Goal: Task Accomplishment & Management: Manage account settings

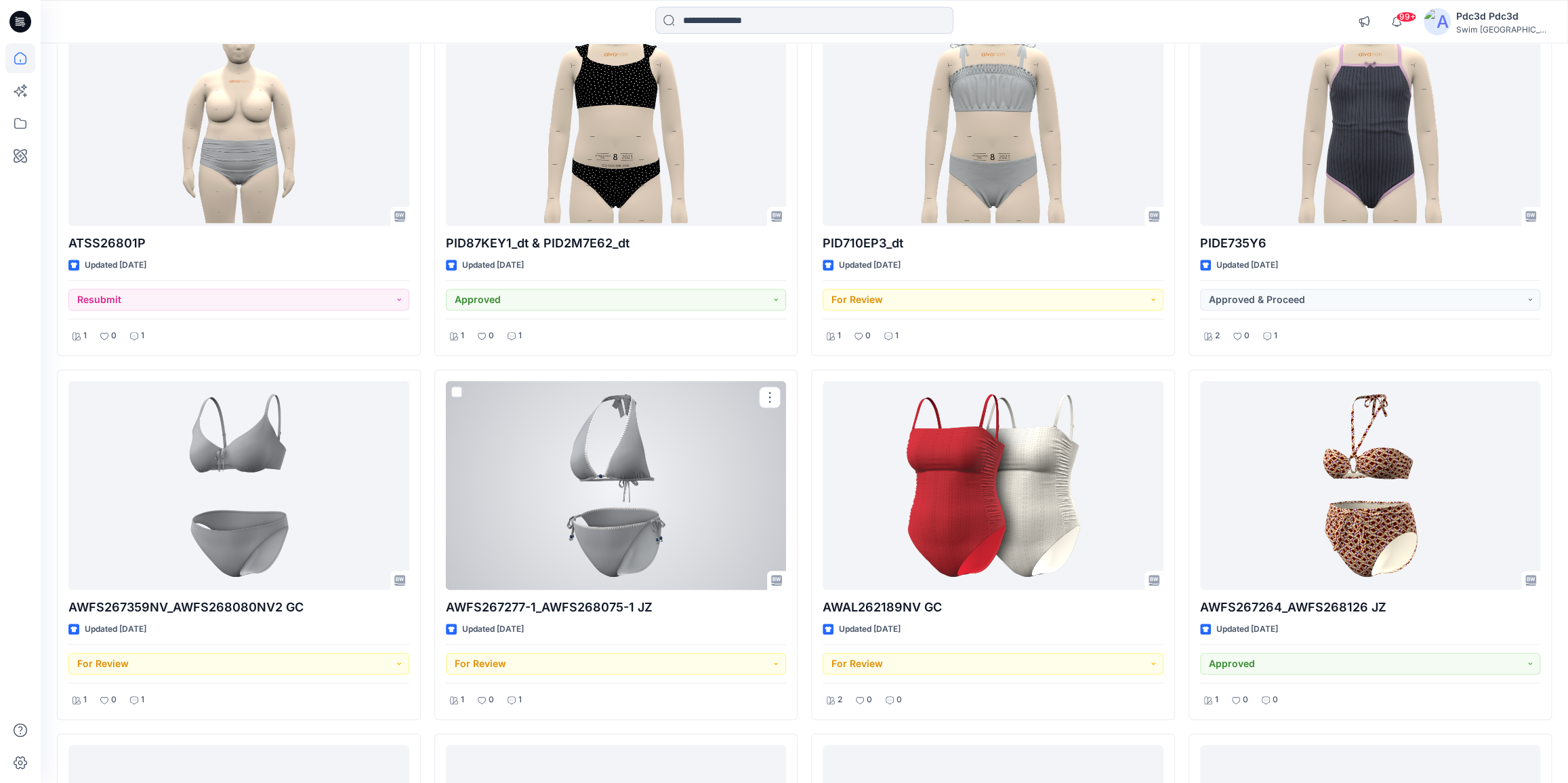
scroll to position [610, 0]
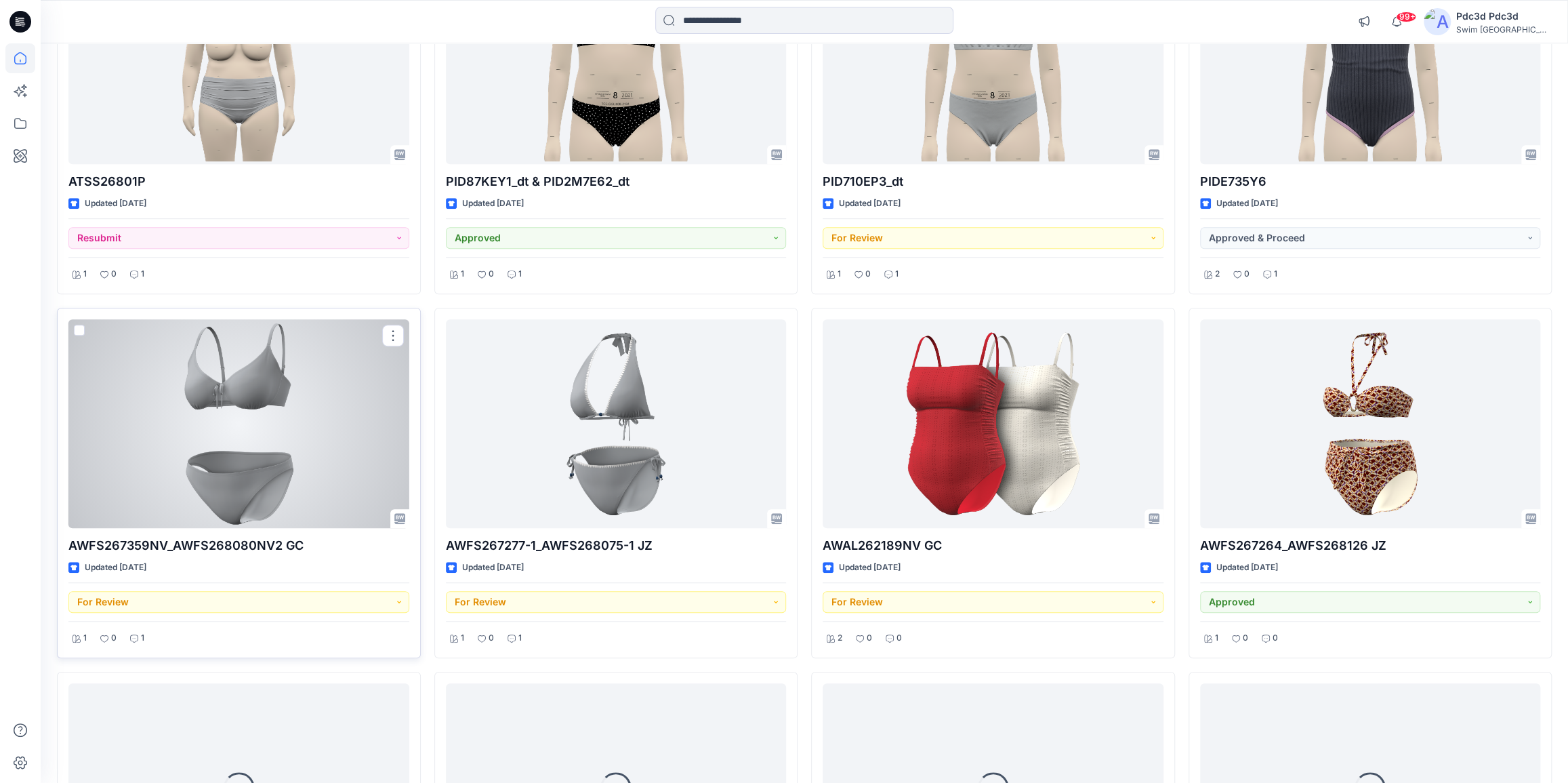
click at [140, 636] on div "1" at bounding box center [137, 638] width 22 height 17
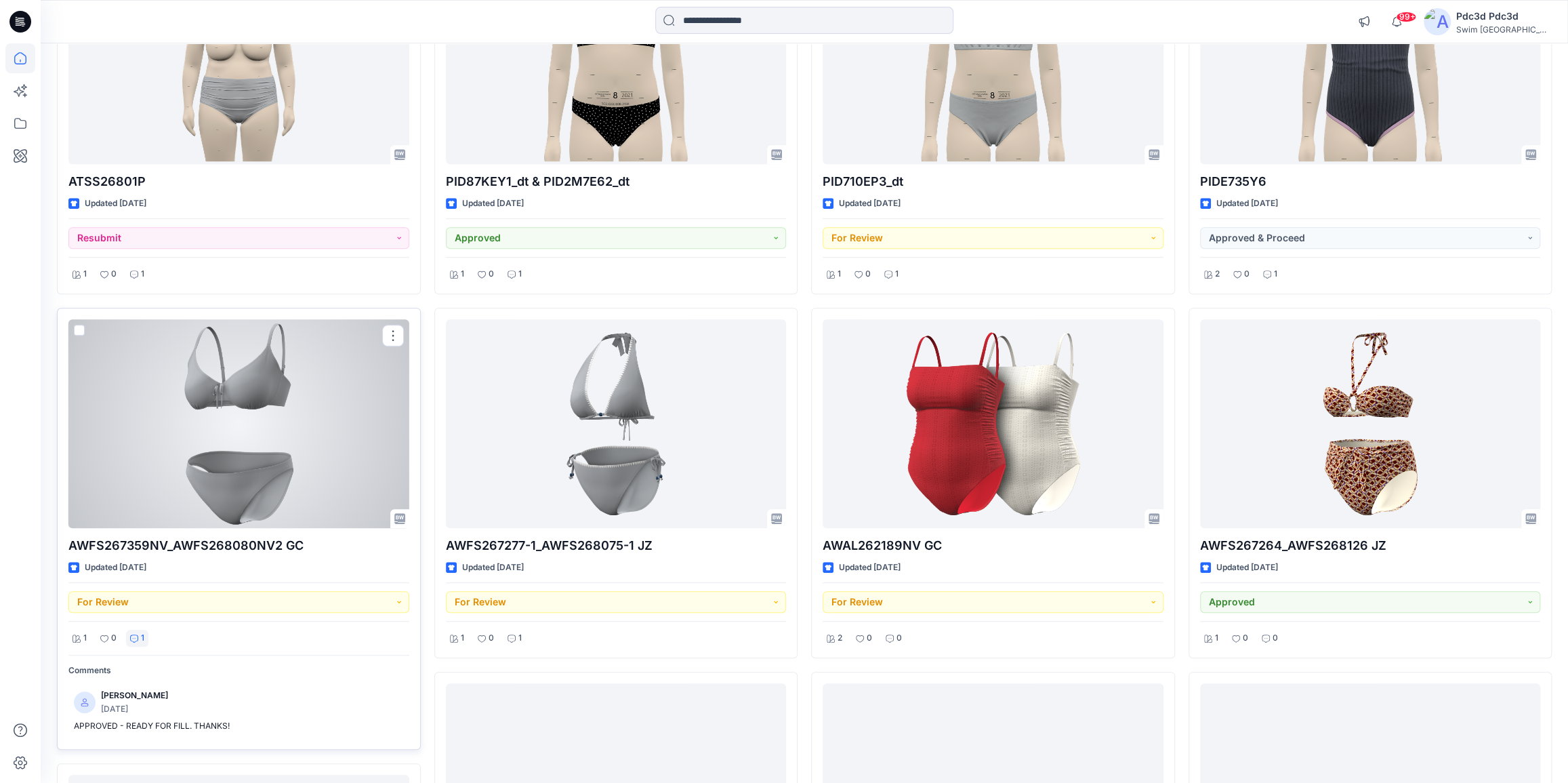
click at [140, 636] on div "1" at bounding box center [137, 638] width 22 height 17
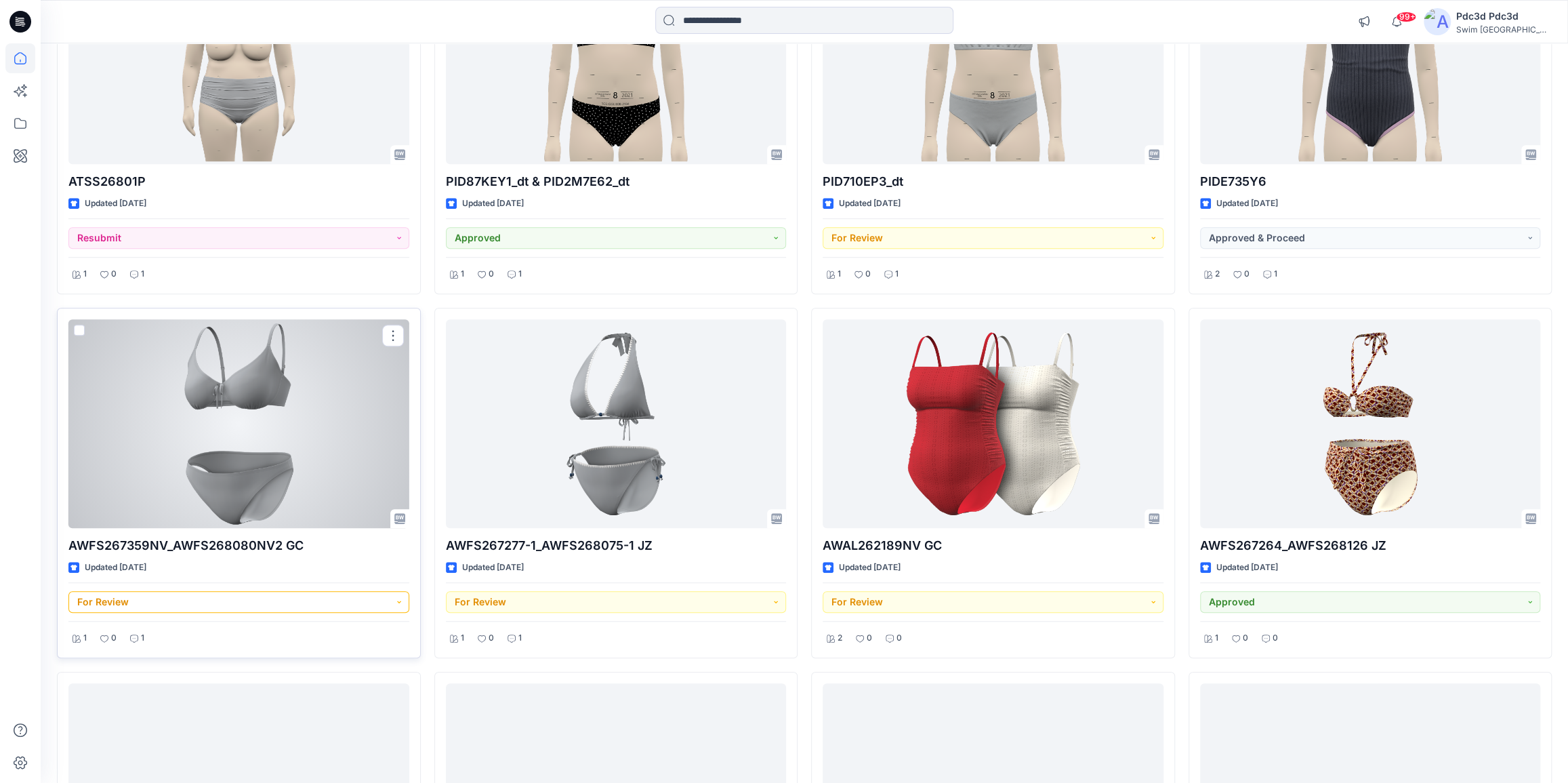
click at [396, 599] on button "For Review" at bounding box center [239, 602] width 341 height 21
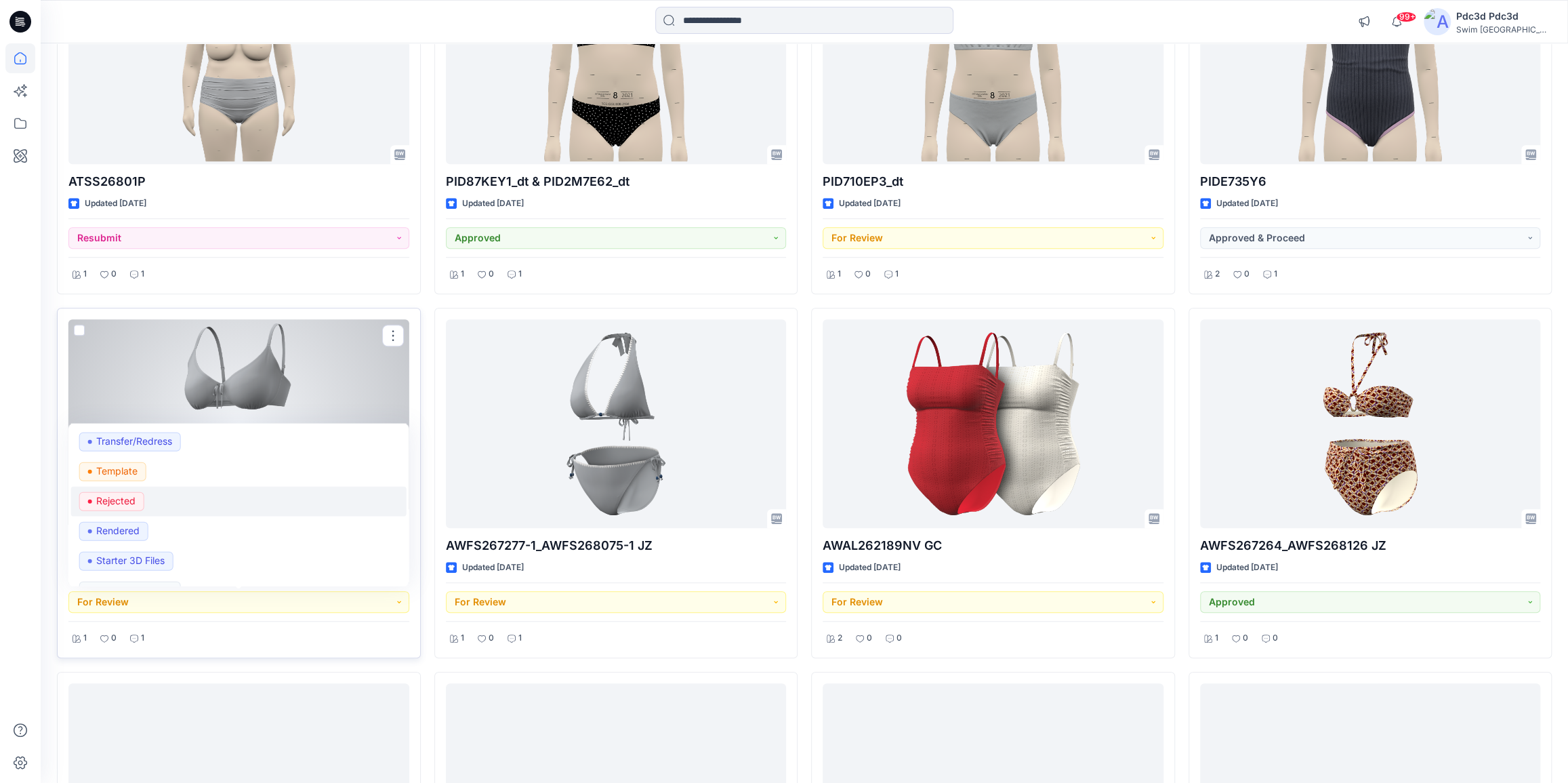
scroll to position [231, 0]
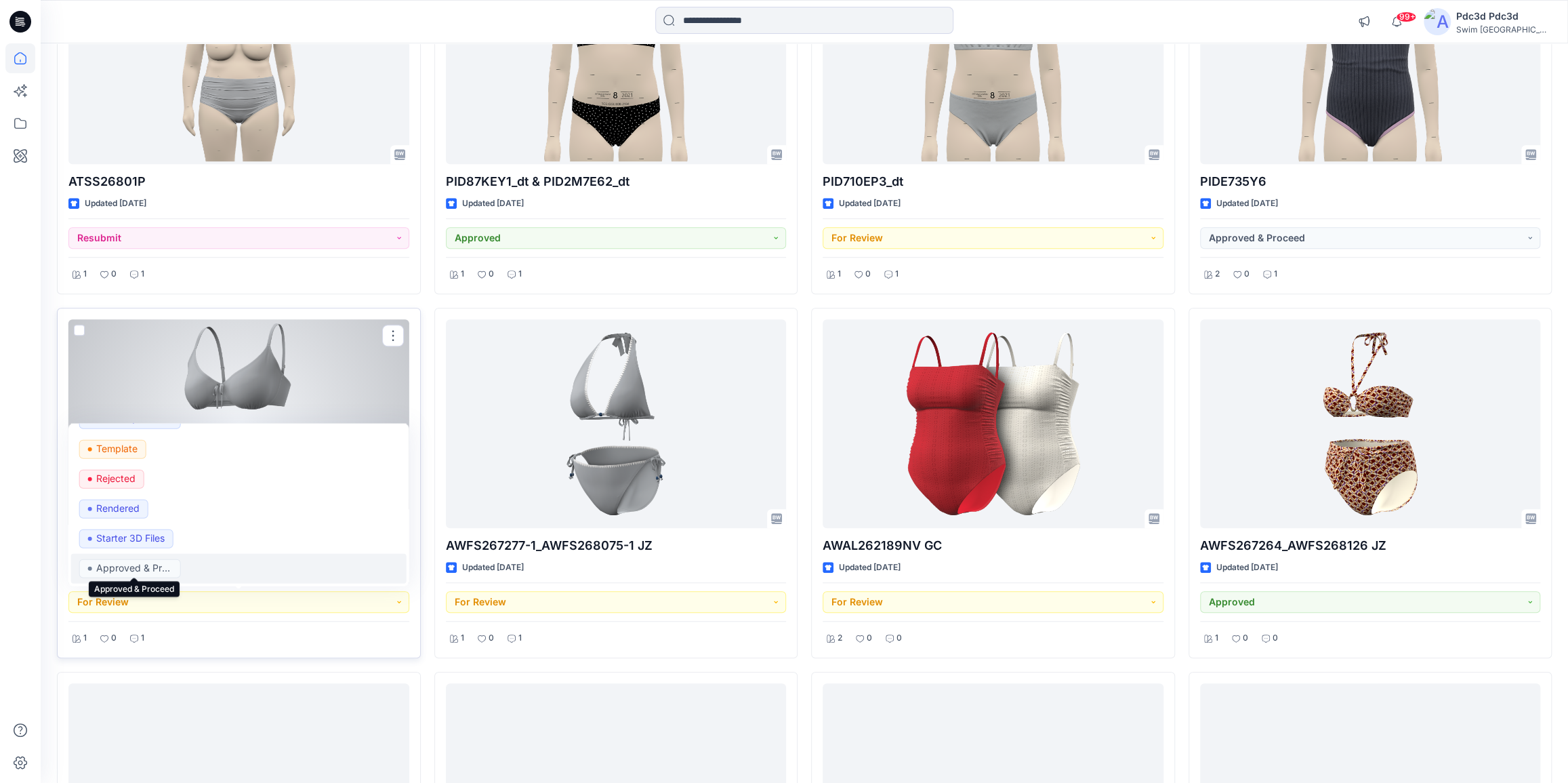
click at [149, 565] on p "Approved & Proceed" at bounding box center [134, 567] width 76 height 18
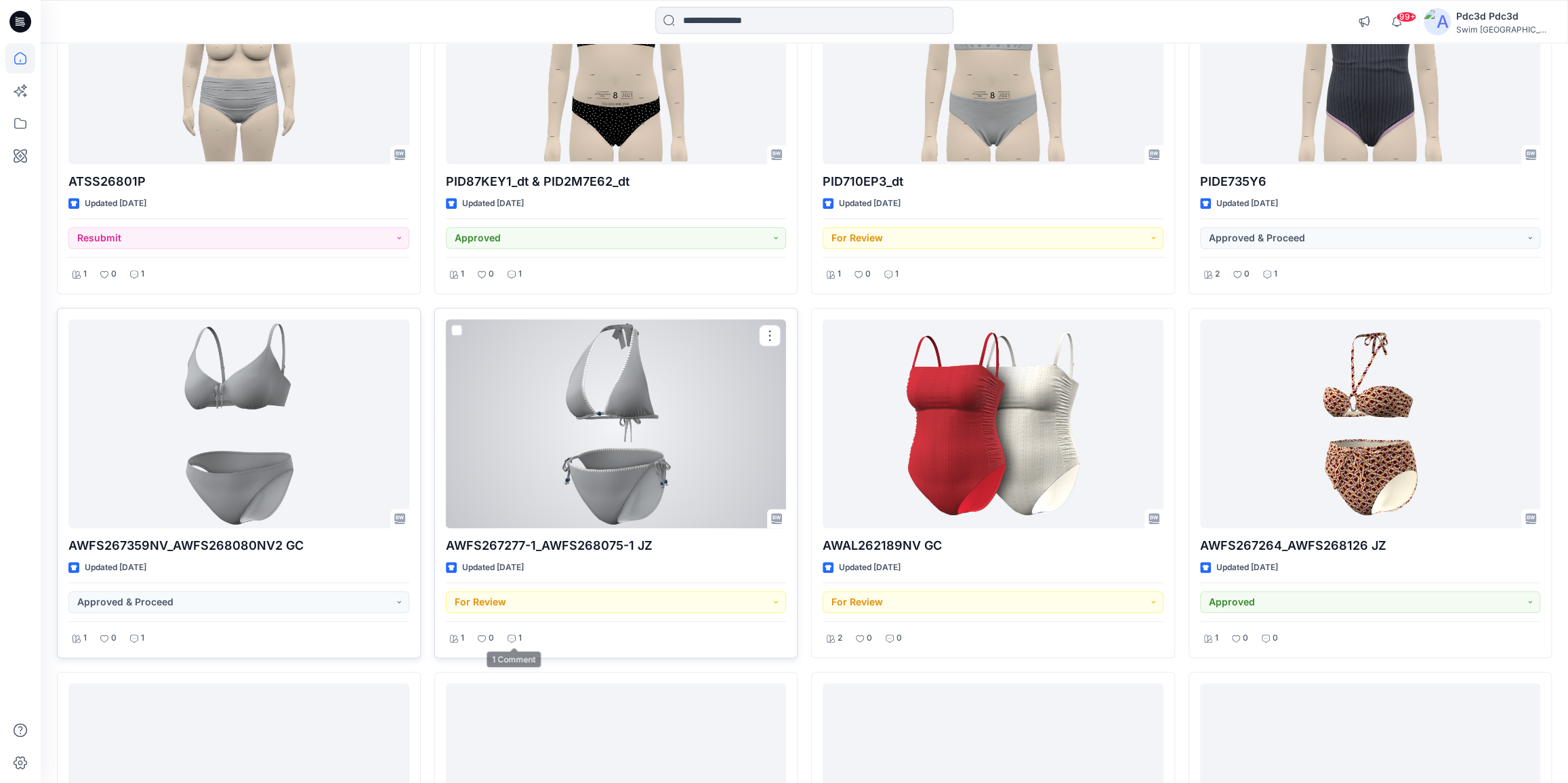
click at [514, 636] on icon at bounding box center [511, 638] width 8 height 8
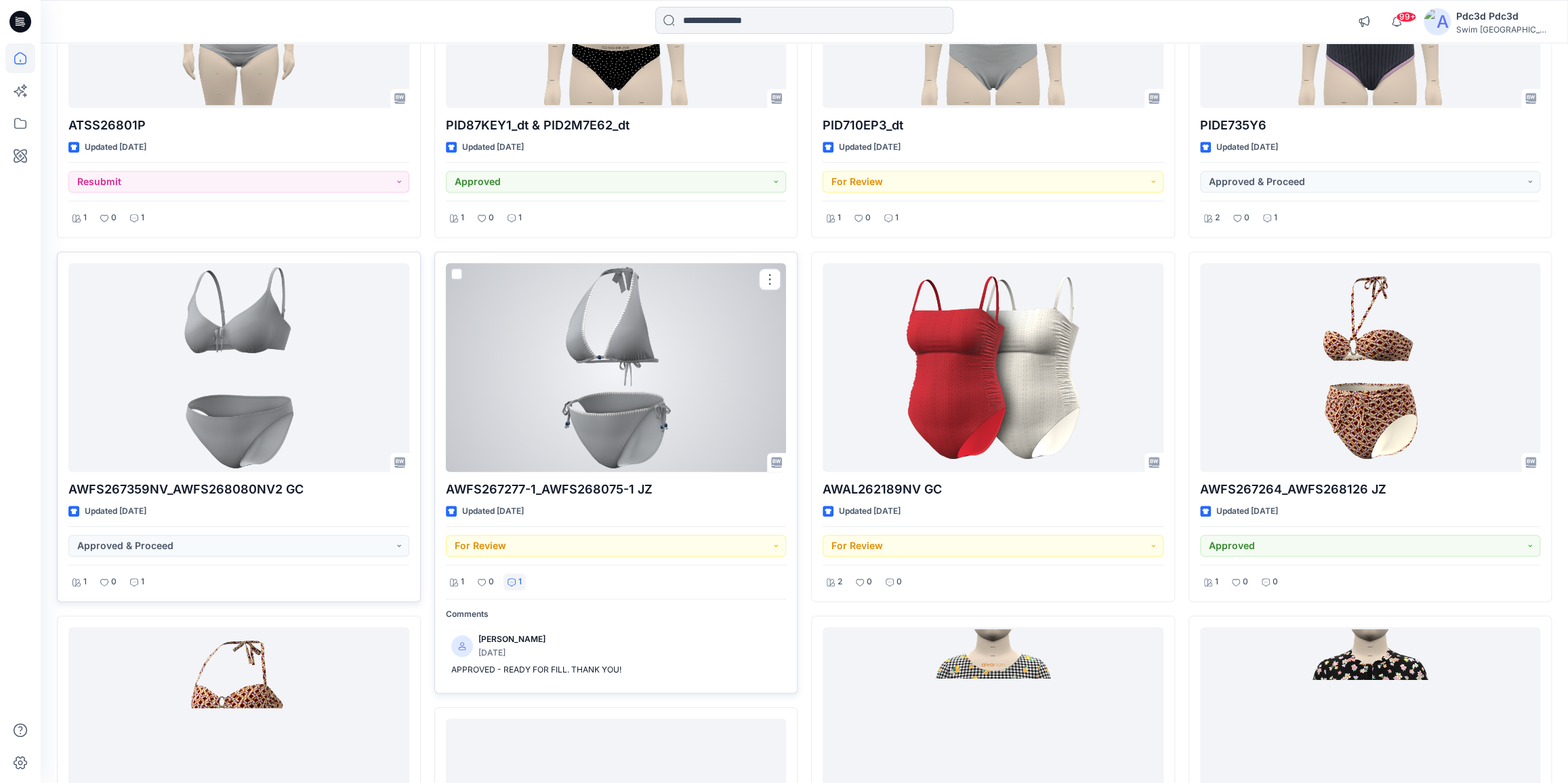
scroll to position [734, 0]
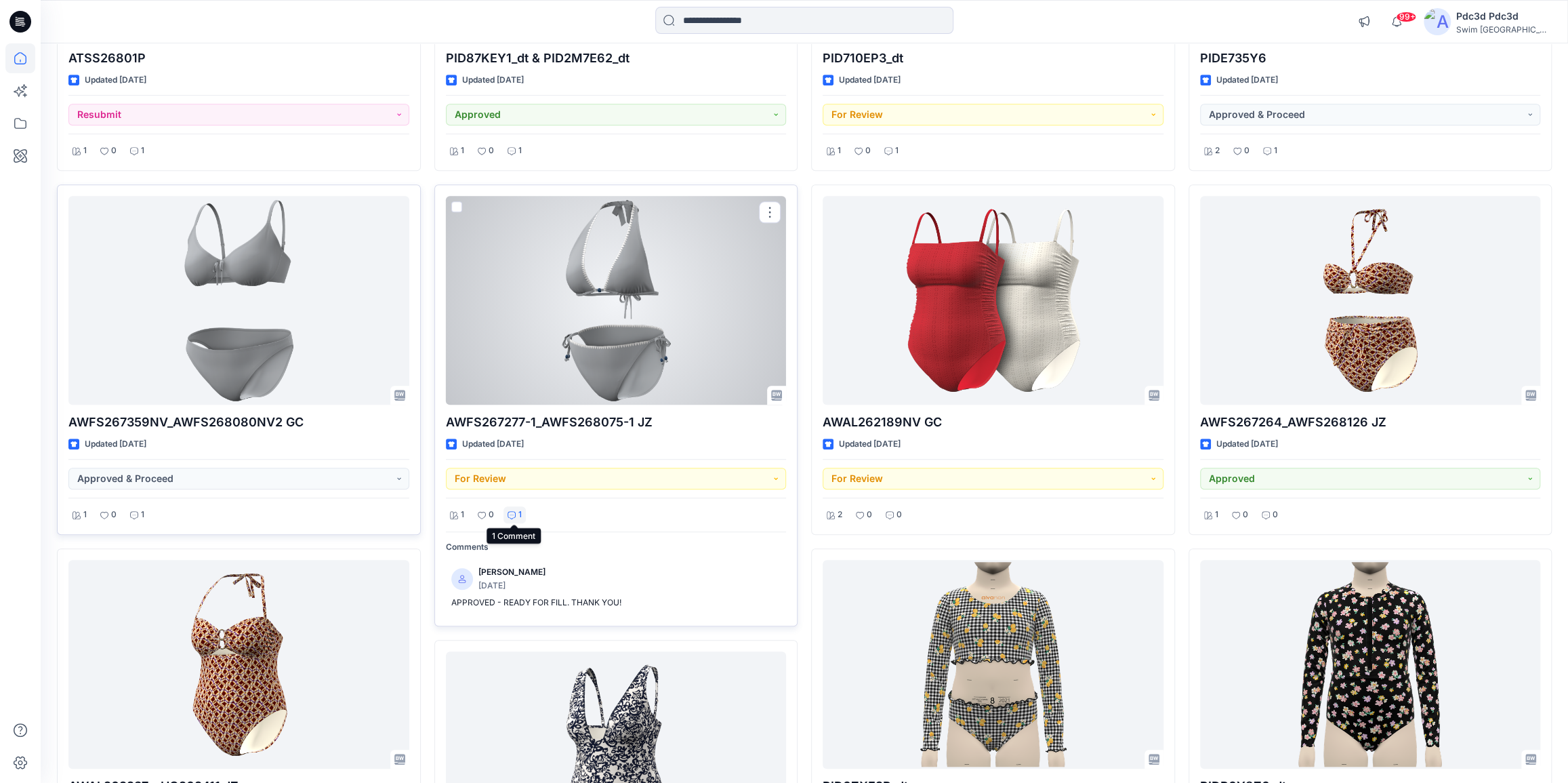
click at [515, 520] on div "1" at bounding box center [514, 515] width 22 height 17
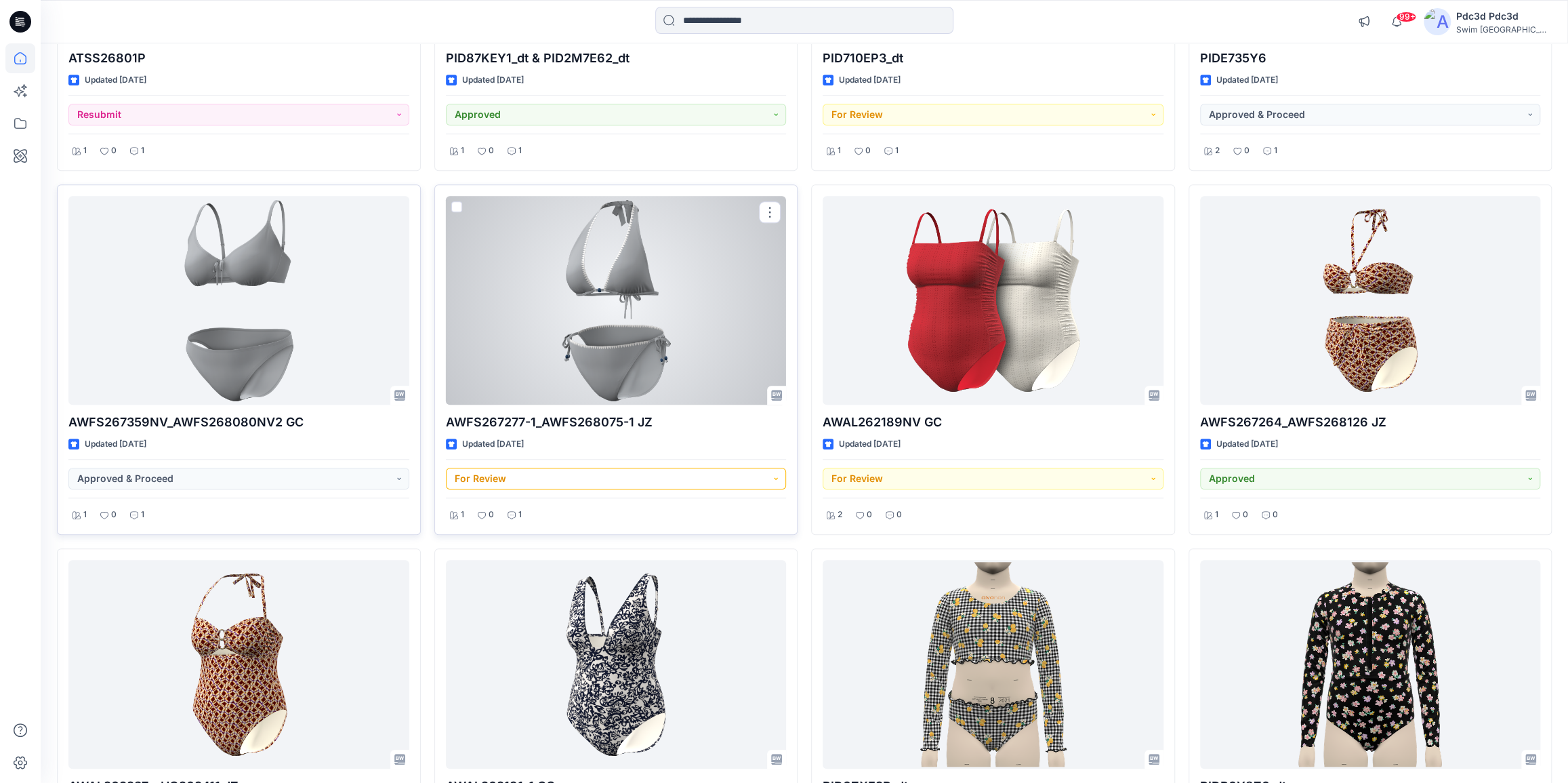
click at [770, 478] on button "For Review" at bounding box center [615, 479] width 341 height 21
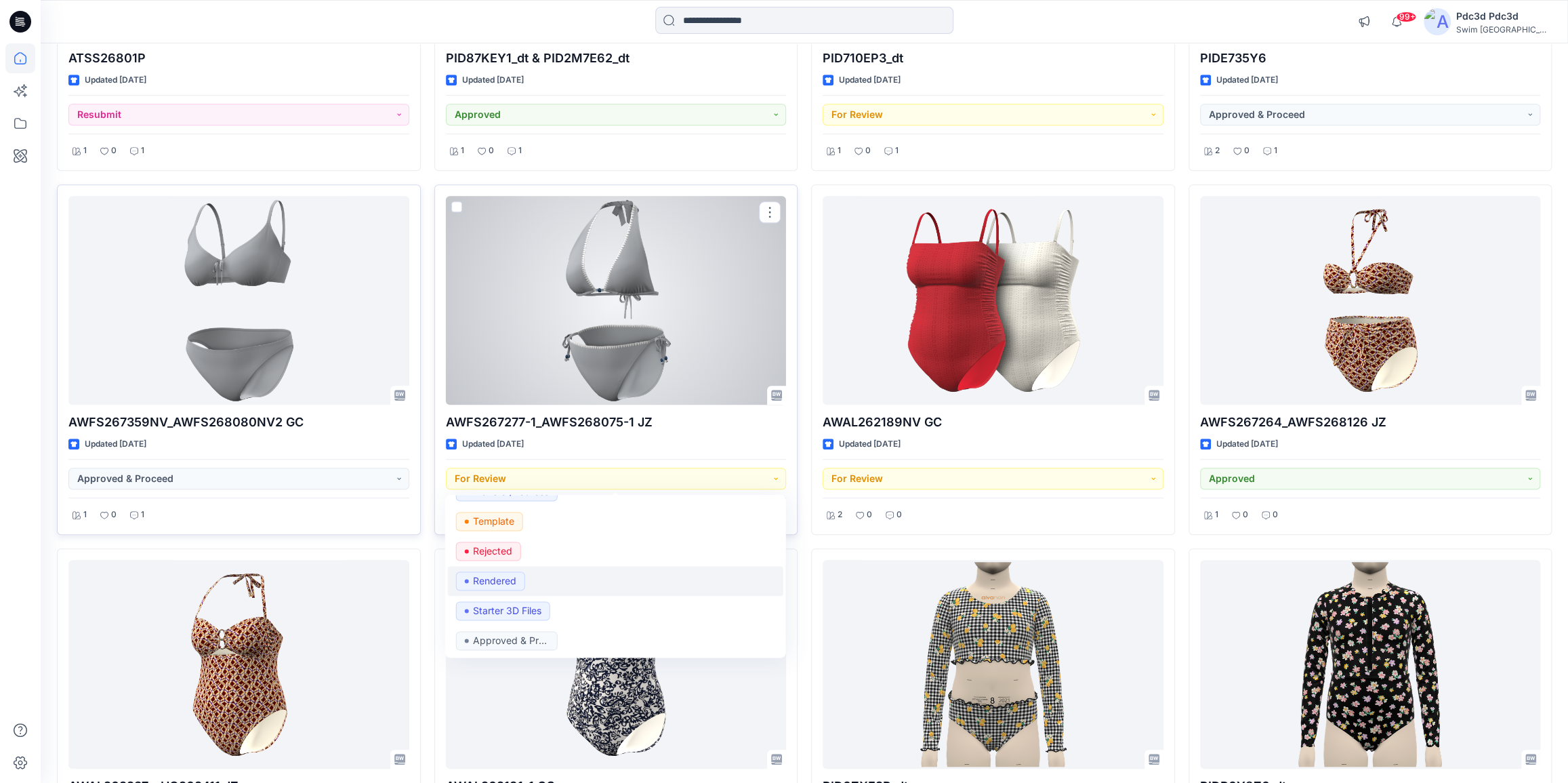
scroll to position [231, 0]
click at [527, 631] on p "Approved & Proceed" at bounding box center [511, 639] width 76 height 18
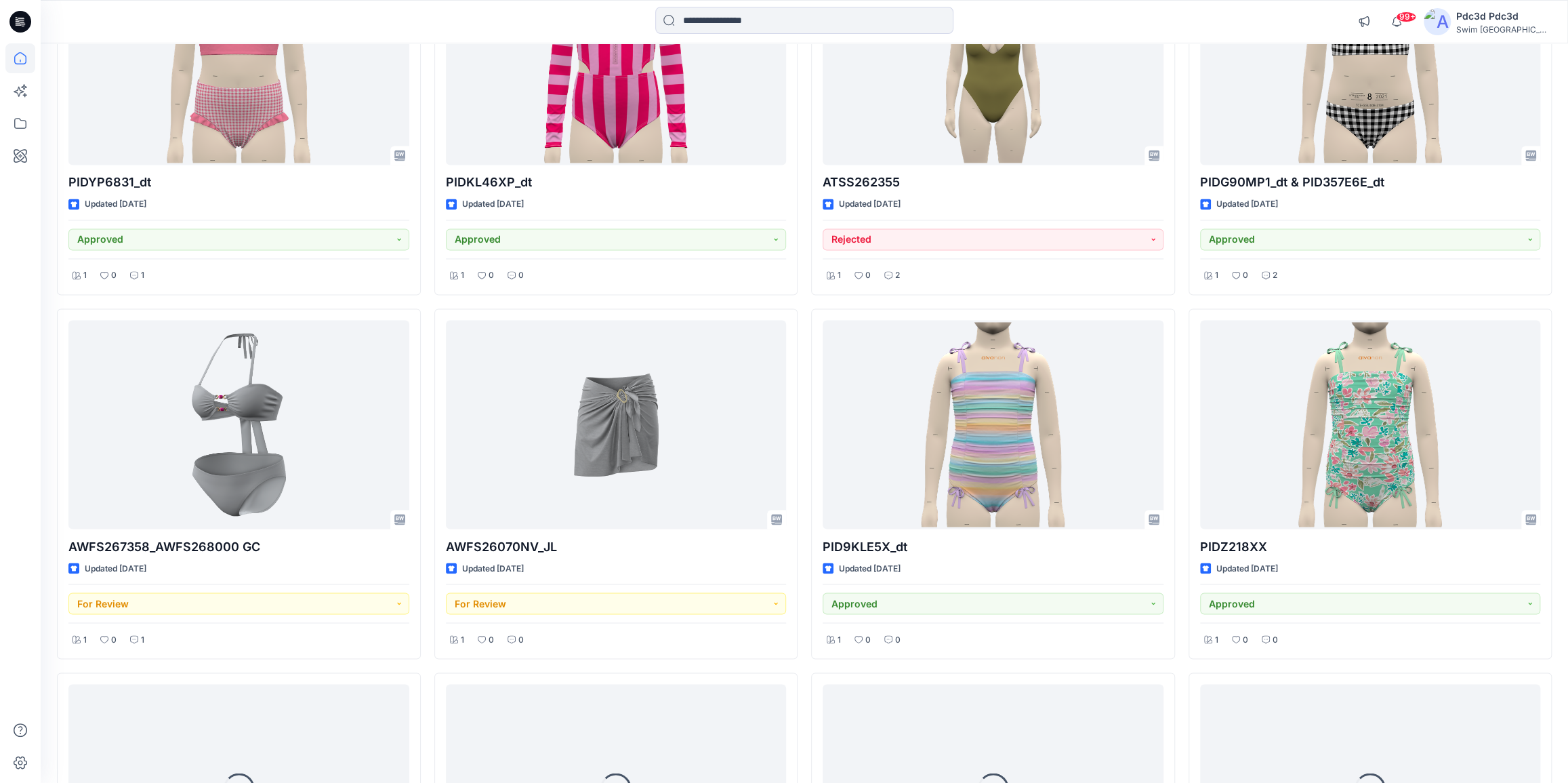
scroll to position [1703, 0]
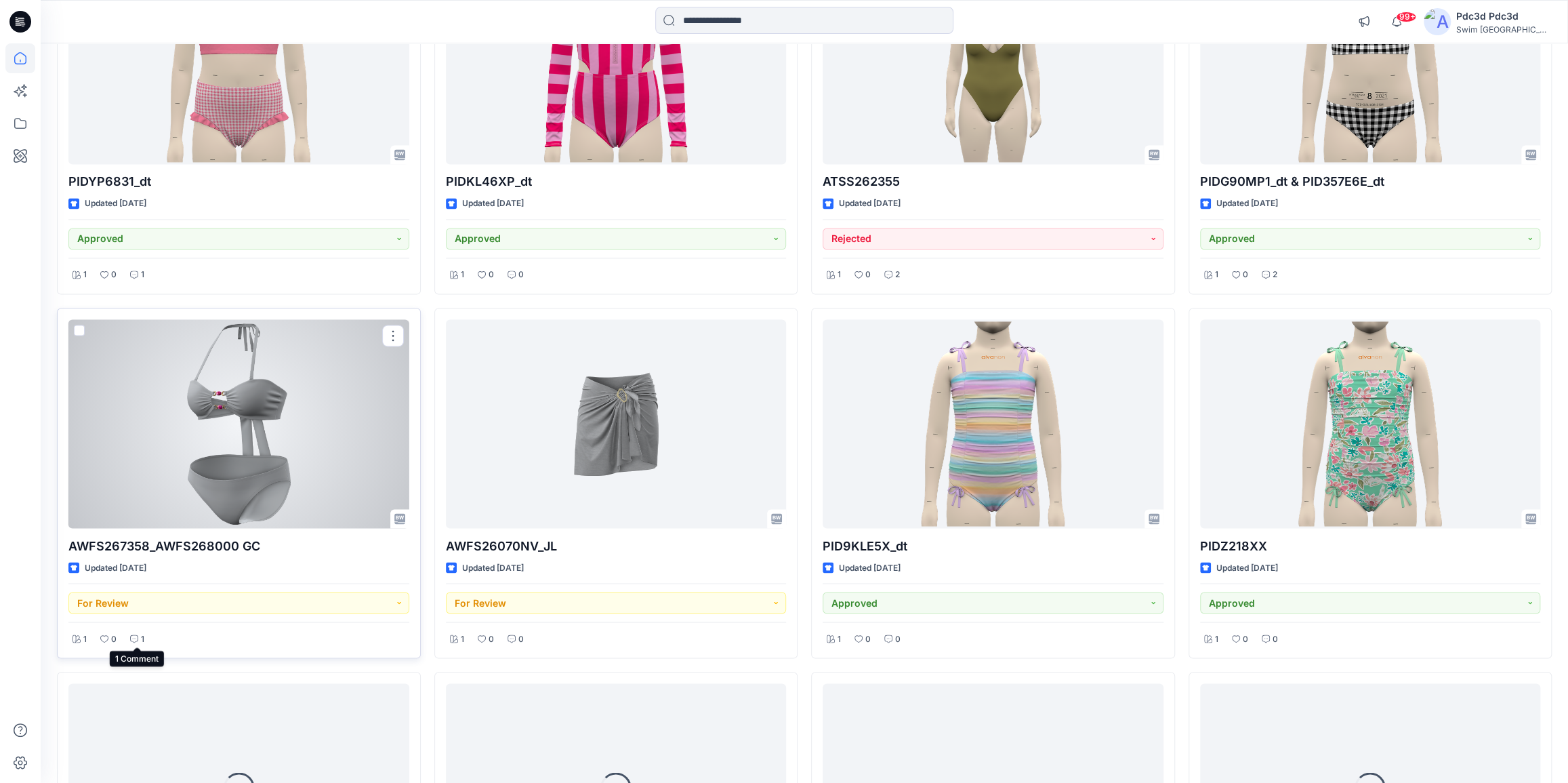
click at [142, 635] on p "1" at bounding box center [143, 639] width 4 height 14
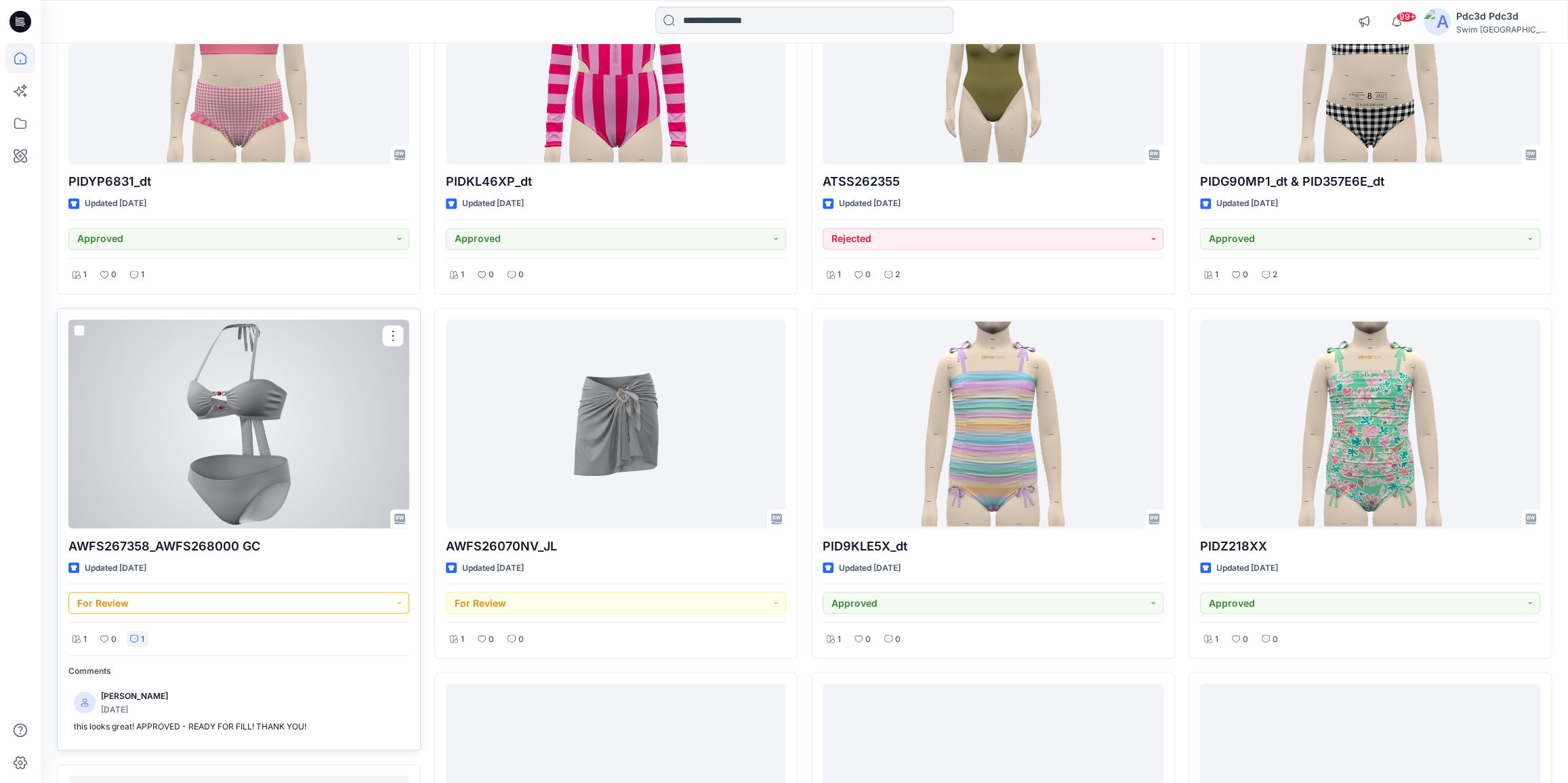
click at [400, 600] on button "For Review" at bounding box center [239, 602] width 341 height 21
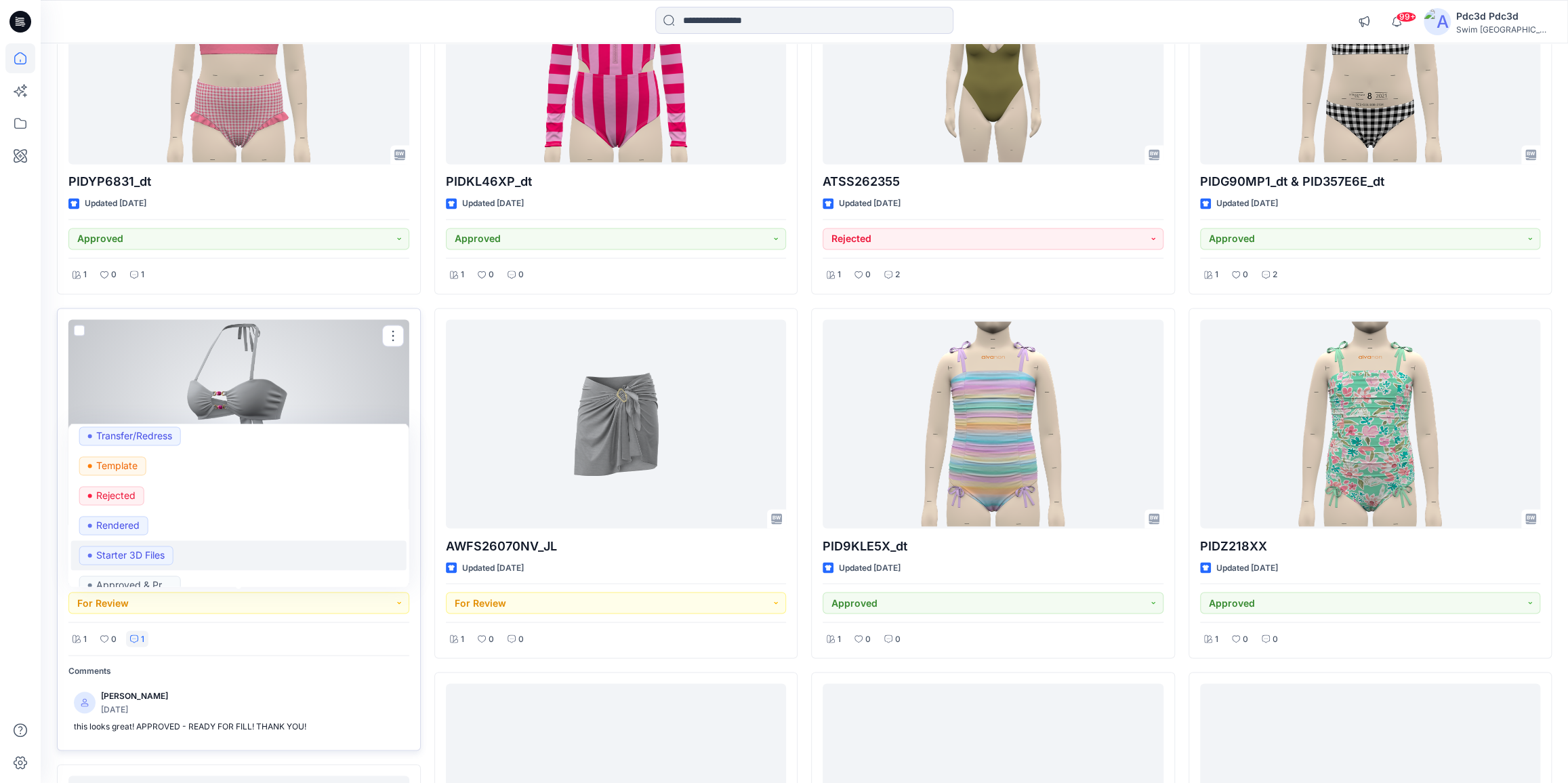
scroll to position [231, 0]
click at [159, 559] on p "Approved & Proceed" at bounding box center [134, 568] width 76 height 18
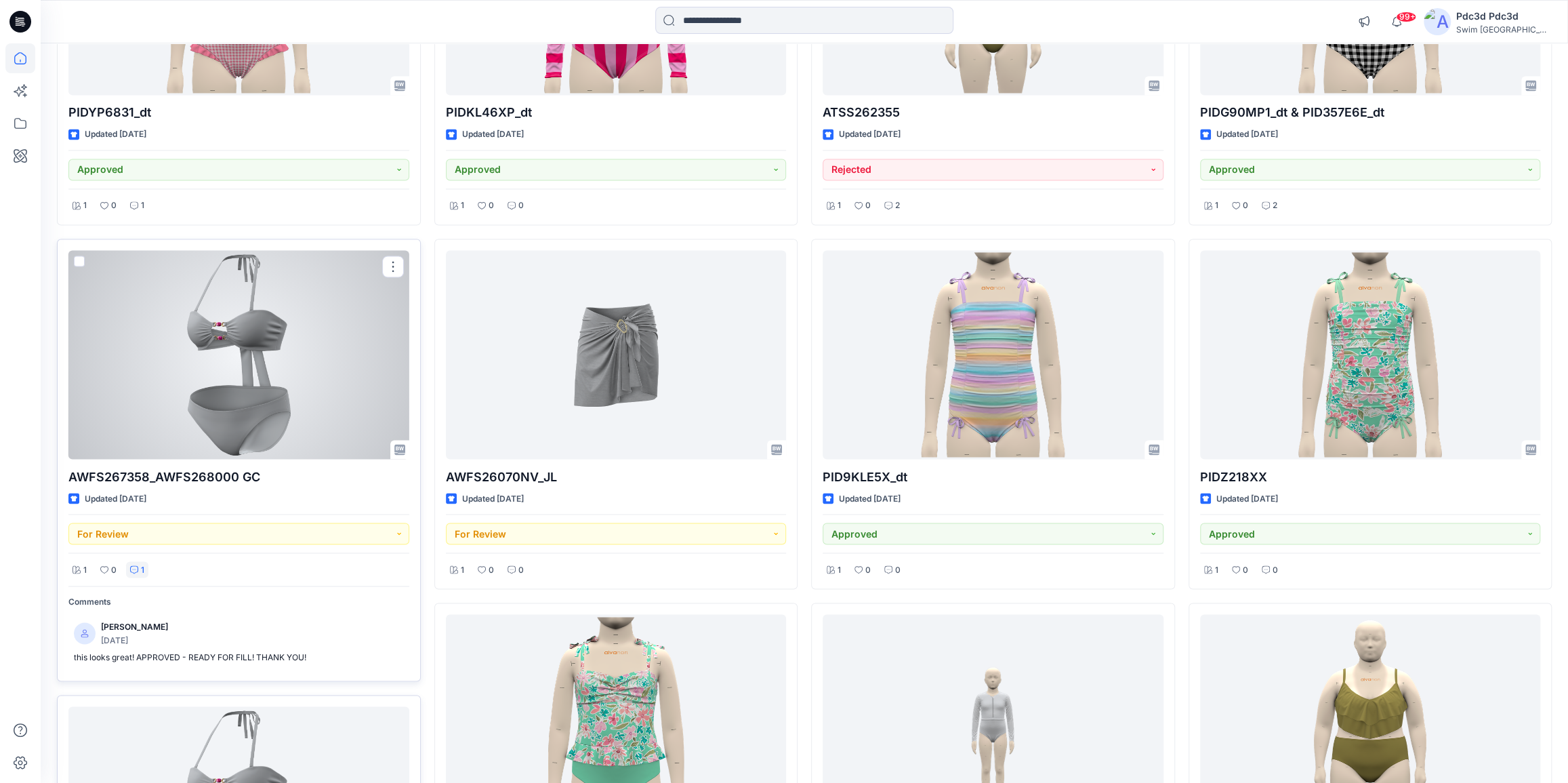
scroll to position [1950, 0]
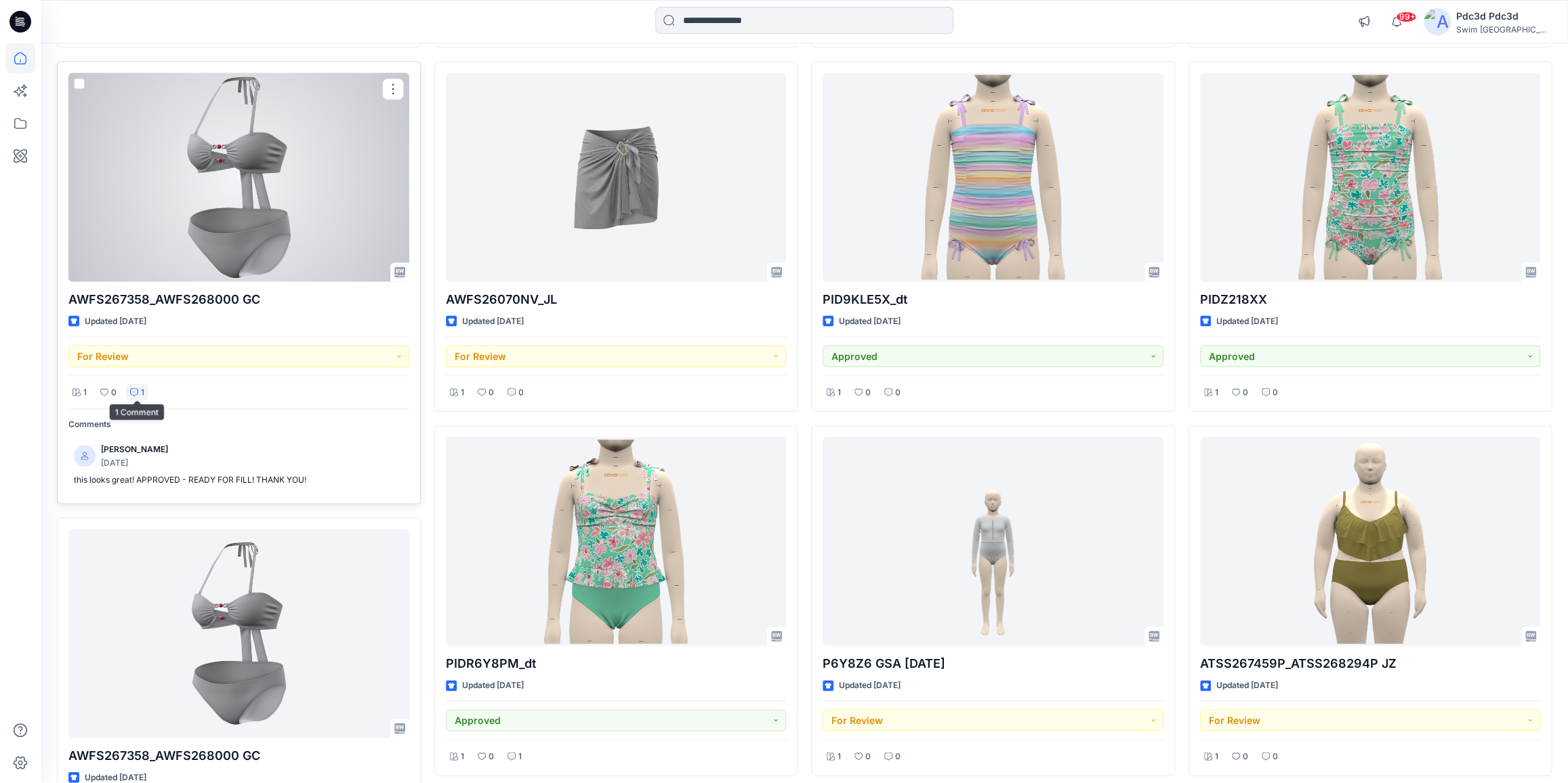
click at [130, 390] on icon at bounding box center [133, 391] width 8 height 8
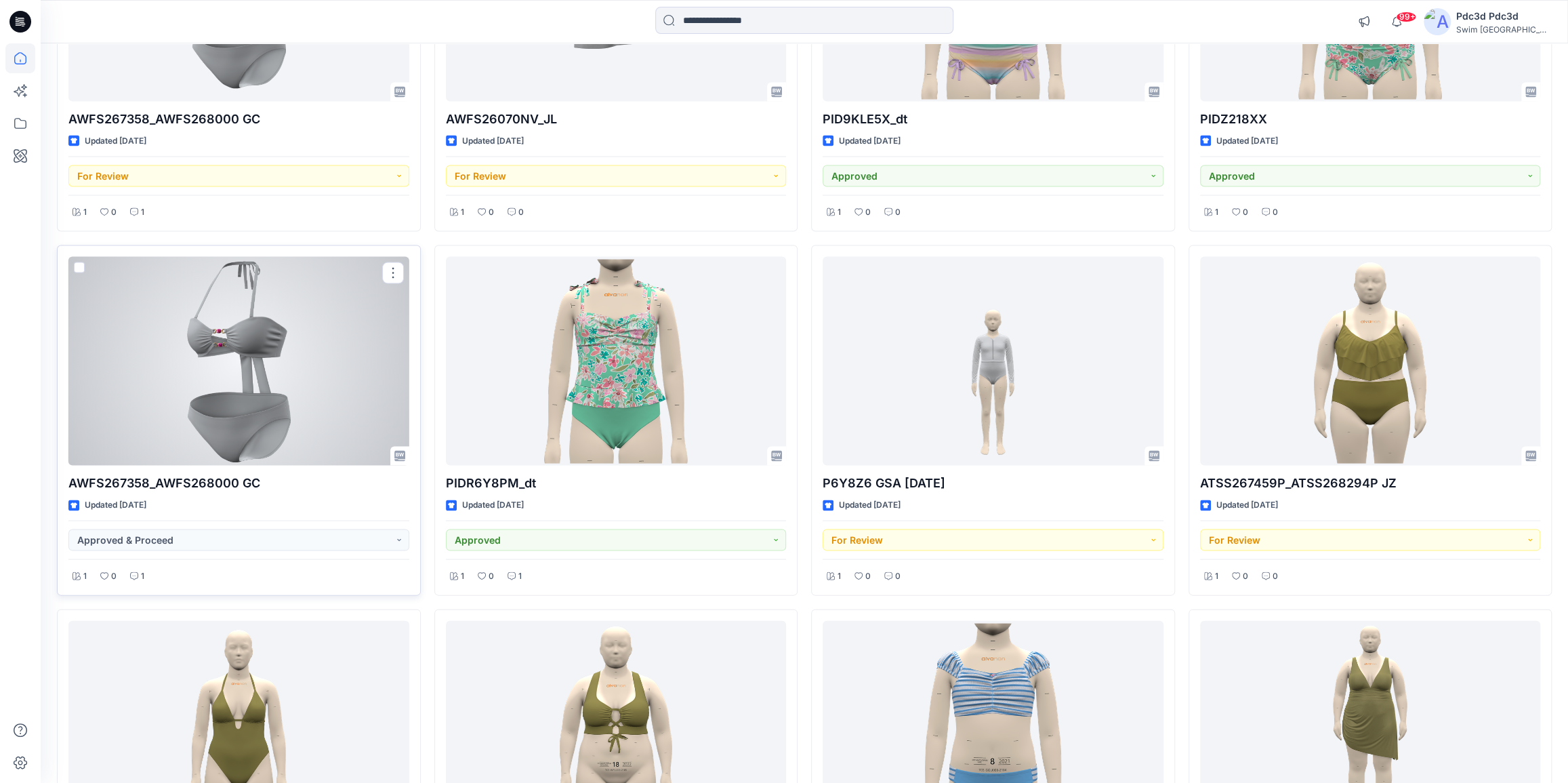
scroll to position [2134, 0]
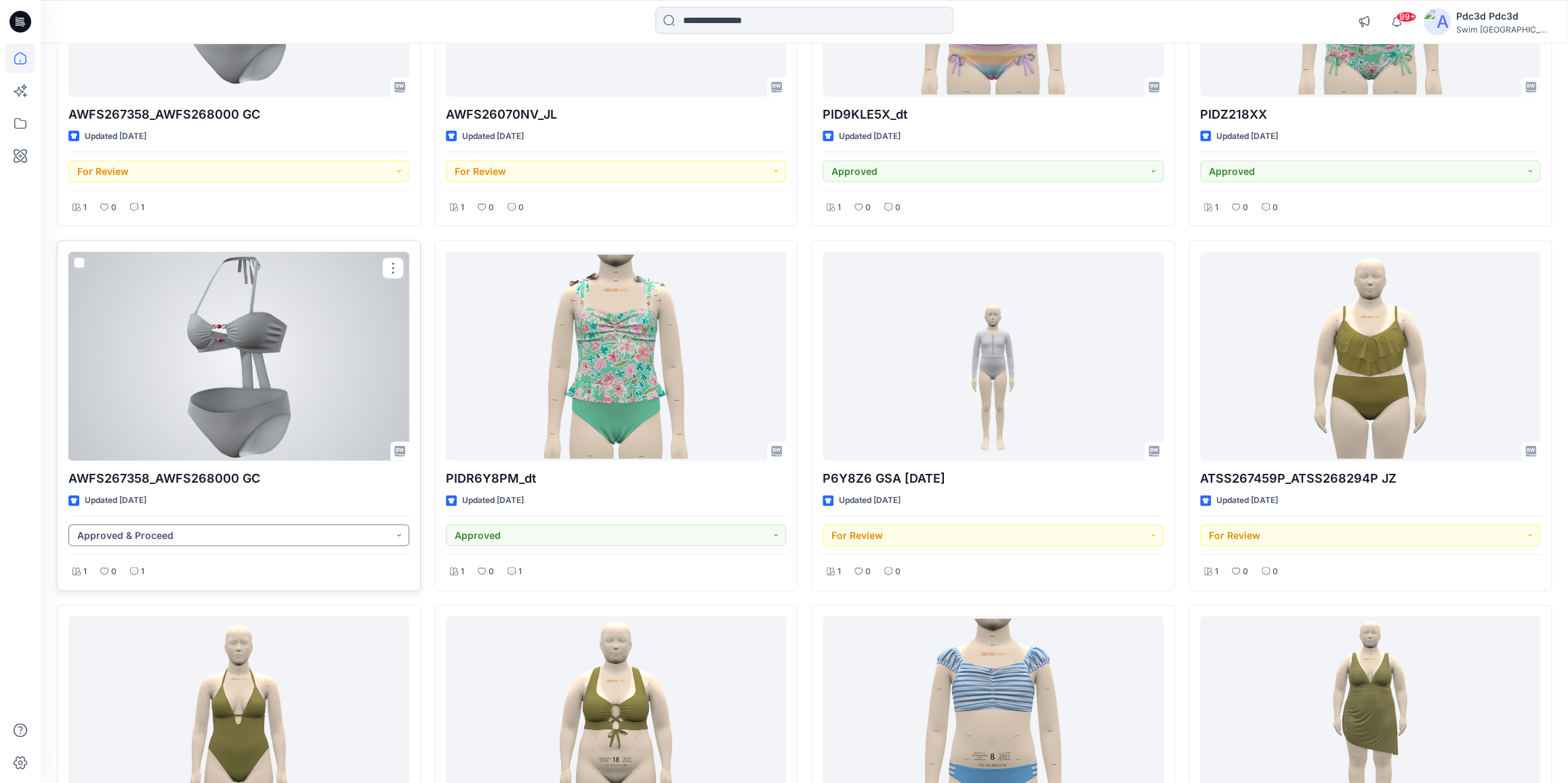
click at [397, 530] on button "Approved & Proceed" at bounding box center [239, 535] width 341 height 21
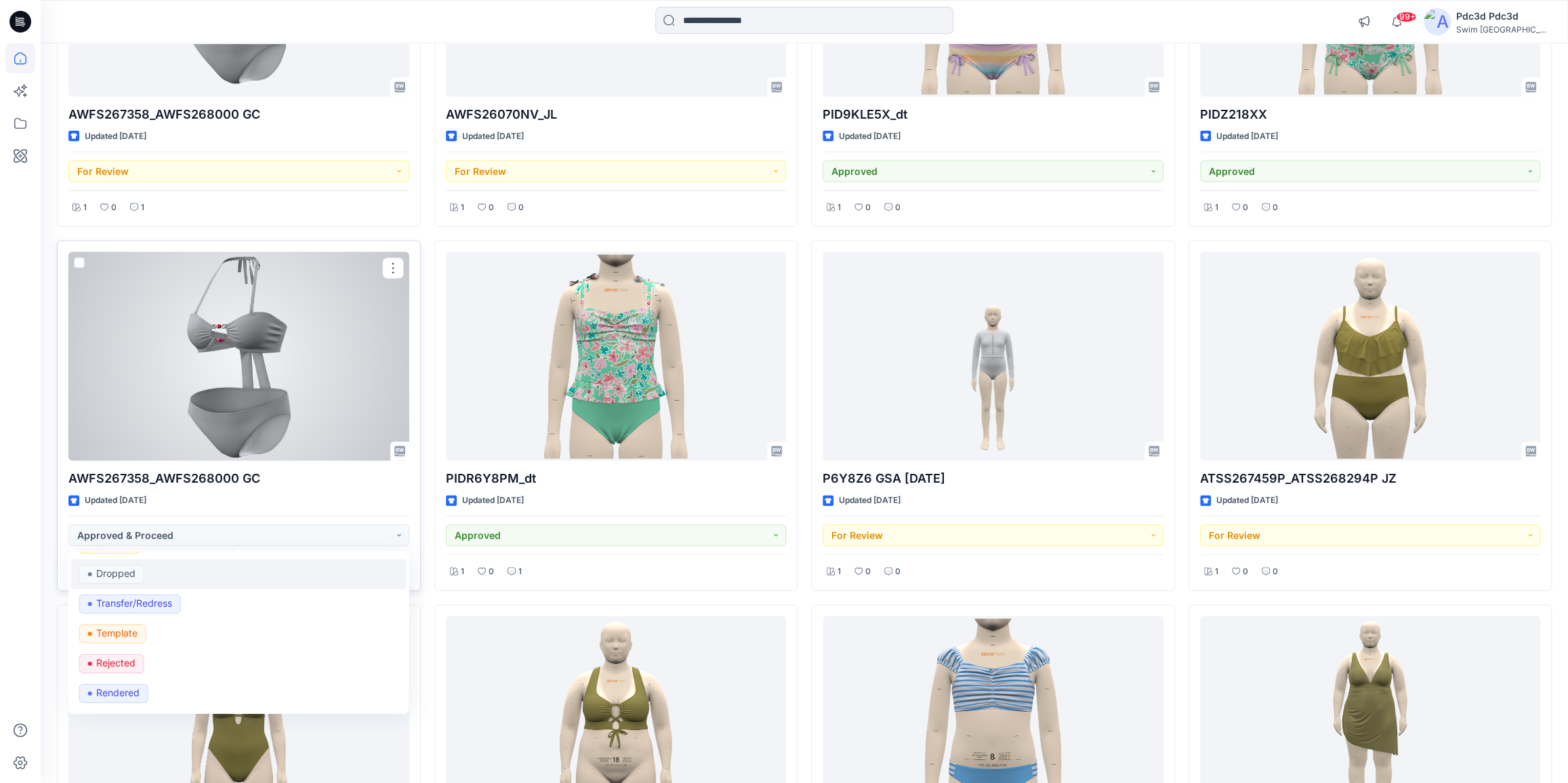
scroll to position [184, 0]
click at [253, 499] on div "Updated 4 days ago" at bounding box center [239, 500] width 341 height 14
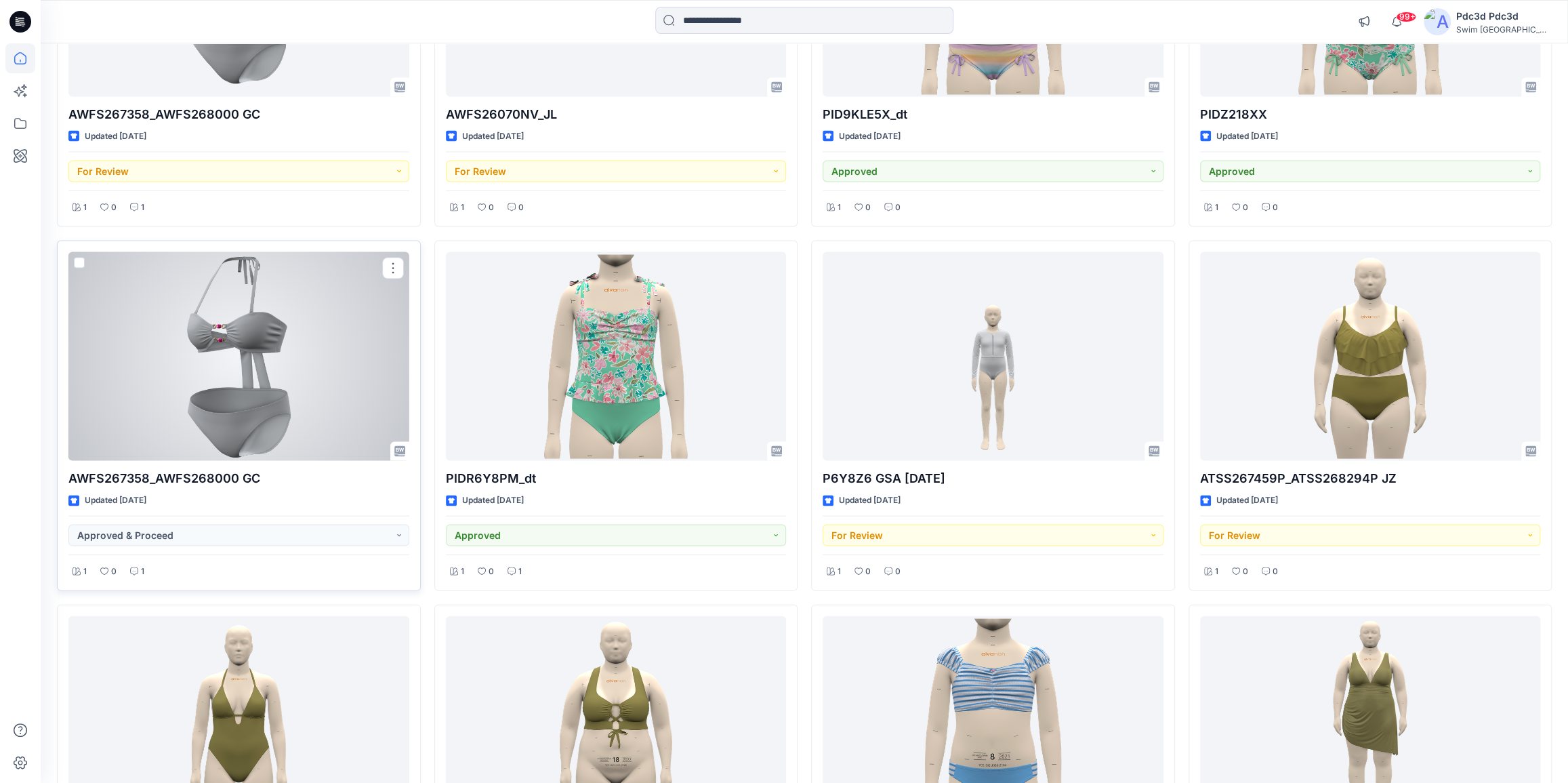
click at [137, 574] on div "1" at bounding box center [137, 571] width 22 height 17
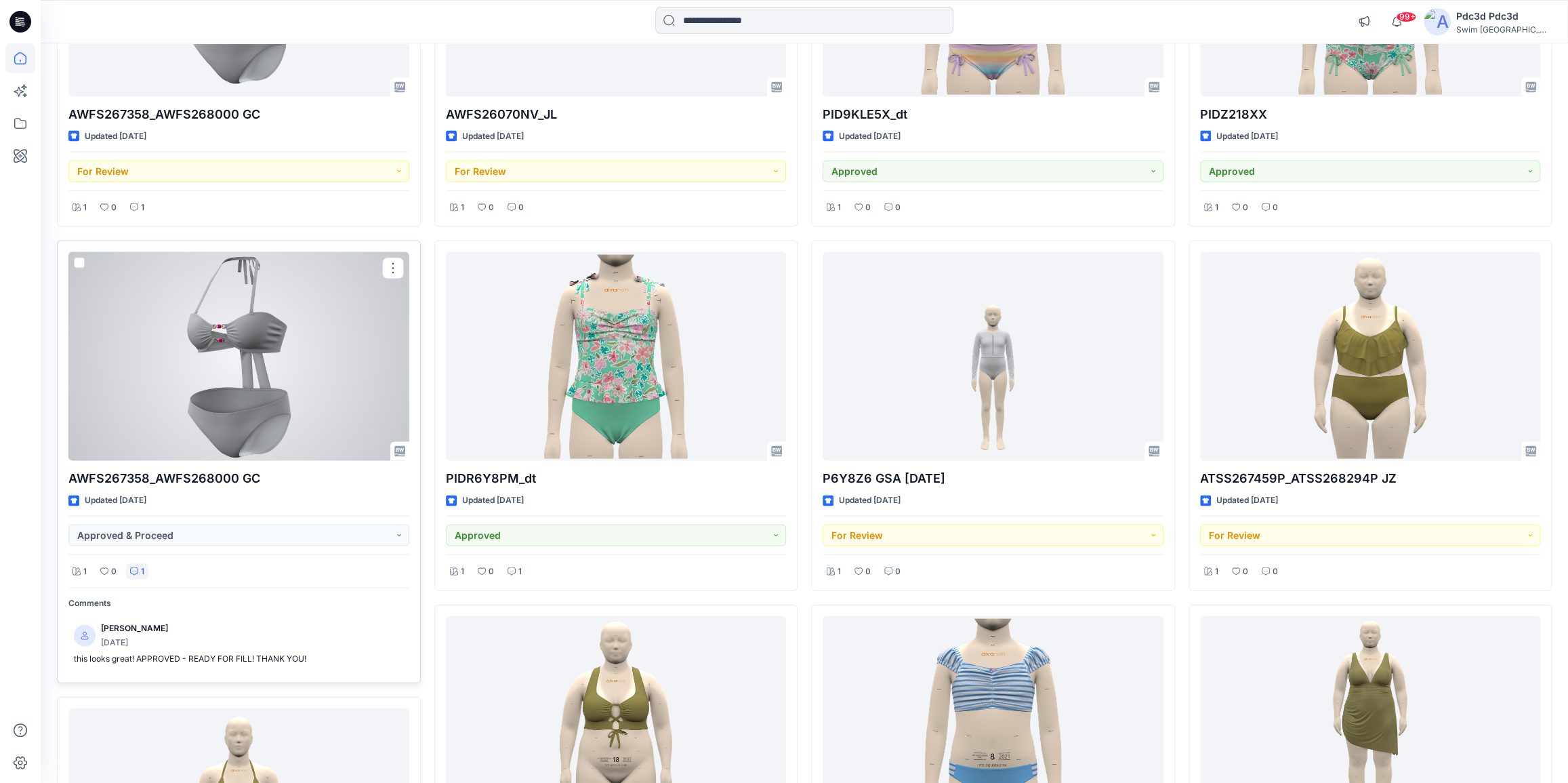
click at [137, 574] on div "1" at bounding box center [137, 571] width 22 height 17
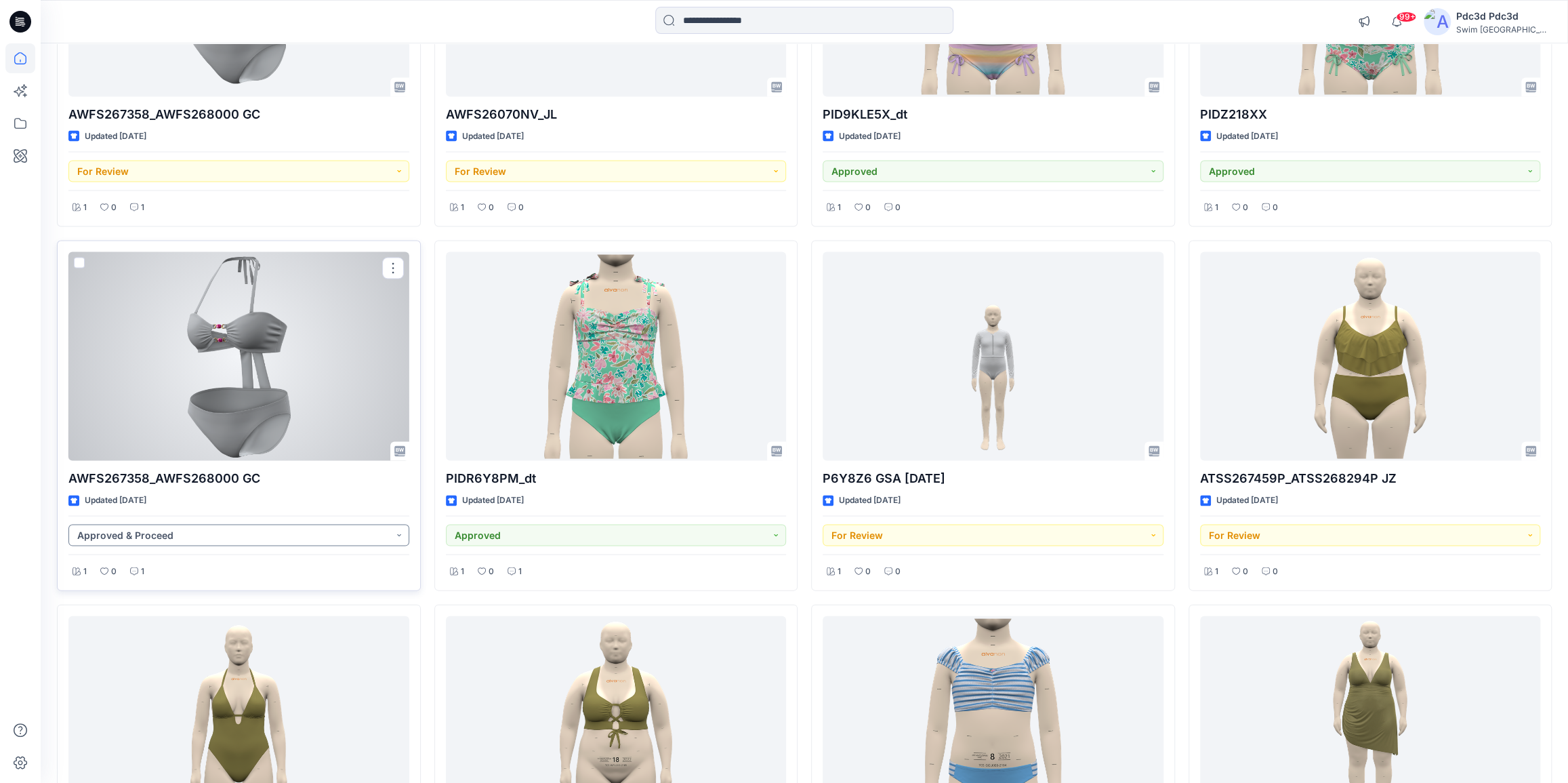
click at [402, 532] on button "Approved & Proceed" at bounding box center [239, 535] width 341 height 21
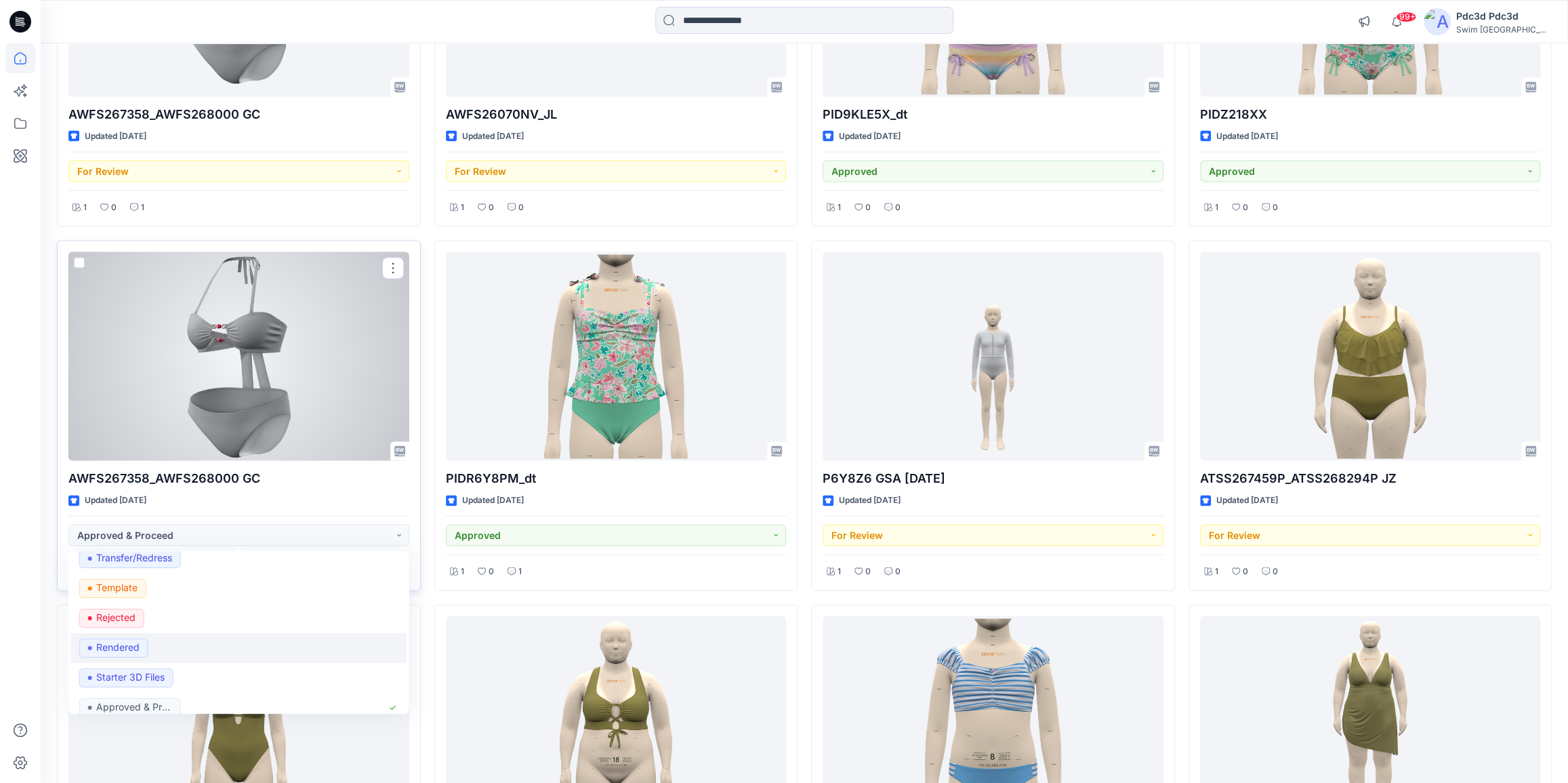
scroll to position [231, 0]
click at [142, 664] on p "Starter 3D Files" at bounding box center [131, 666] width 69 height 18
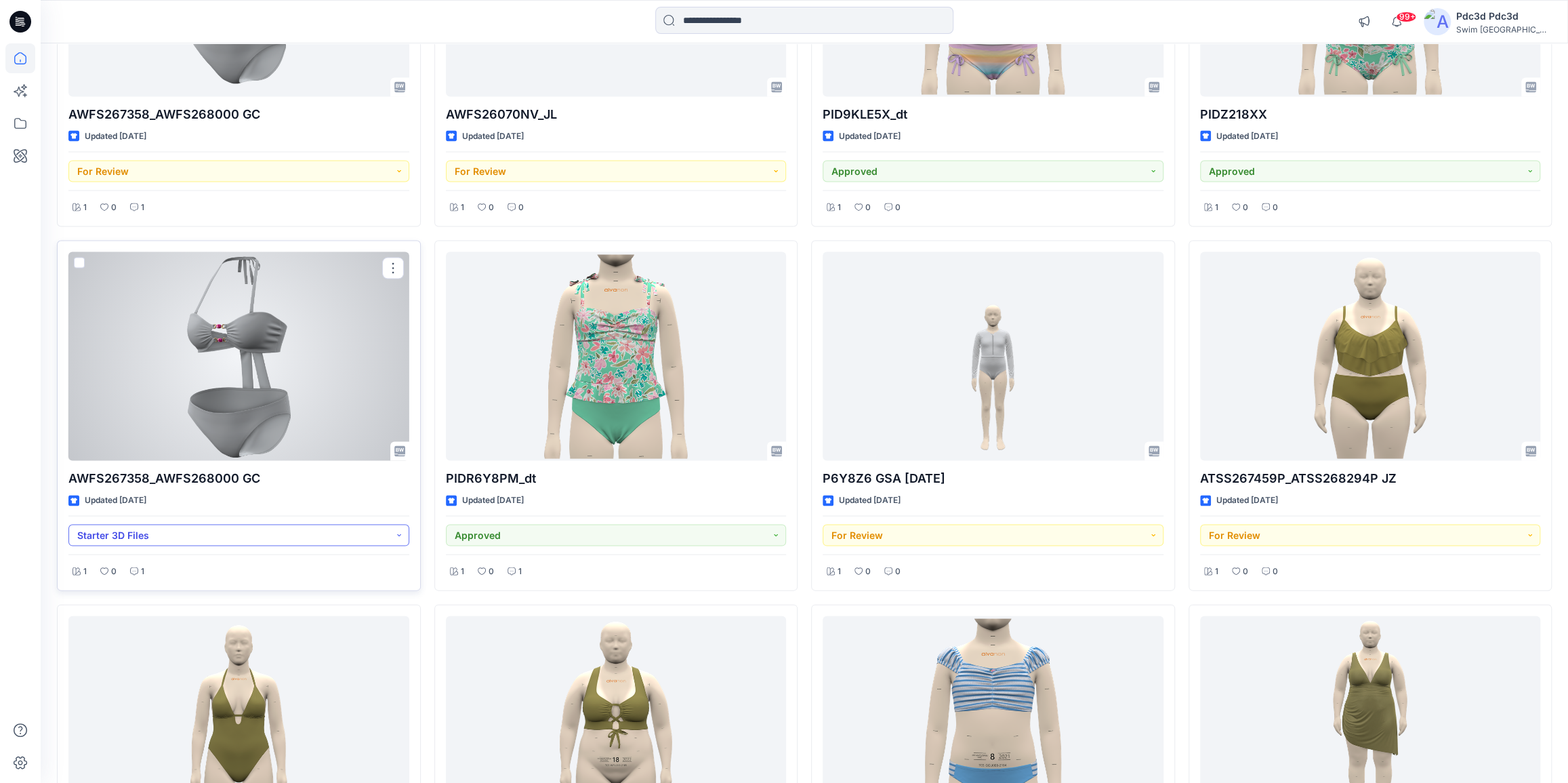
click at [401, 535] on button "Starter 3D Files" at bounding box center [239, 535] width 341 height 21
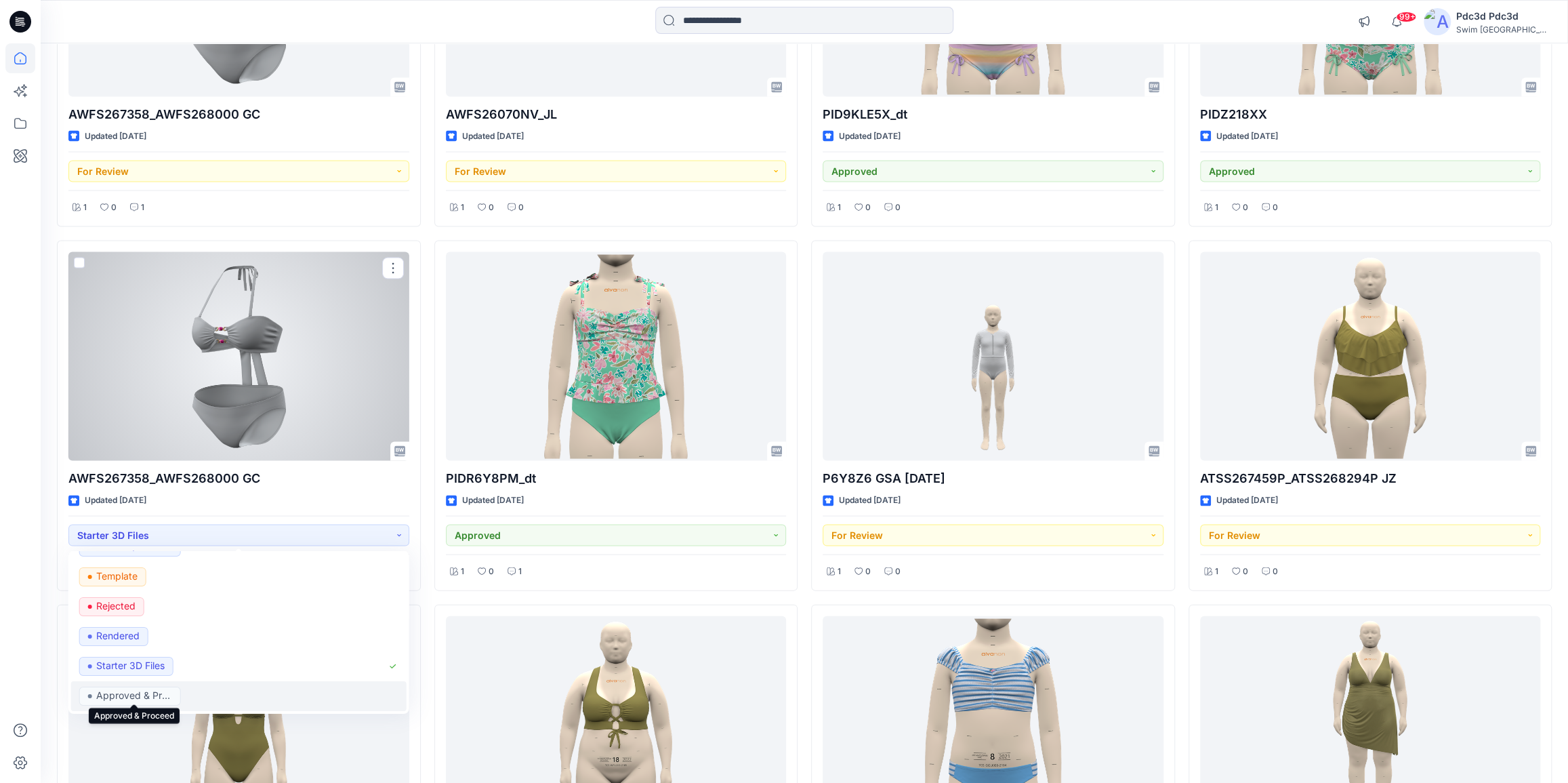
click at [130, 687] on p "Approved & Proceed" at bounding box center [134, 695] width 76 height 18
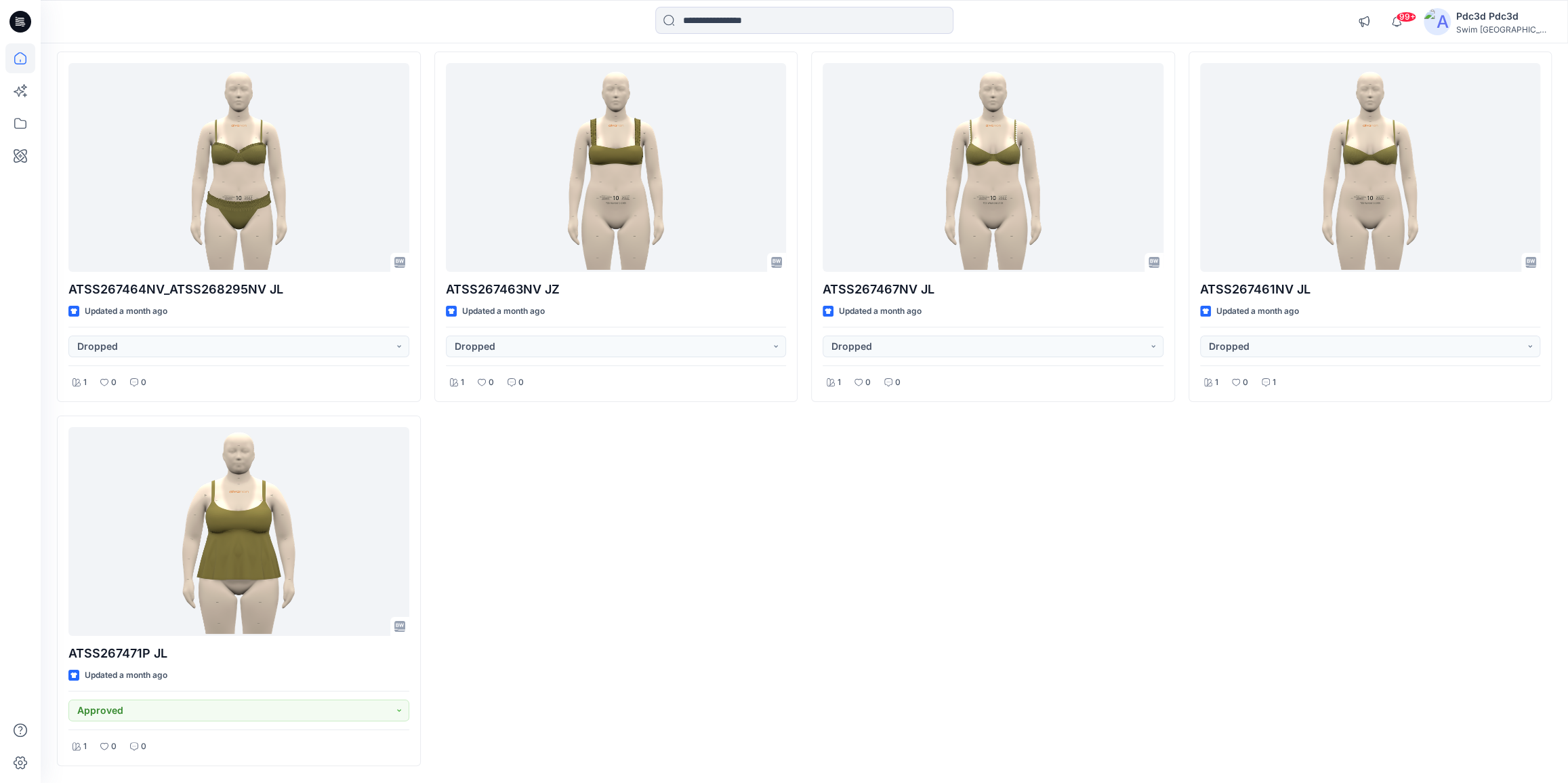
scroll to position [4188, 0]
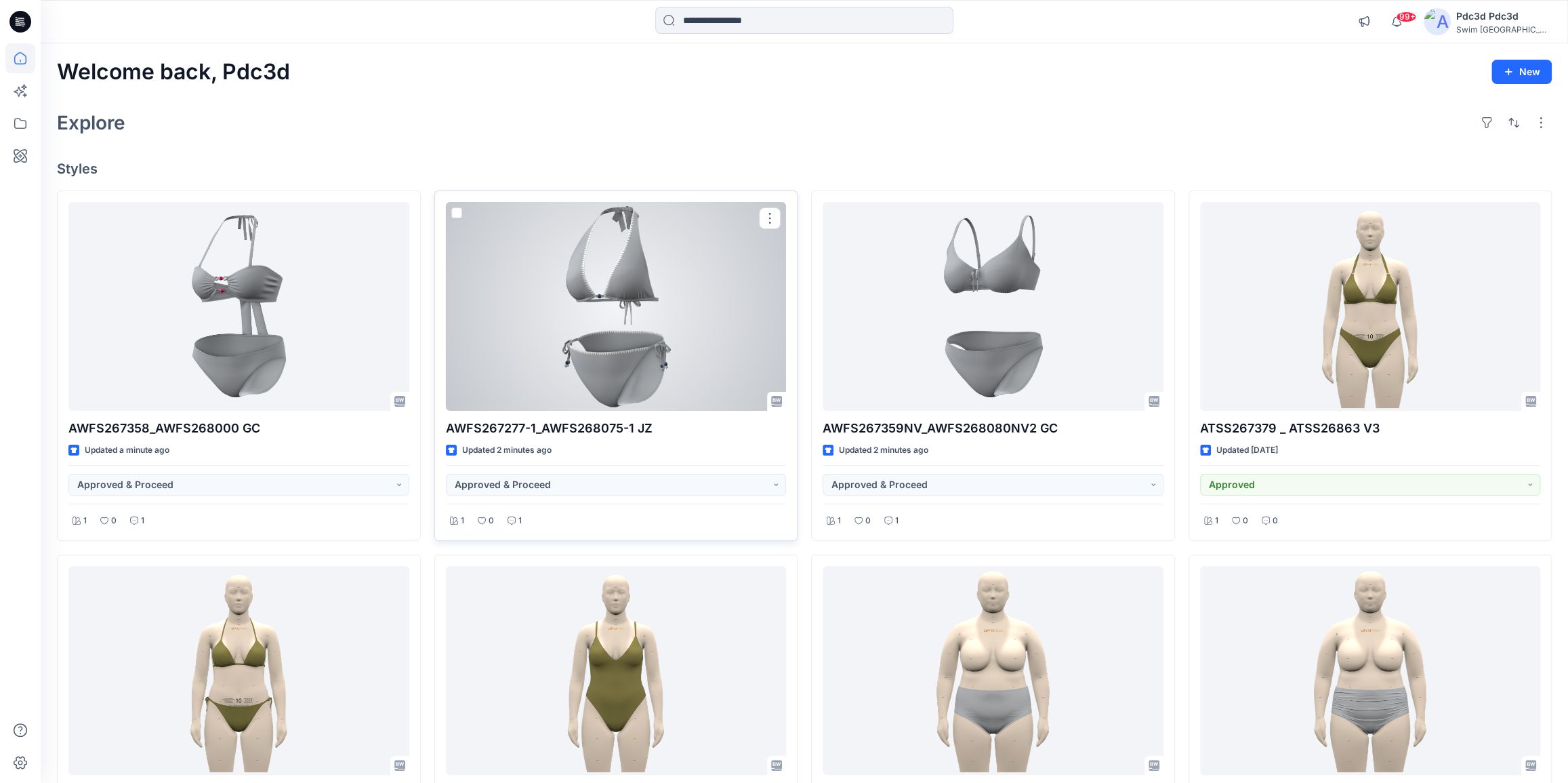
click at [596, 334] on div at bounding box center [615, 306] width 341 height 209
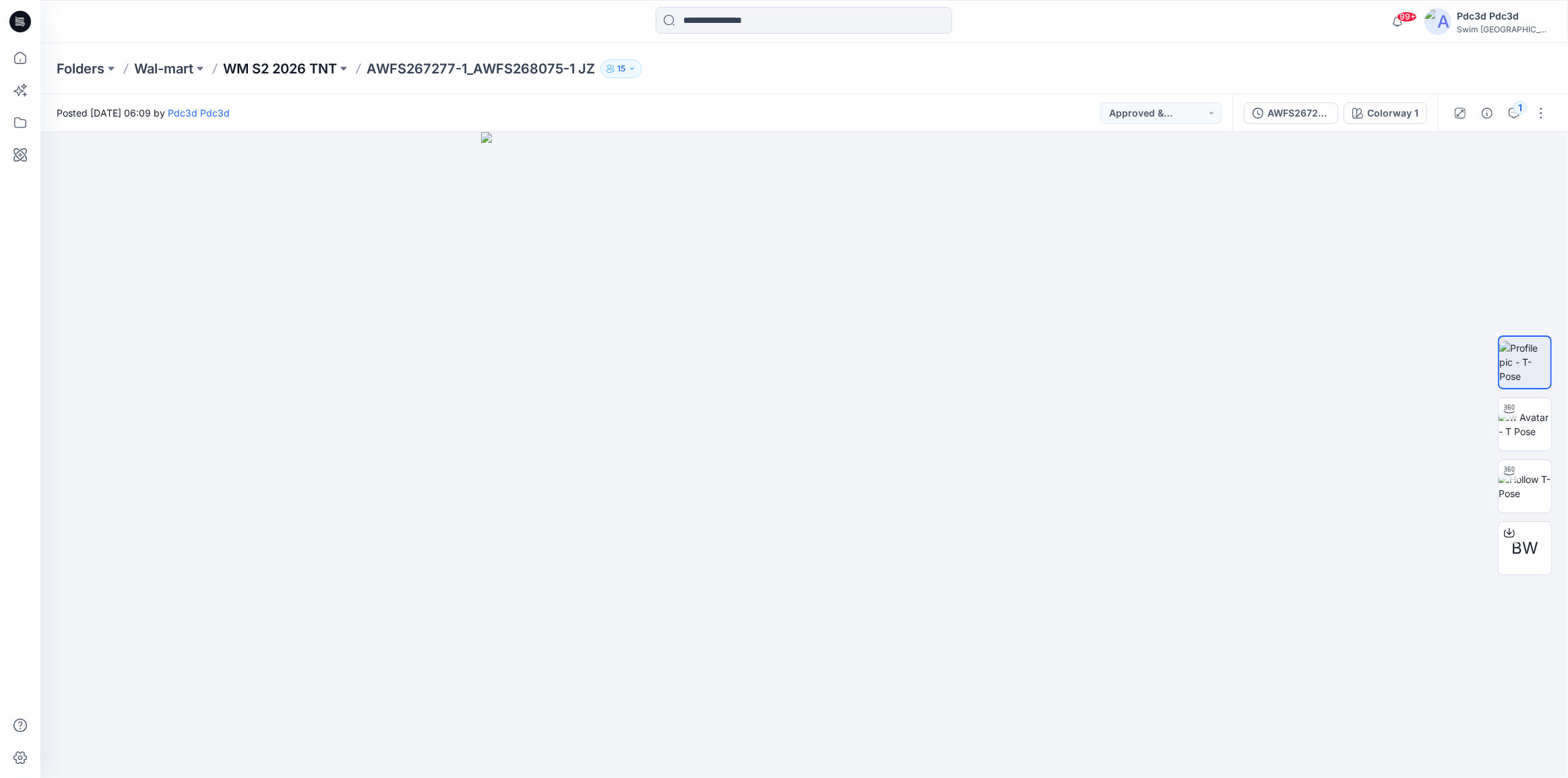
click at [302, 65] on p "WM S2 2026 TNT" at bounding box center [280, 68] width 114 height 19
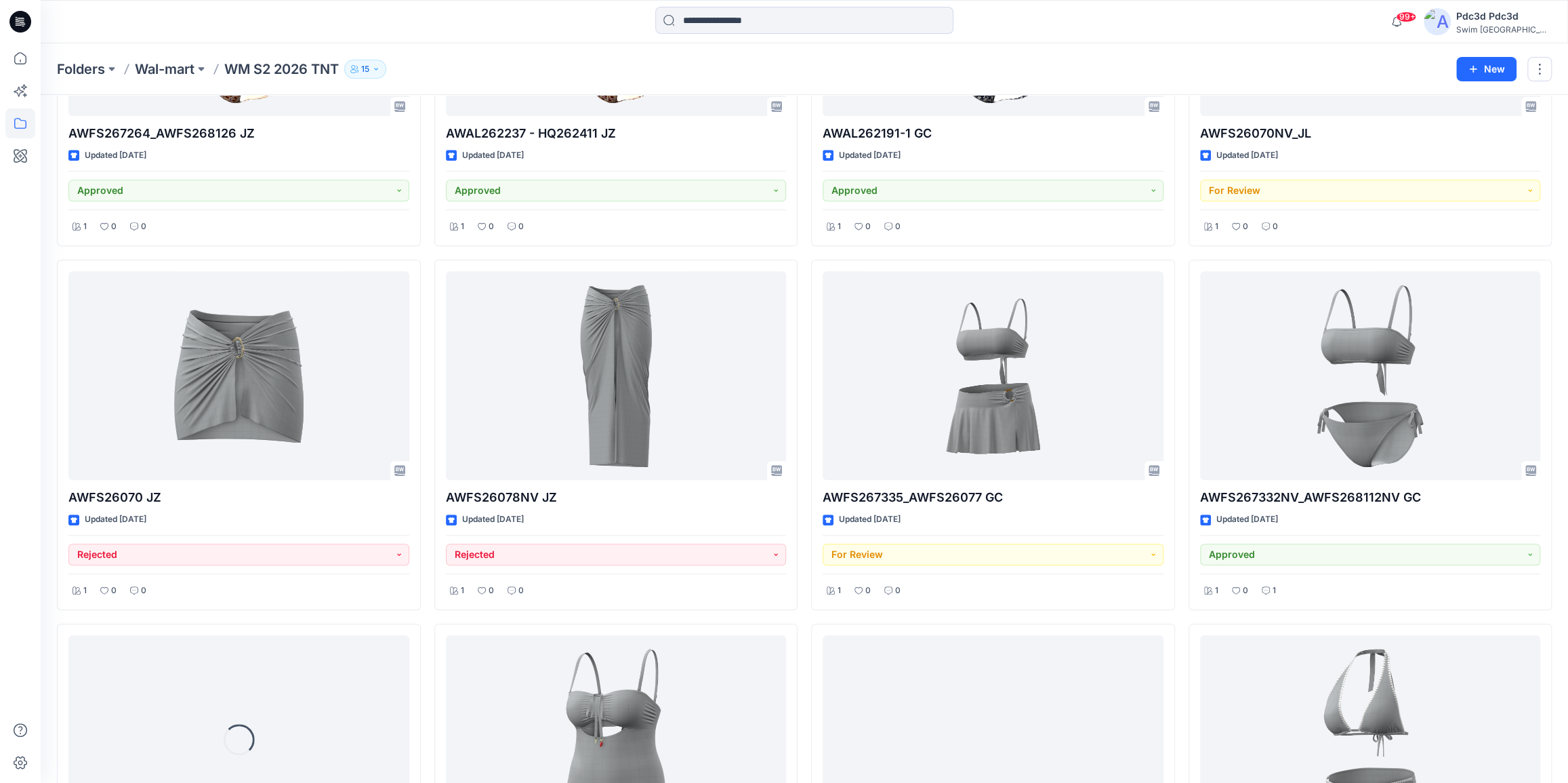
scroll to position [634, 0]
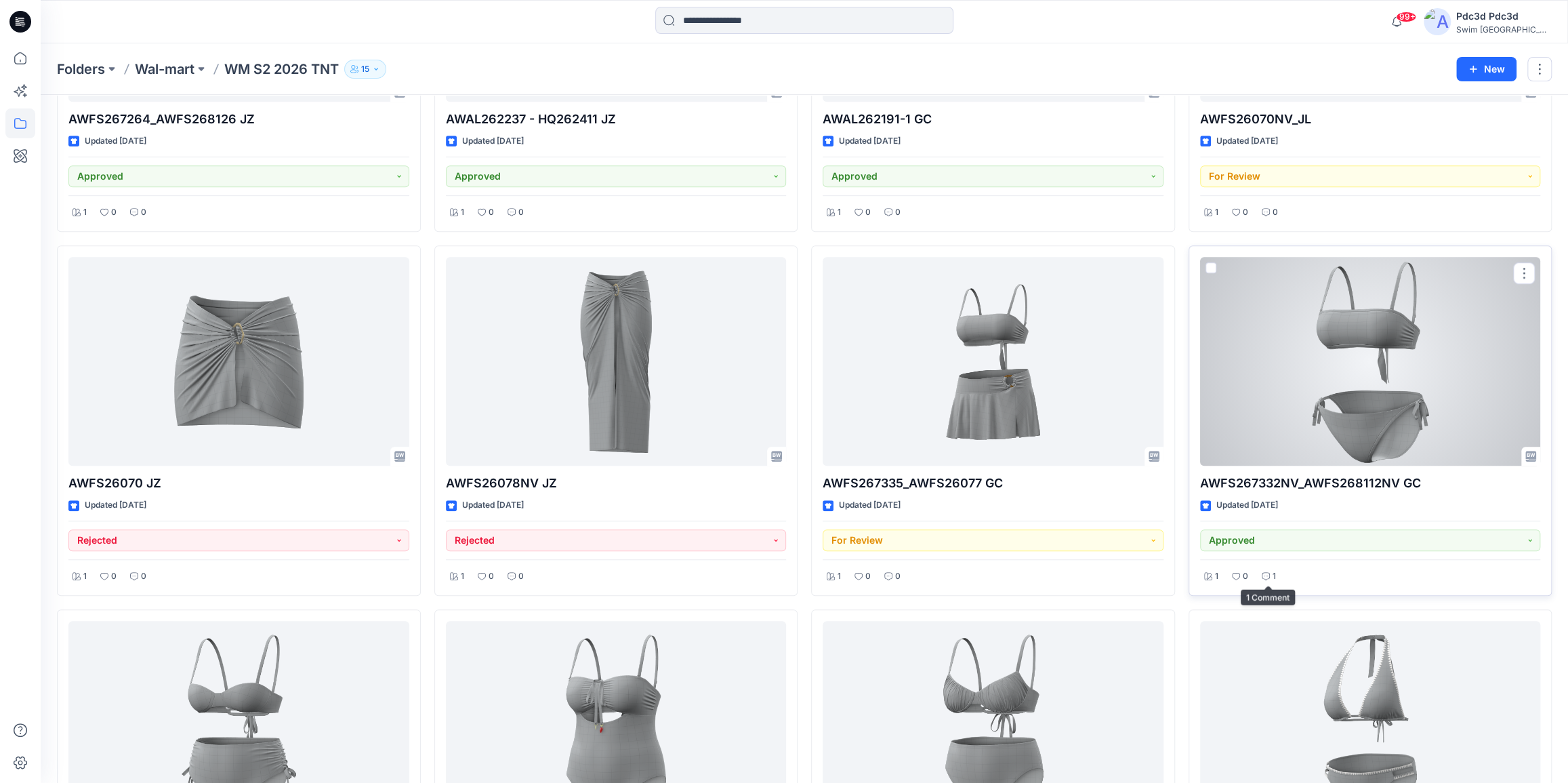
click at [1273, 574] on p "1" at bounding box center [1275, 576] width 4 height 14
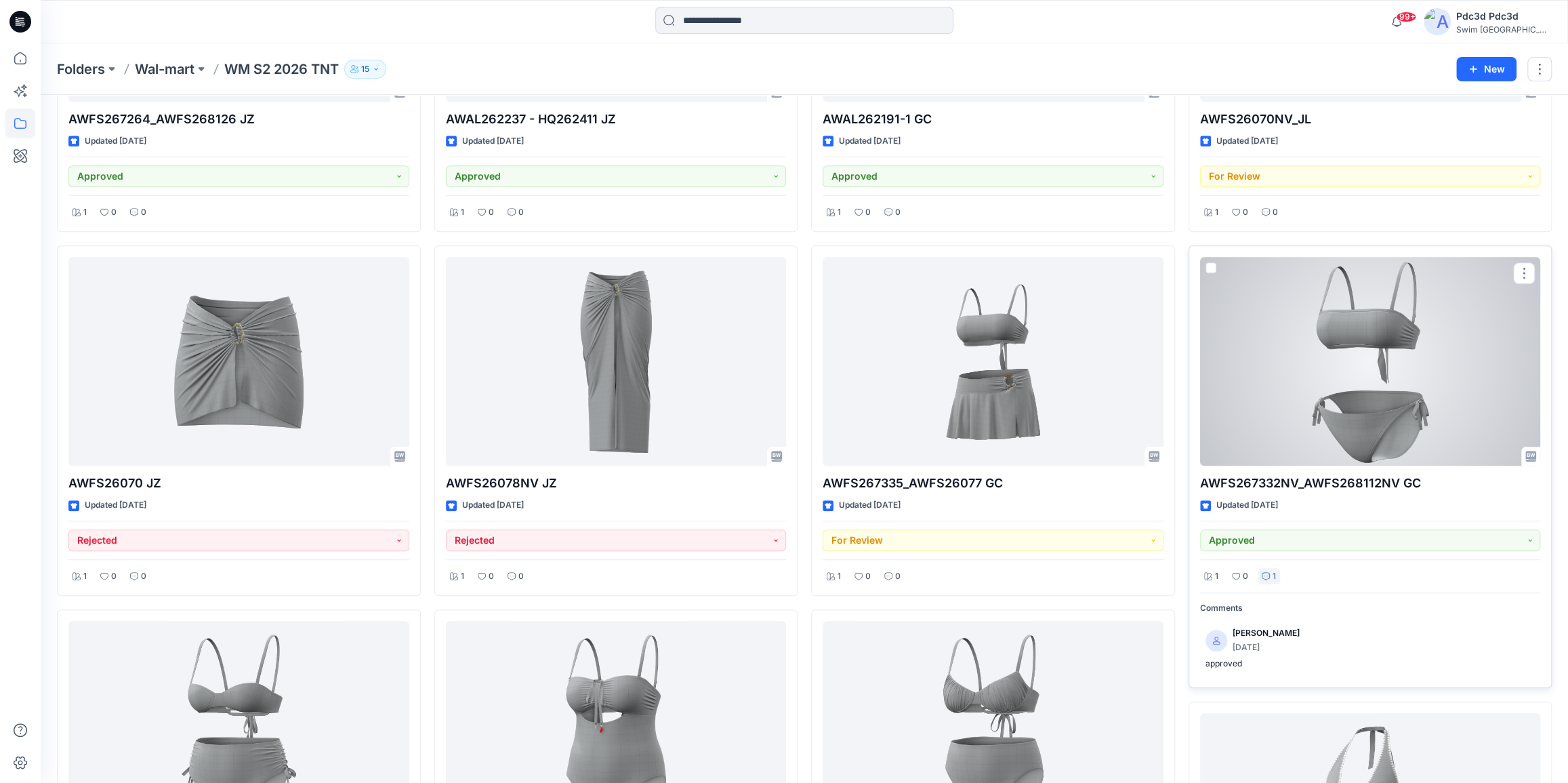
click at [1270, 574] on div "1" at bounding box center [1268, 576] width 22 height 17
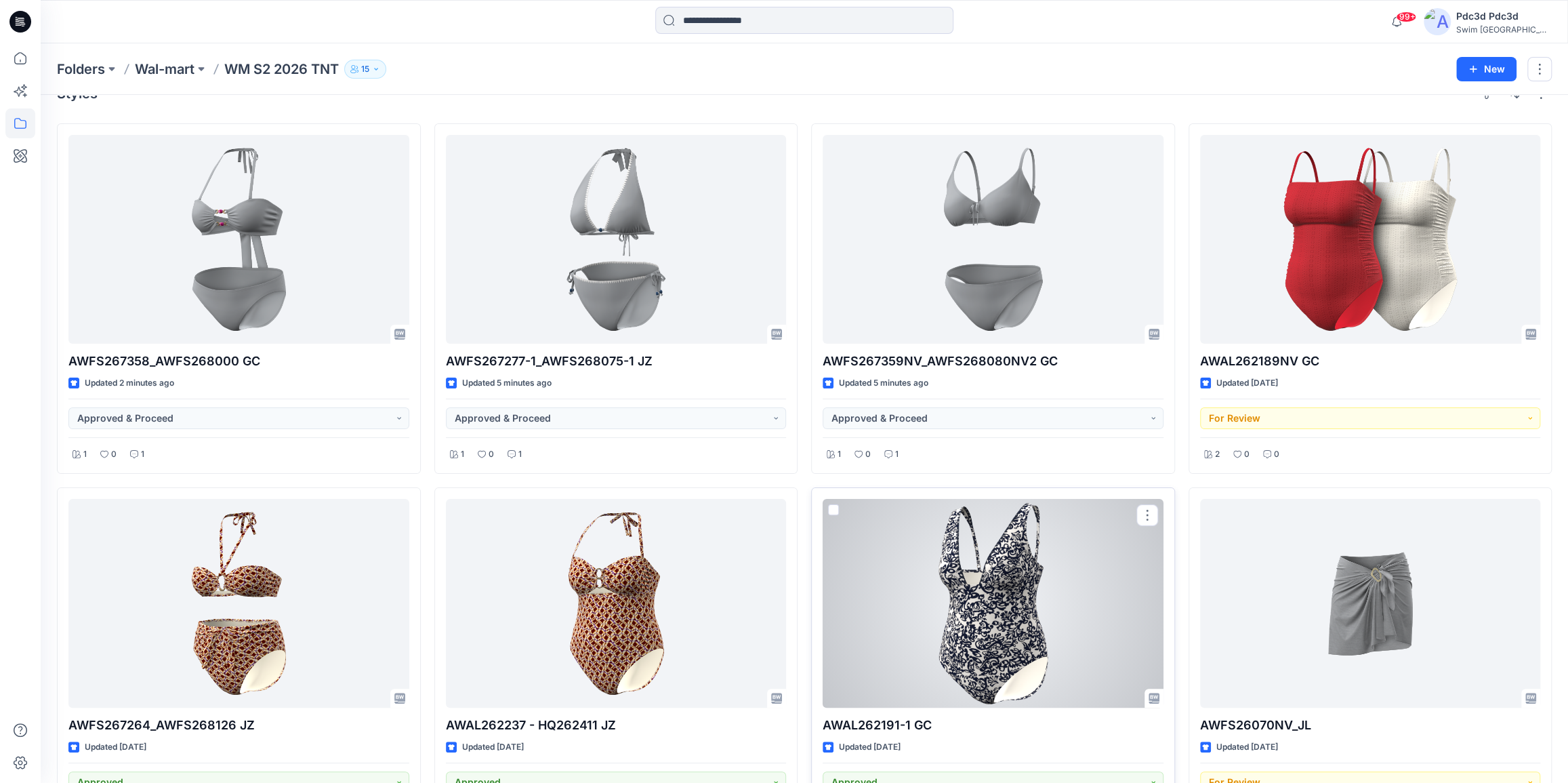
scroll to position [0, 0]
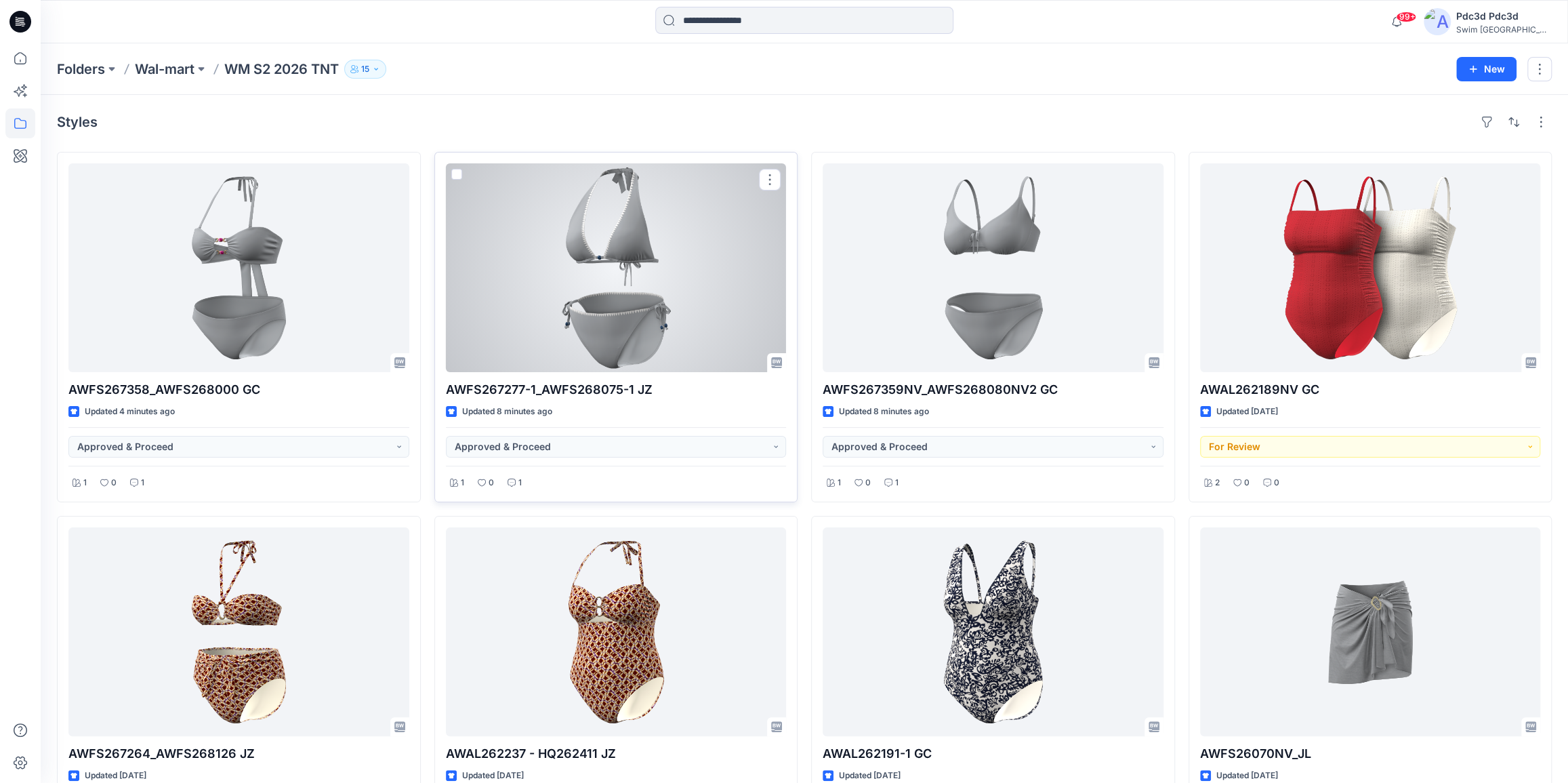
click at [641, 286] on div at bounding box center [615, 268] width 341 height 209
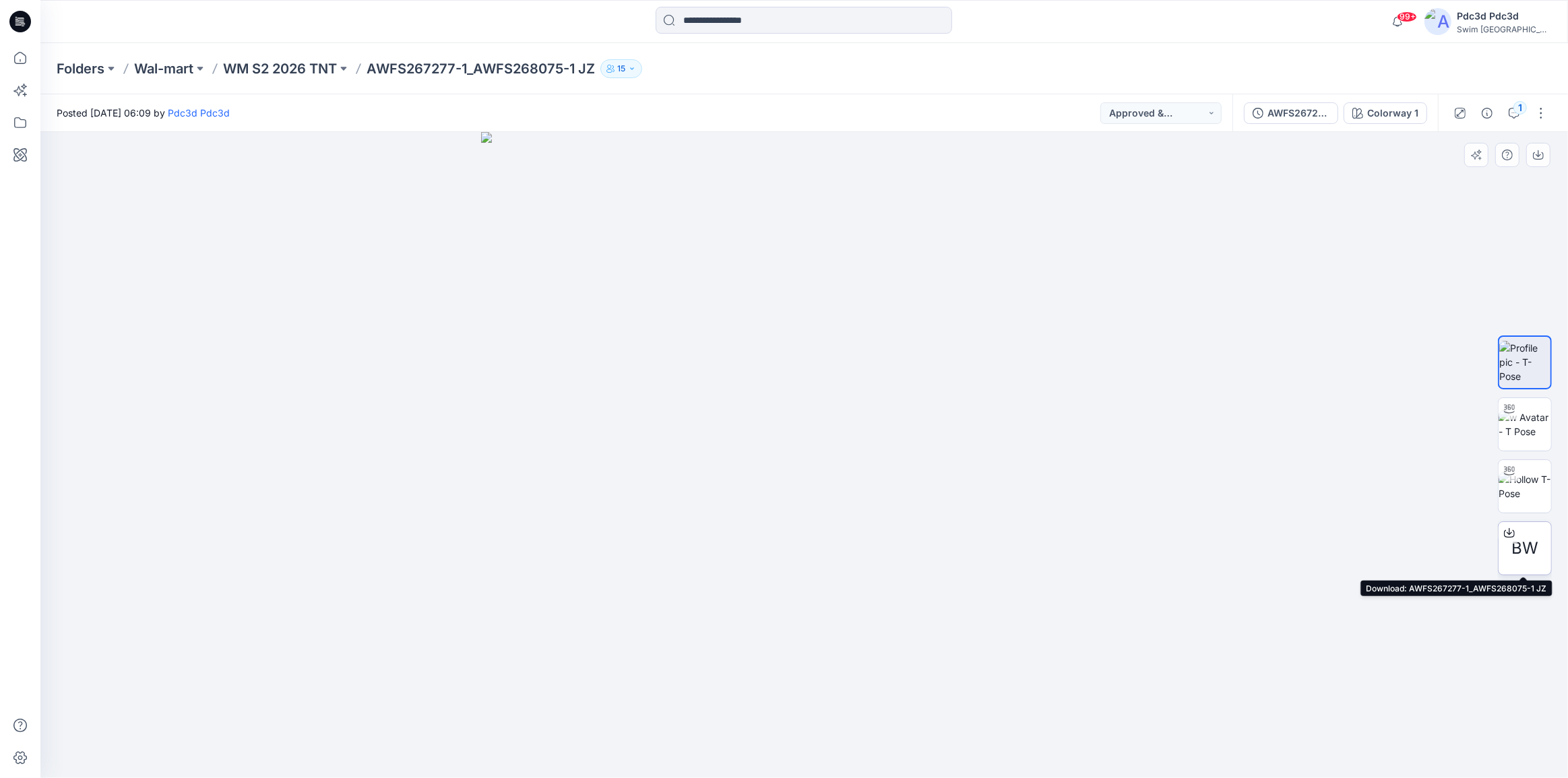
click at [1509, 532] on icon at bounding box center [1509, 533] width 11 height 11
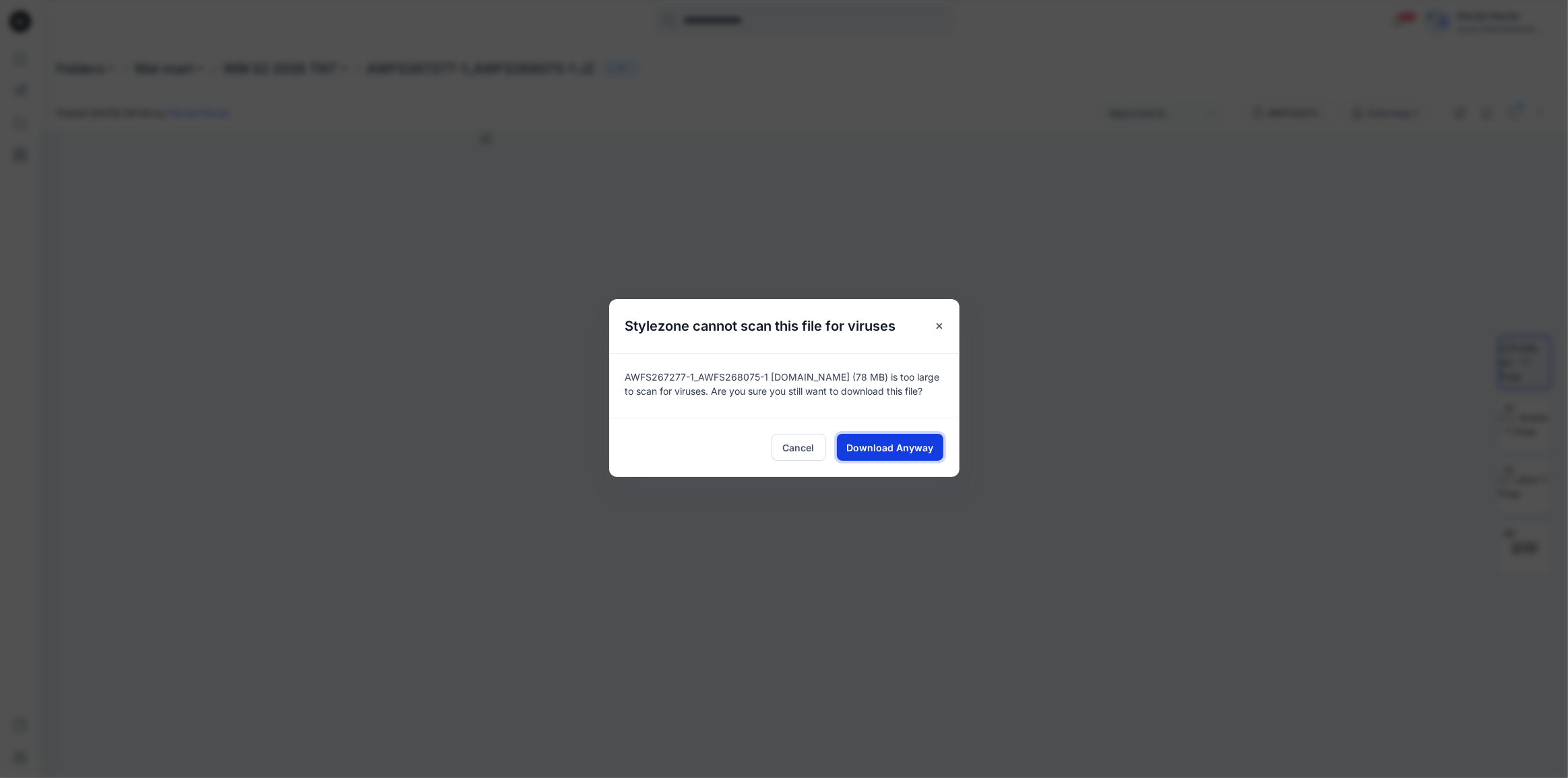
click at [902, 448] on span "Download Anyway" at bounding box center [889, 447] width 87 height 14
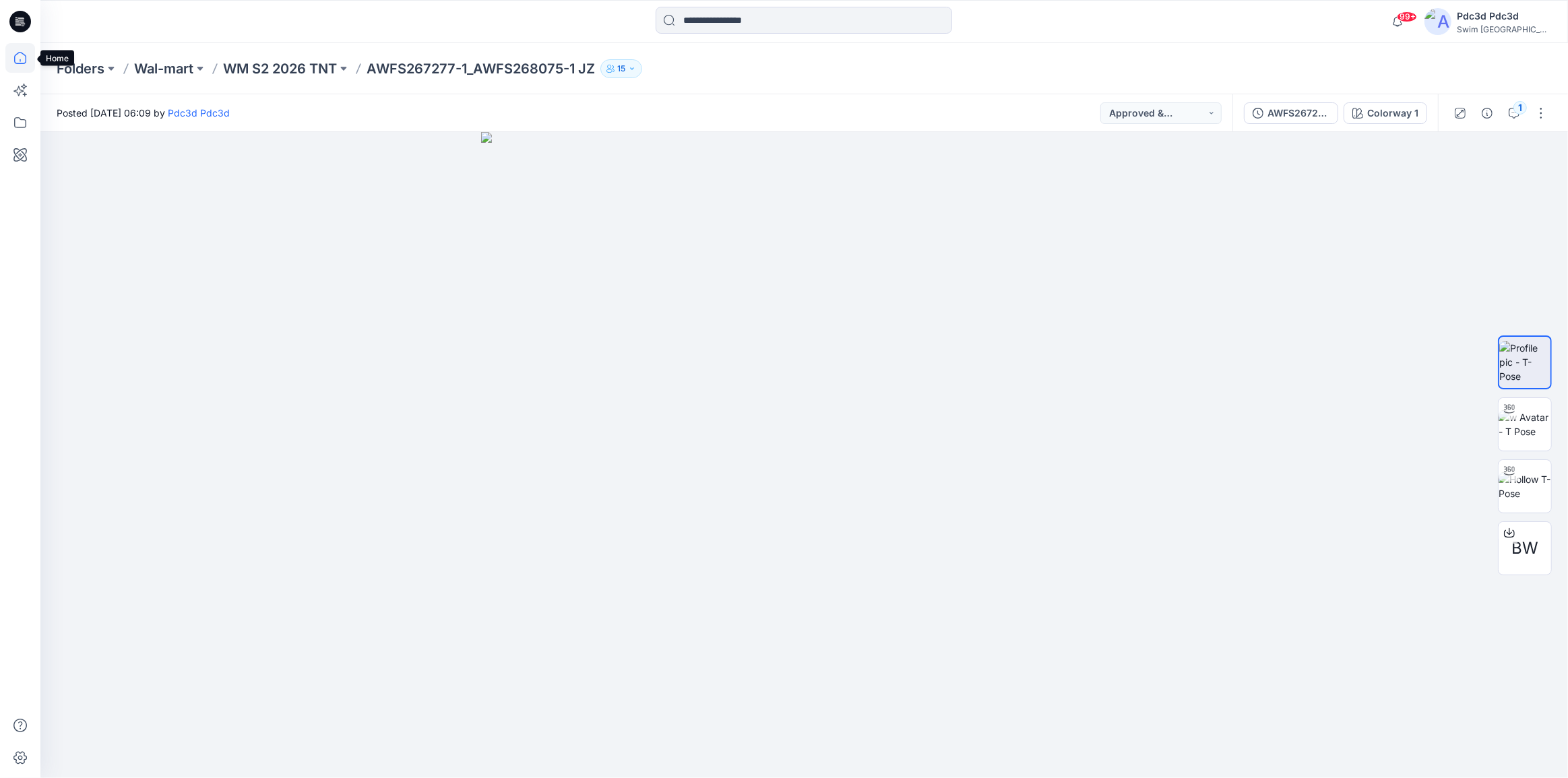
click at [26, 46] on icon at bounding box center [20, 57] width 29 height 29
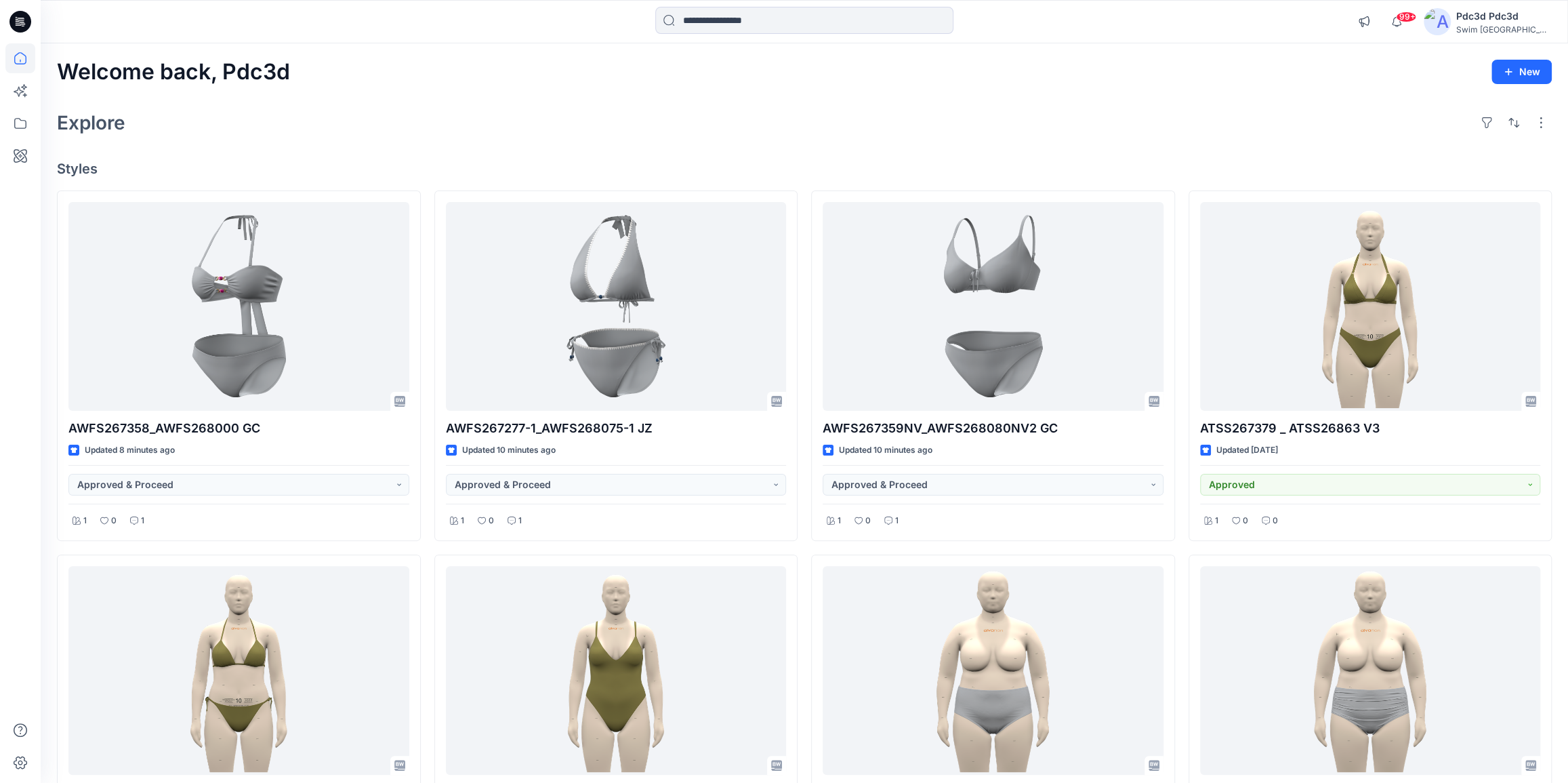
click at [552, 124] on div "Explore" at bounding box center [804, 123] width 1495 height 32
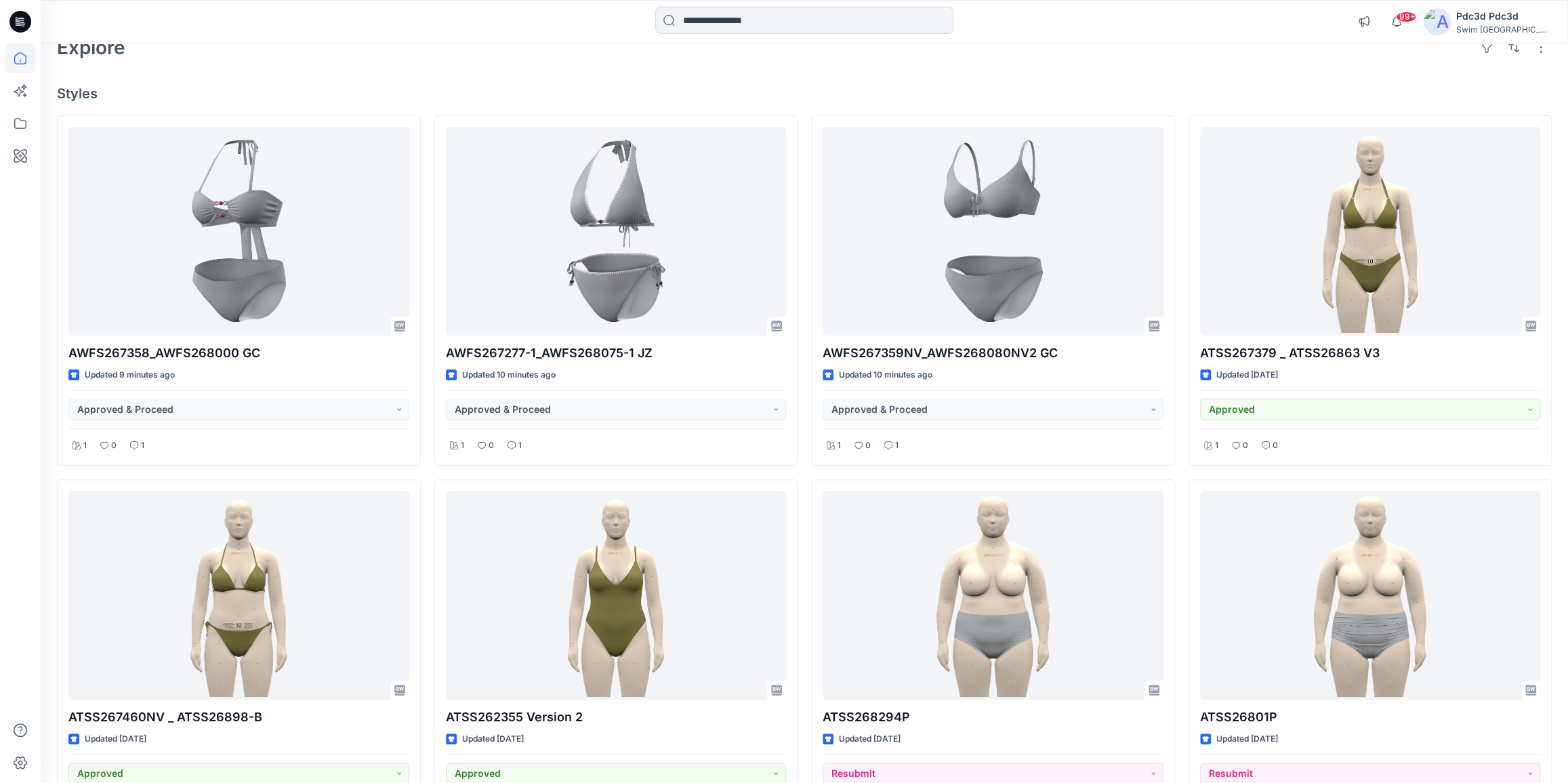
scroll to position [61, 0]
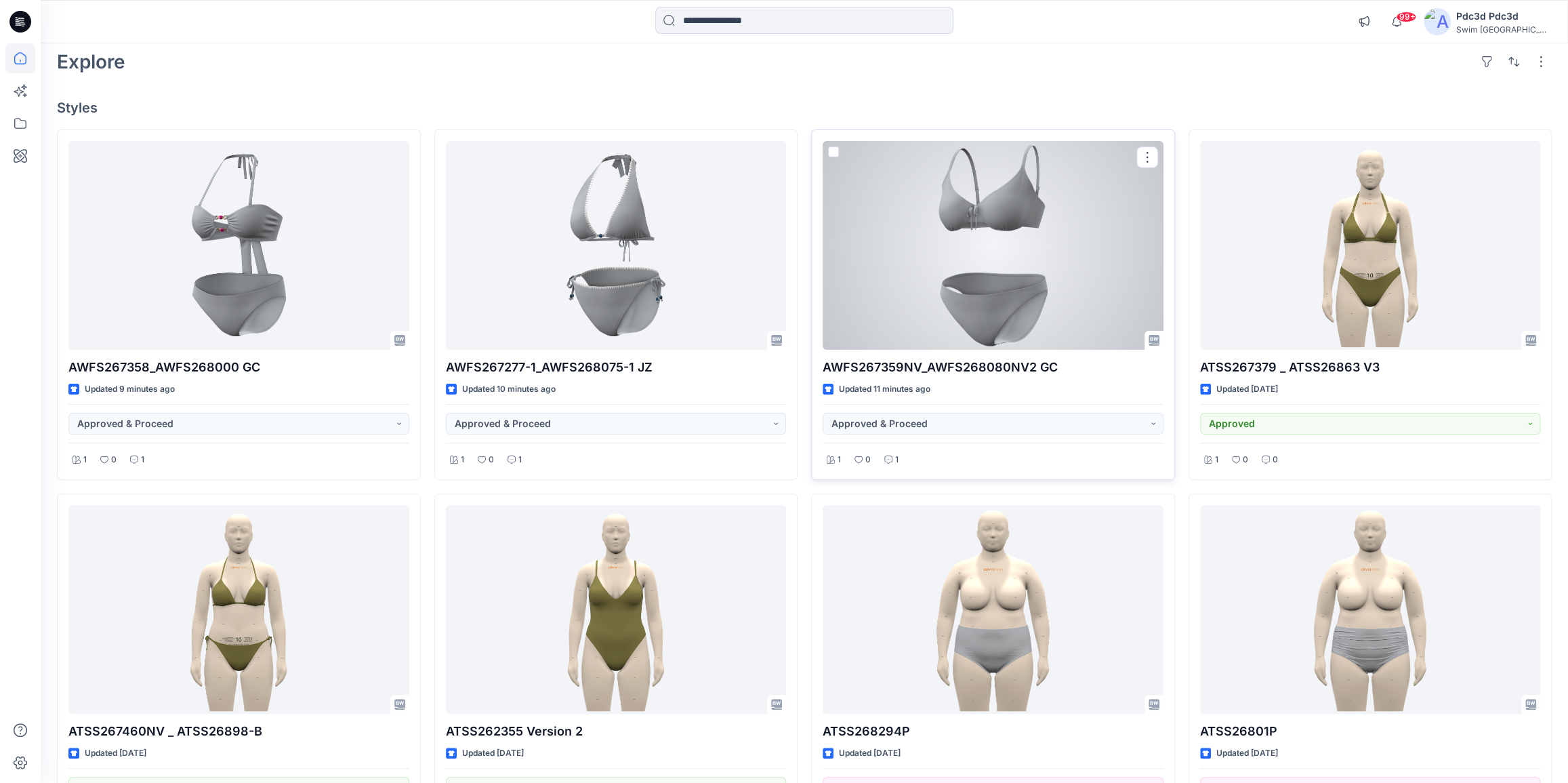
click at [1046, 259] on div at bounding box center [993, 245] width 341 height 209
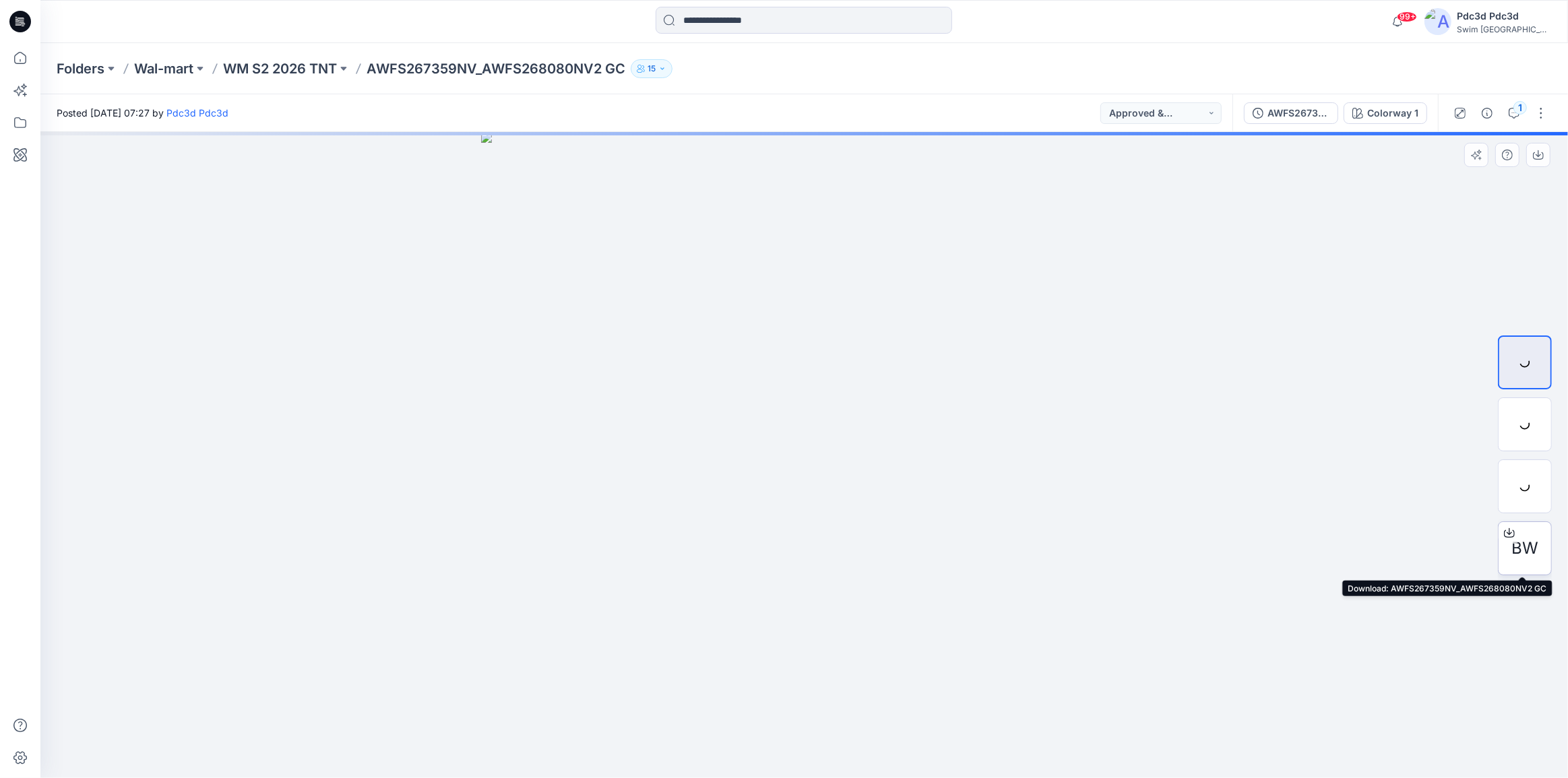
click at [1510, 534] on icon at bounding box center [1509, 533] width 11 height 11
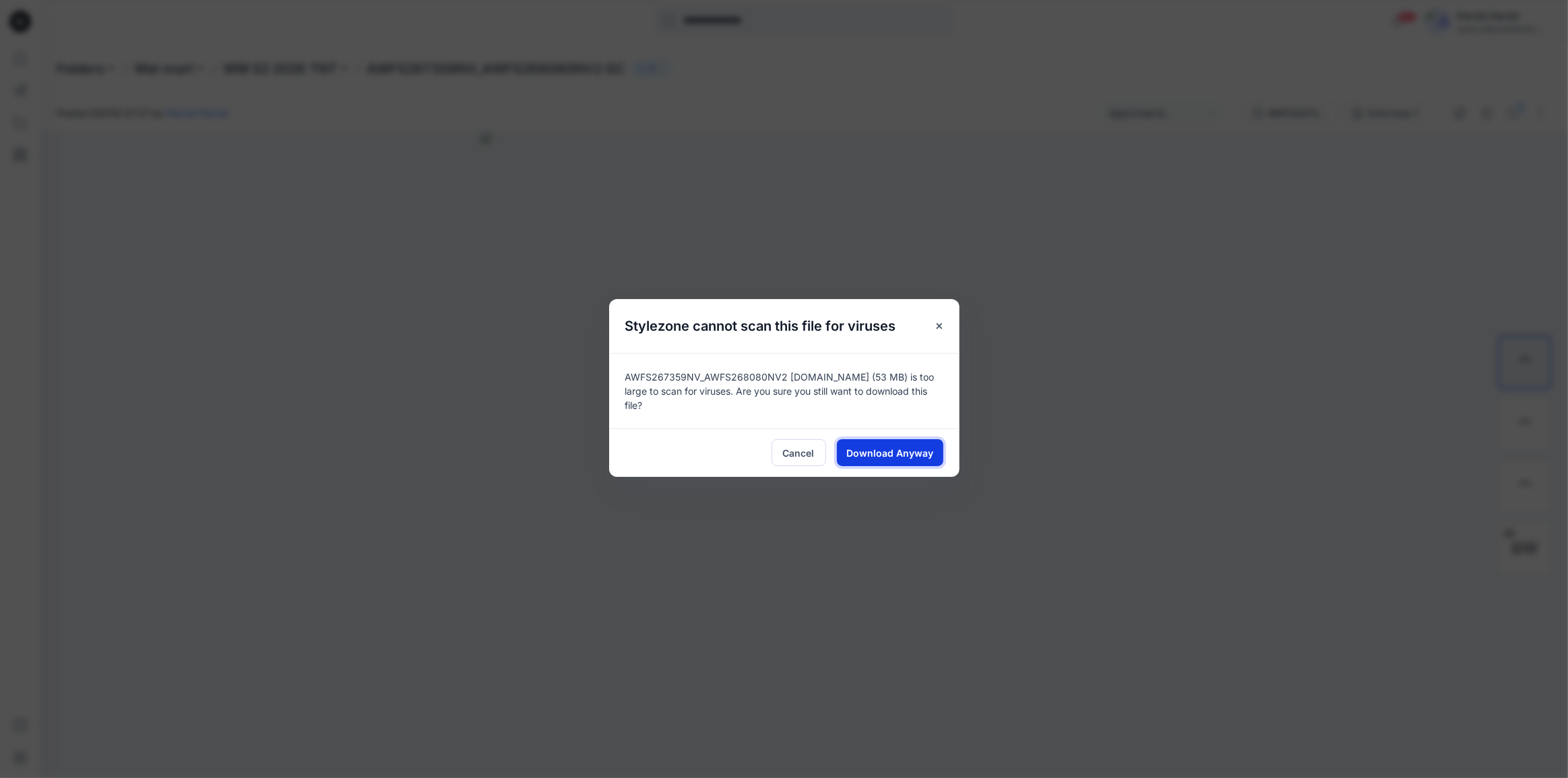
click at [868, 445] on span "Download Anyway" at bounding box center [889, 453] width 87 height 14
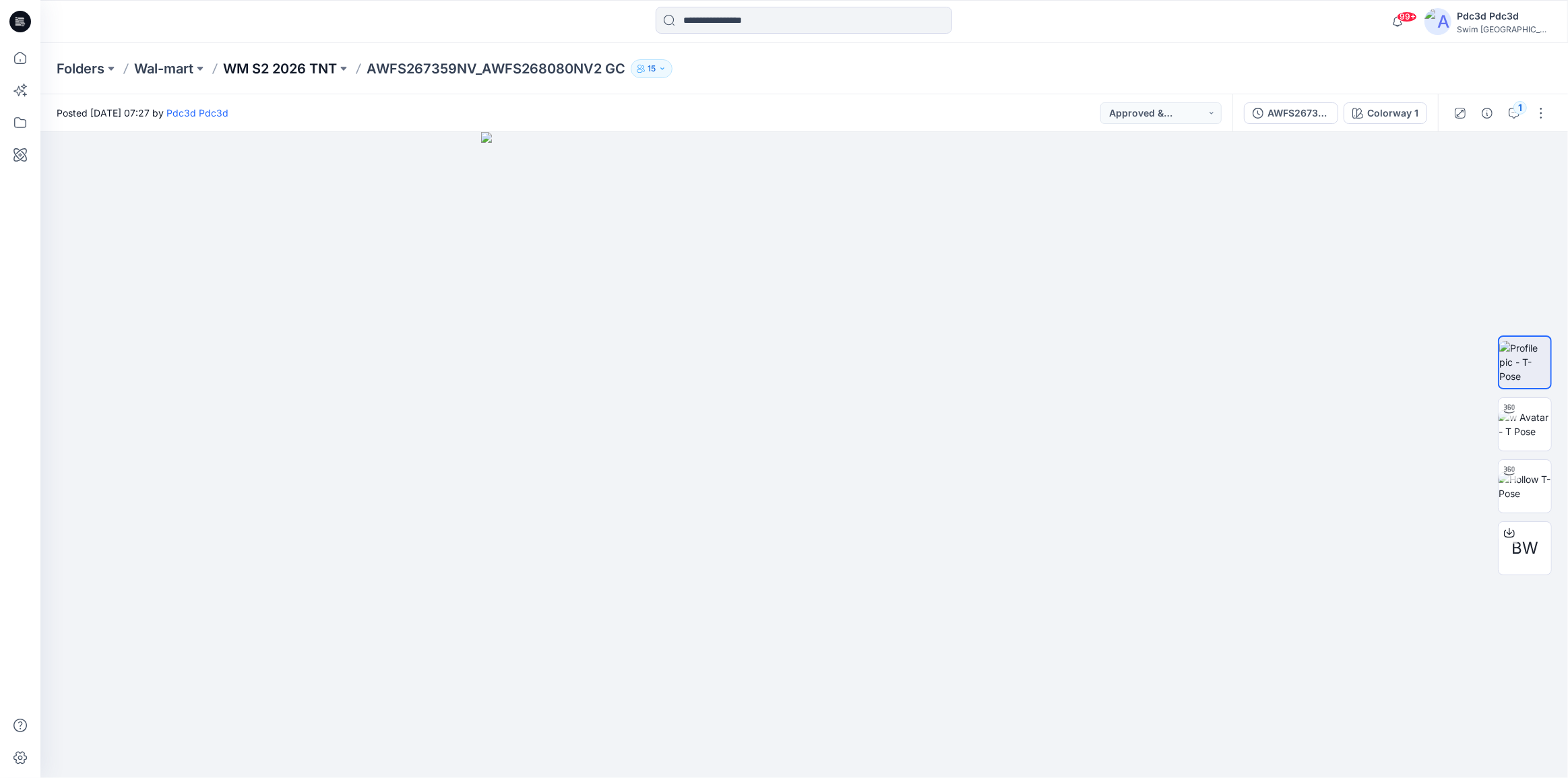
click at [330, 69] on p "WM S2 2026 TNT" at bounding box center [280, 68] width 114 height 19
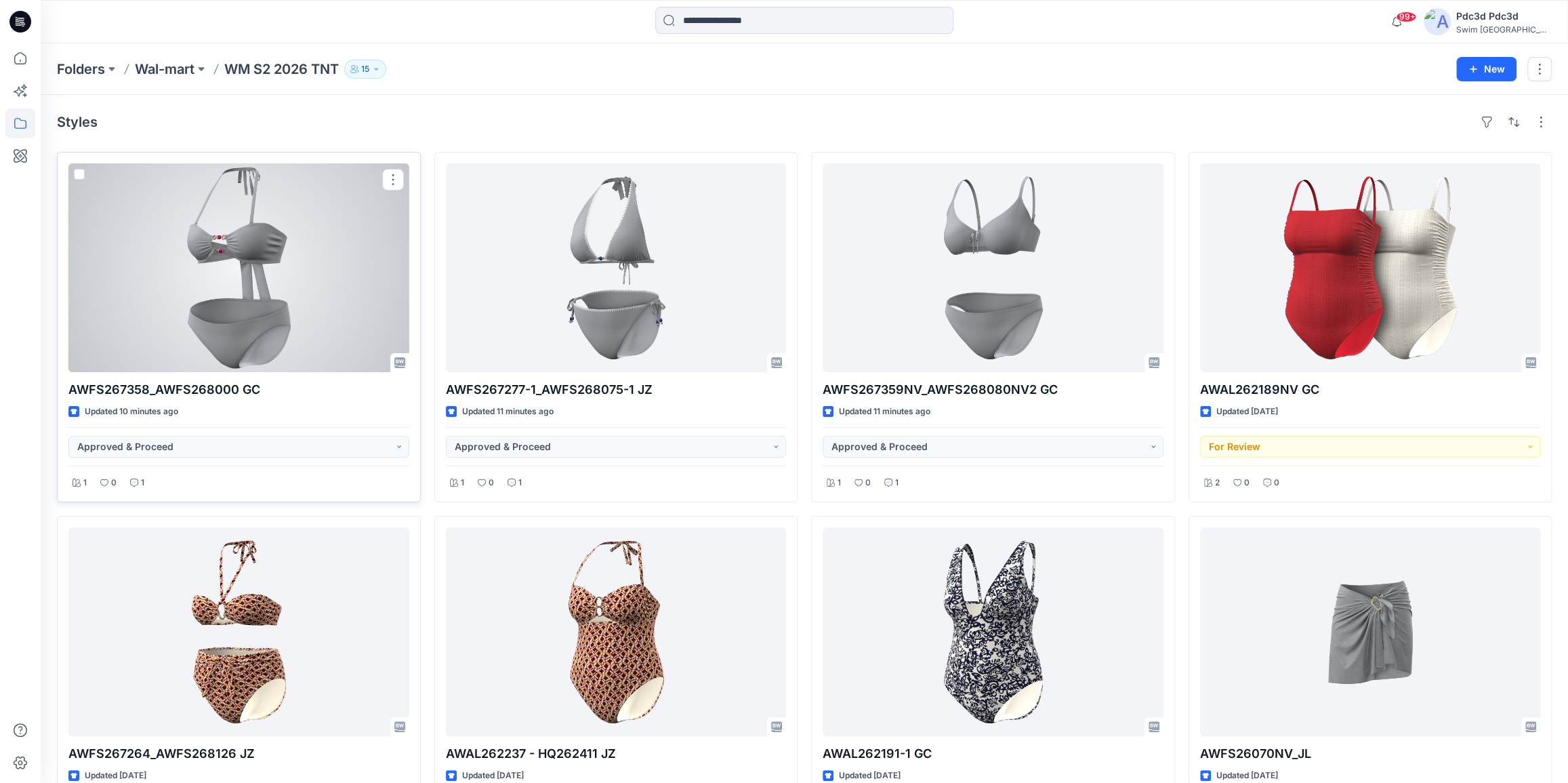
click at [259, 234] on div at bounding box center [239, 268] width 341 height 209
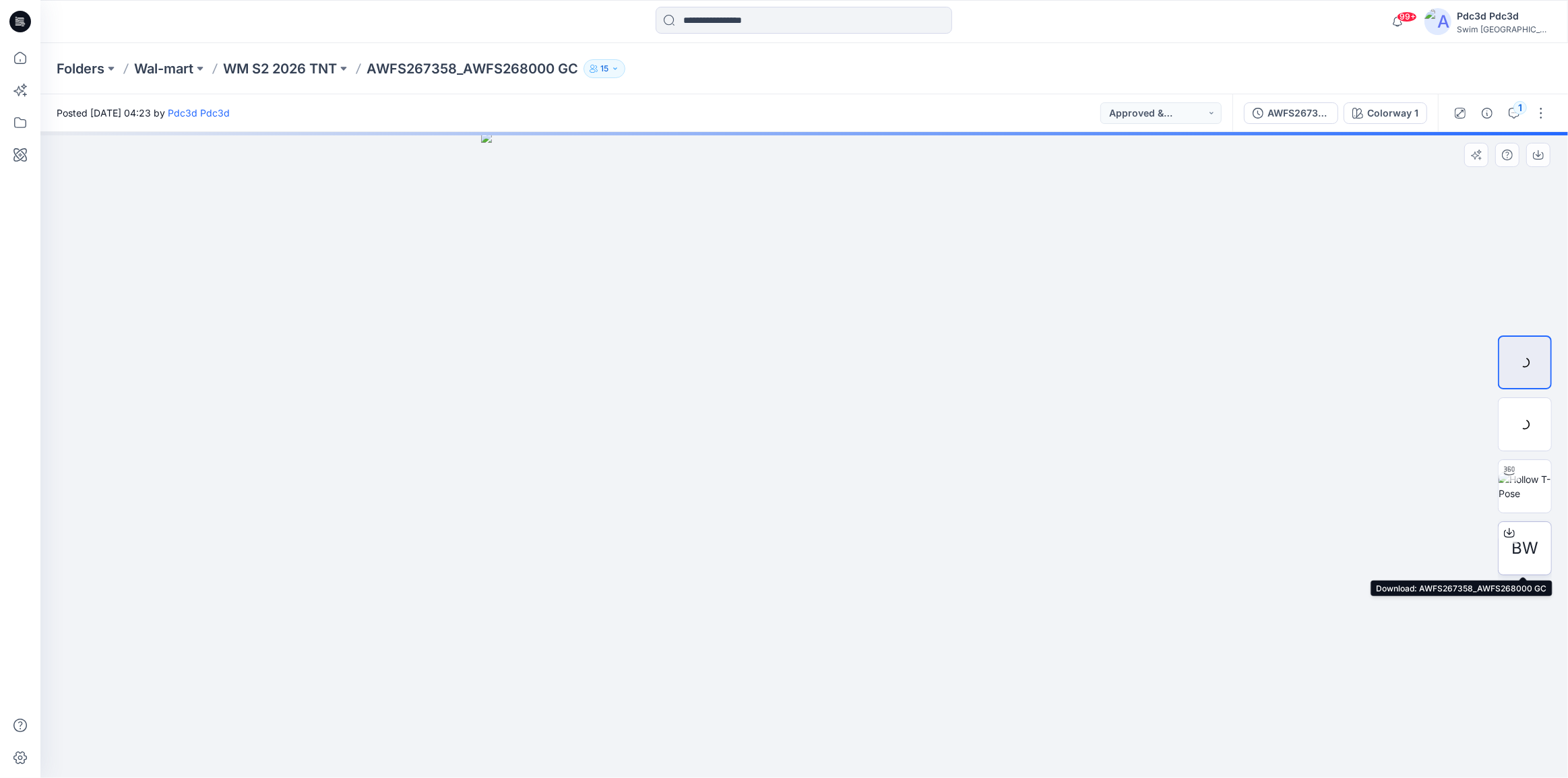
click at [1509, 532] on icon at bounding box center [1509, 531] width 5 height 7
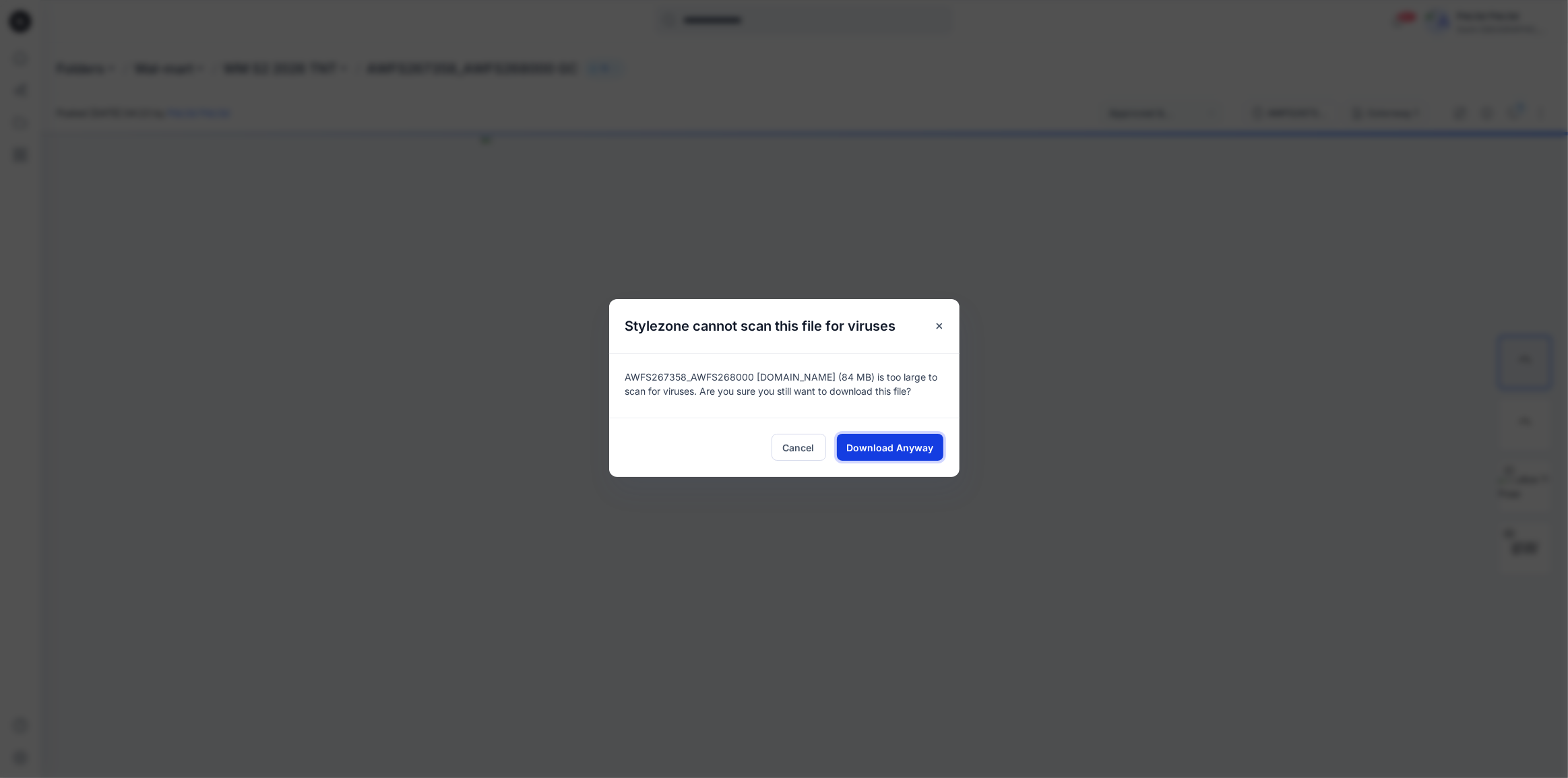
click at [894, 456] on button "Download Anyway" at bounding box center [890, 447] width 107 height 27
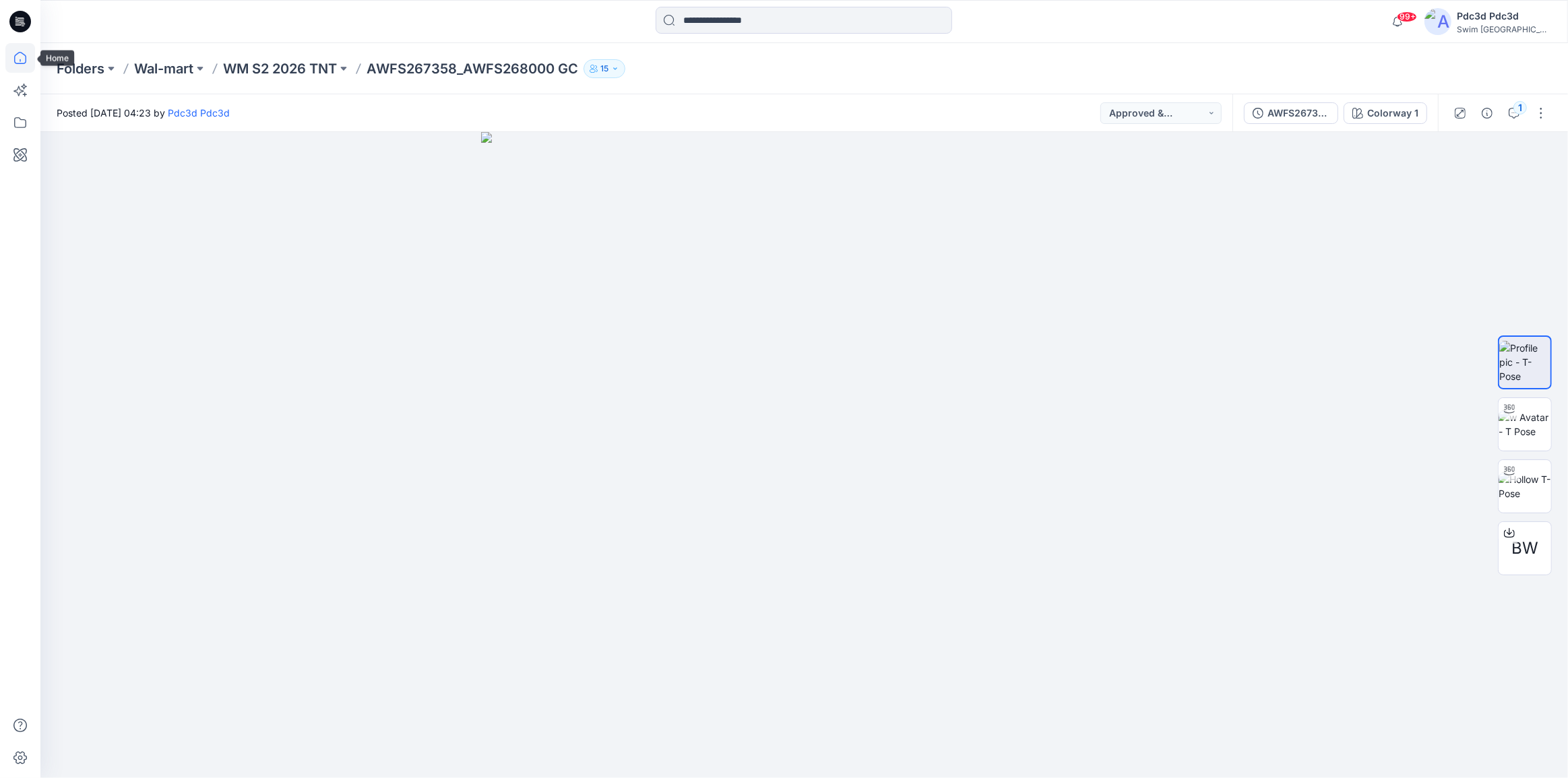
click at [15, 57] on icon at bounding box center [20, 57] width 29 height 29
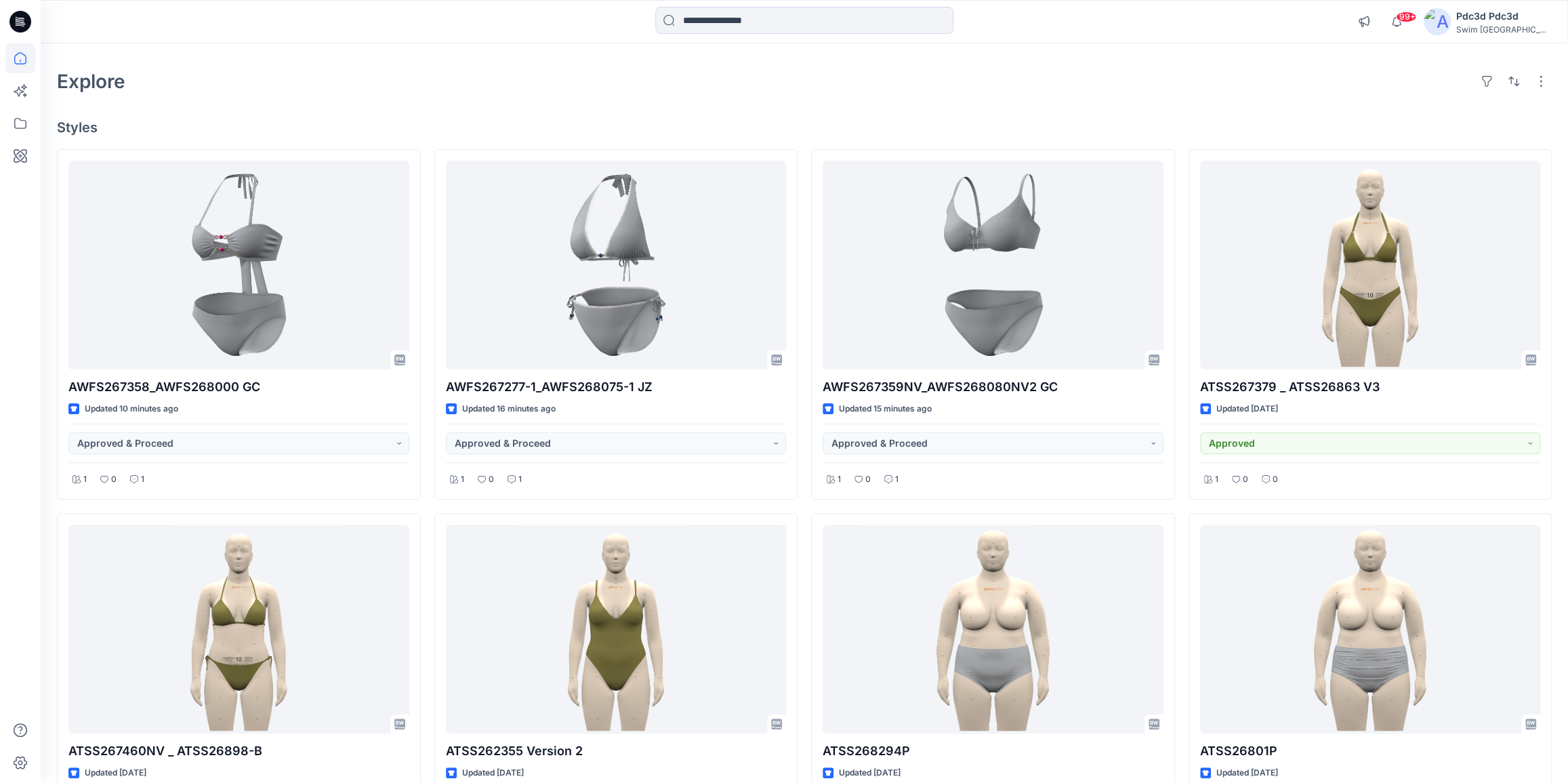
scroll to position [123, 0]
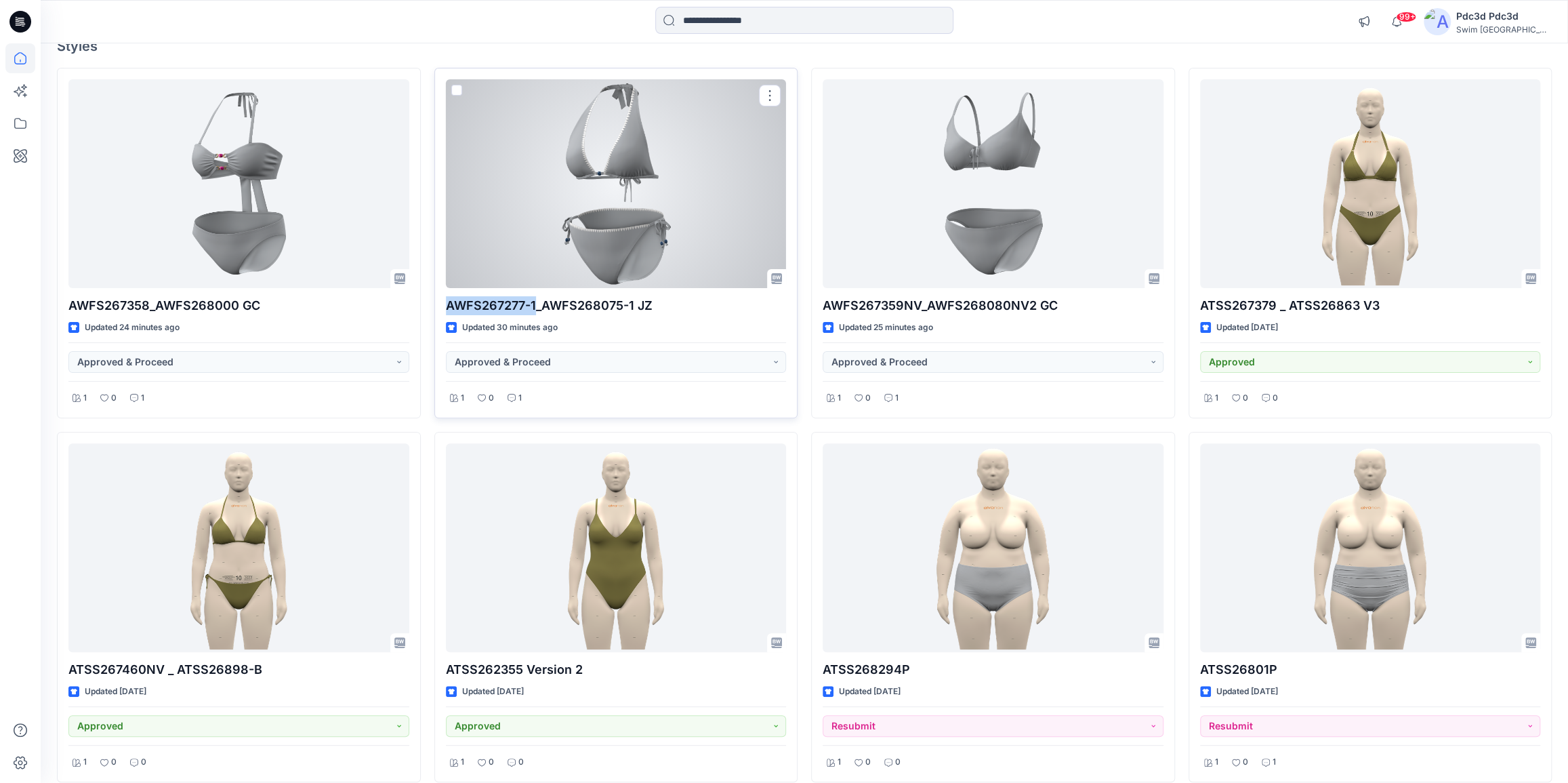
drag, startPoint x: 443, startPoint y: 303, endPoint x: 538, endPoint y: 309, distance: 95.2
click at [538, 309] on div "AWFS267277-1_AWFS268075-1 JZ Updated 30 minutes ago Approved & Proceed 1 0 1" at bounding box center [616, 243] width 364 height 351
copy p "AWFS267277-1"
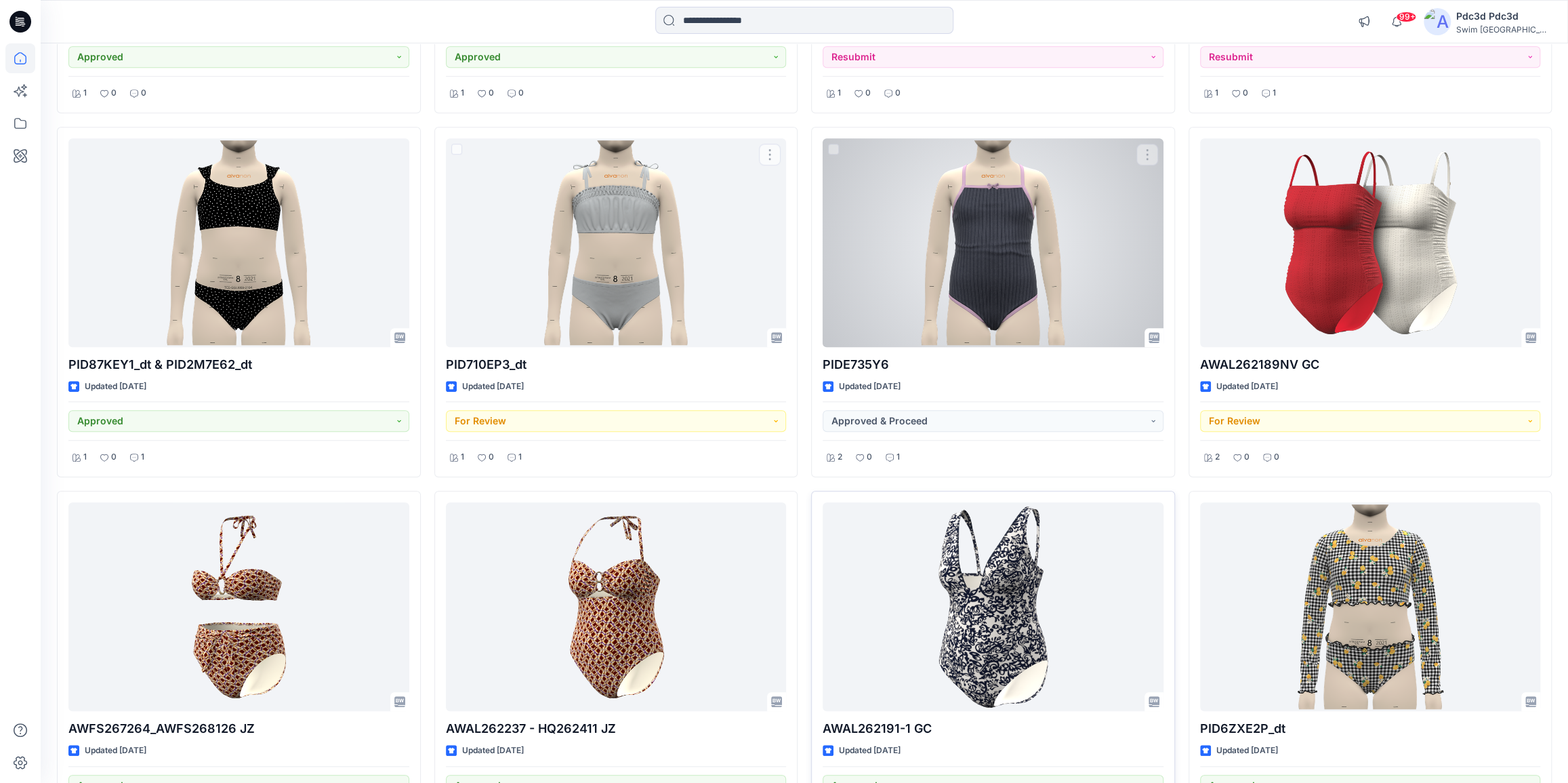
scroll to position [1047, 0]
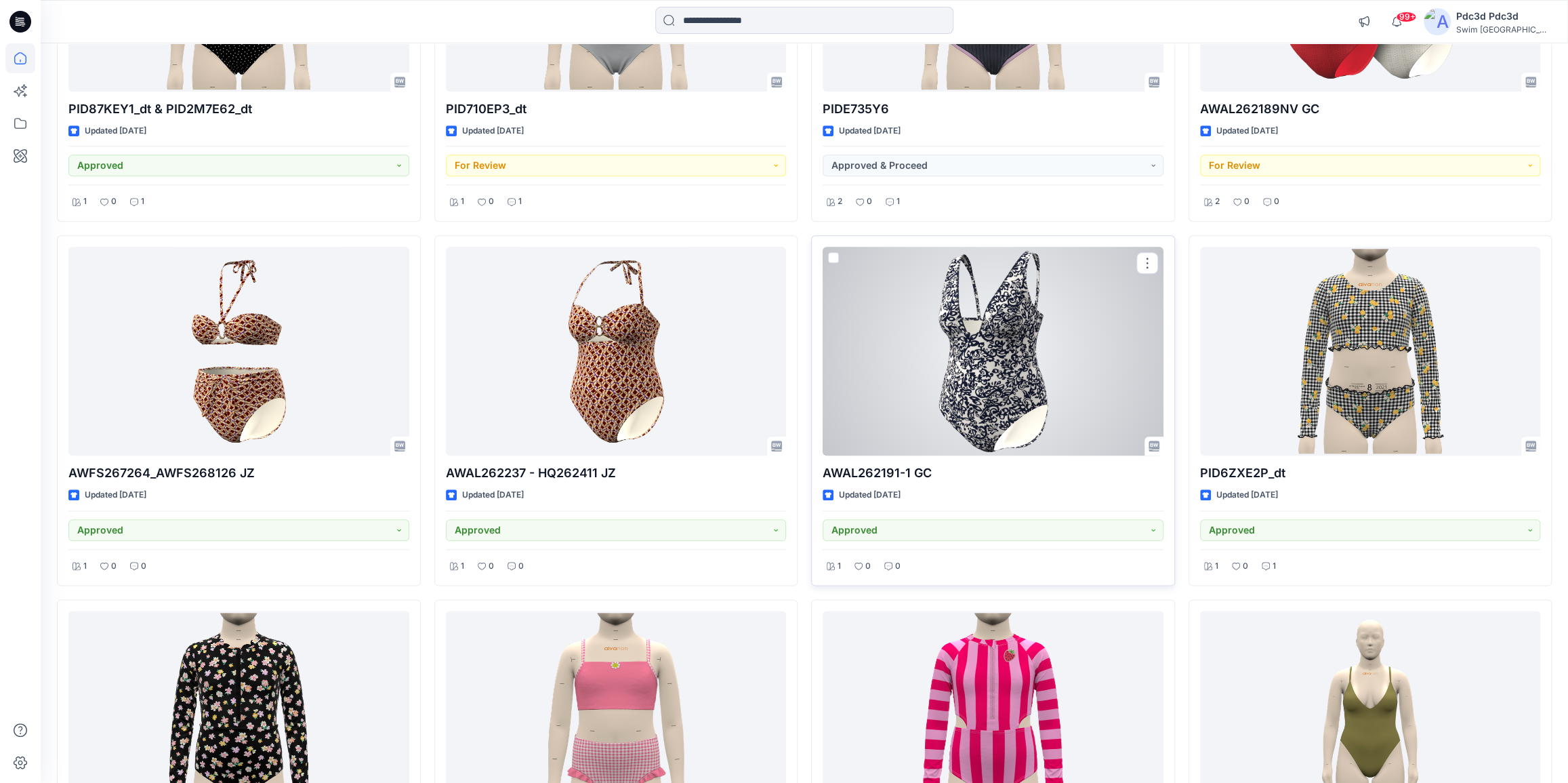
click at [931, 328] on div at bounding box center [993, 351] width 341 height 209
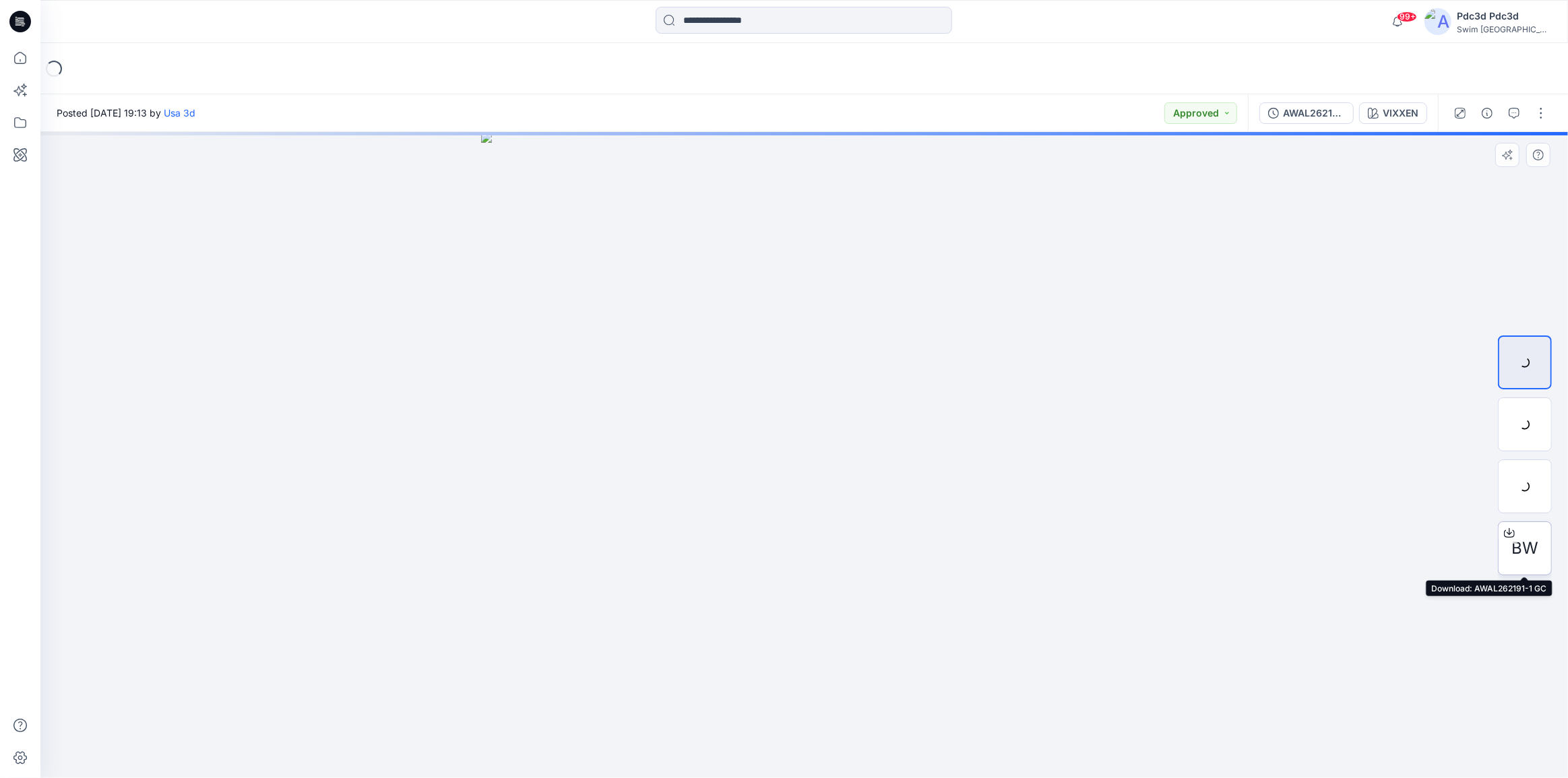
click at [1504, 532] on icon at bounding box center [1509, 533] width 11 height 11
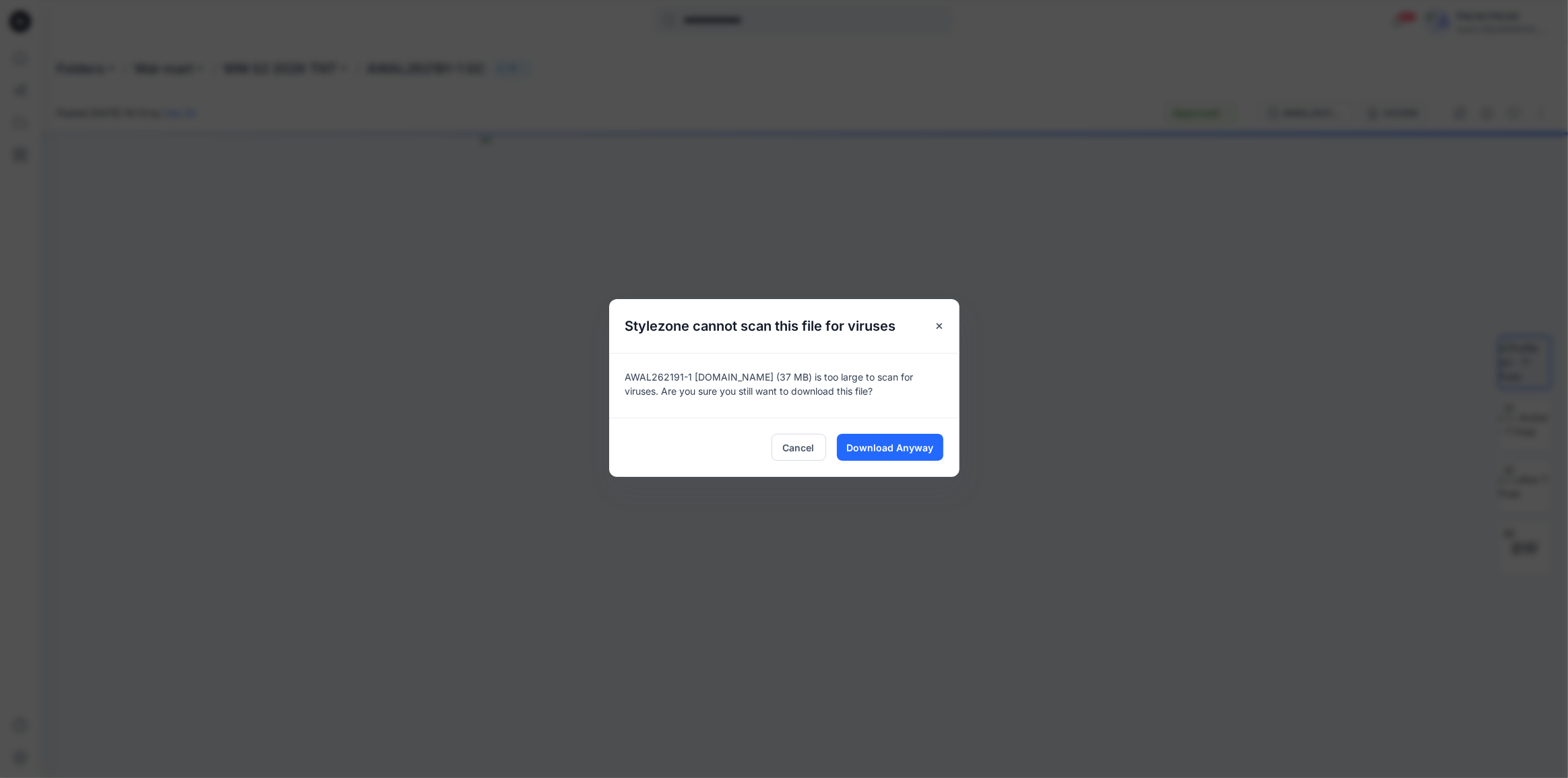
click at [910, 464] on div "Cancel Download Anyway" at bounding box center [784, 447] width 350 height 60
click at [918, 448] on span "Download Anyway" at bounding box center [889, 447] width 87 height 14
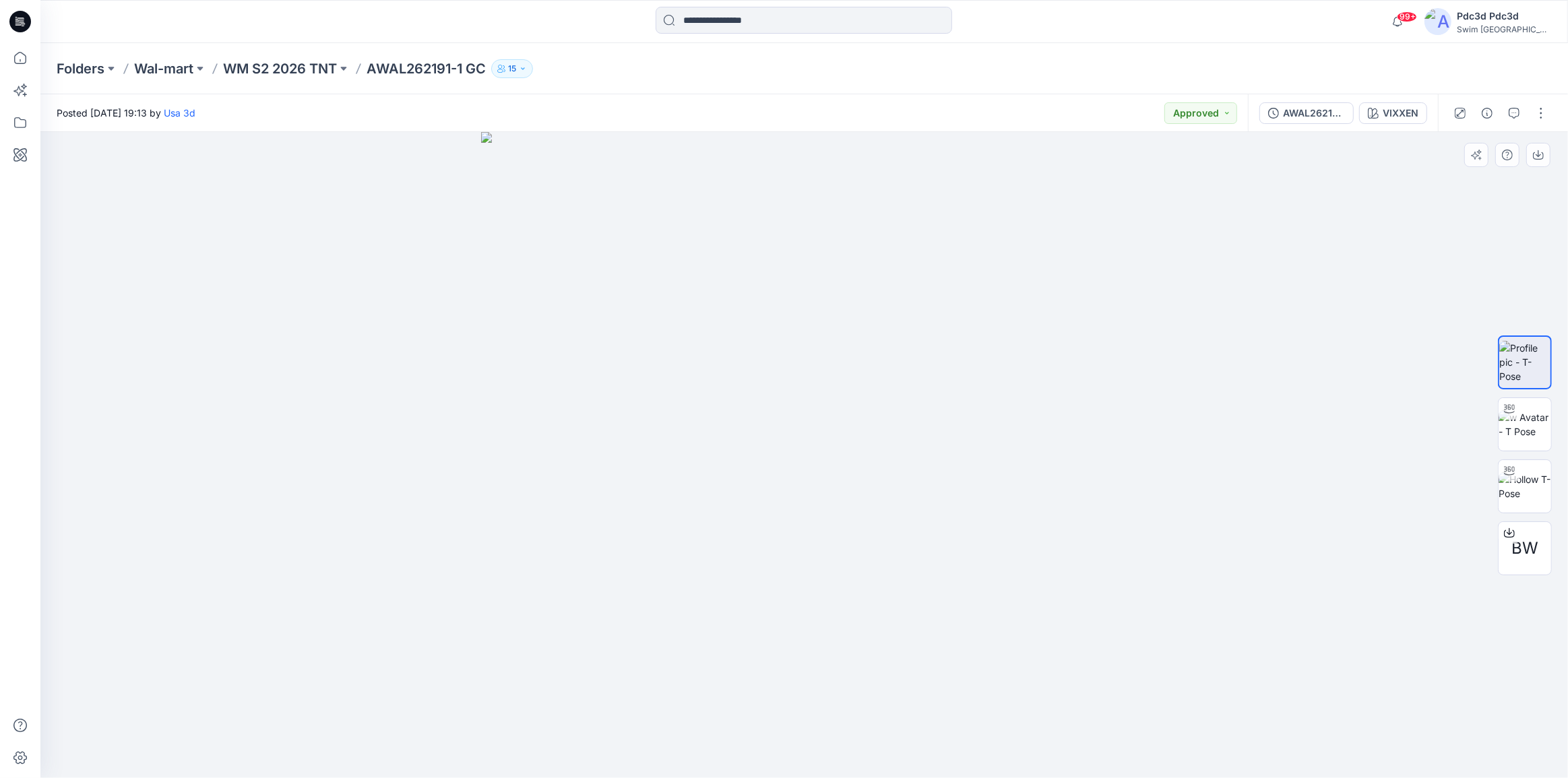
click at [521, 529] on img at bounding box center [804, 454] width 646 height 646
click at [1039, 718] on img at bounding box center [804, 454] width 646 height 646
click at [302, 71] on p "WM S2 2026 TNT" at bounding box center [280, 68] width 114 height 19
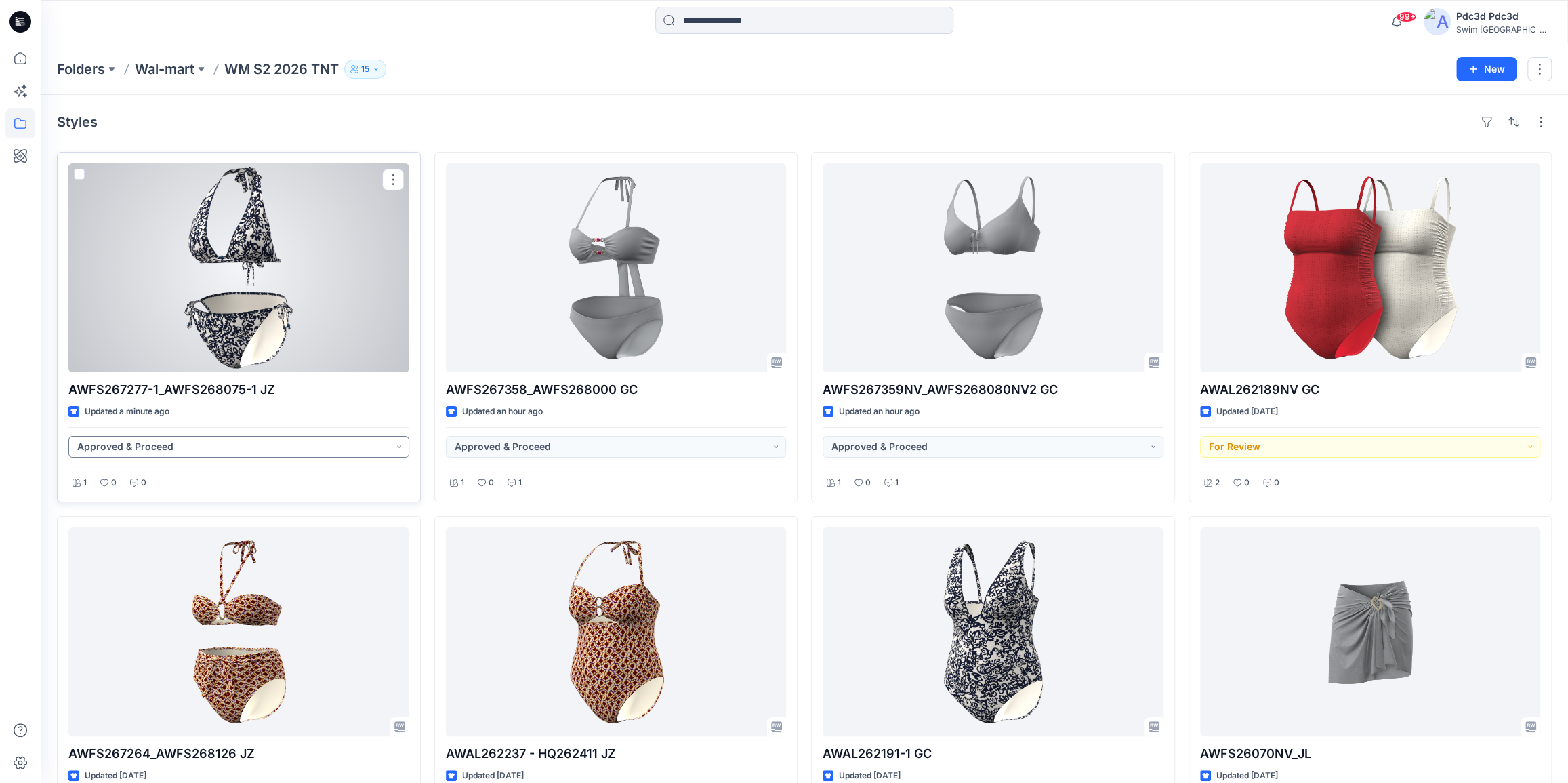
click at [399, 451] on button "Approved & Proceed" at bounding box center [239, 447] width 341 height 21
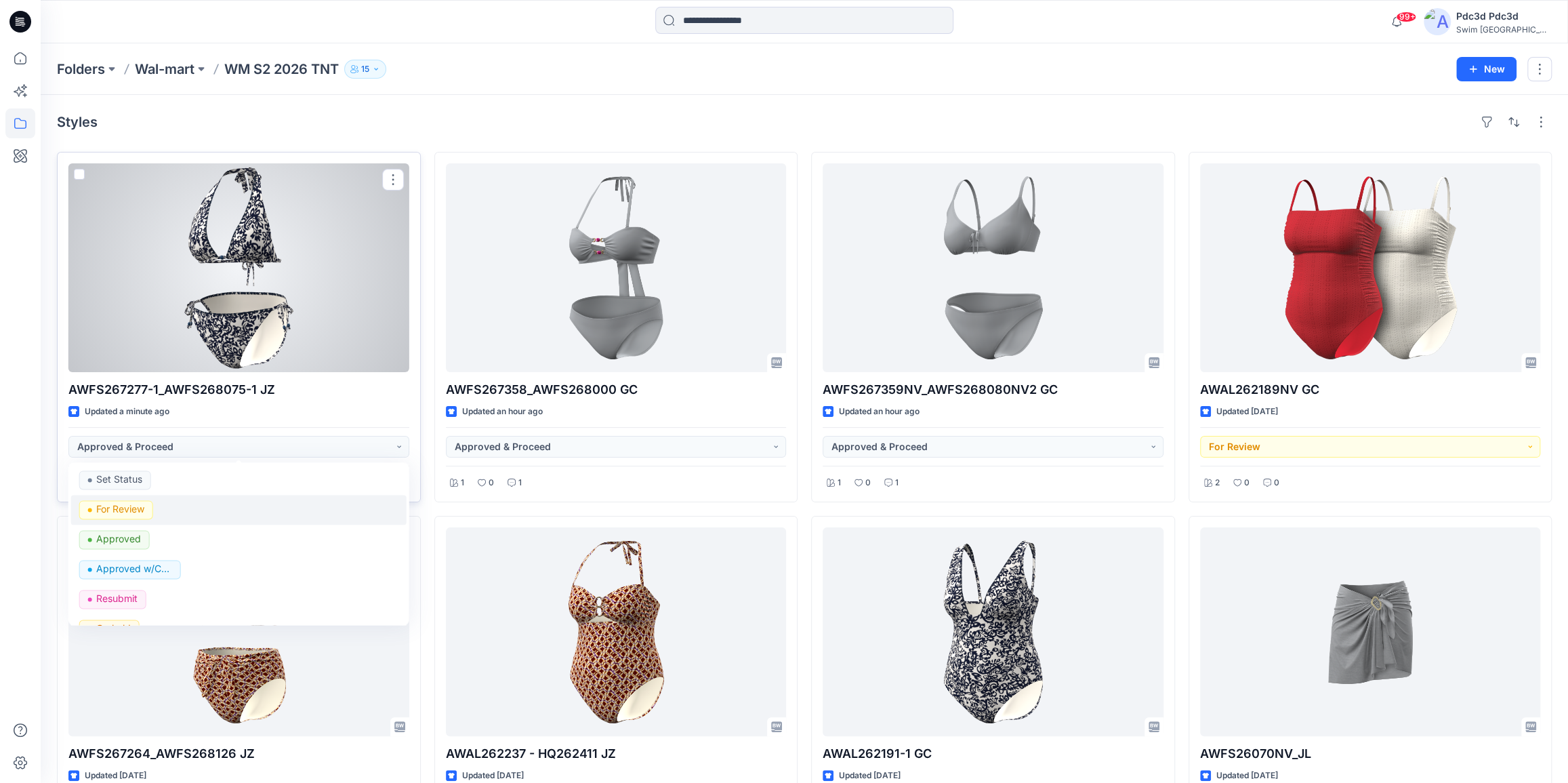
click at [125, 508] on p "For Review" at bounding box center [121, 509] width 48 height 18
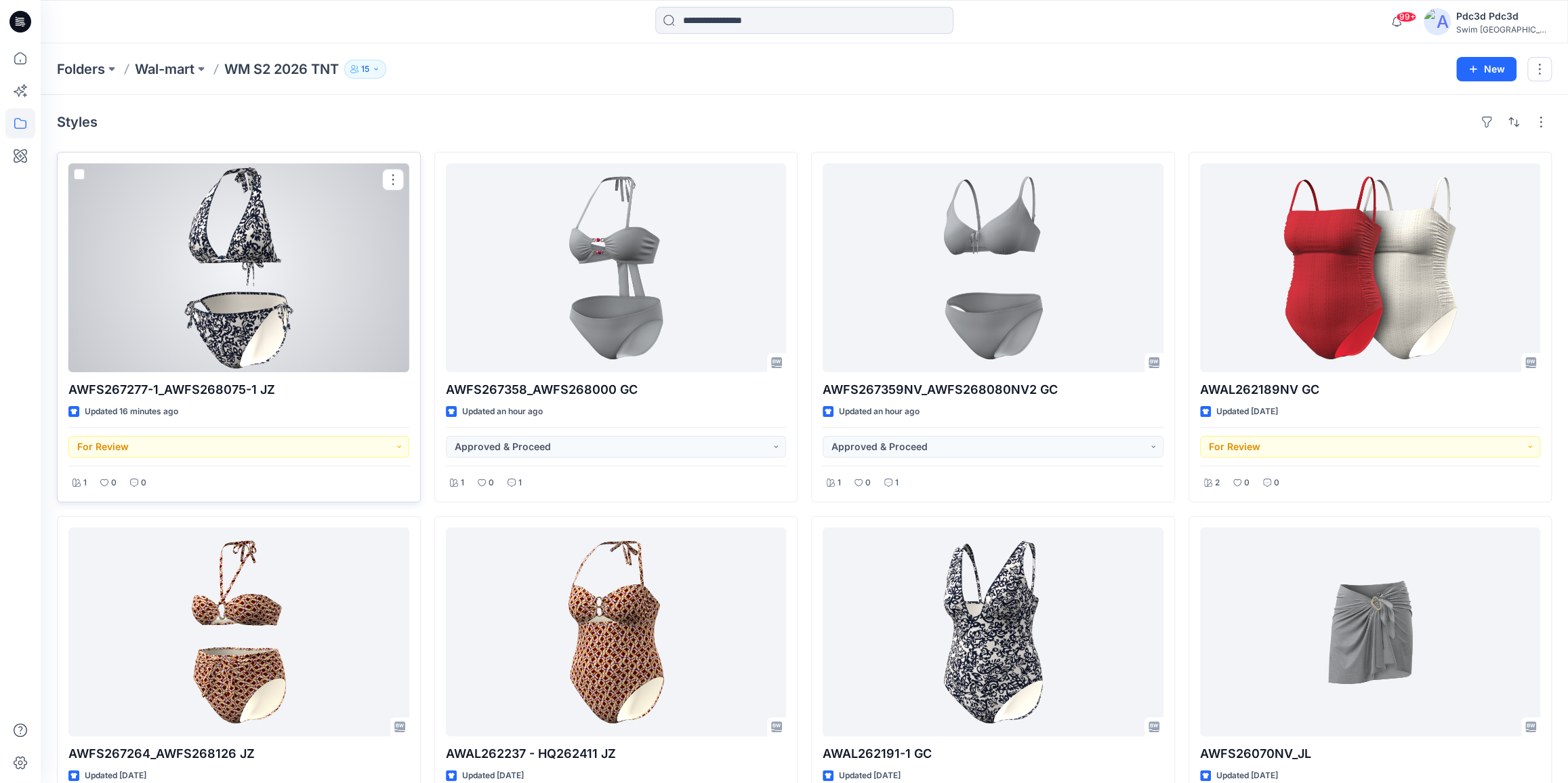
click at [252, 291] on div at bounding box center [239, 268] width 341 height 209
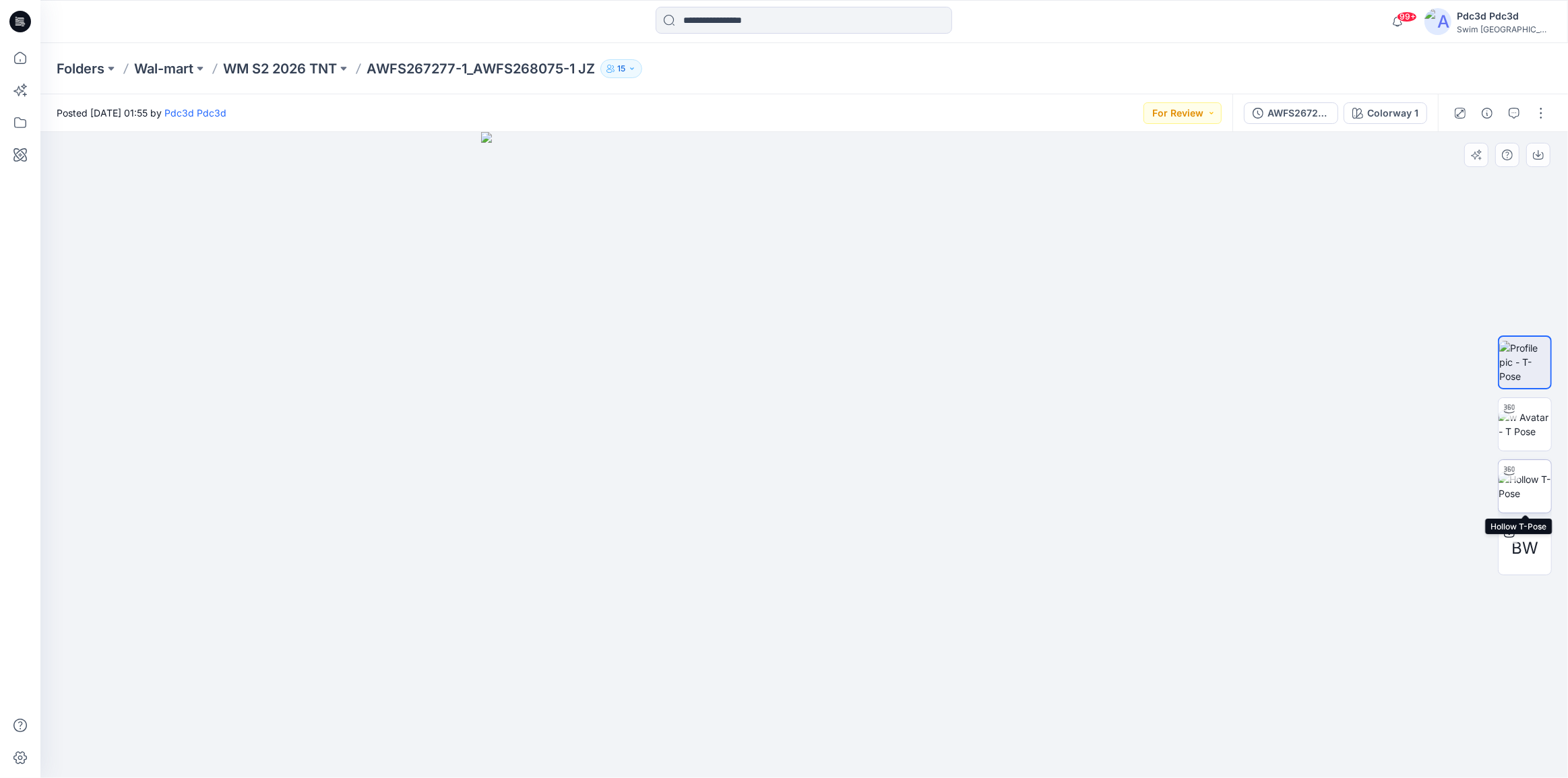
click at [1524, 487] on img at bounding box center [1524, 486] width 52 height 28
drag, startPoint x: 978, startPoint y: 746, endPoint x: 690, endPoint y: 430, distance: 427.6
click at [1040, 721] on div at bounding box center [803, 454] width 1527 height 646
click at [286, 69] on p "WM S2 2026 TNT" at bounding box center [280, 68] width 114 height 19
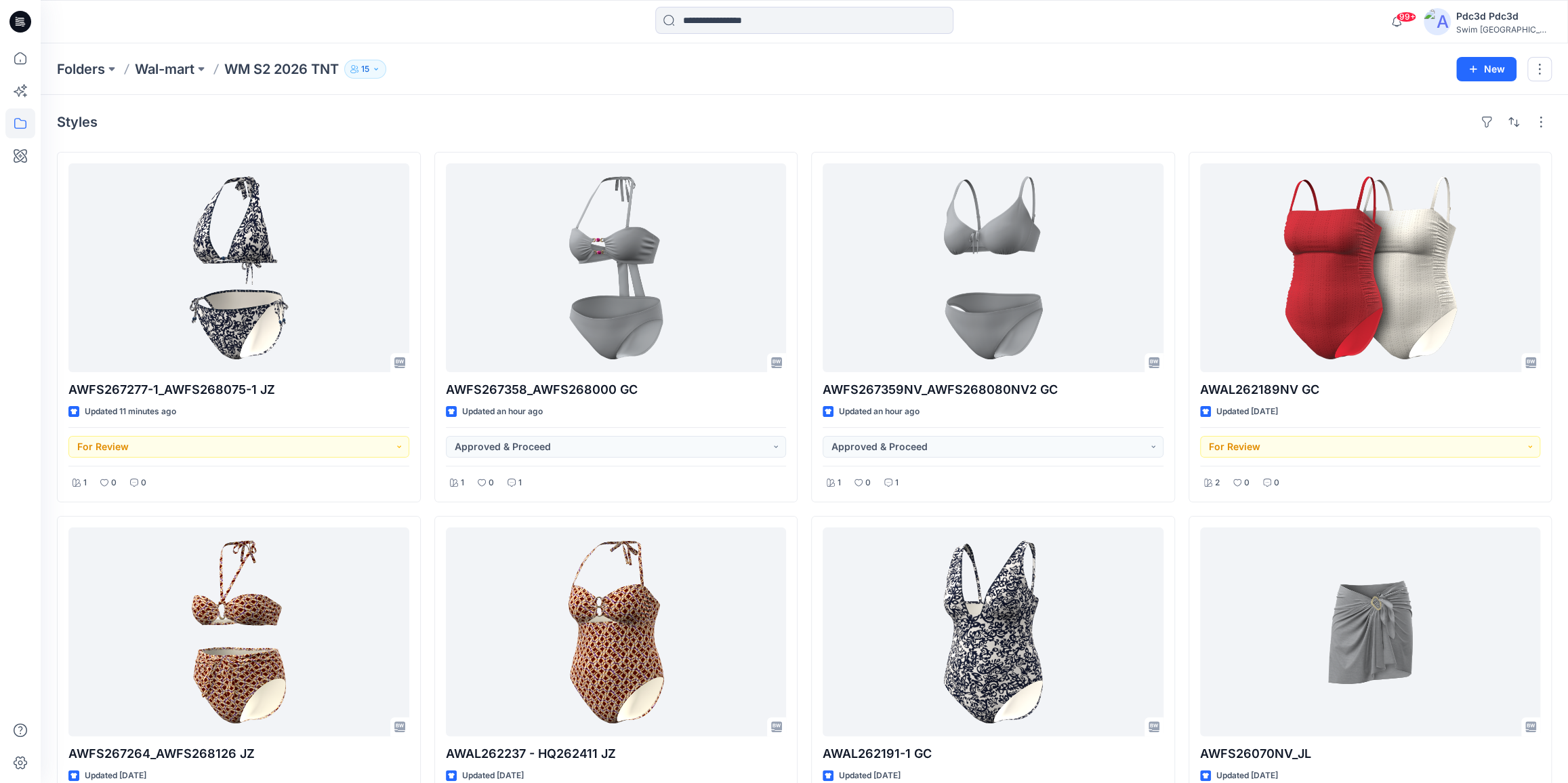
click at [534, 118] on div "Styles" at bounding box center [804, 122] width 1495 height 21
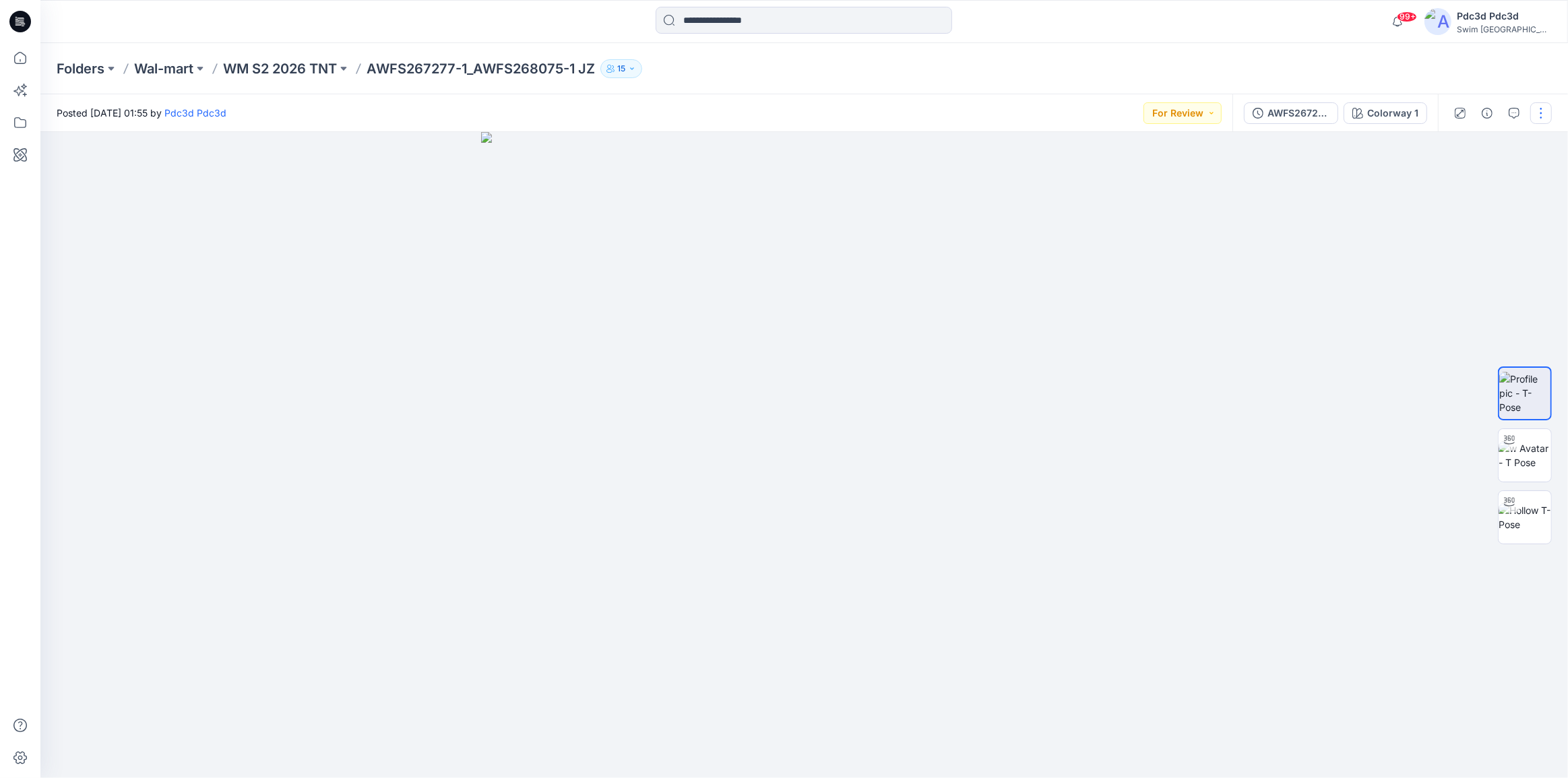
click at [1541, 108] on button "button" at bounding box center [1540, 113] width 21 height 21
click at [1459, 180] on p "Edit" at bounding box center [1454, 182] width 17 height 14
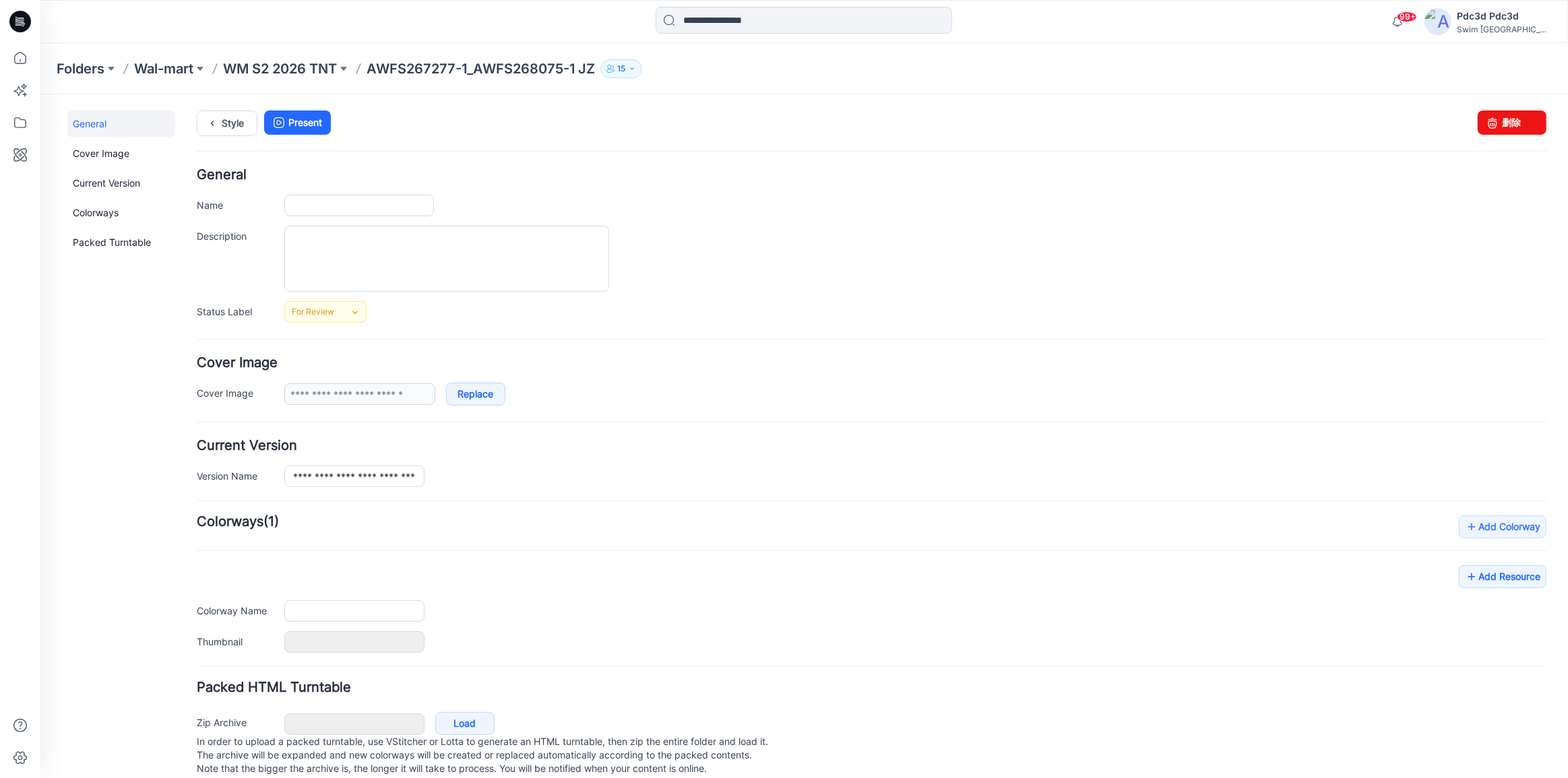
type input "**********"
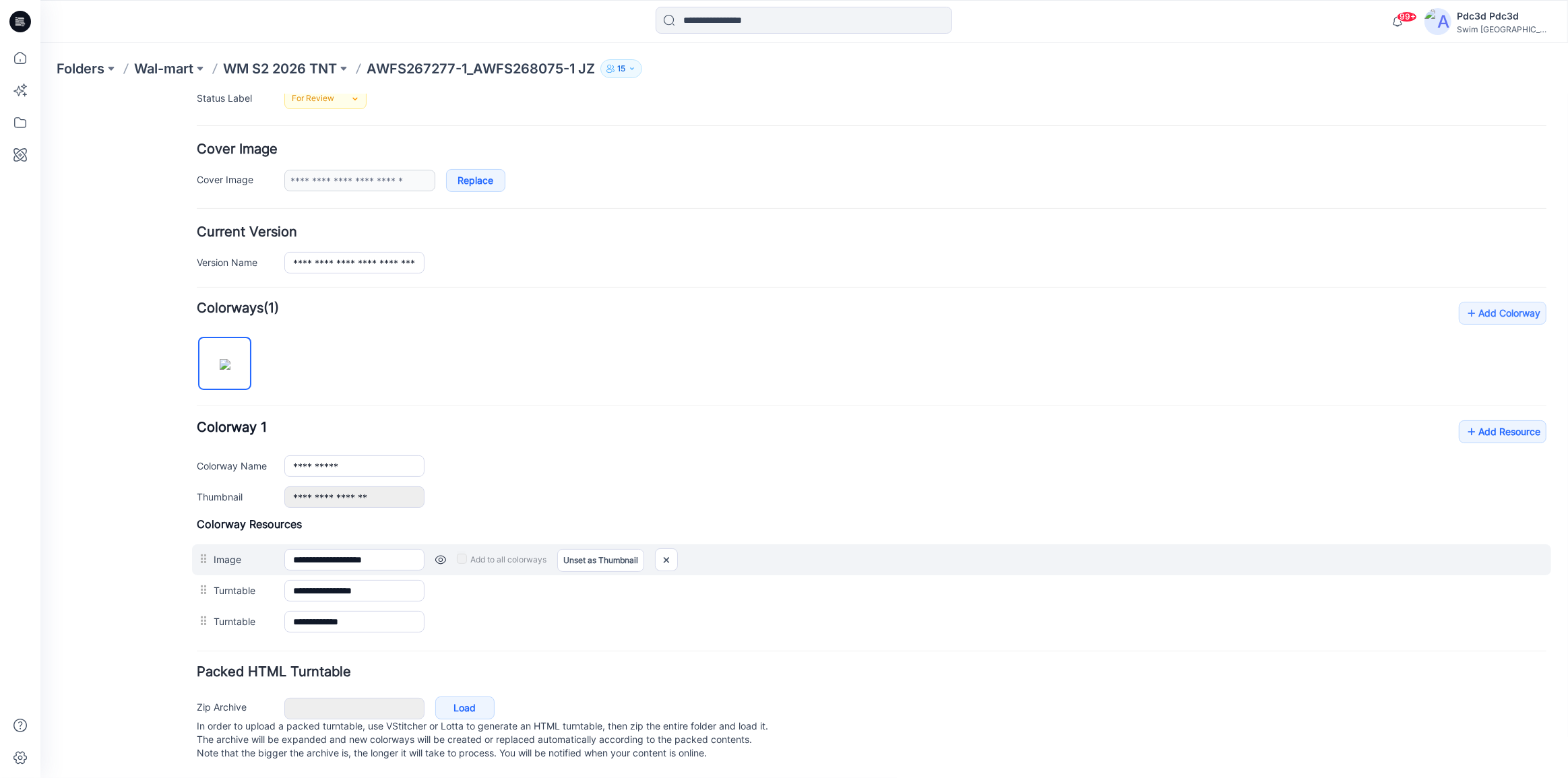
scroll to position [226, 0]
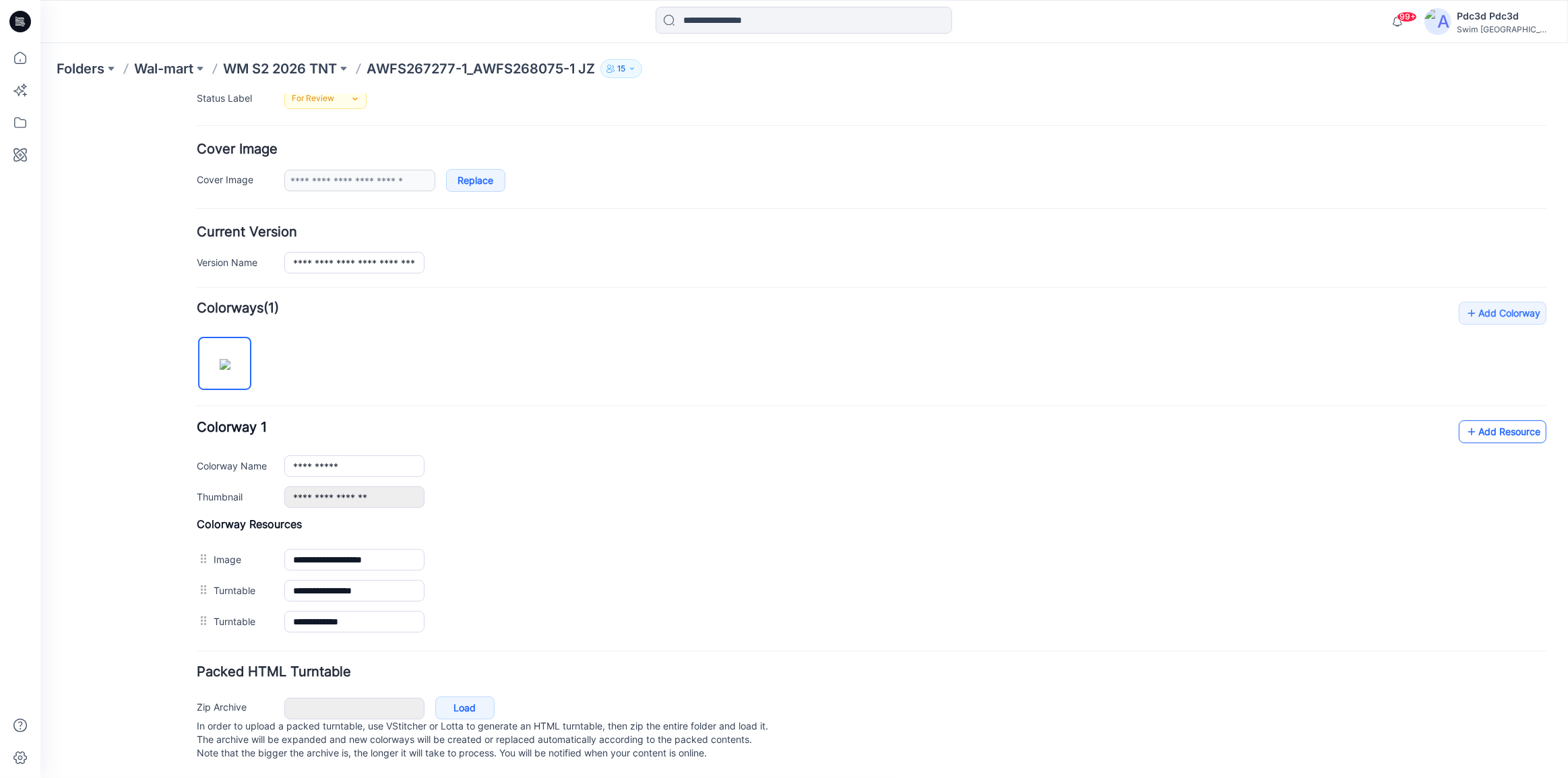
click at [1465, 421] on icon at bounding box center [1471, 431] width 13 height 21
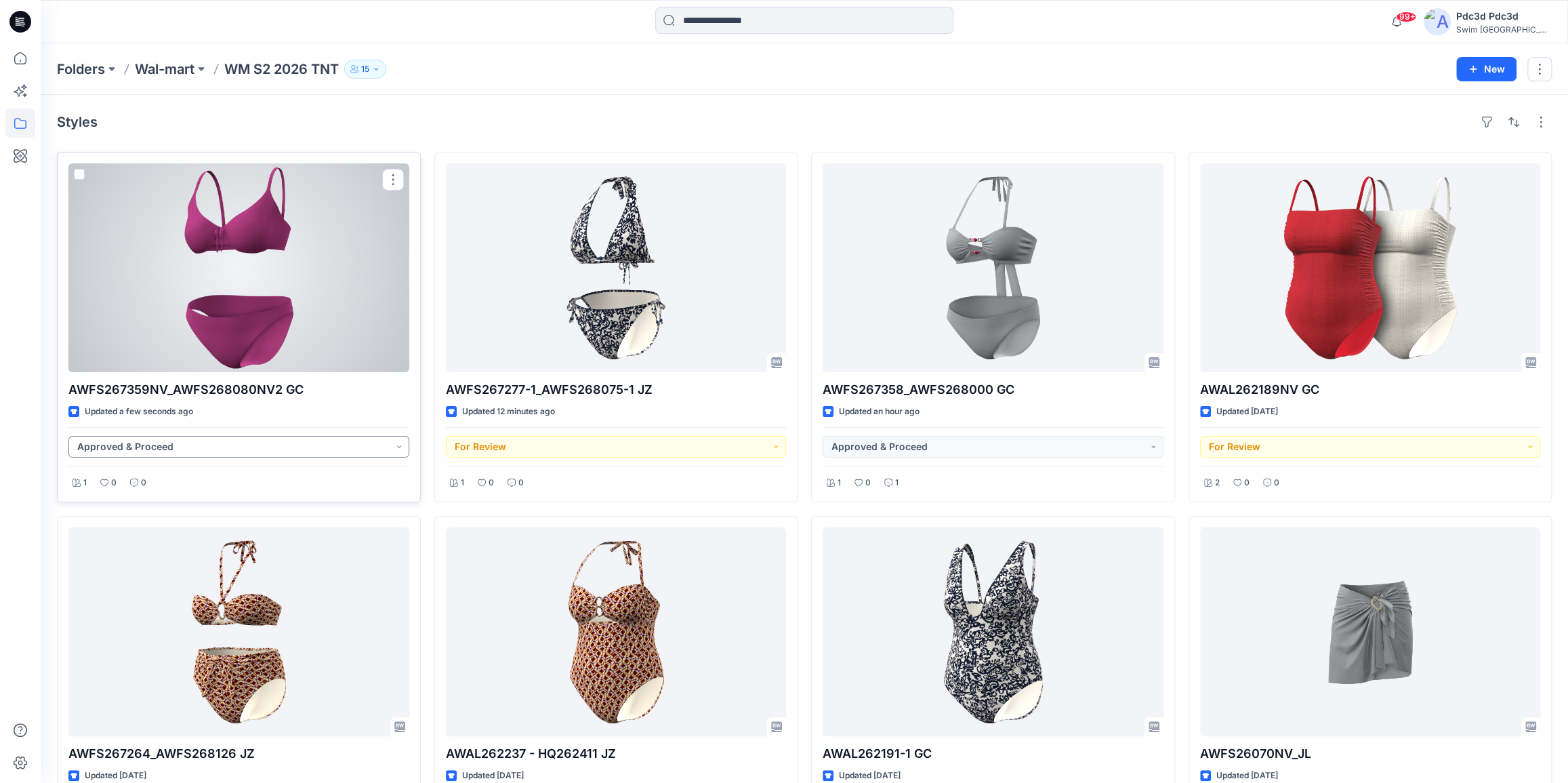
click at [395, 443] on button "Approved & Proceed" at bounding box center [239, 447] width 341 height 21
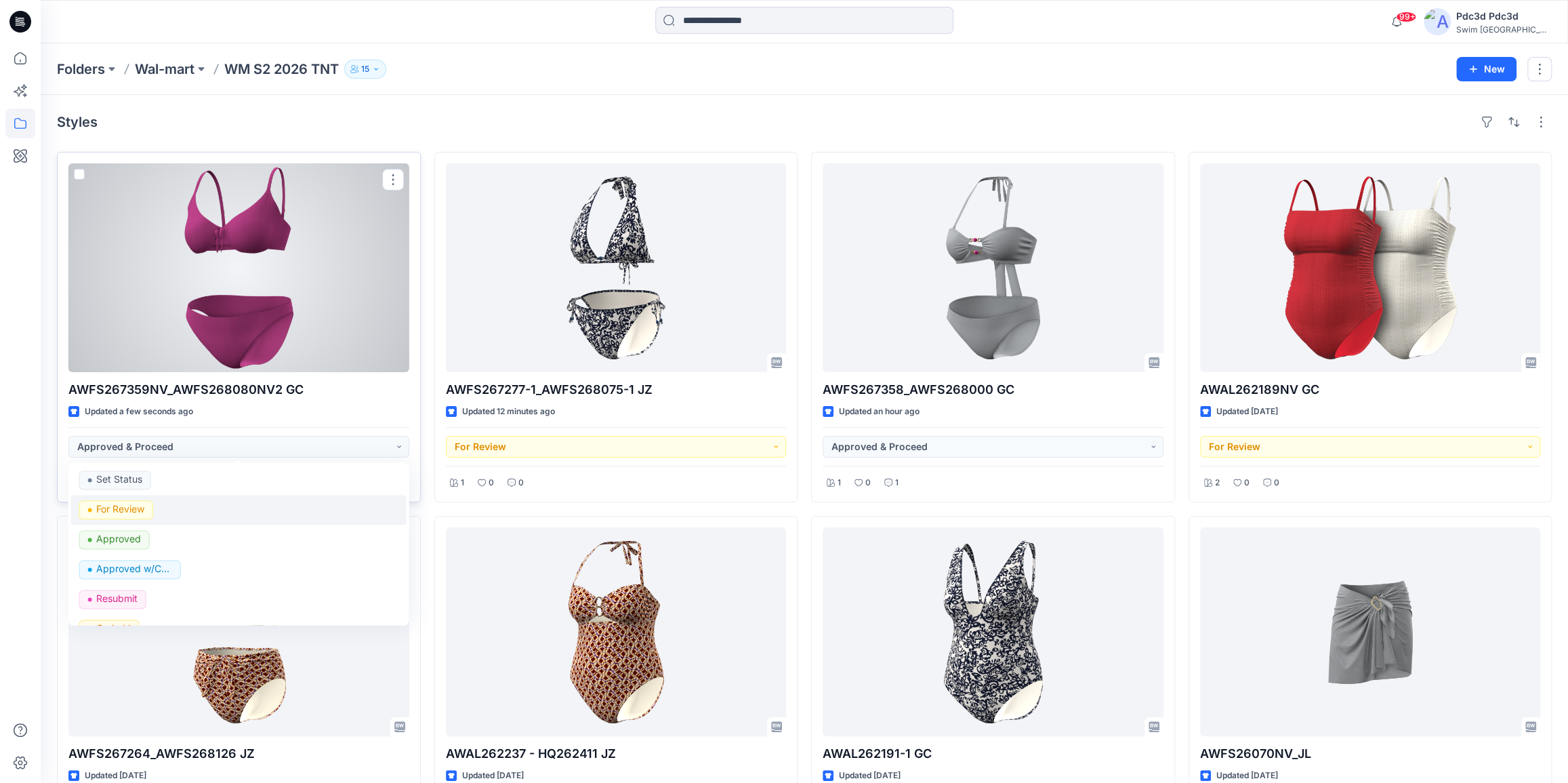
click at [130, 513] on p "For Review" at bounding box center [121, 509] width 48 height 18
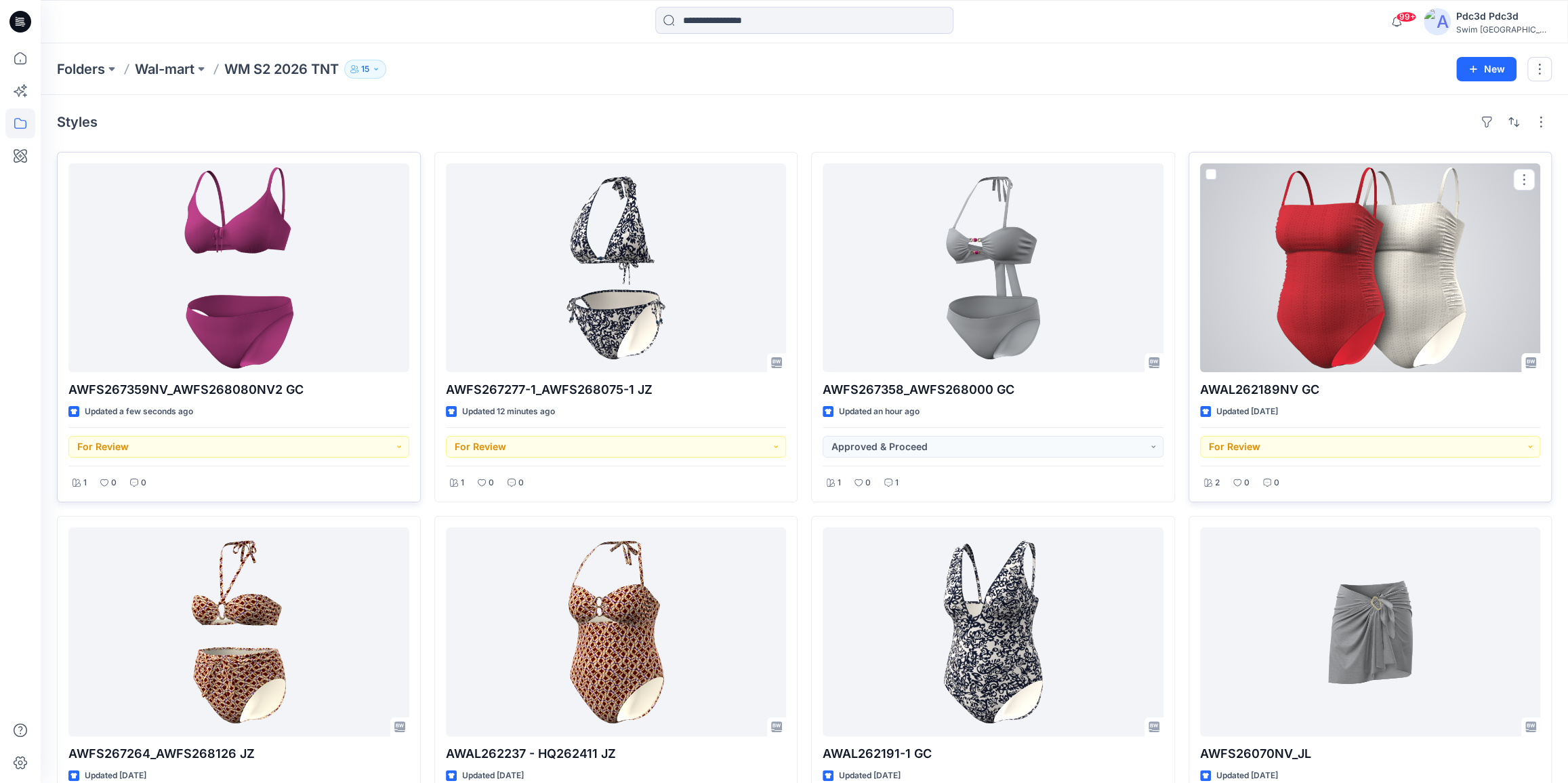
click at [1377, 304] on div at bounding box center [1370, 268] width 341 height 209
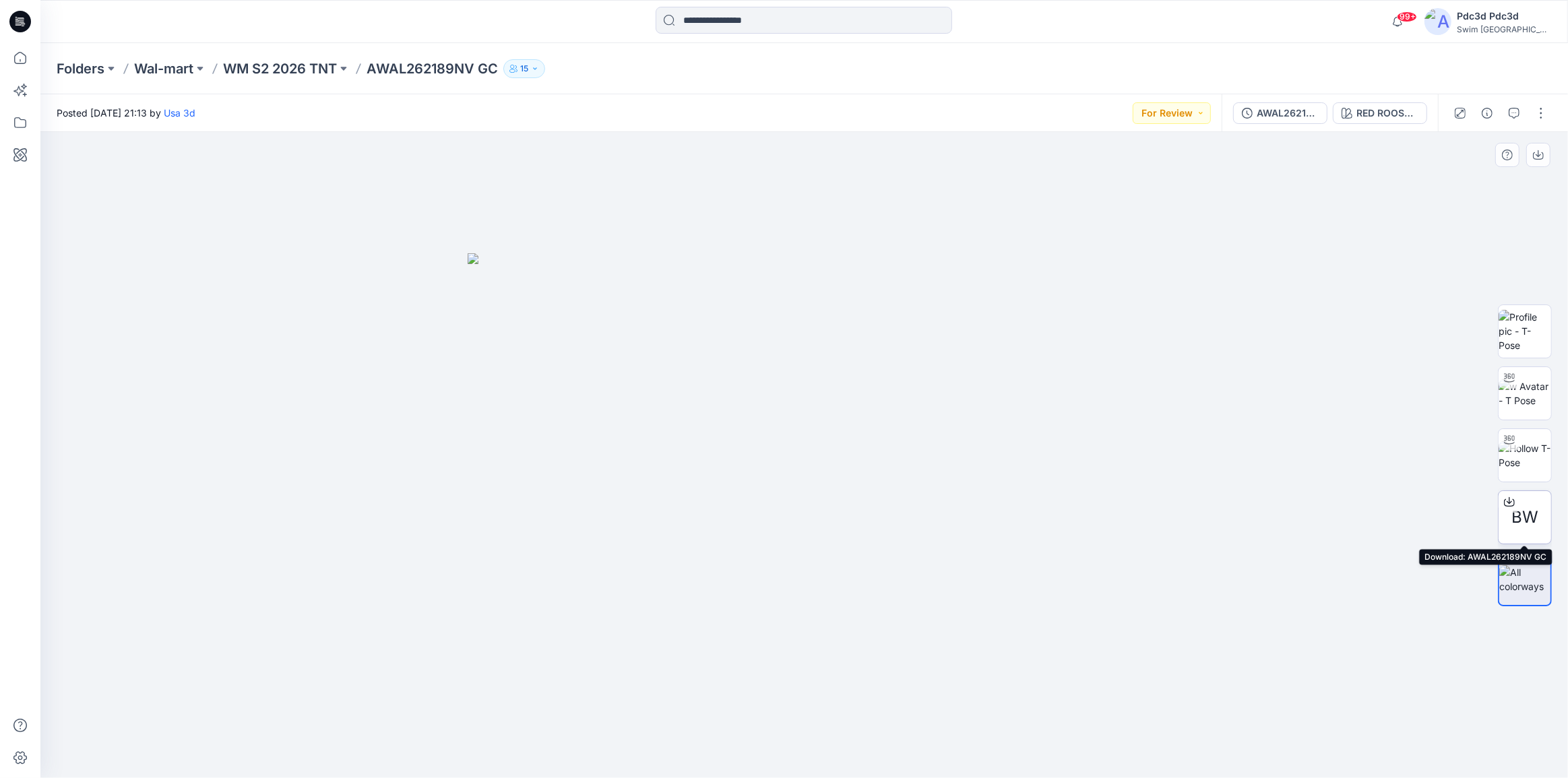
click at [1512, 503] on icon at bounding box center [1509, 501] width 11 height 11
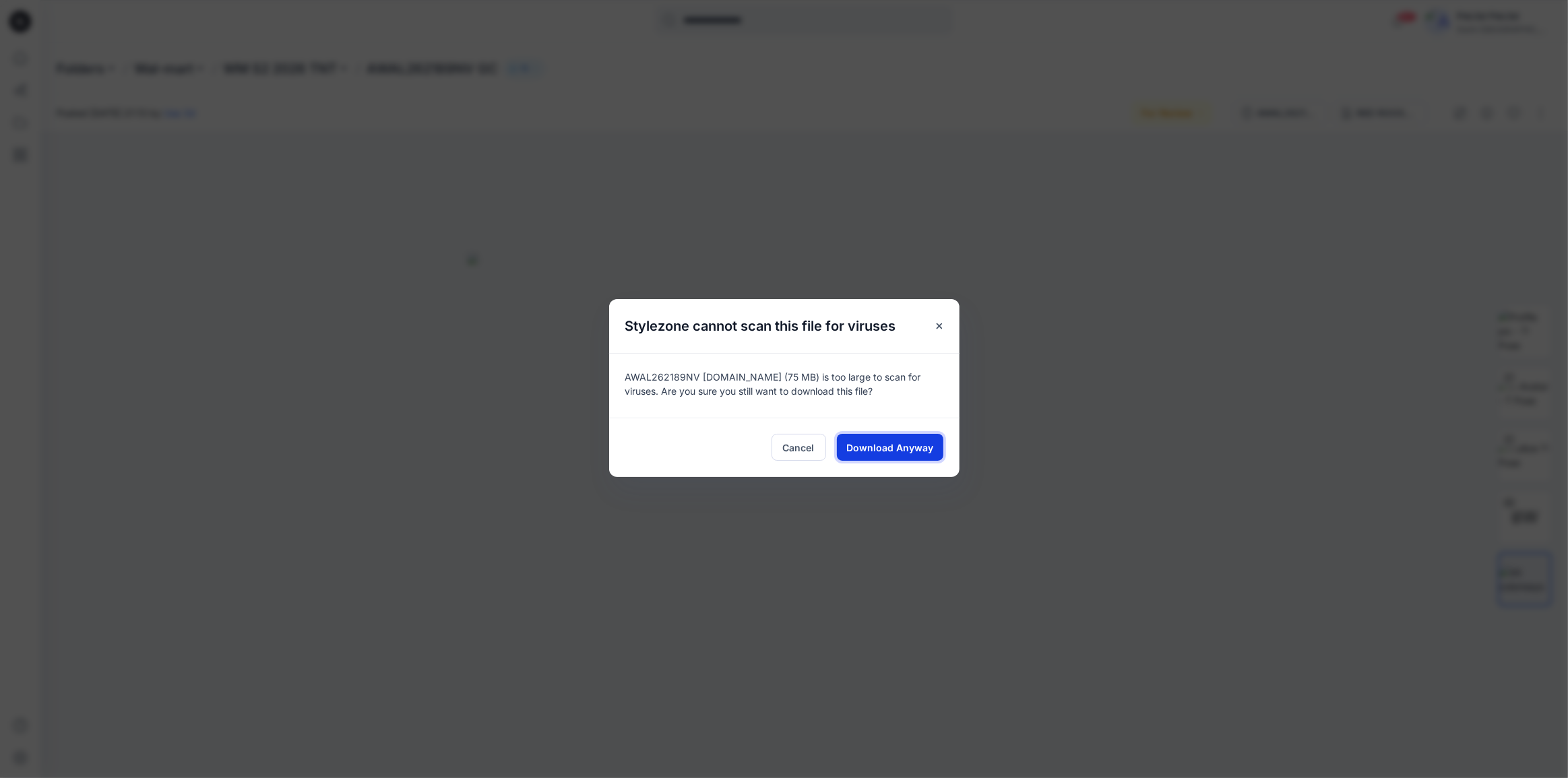
click at [903, 445] on span "Download Anyway" at bounding box center [889, 447] width 87 height 14
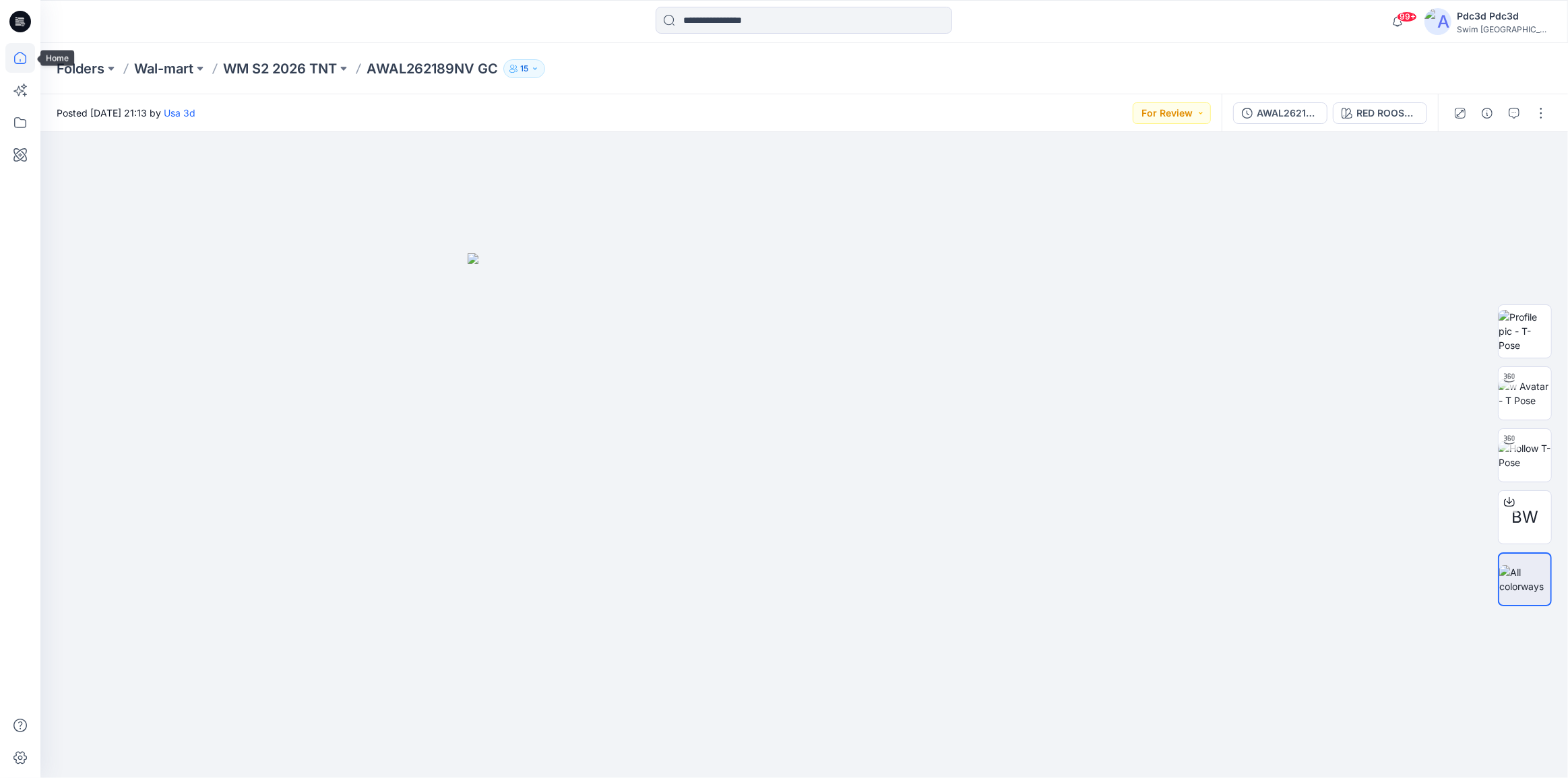
click at [7, 60] on icon at bounding box center [20, 57] width 29 height 29
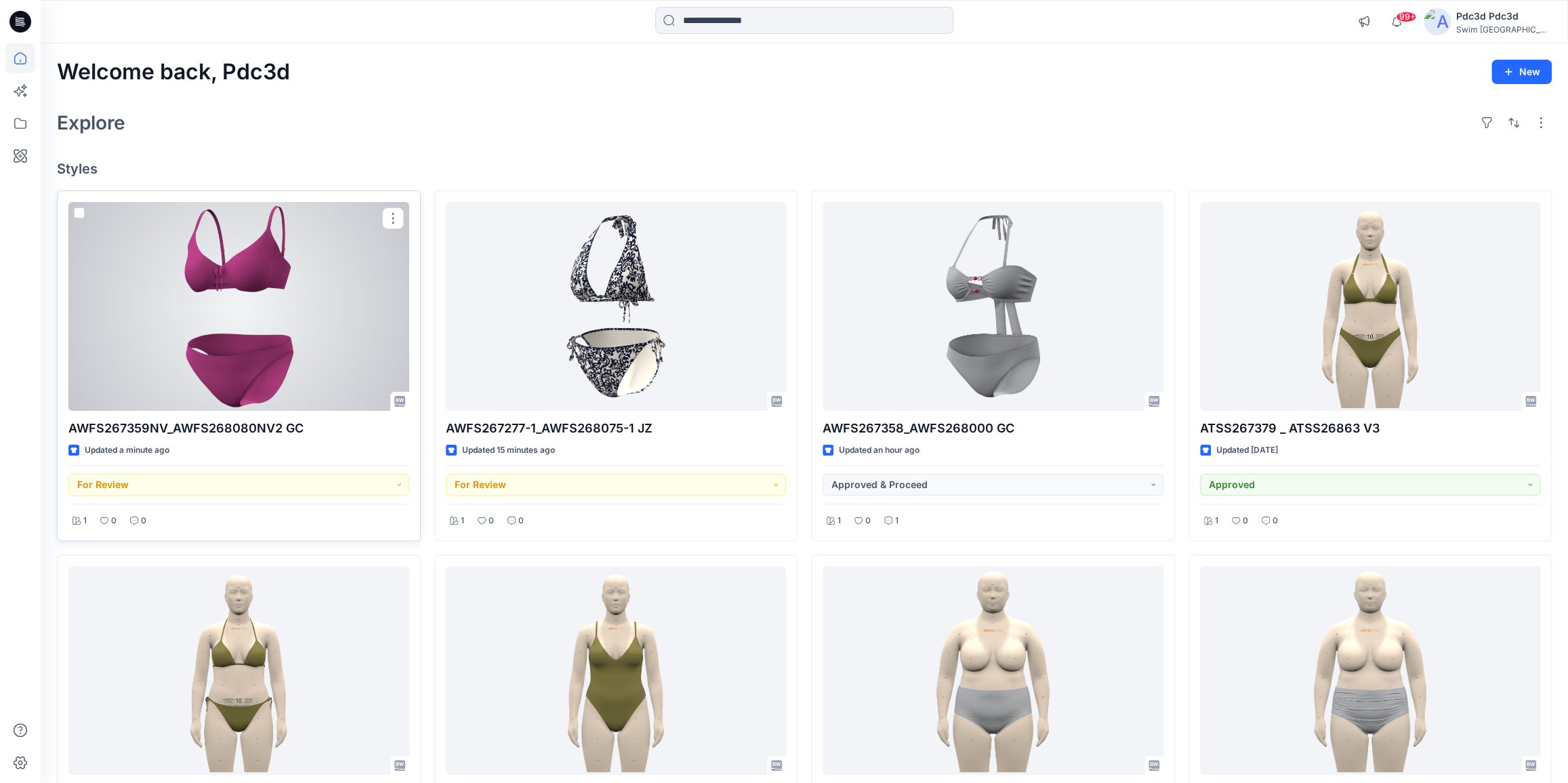
click at [295, 311] on div at bounding box center [239, 306] width 341 height 209
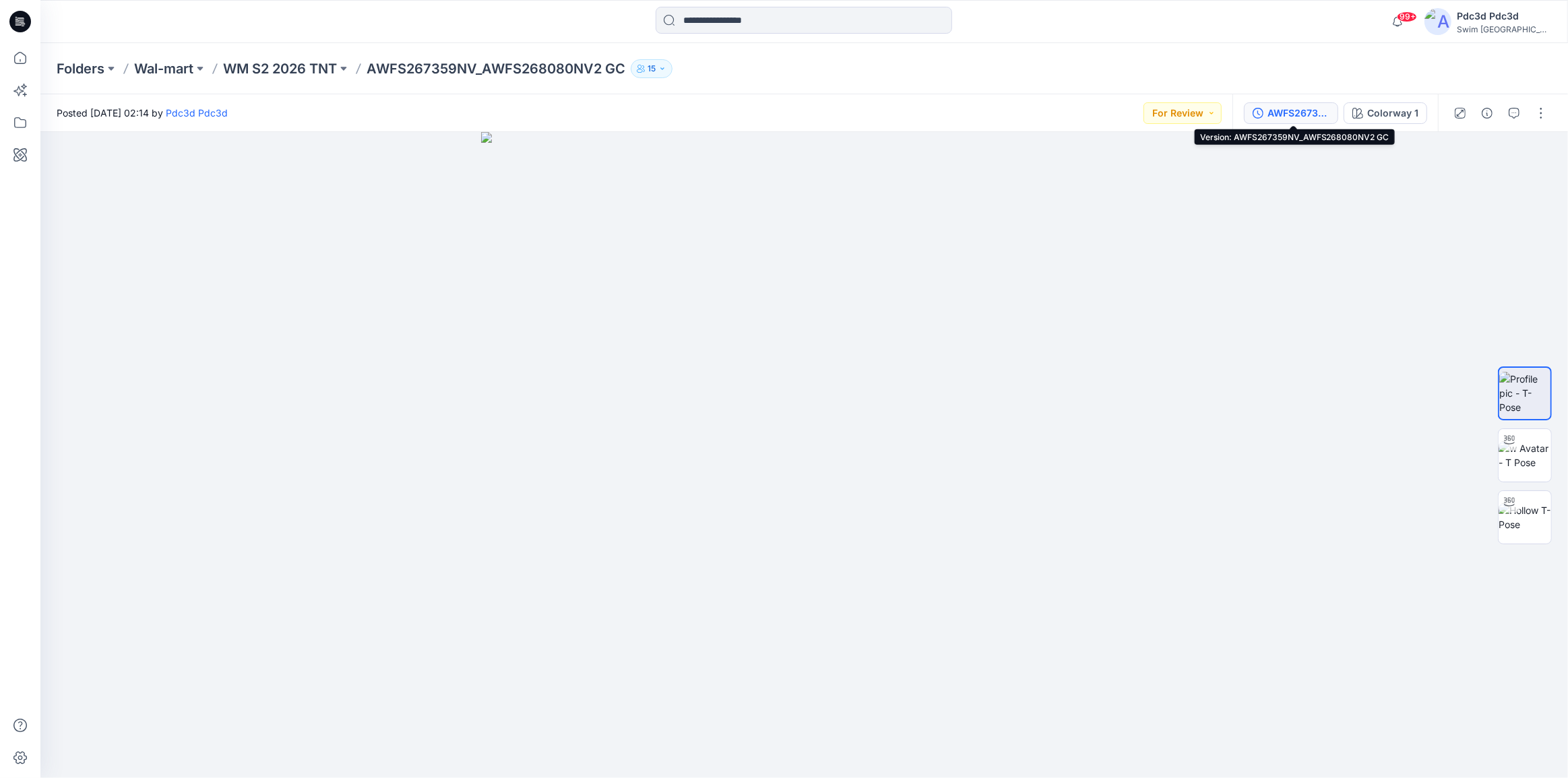
click at [1257, 112] on icon "button" at bounding box center [1258, 113] width 11 height 11
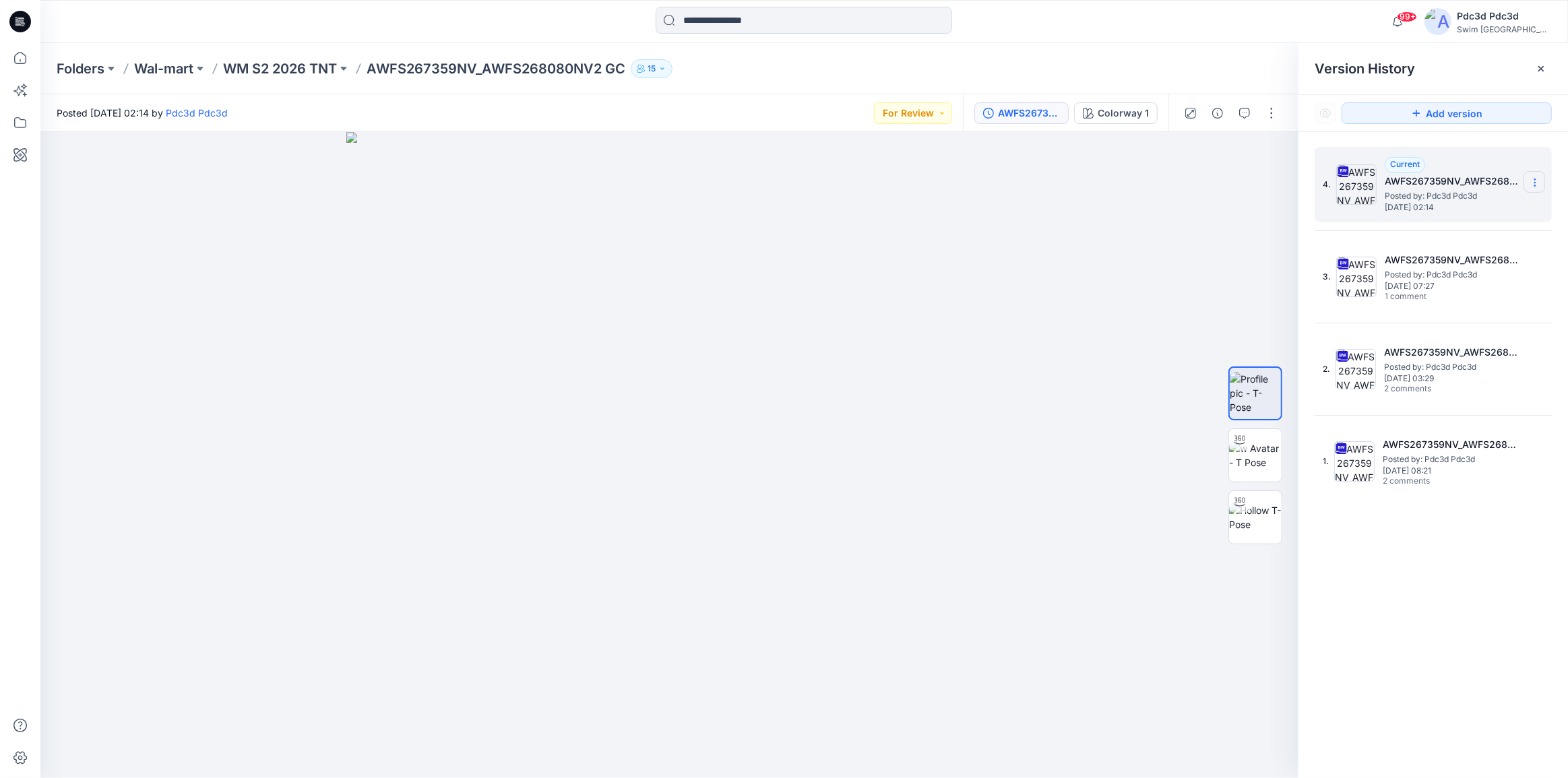
click at [1530, 180] on icon at bounding box center [1534, 182] width 11 height 11
click at [1428, 293] on span "Delete Version" at bounding box center [1441, 295] width 63 height 16
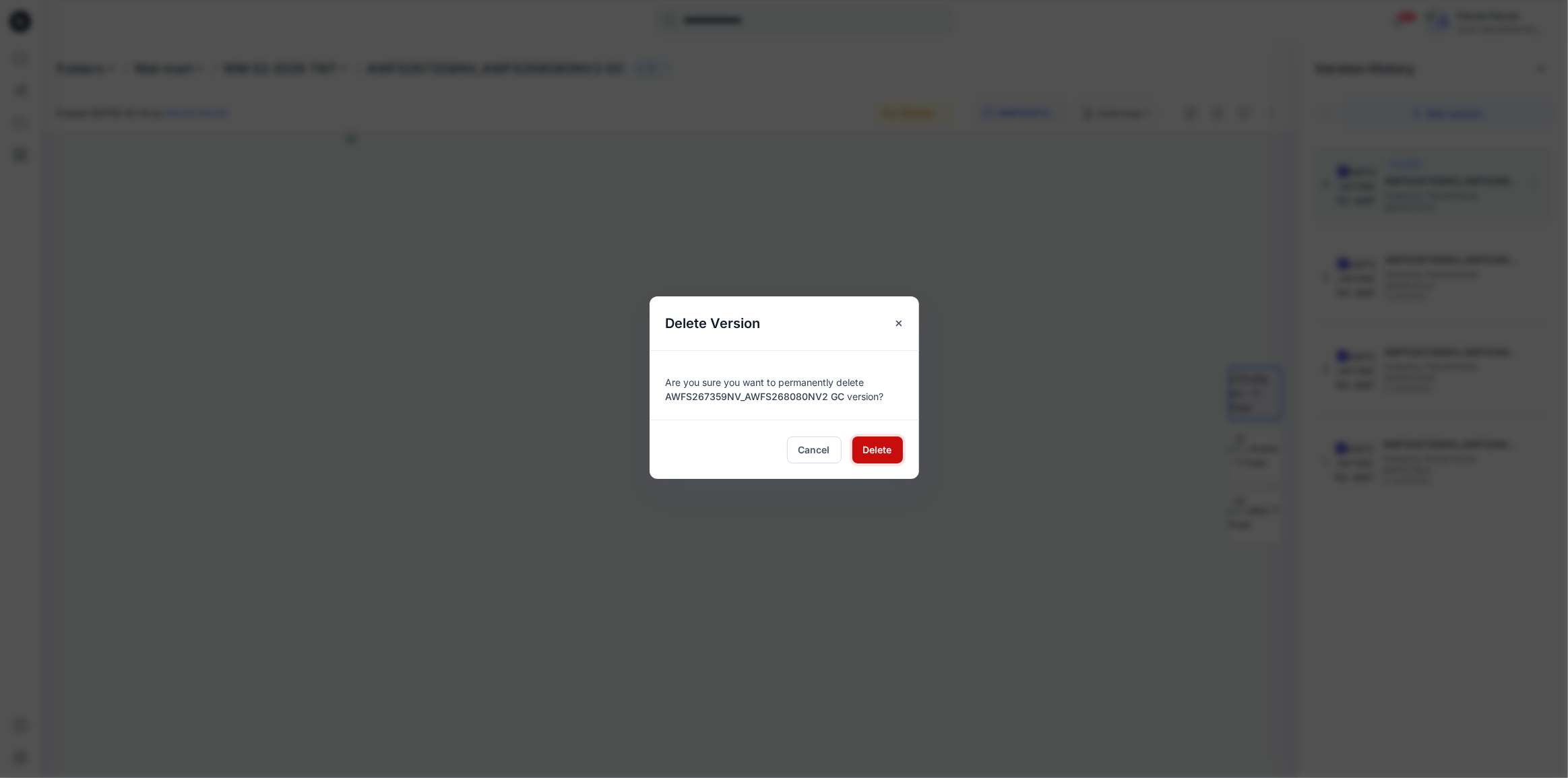
click at [868, 447] on span "Delete" at bounding box center [877, 450] width 29 height 14
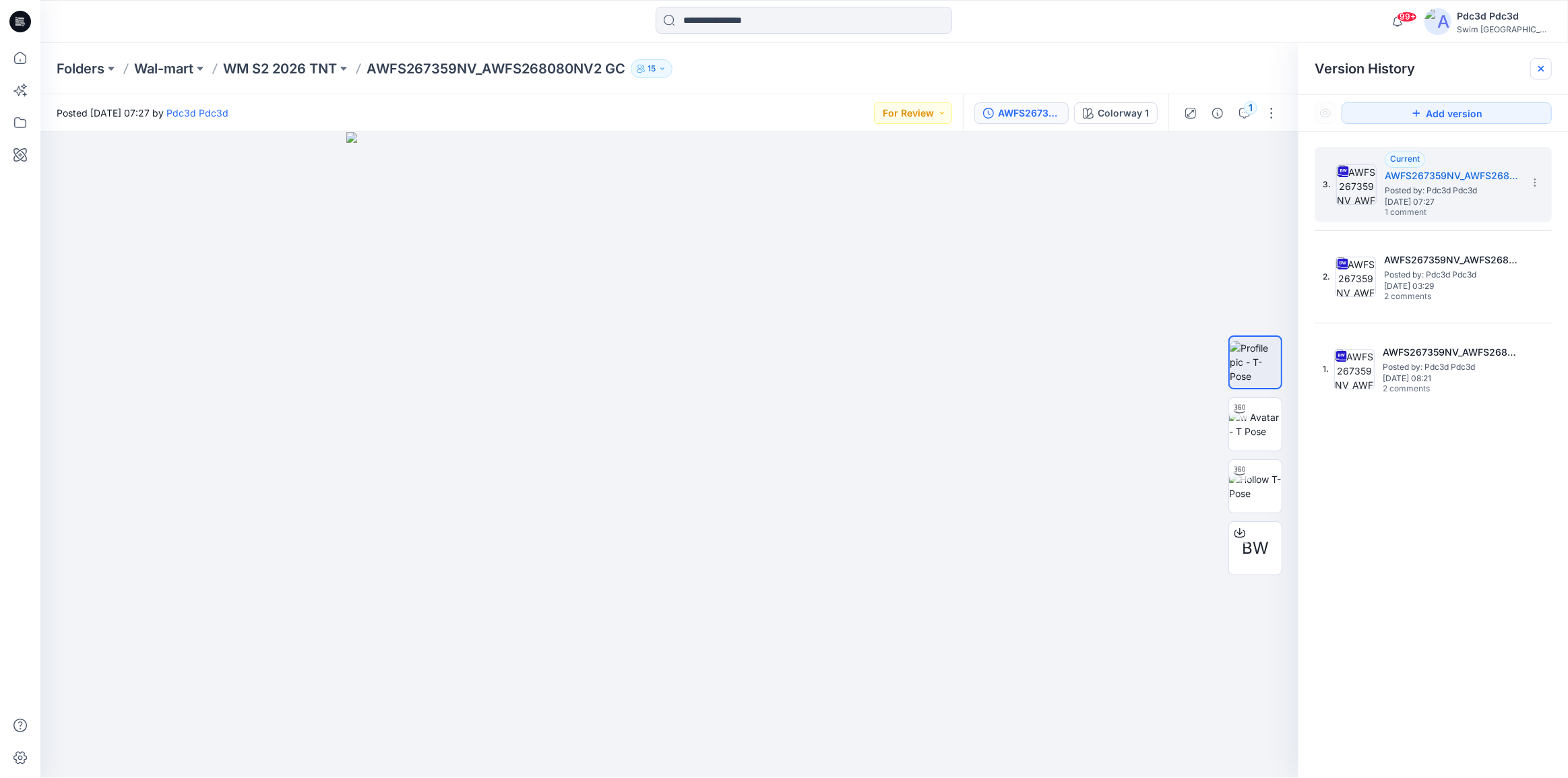
click at [1540, 73] on icon at bounding box center [1540, 68] width 11 height 11
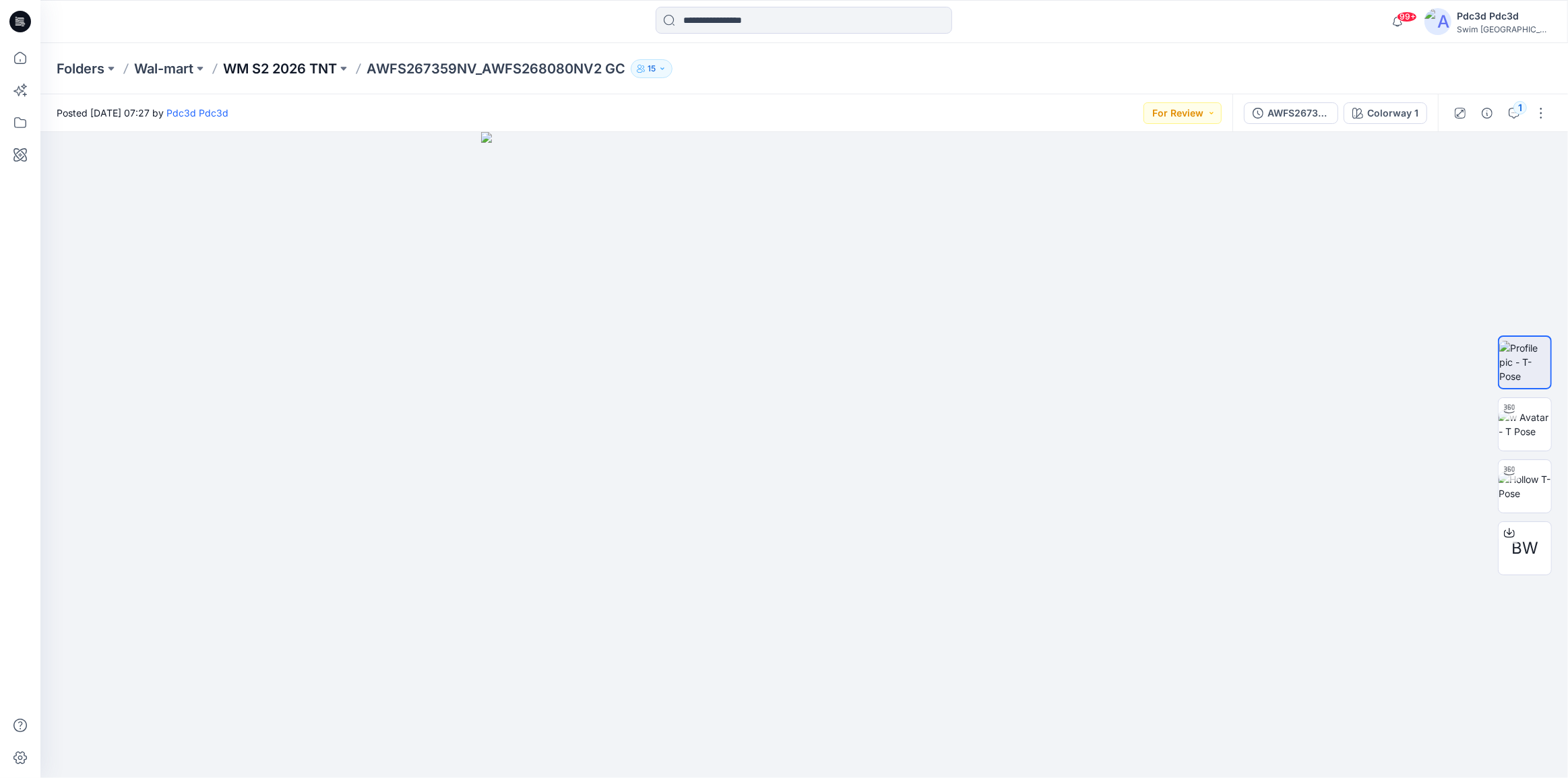
click at [303, 74] on p "WM S2 2026 TNT" at bounding box center [280, 68] width 114 height 19
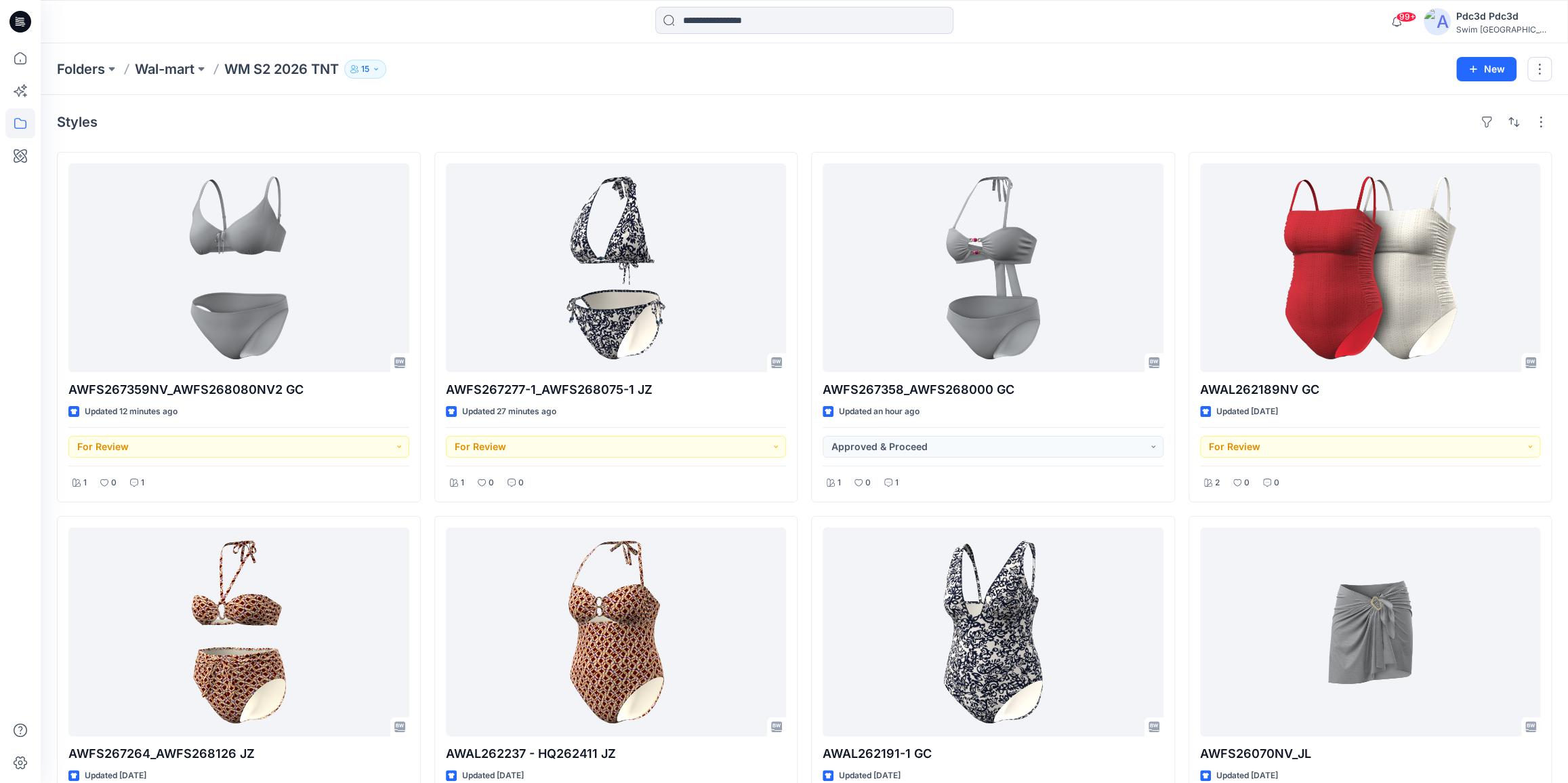
click at [664, 102] on div "Styles AWFS267359NV_AWFS268080NV2 GC Updated 12 minutes ago For Review 1 0 1 AW…" at bounding box center [803, 695] width 1527 height 1201
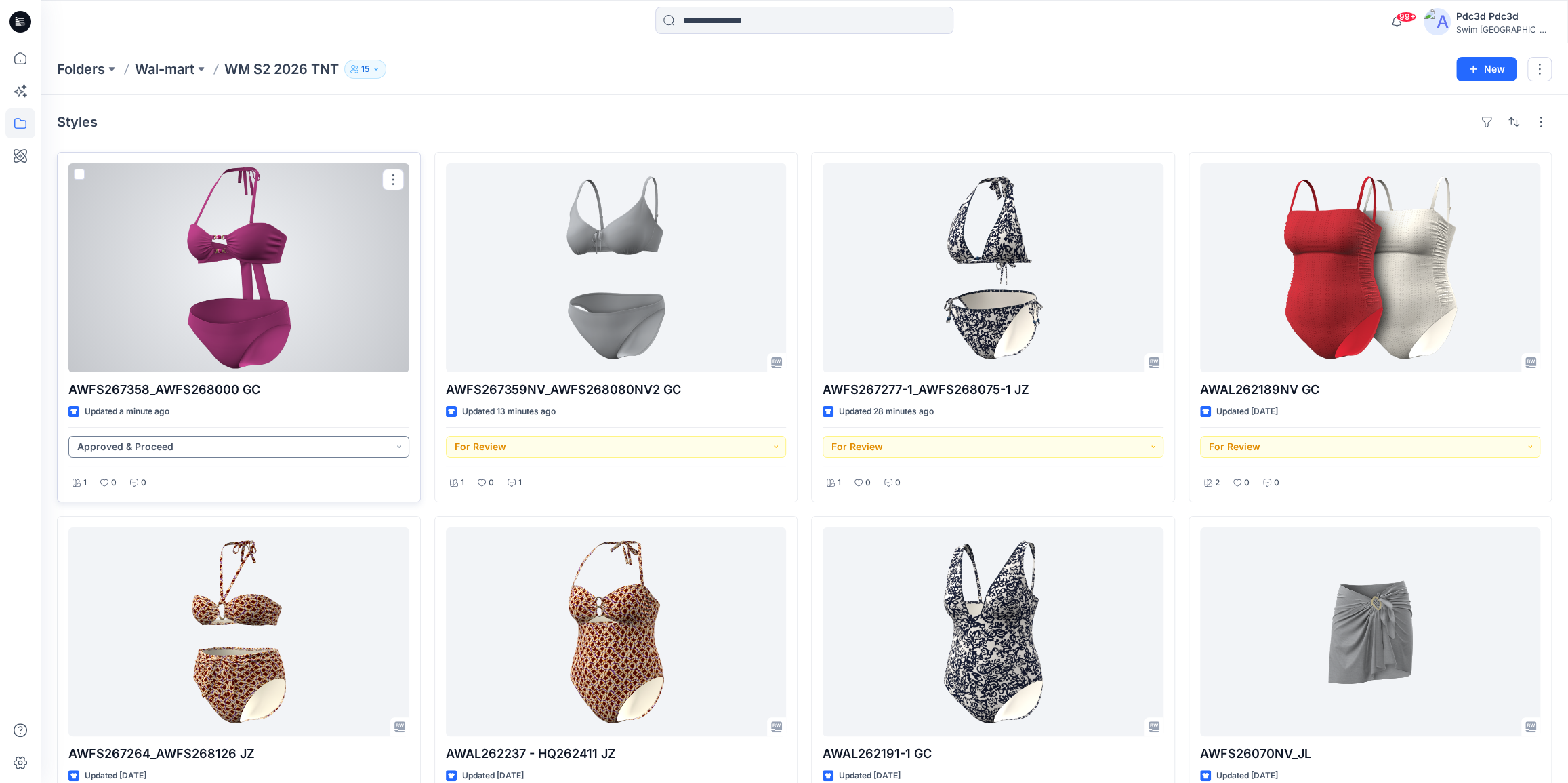
click at [395, 446] on button "Approved & Proceed" at bounding box center [239, 447] width 341 height 21
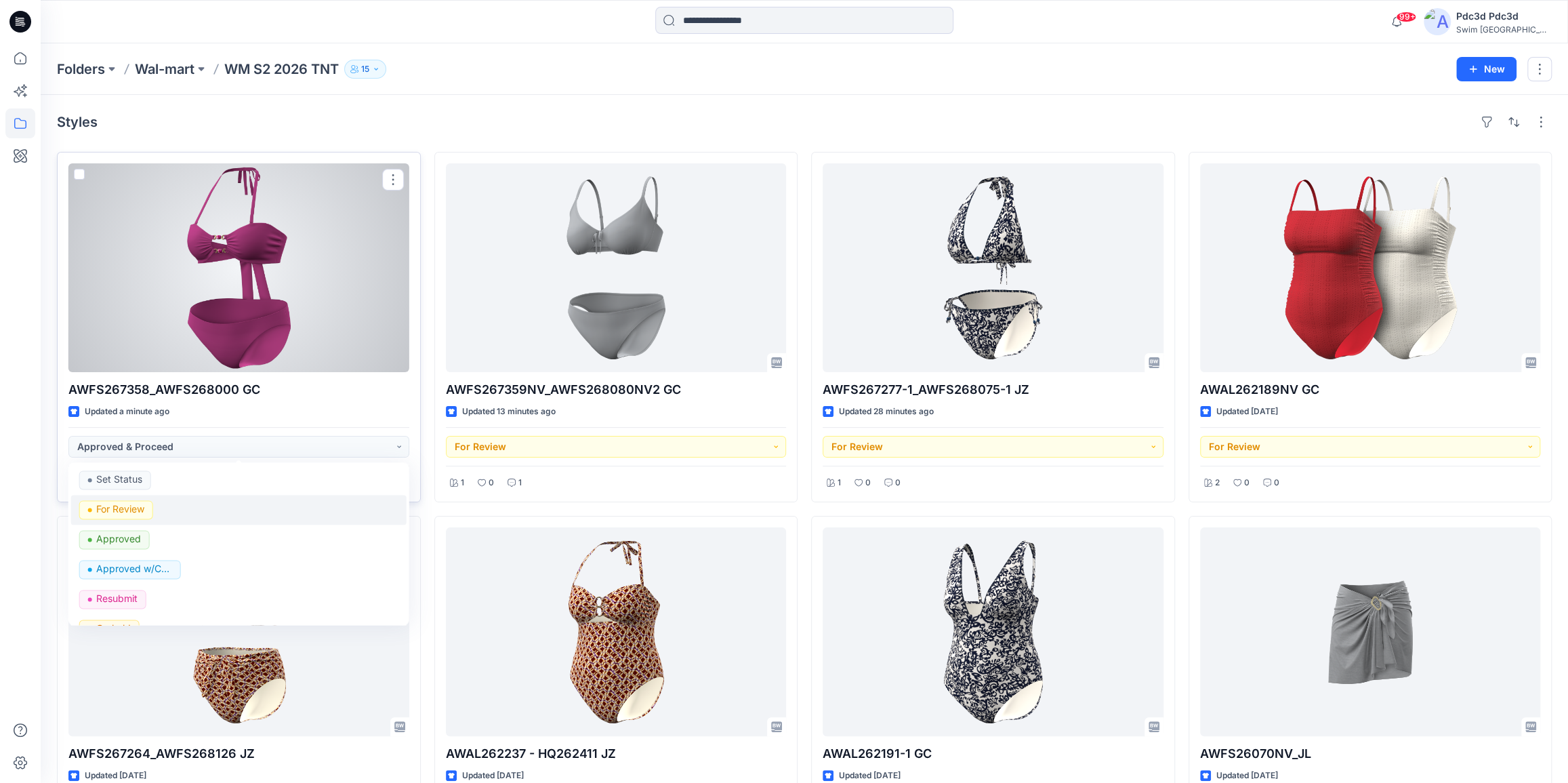
click at [120, 508] on p "For Review" at bounding box center [121, 509] width 48 height 18
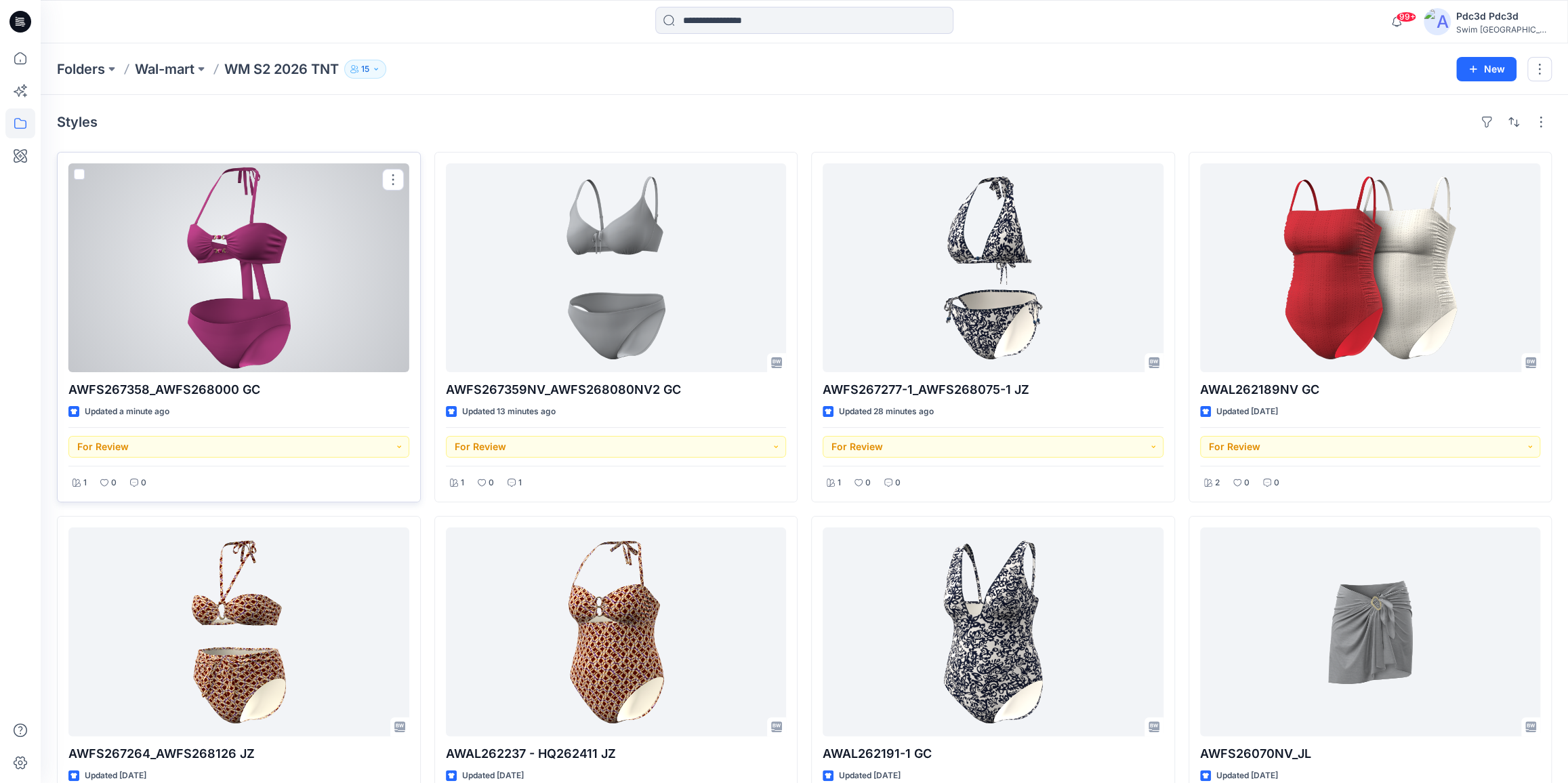
click at [239, 276] on div at bounding box center [239, 268] width 341 height 209
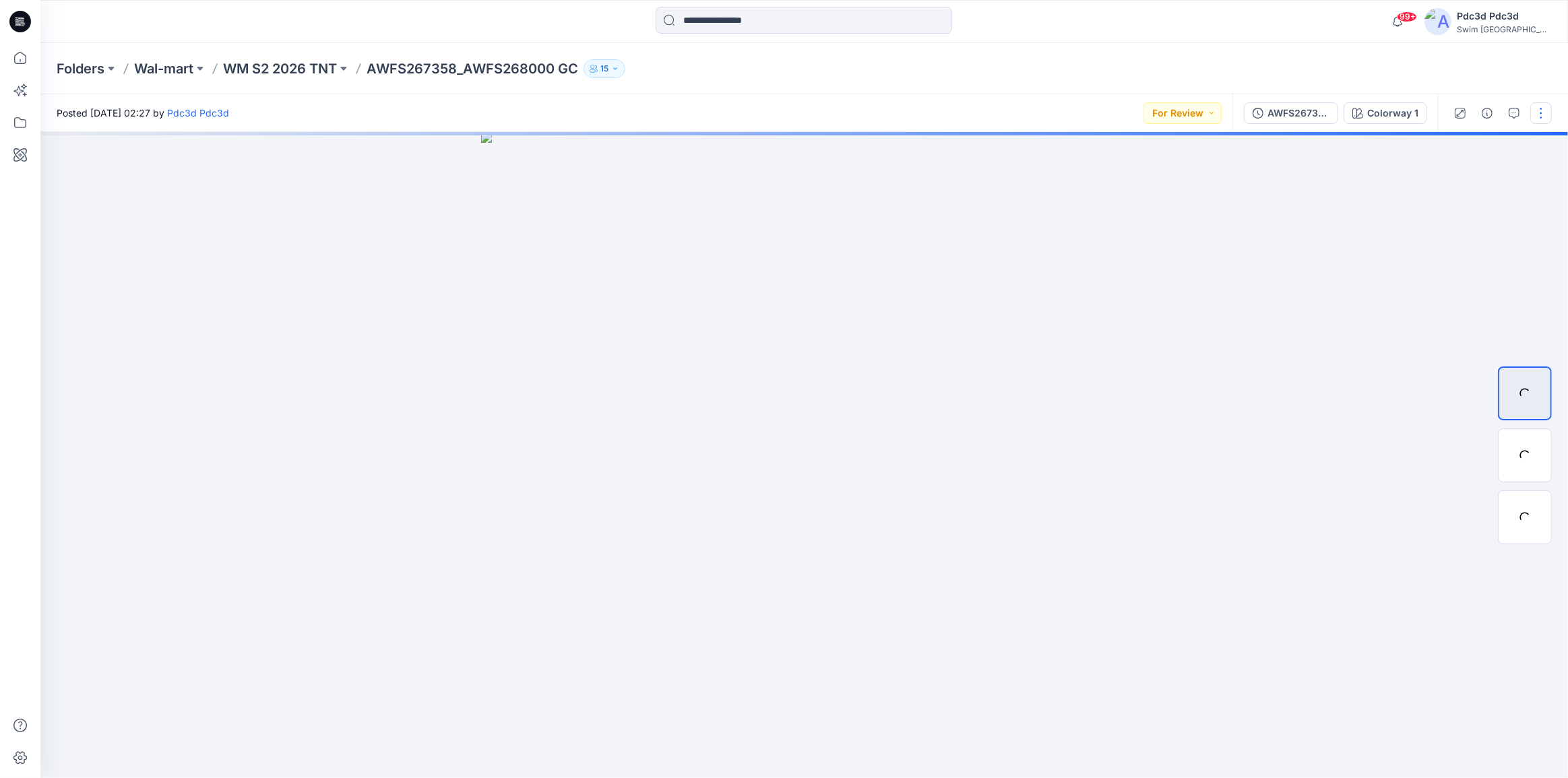
click at [1547, 112] on button "button" at bounding box center [1540, 113] width 21 height 21
click at [1459, 182] on p "Edit" at bounding box center [1454, 182] width 17 height 14
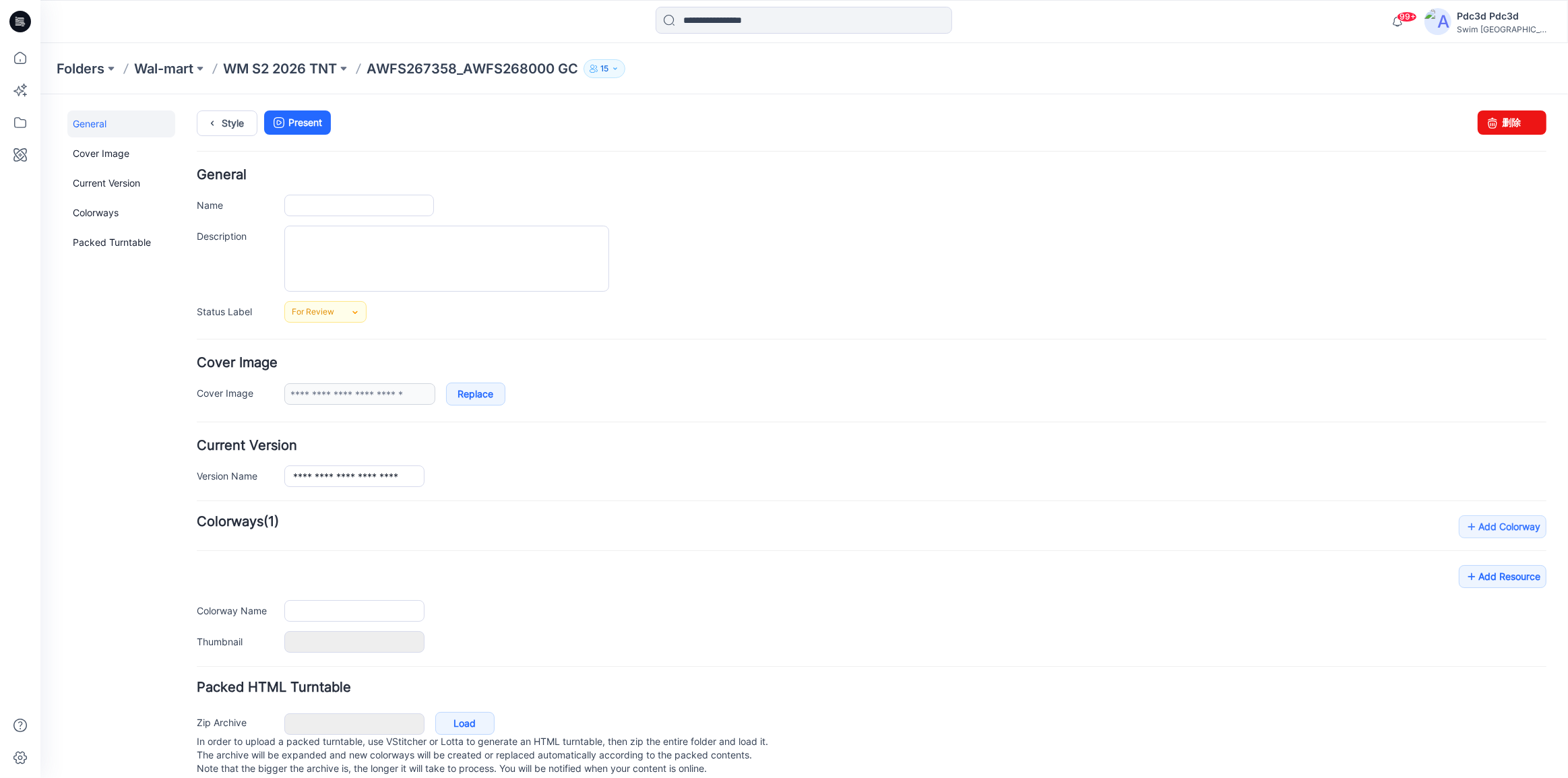
type input "**********"
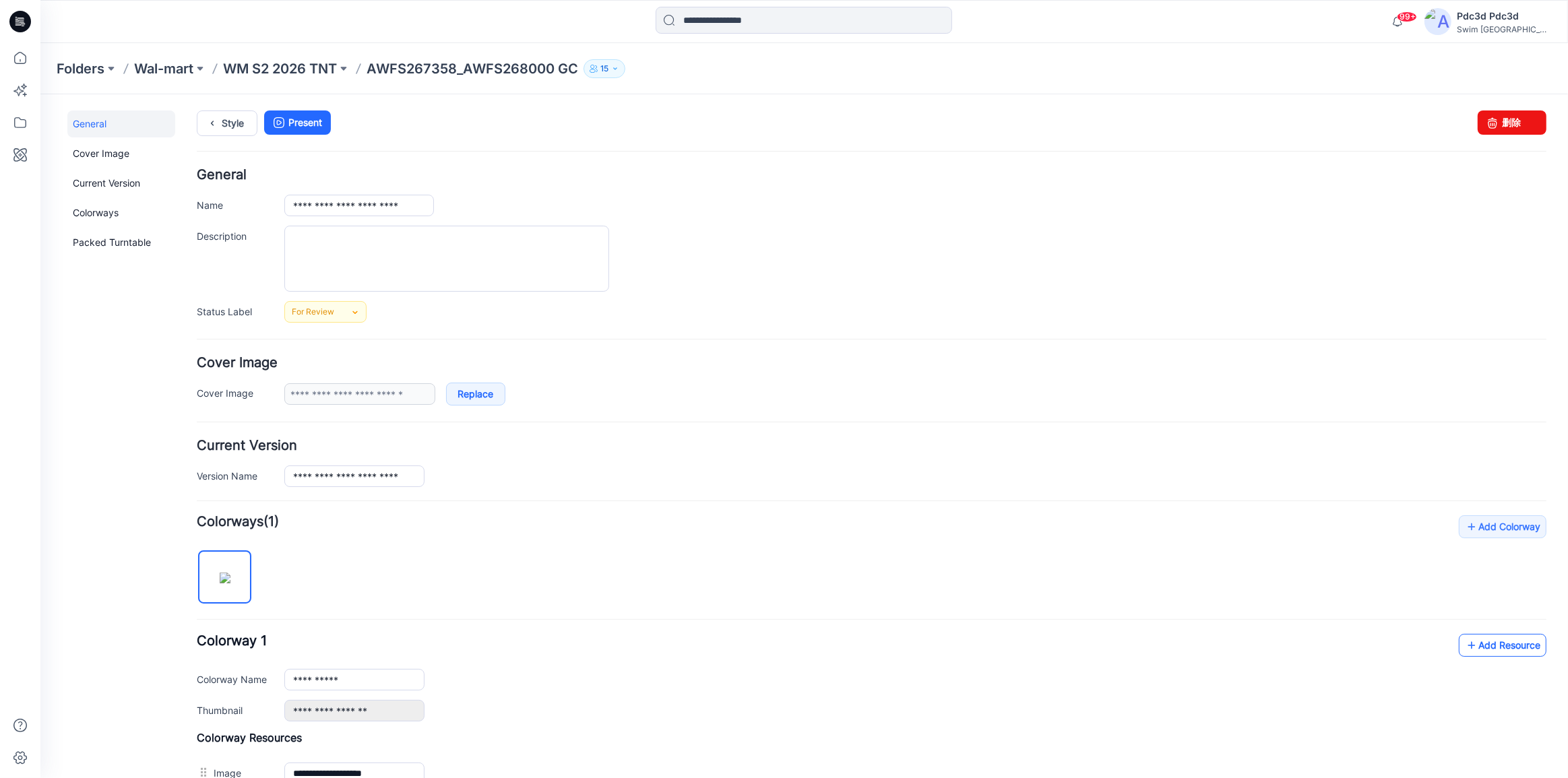
click at [1465, 644] on icon at bounding box center [1471, 645] width 13 height 21
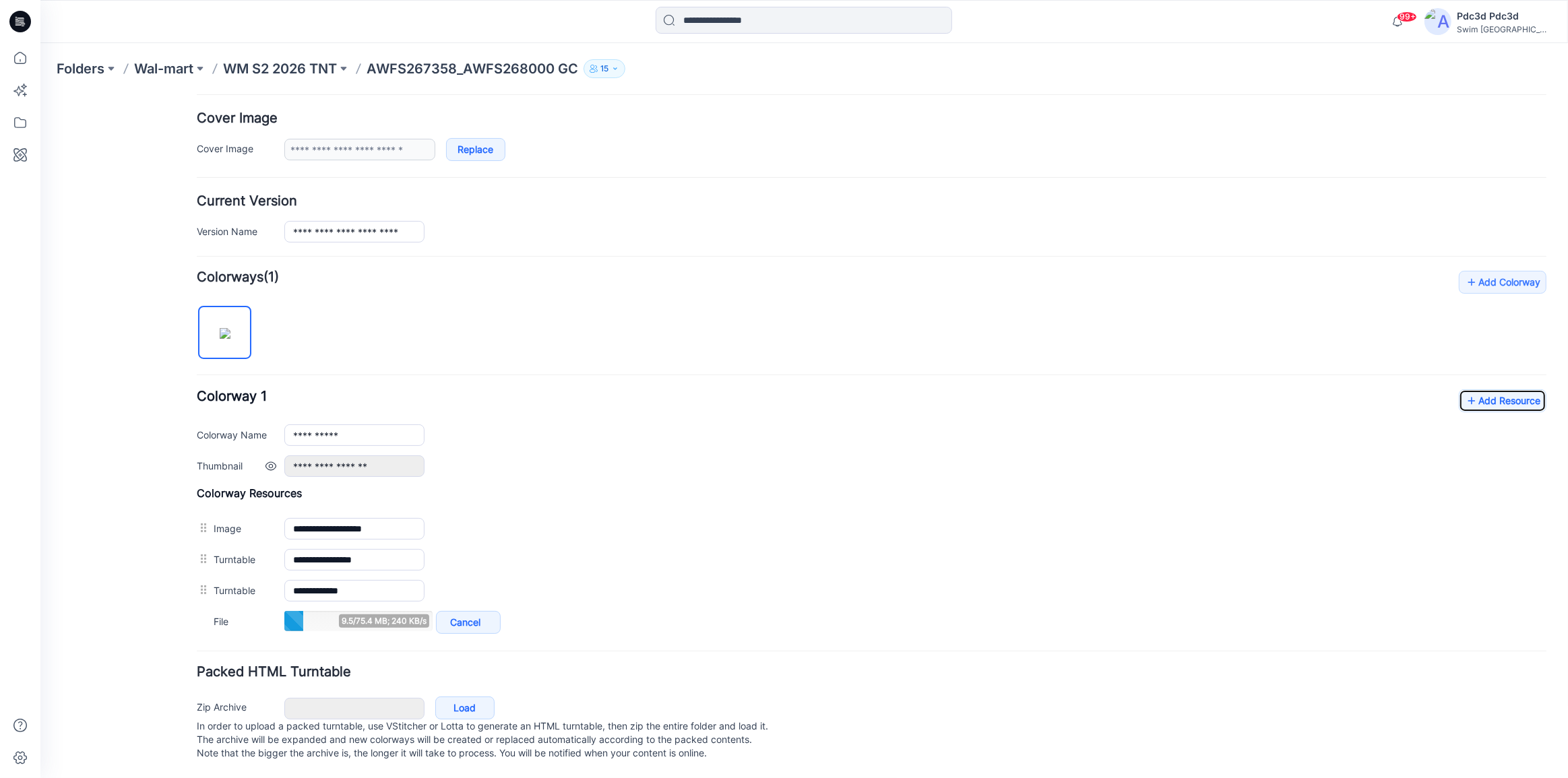
scroll to position [257, 0]
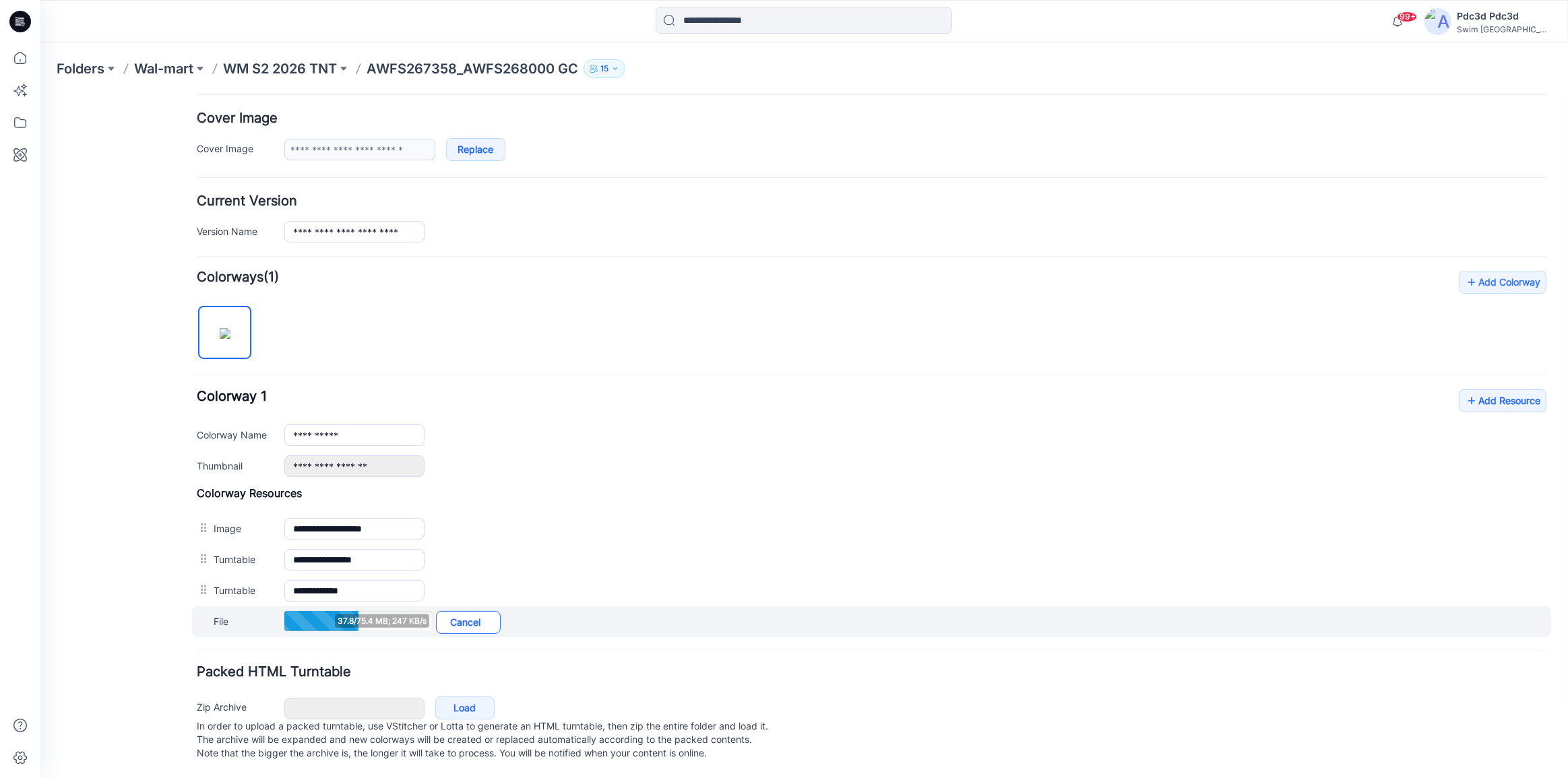
click at [469, 610] on link "Cancel" at bounding box center [468, 622] width 65 height 23
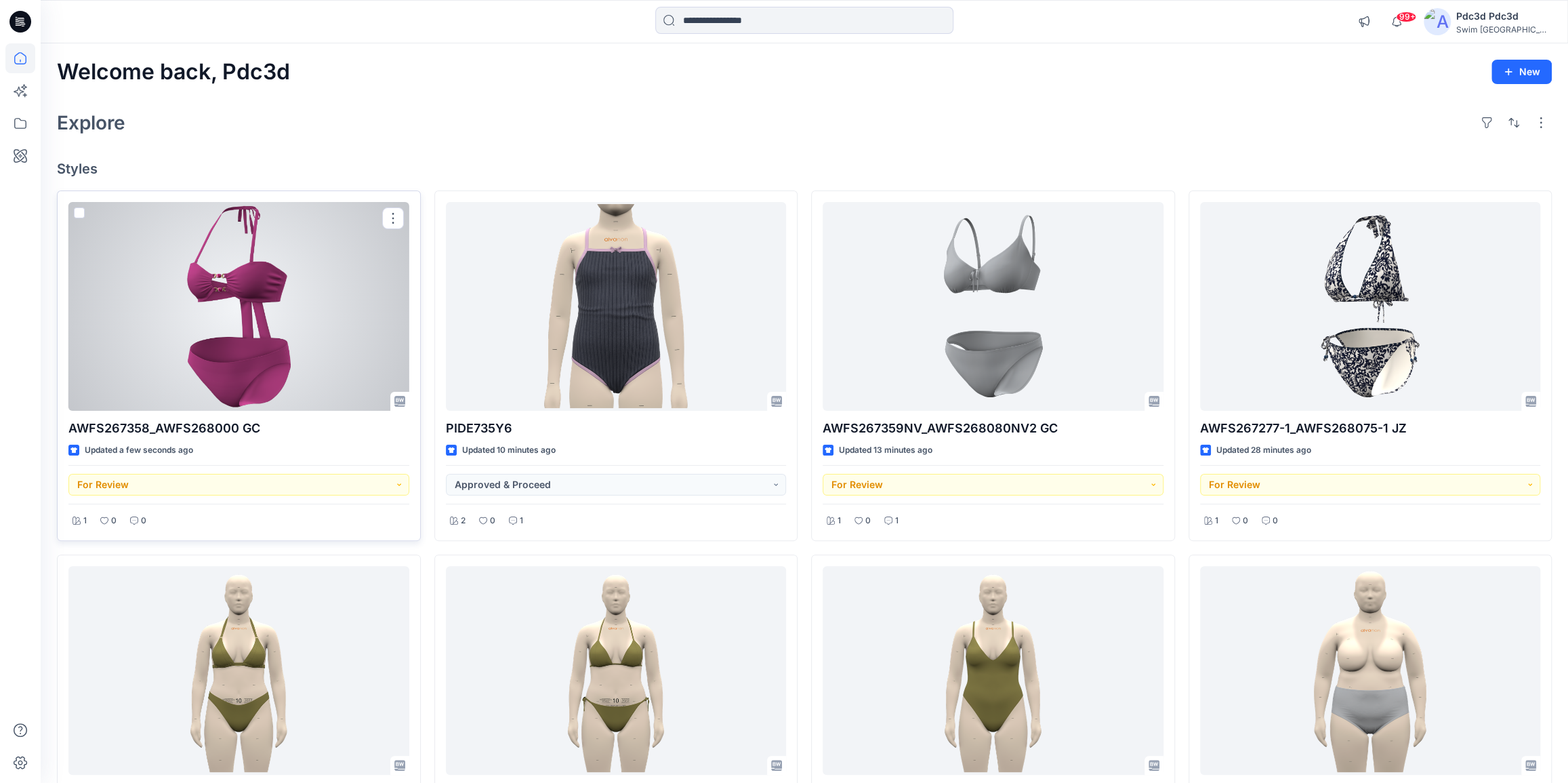
click at [266, 325] on div at bounding box center [239, 306] width 341 height 209
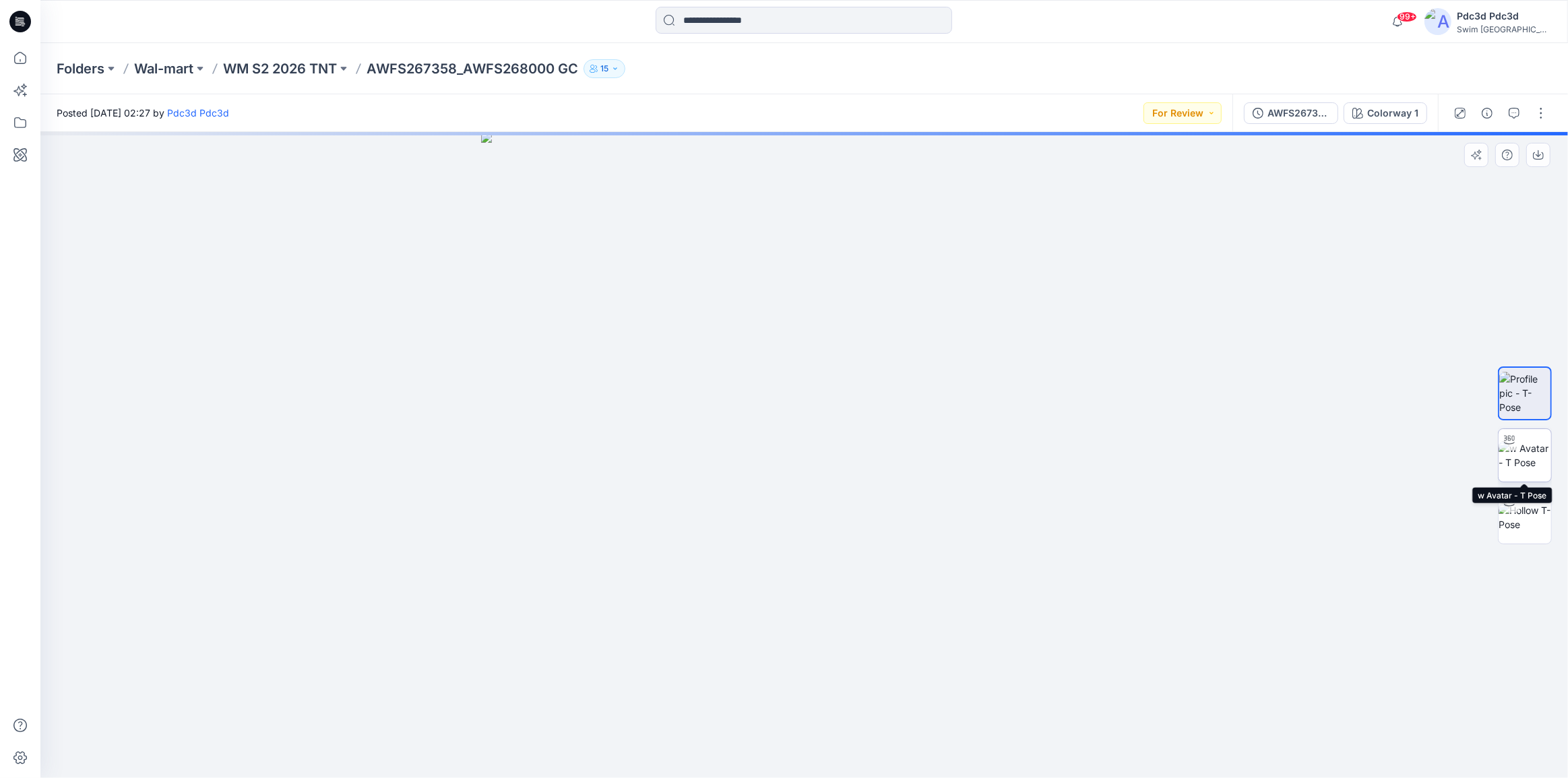
click at [1523, 455] on img at bounding box center [1524, 455] width 52 height 28
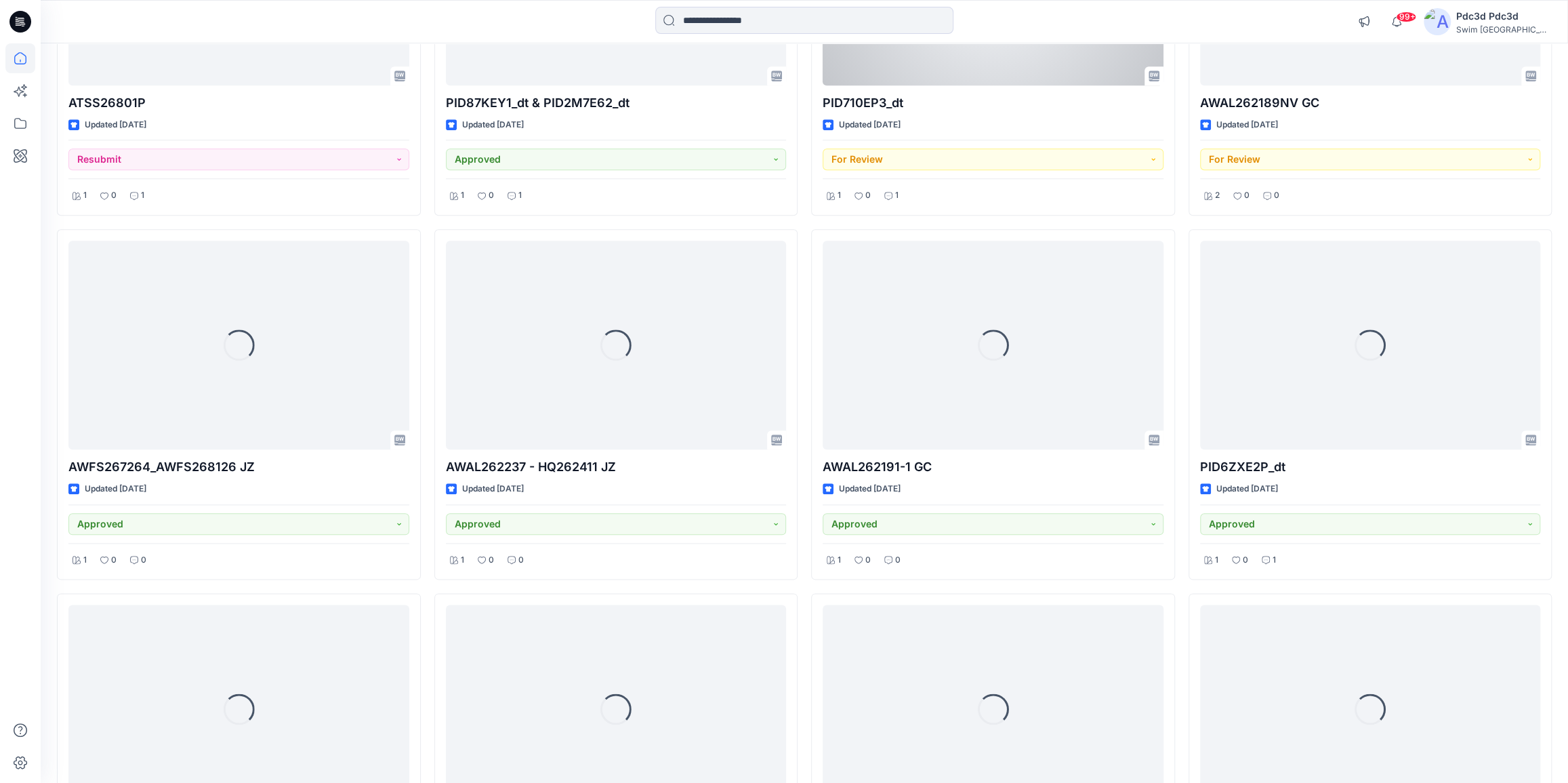
scroll to position [1104, 0]
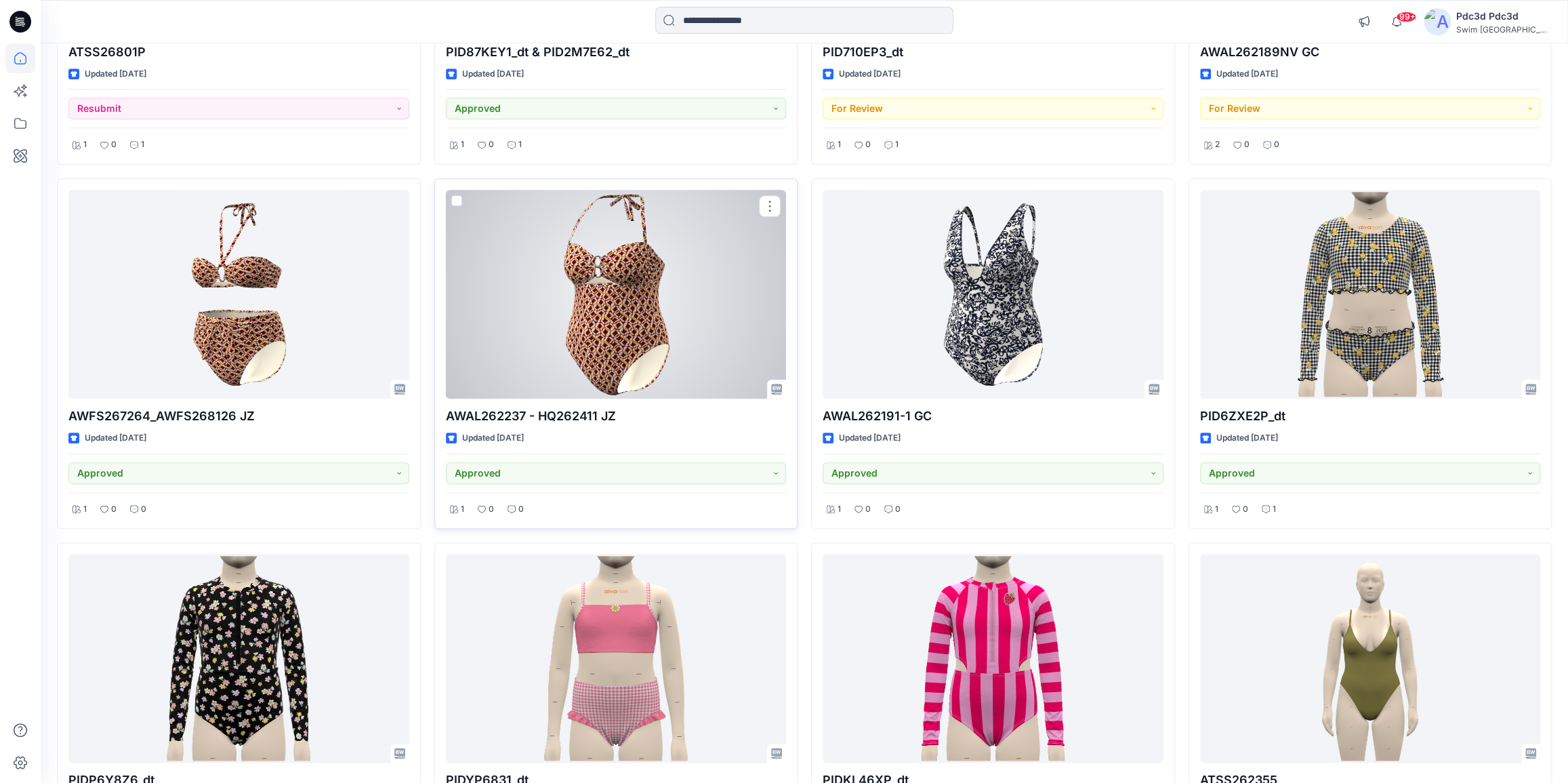
click at [546, 320] on div at bounding box center [615, 294] width 341 height 209
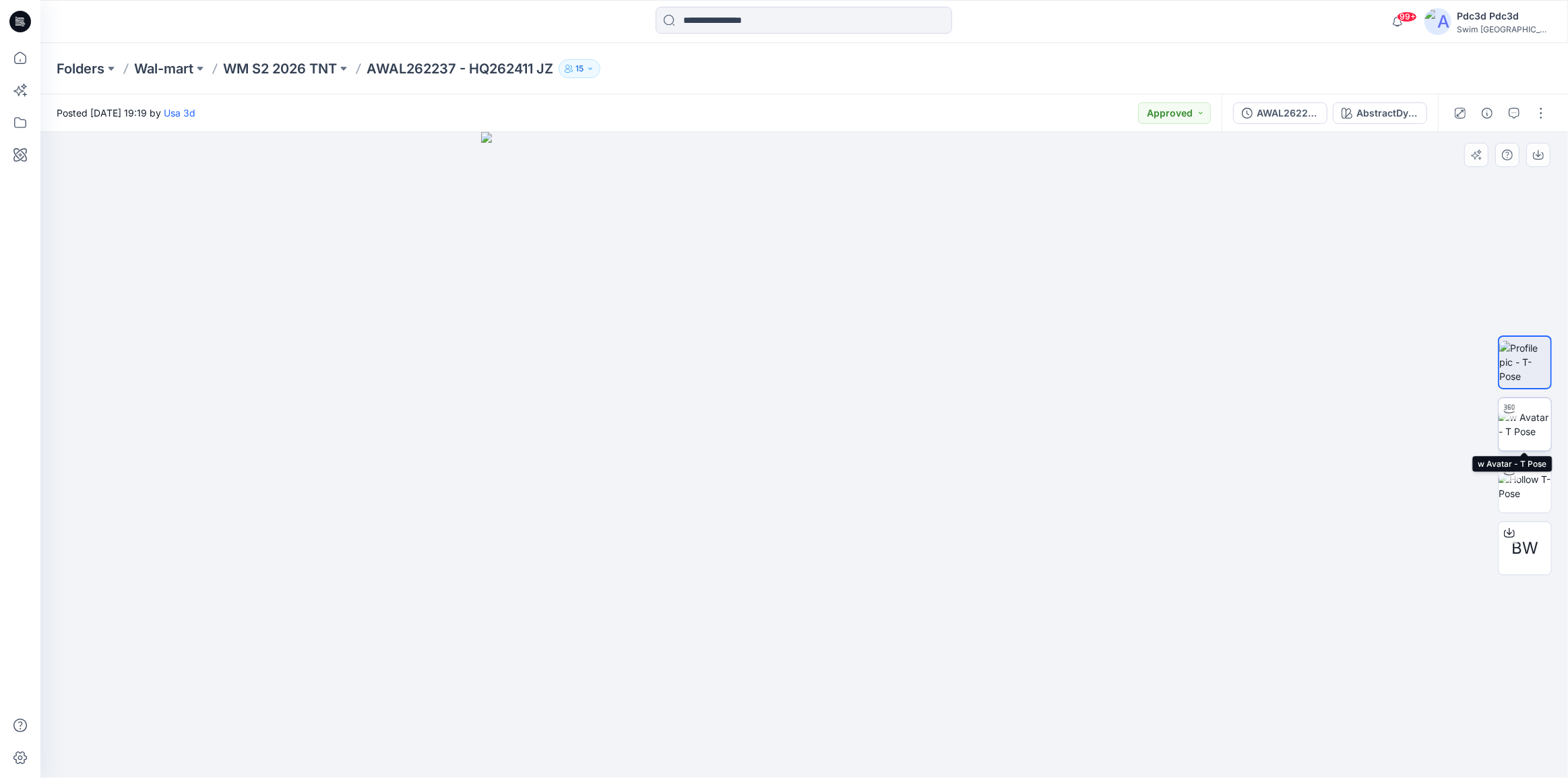
click at [1532, 431] on img at bounding box center [1524, 424] width 52 height 28
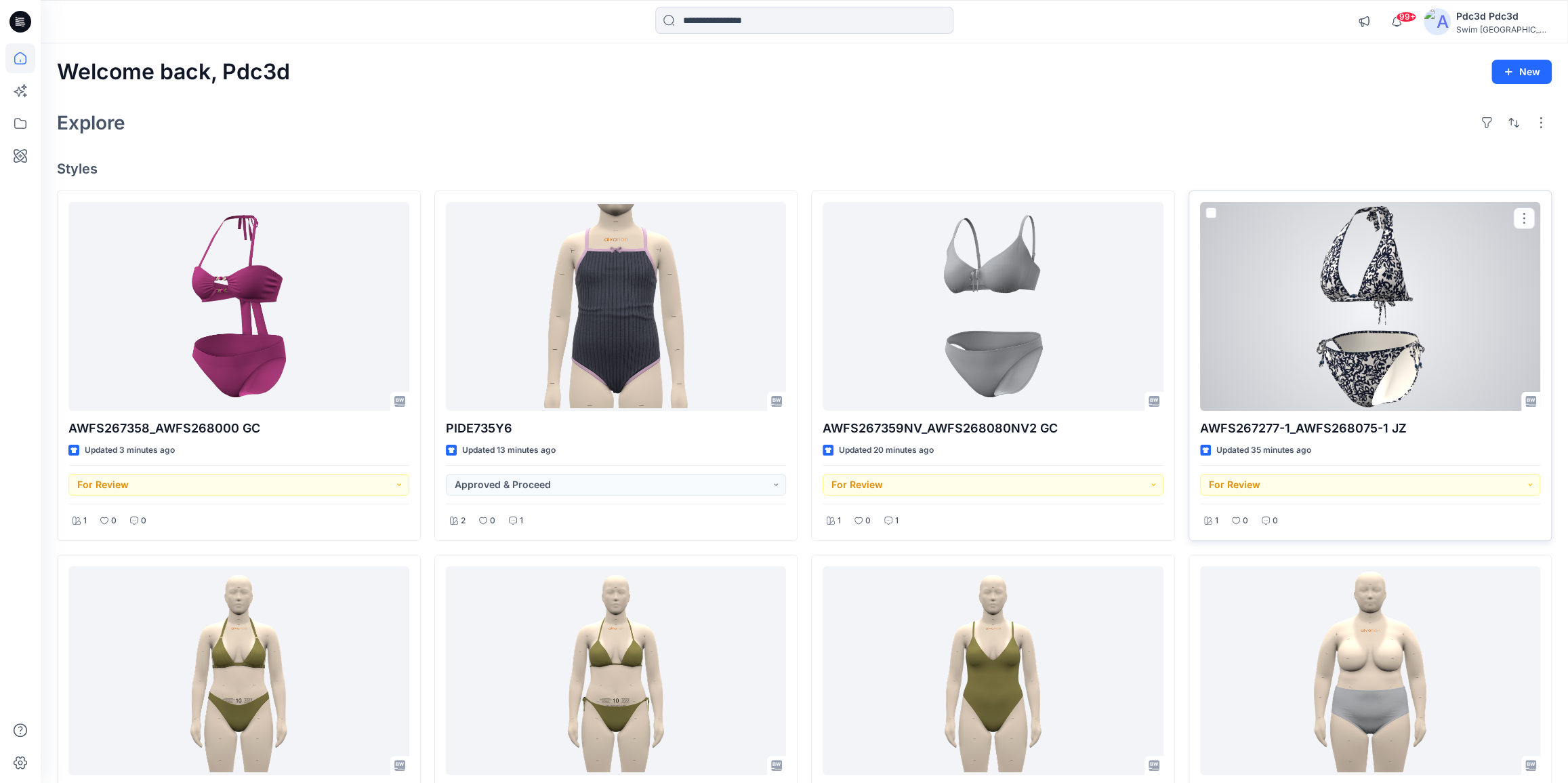
click at [1367, 355] on div at bounding box center [1370, 306] width 341 height 209
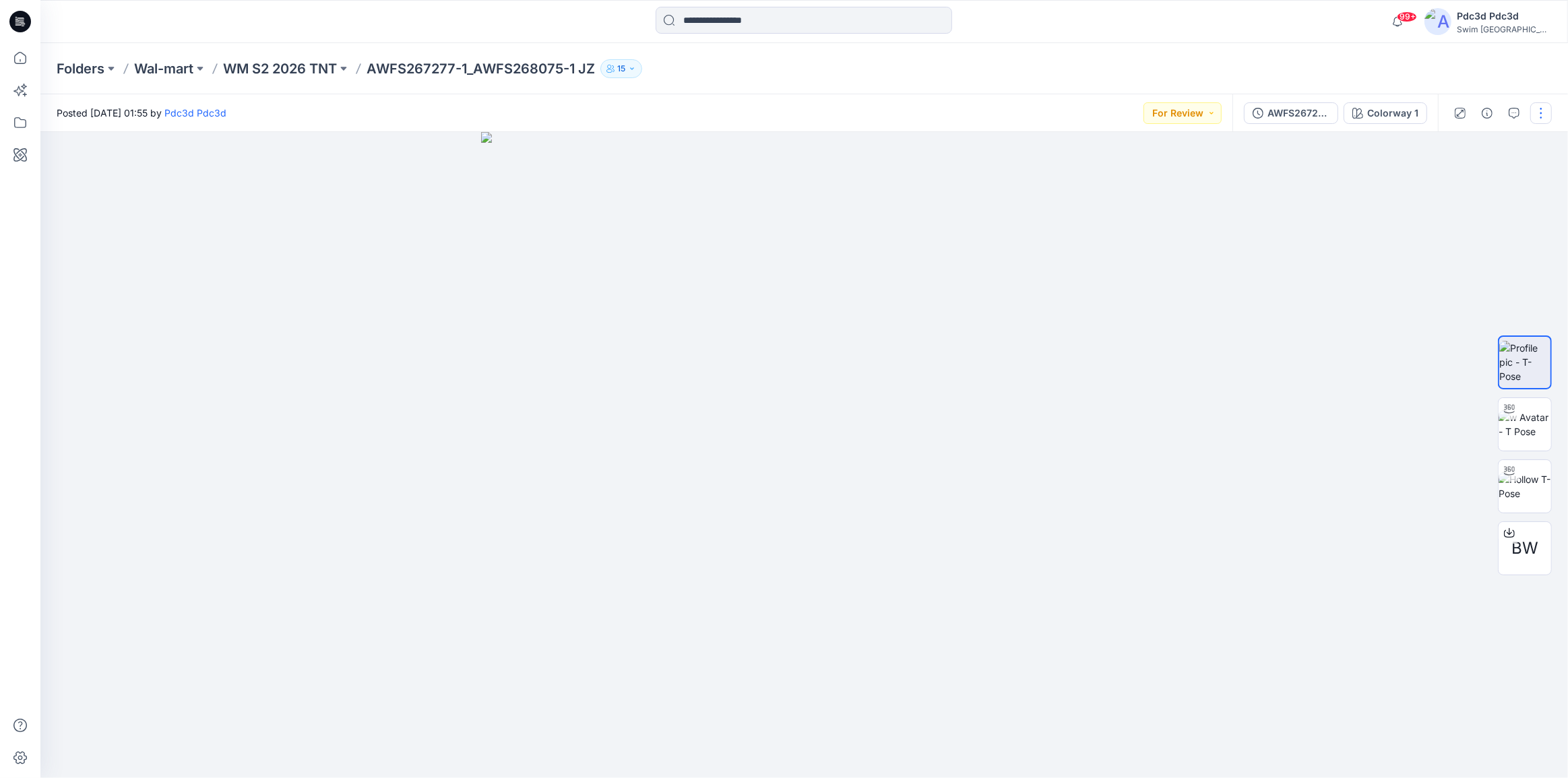
click at [1547, 115] on button "button" at bounding box center [1540, 113] width 21 height 21
click at [1454, 183] on p "Edit" at bounding box center [1454, 182] width 17 height 14
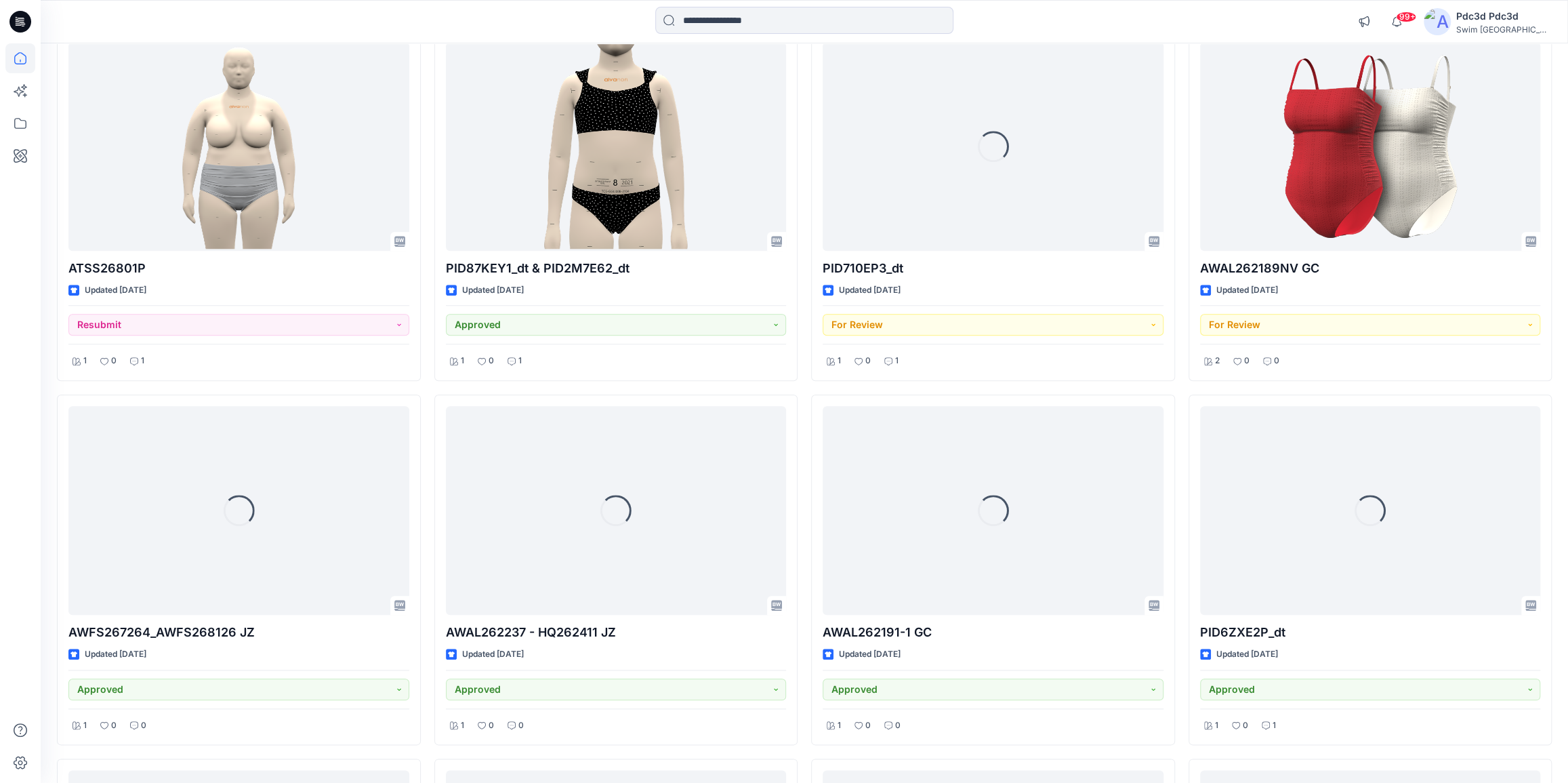
scroll to position [1166, 0]
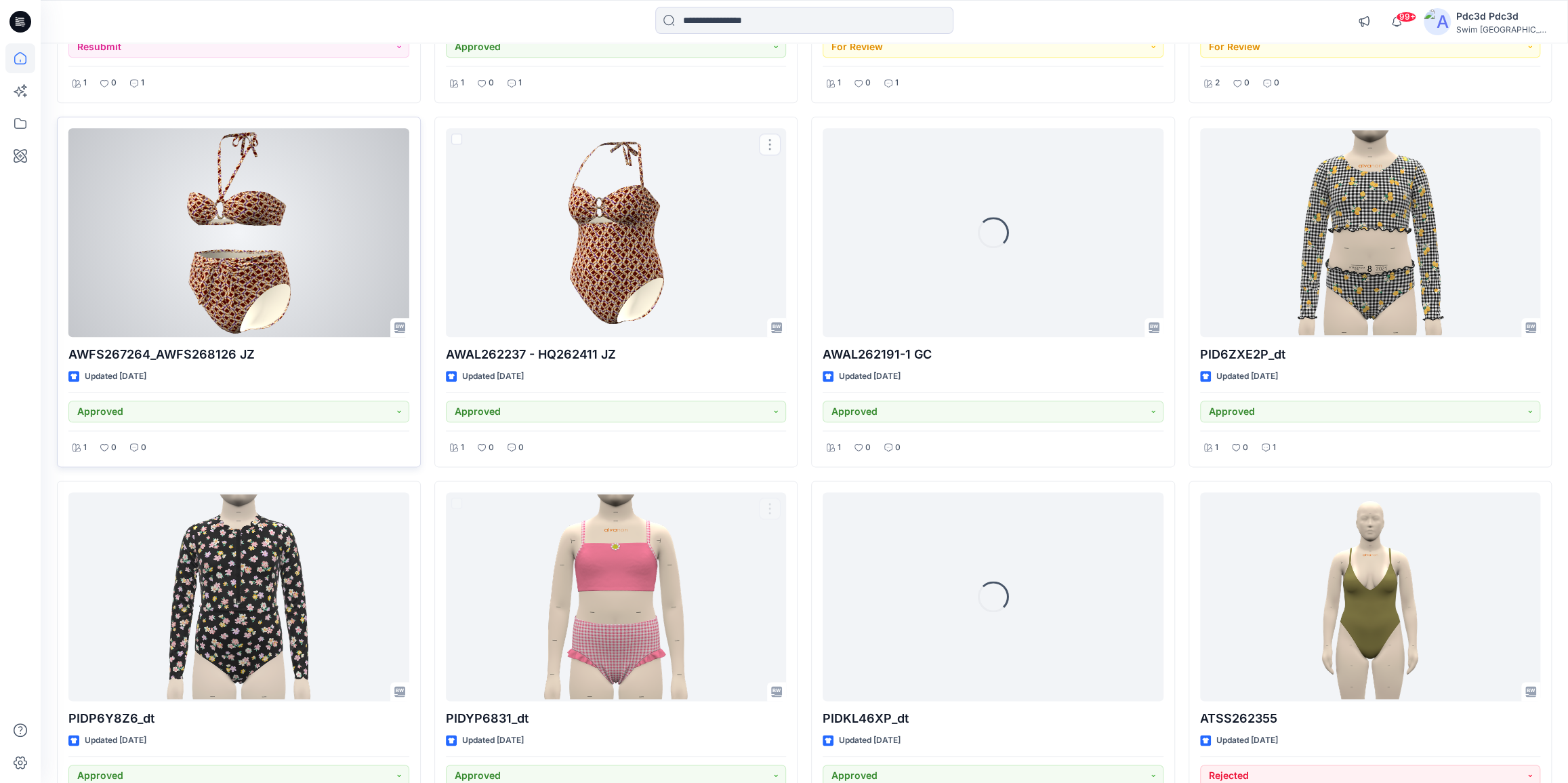
click at [281, 223] on div at bounding box center [239, 232] width 341 height 209
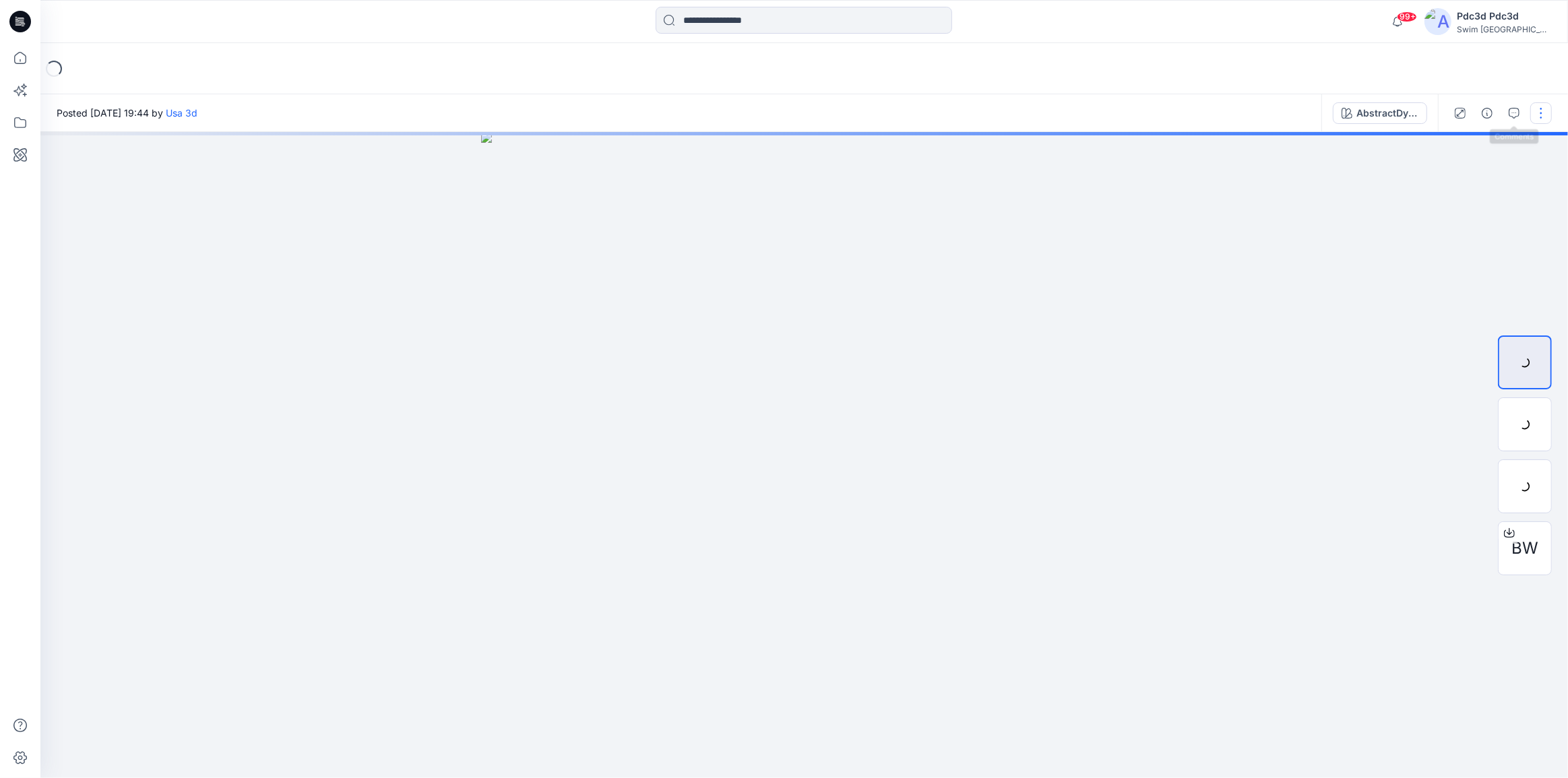
click at [1538, 107] on button "button" at bounding box center [1540, 113] width 21 height 21
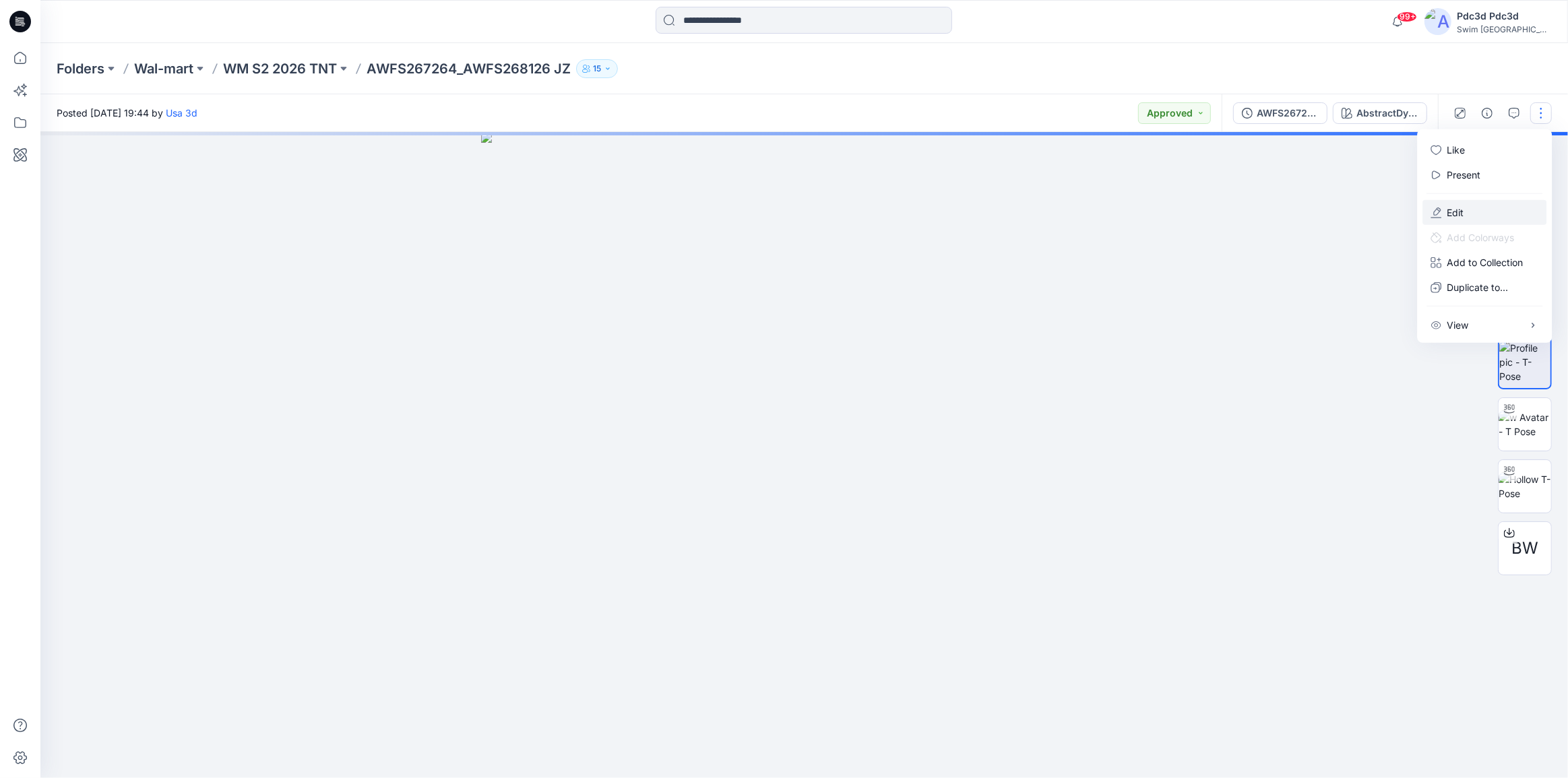
click at [1458, 212] on p "Edit" at bounding box center [1454, 213] width 17 height 14
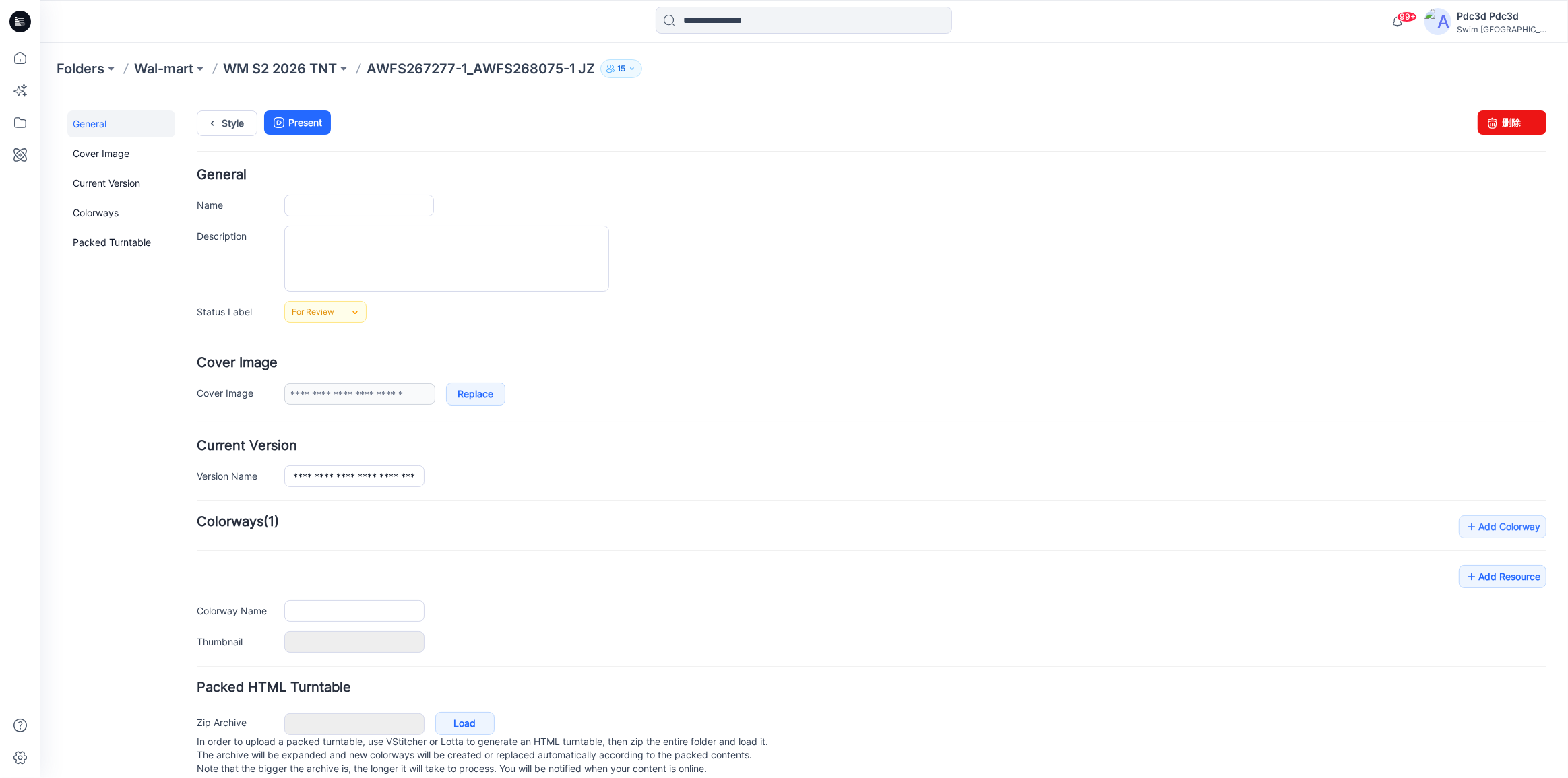
type input "**********"
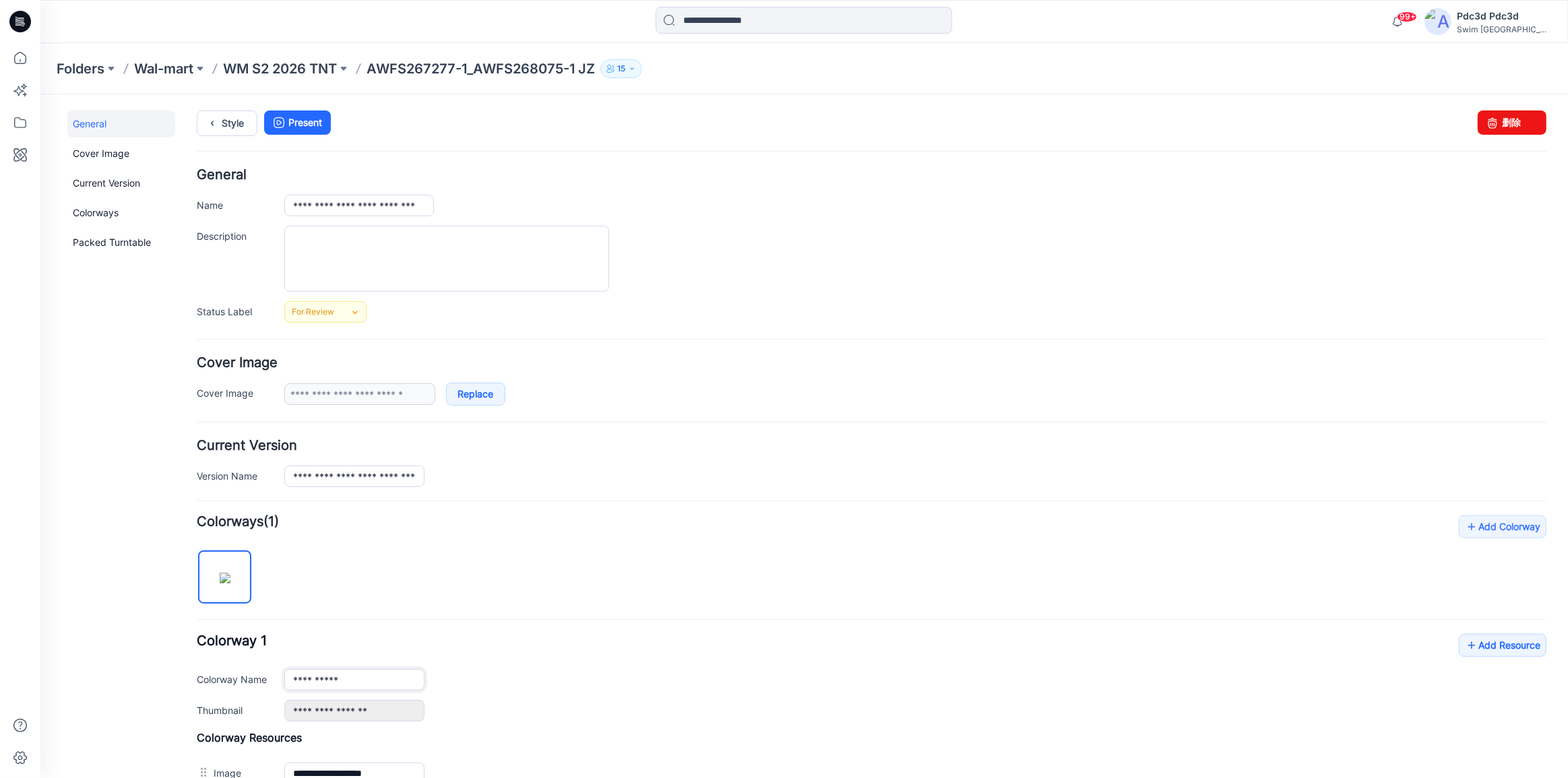
drag, startPoint x: 349, startPoint y: 679, endPoint x: 273, endPoint y: 679, distance: 76.0
click at [273, 679] on div "**********" at bounding box center [871, 678] width 1349 height 21
paste input "****"
type input "**********"
click at [546, 665] on div "**********" at bounding box center [871, 677] width 1349 height 87
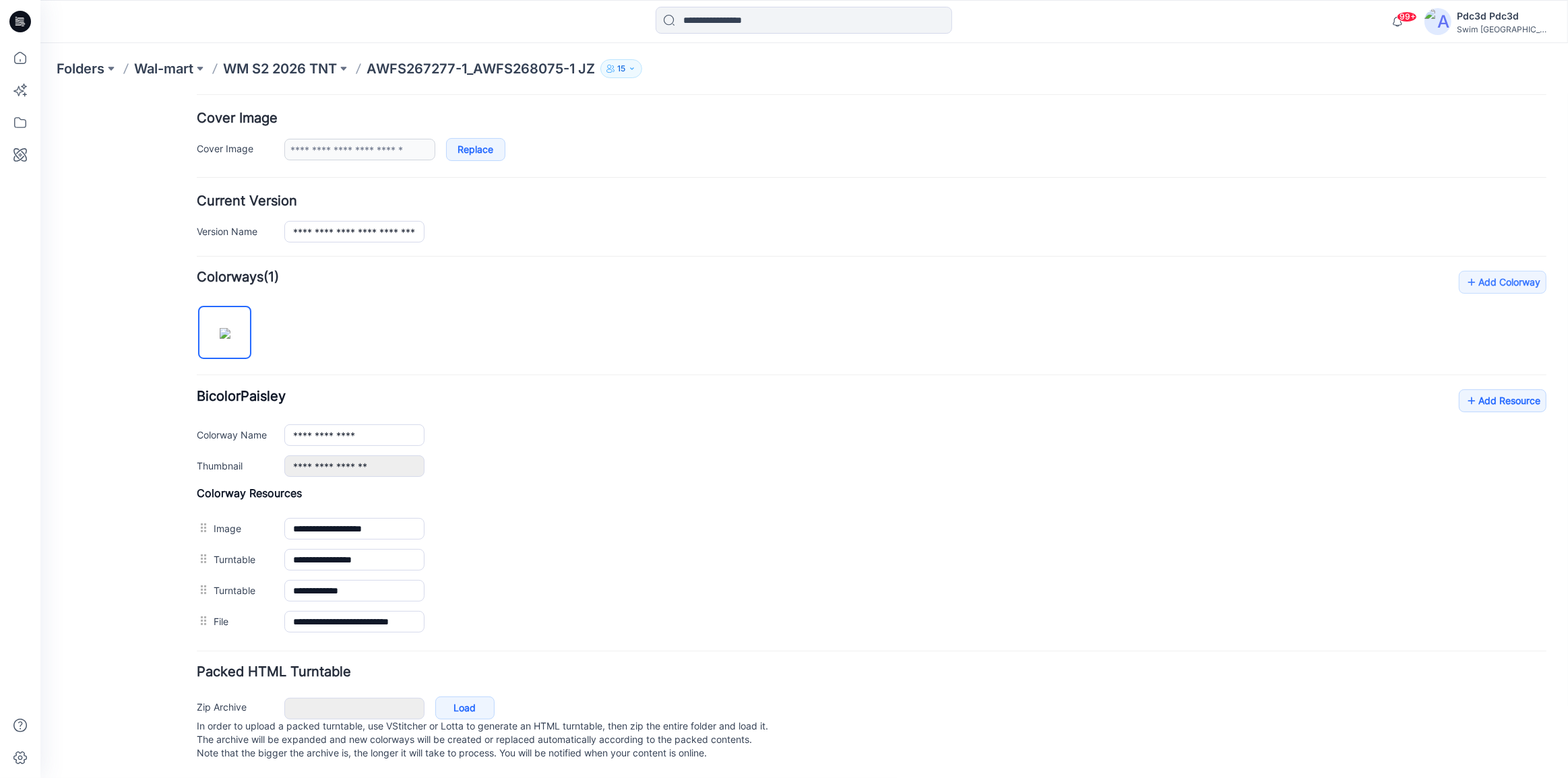
scroll to position [256, 0]
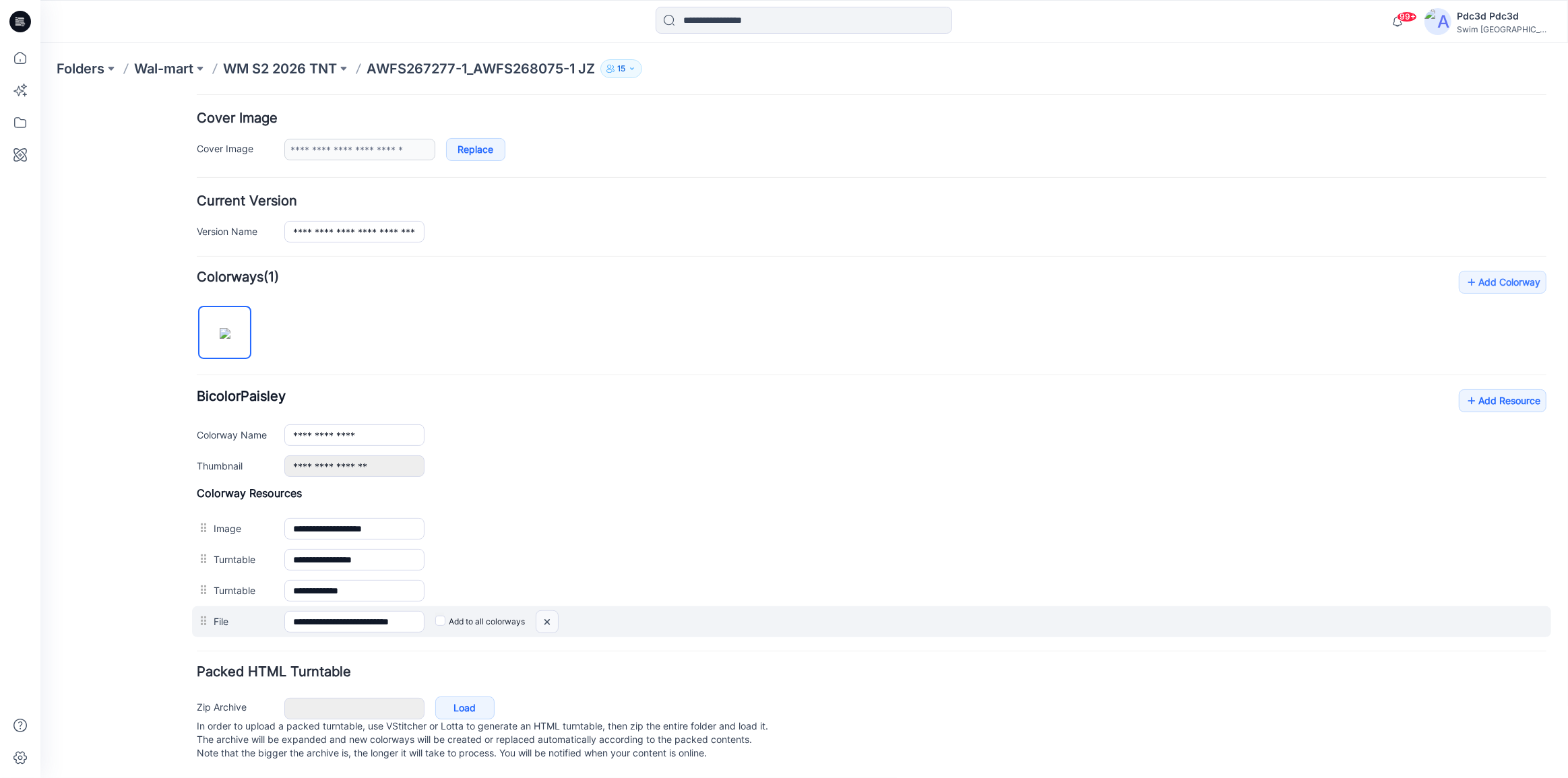
drag, startPoint x: 874, startPoint y: 140, endPoint x: 546, endPoint y: 610, distance: 573.1
click at [546, 610] on img at bounding box center [547, 621] width 21 height 22
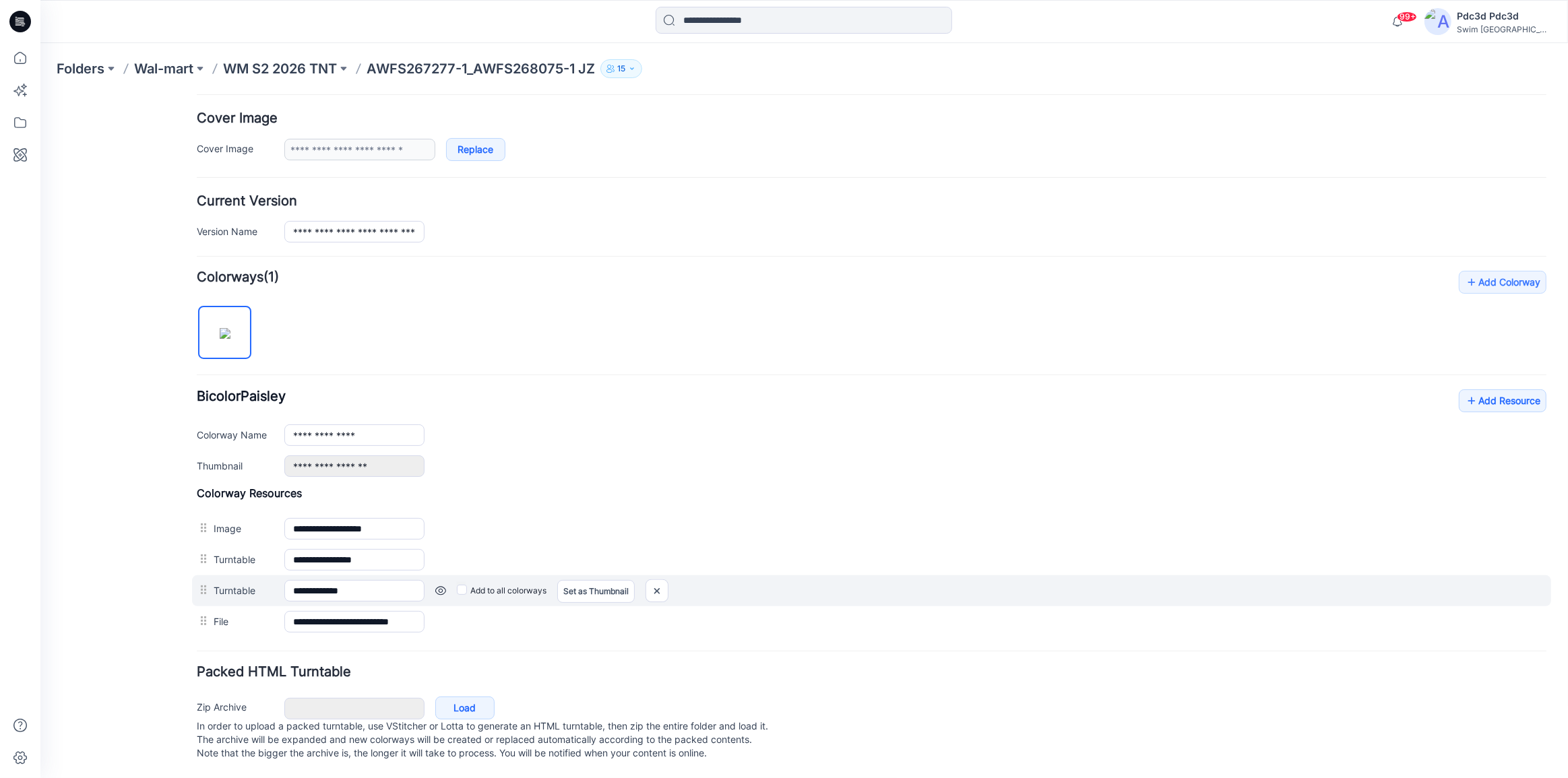
scroll to position [226, 0]
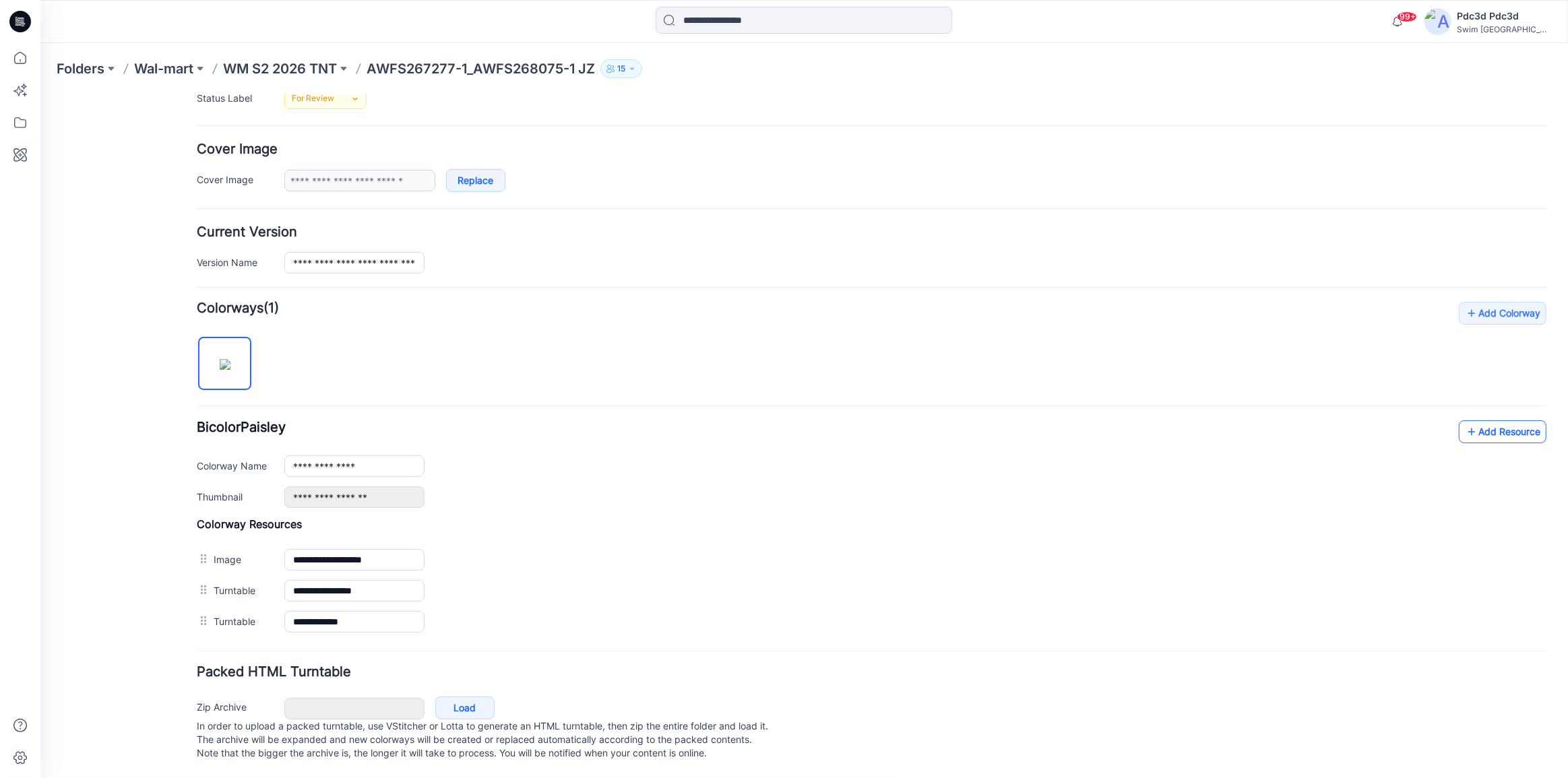
click at [1465, 421] on icon at bounding box center [1471, 431] width 13 height 21
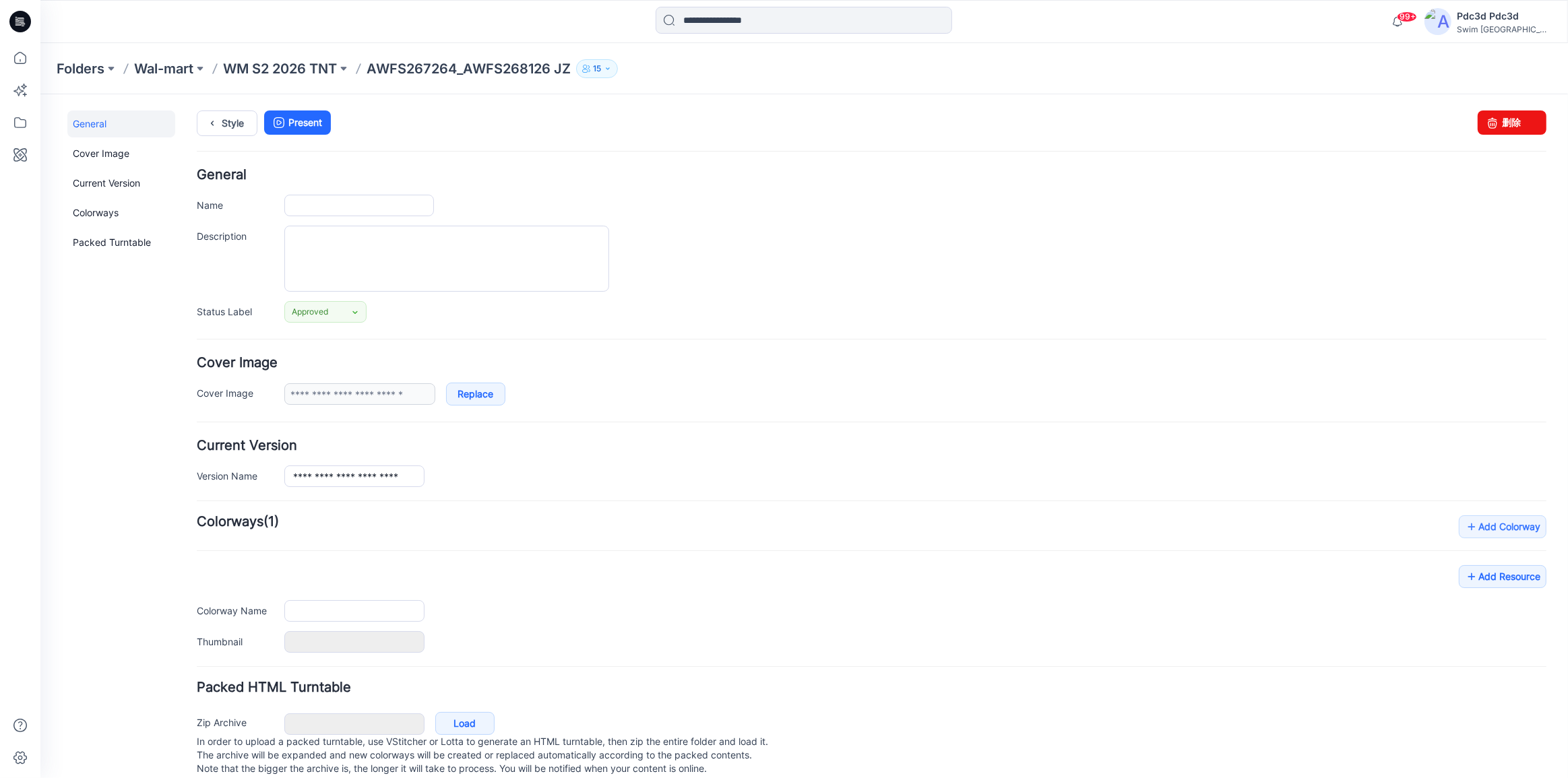
type input "**********"
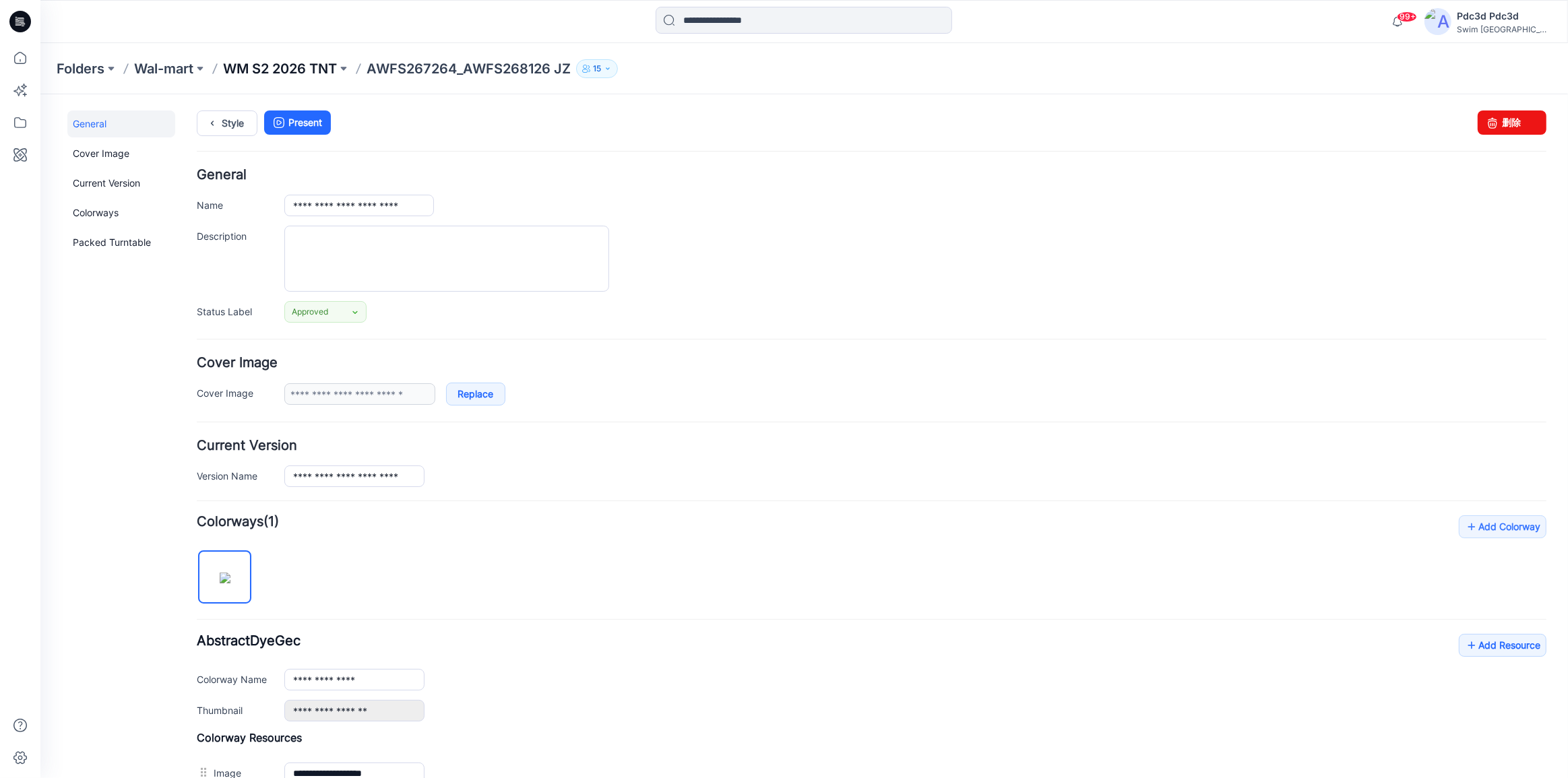
click at [277, 74] on p "WM S2 2026 TNT" at bounding box center [280, 68] width 114 height 19
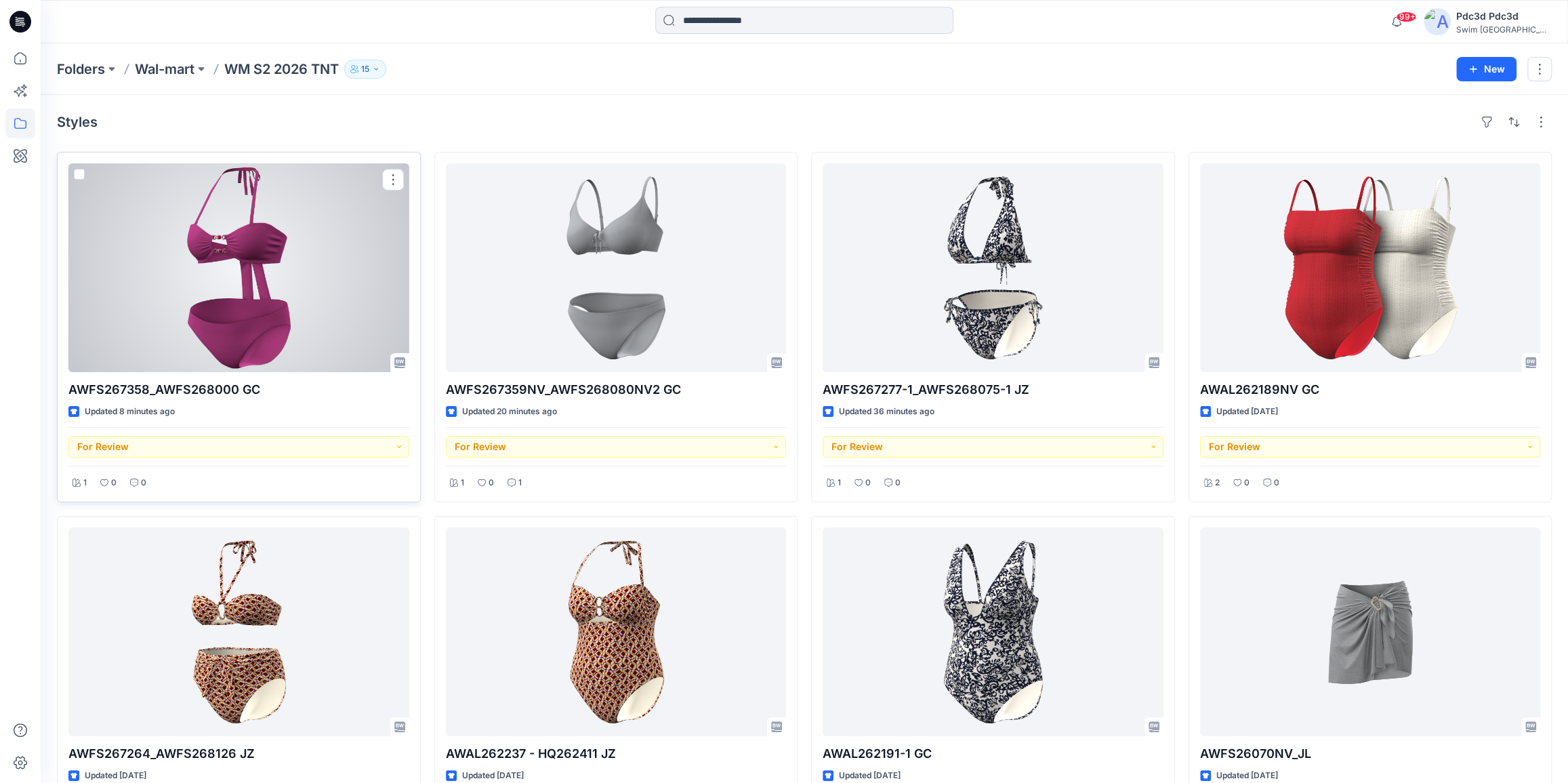
click at [256, 292] on div at bounding box center [239, 268] width 341 height 209
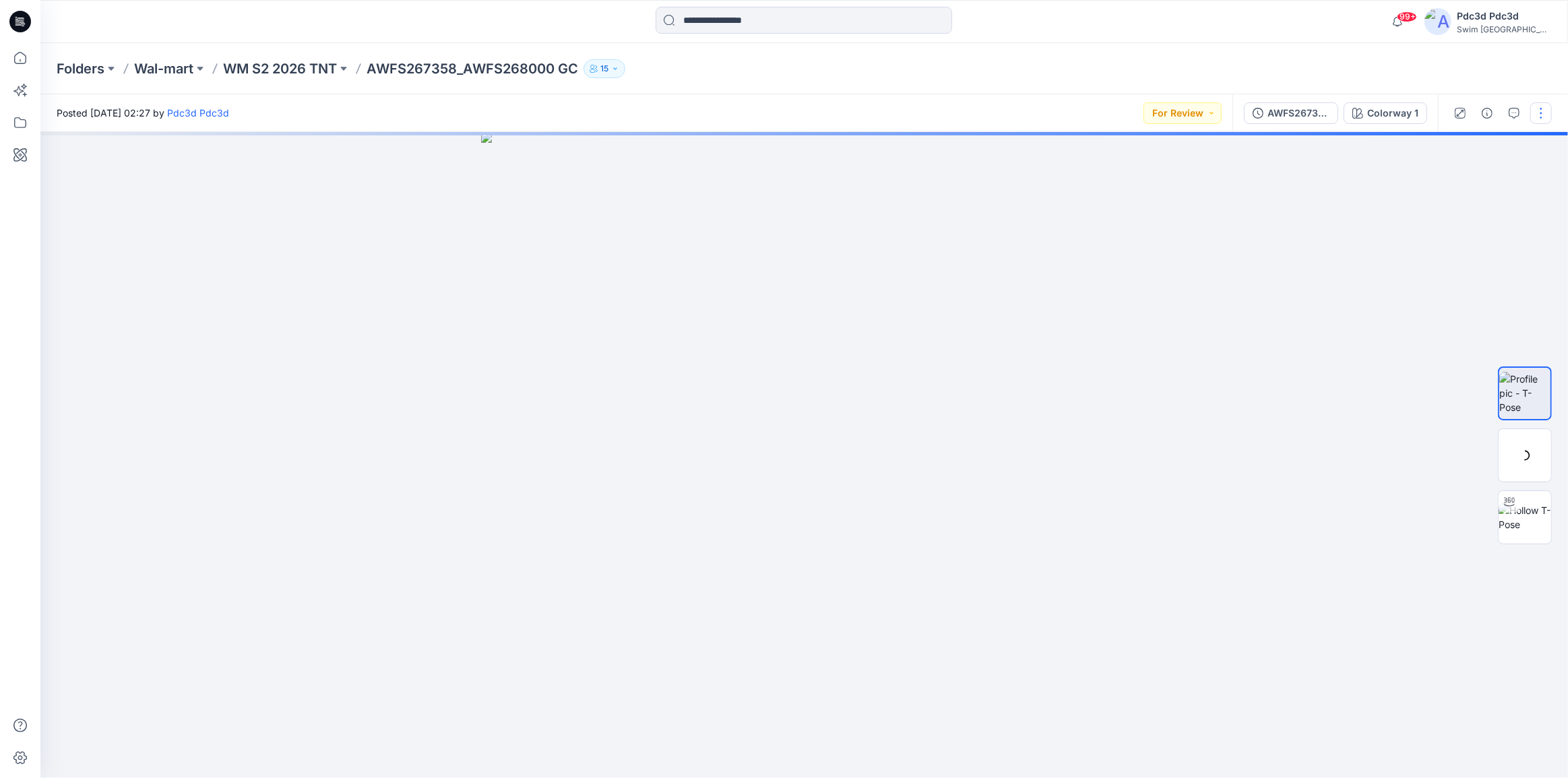
click at [1541, 111] on button "button" at bounding box center [1540, 113] width 21 height 21
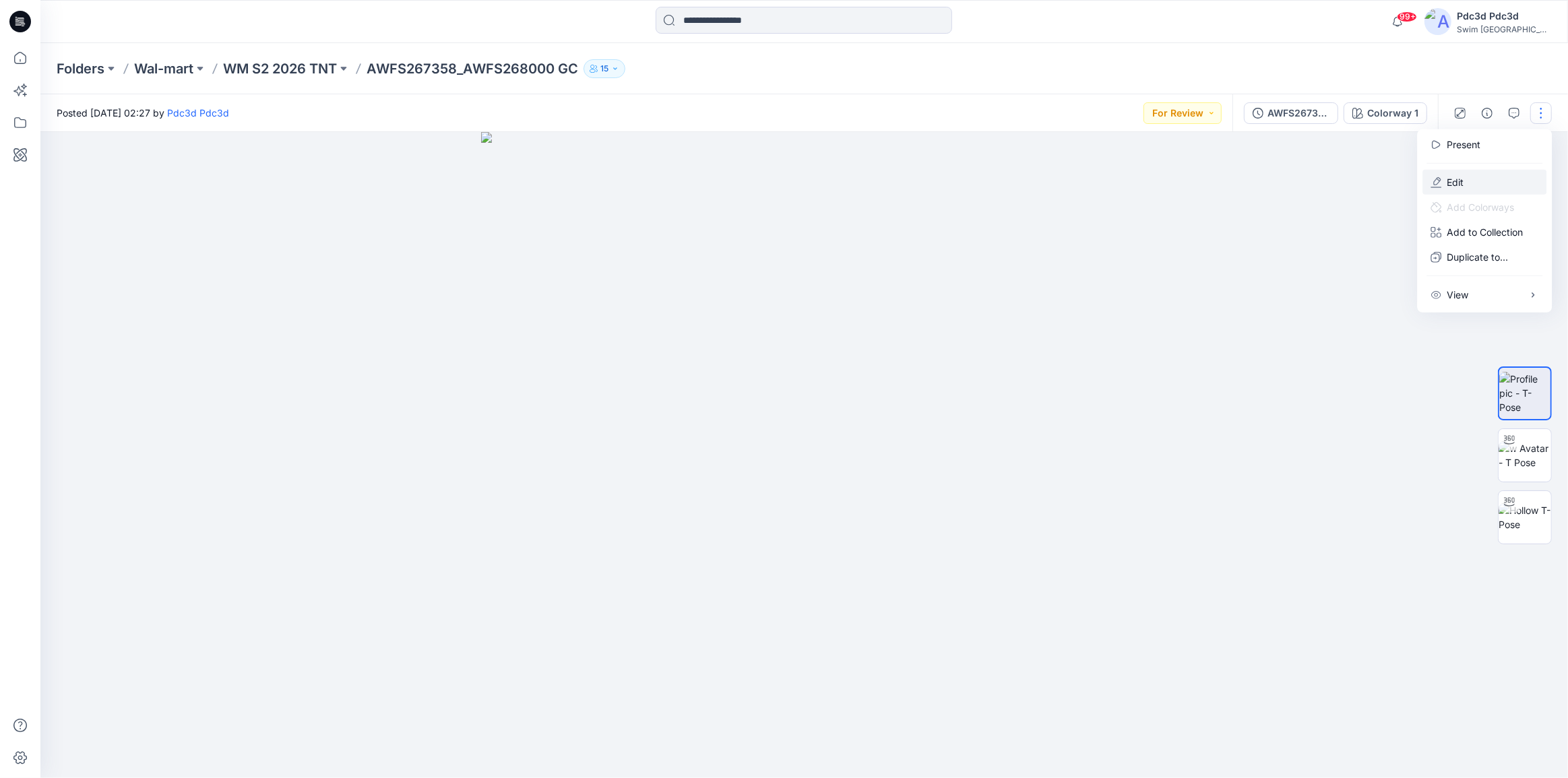
click at [1453, 179] on p "Edit" at bounding box center [1454, 182] width 17 height 14
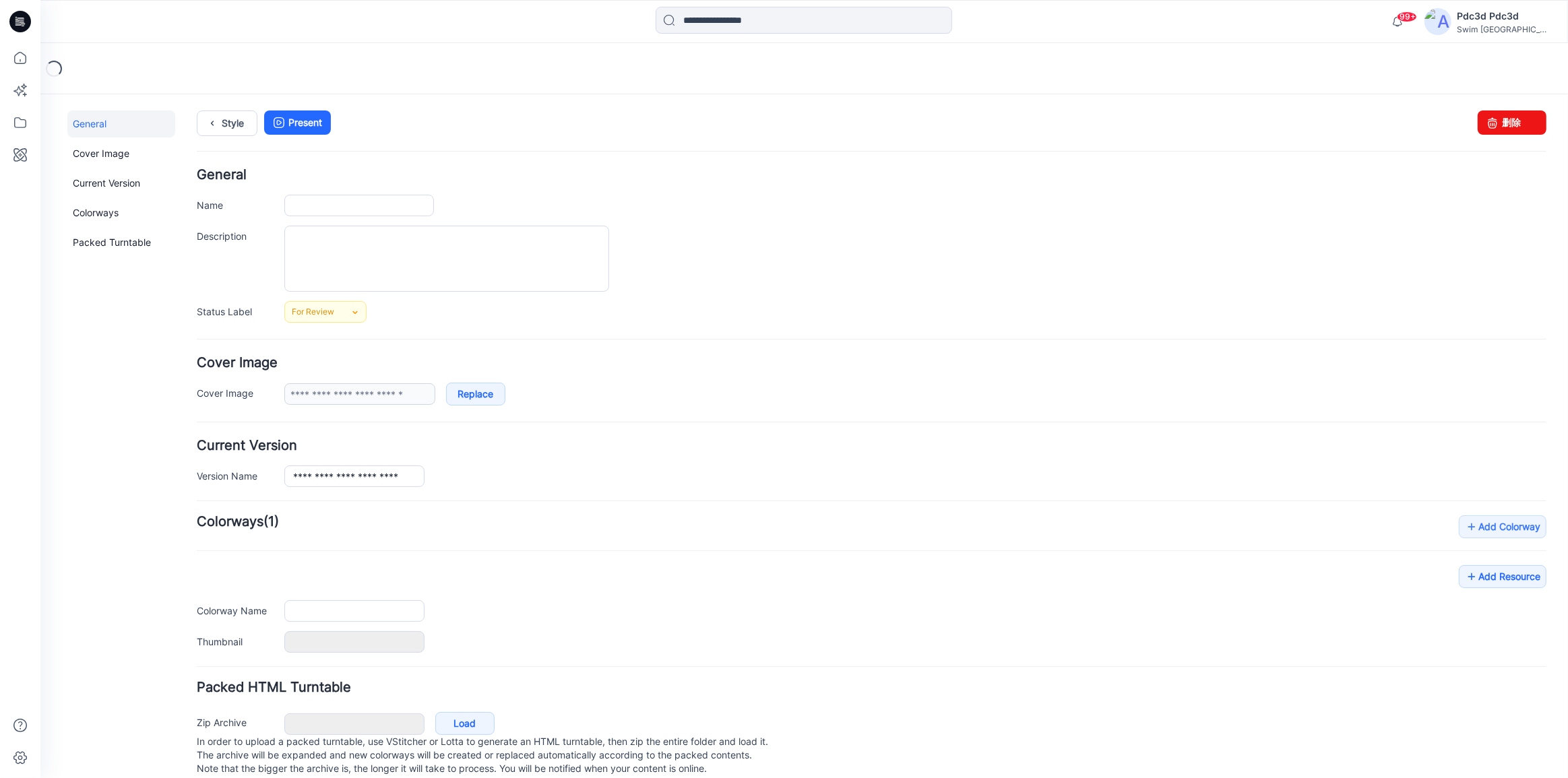
type input "**********"
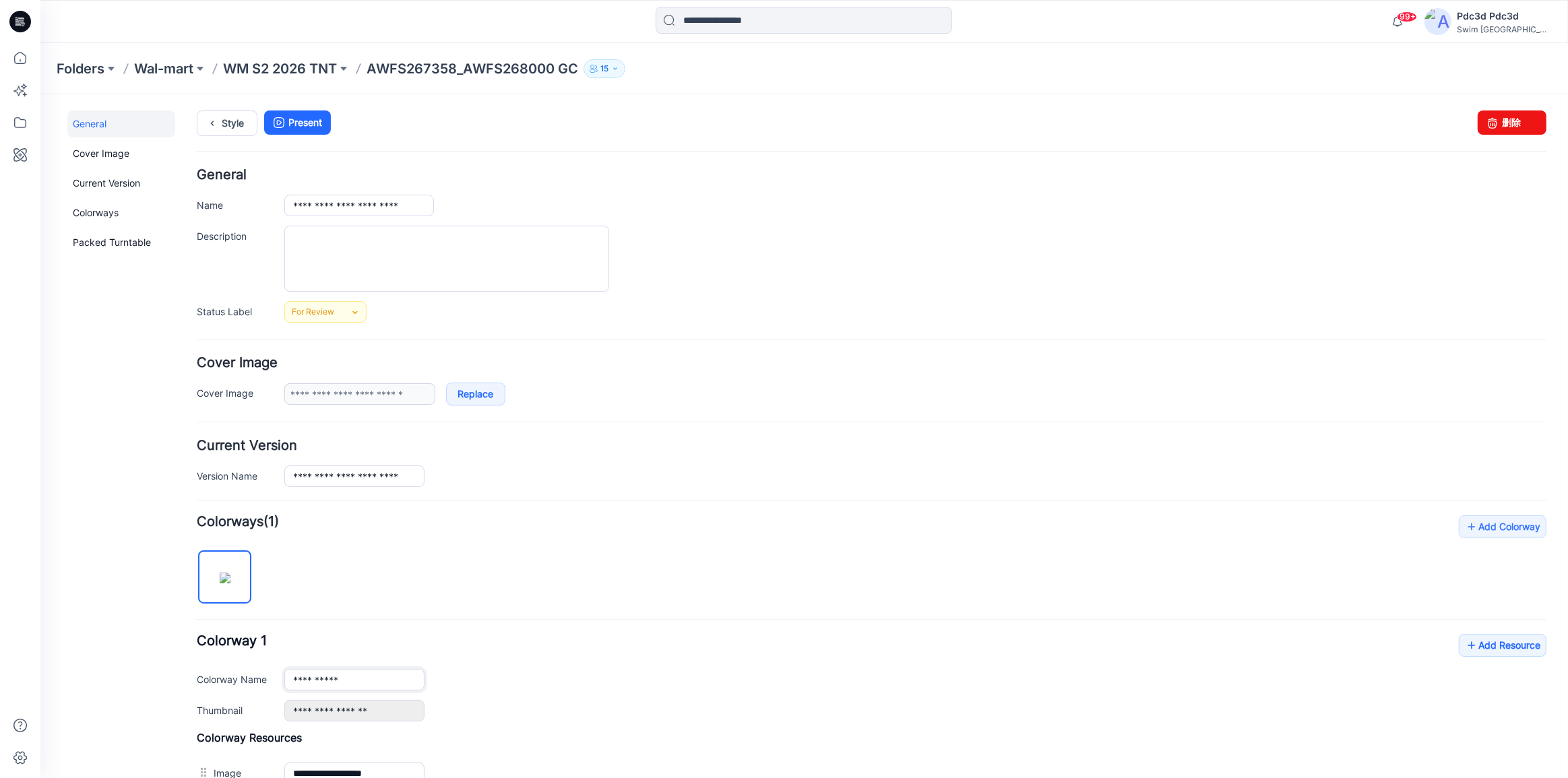
drag, startPoint x: 352, startPoint y: 673, endPoint x: 285, endPoint y: 673, distance: 67.0
click at [285, 673] on input "**********" at bounding box center [355, 678] width 141 height 21
paste input "*"
type input "**********"
click at [552, 662] on div "**********" at bounding box center [871, 677] width 1349 height 87
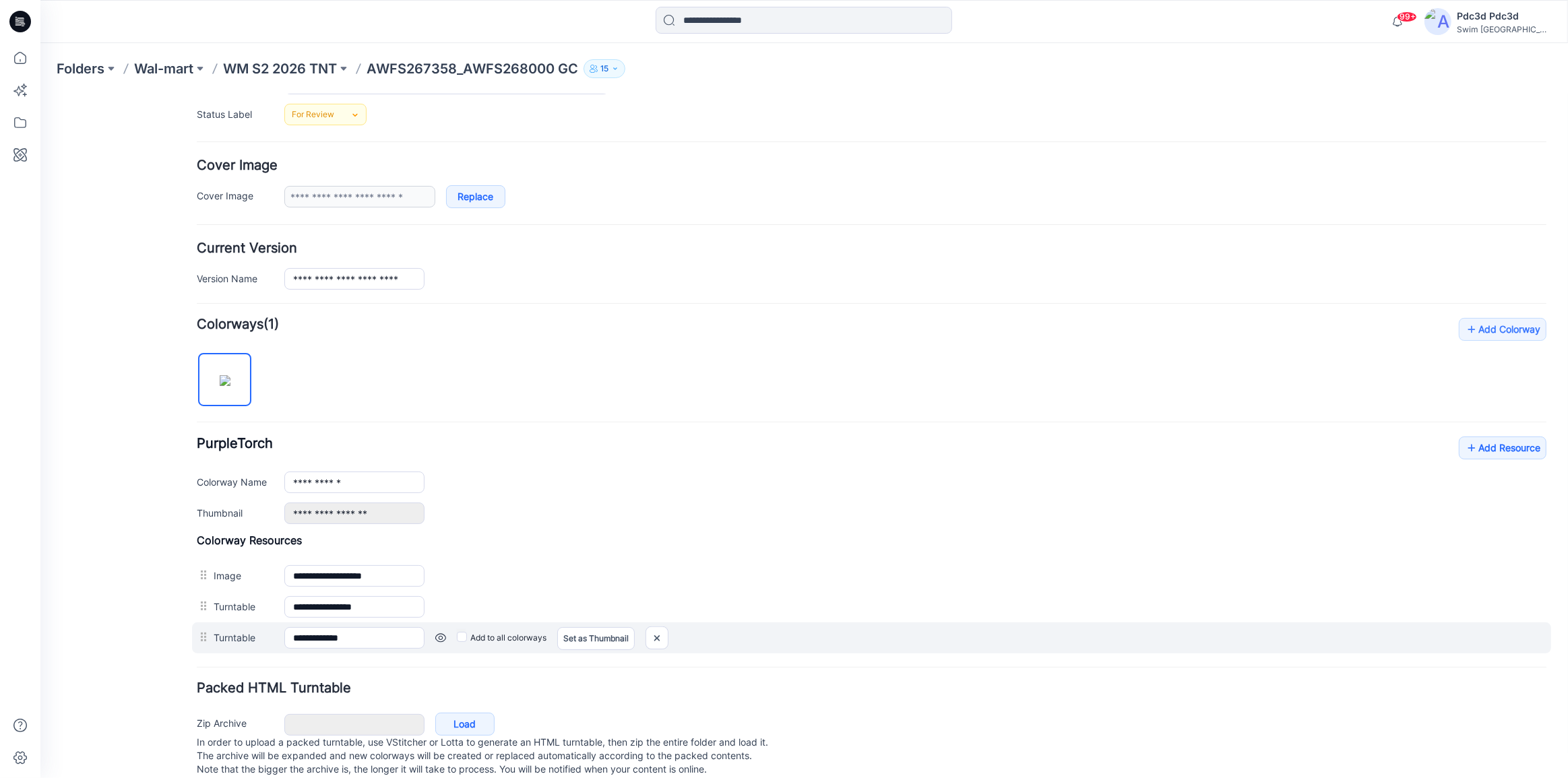
scroll to position [226, 0]
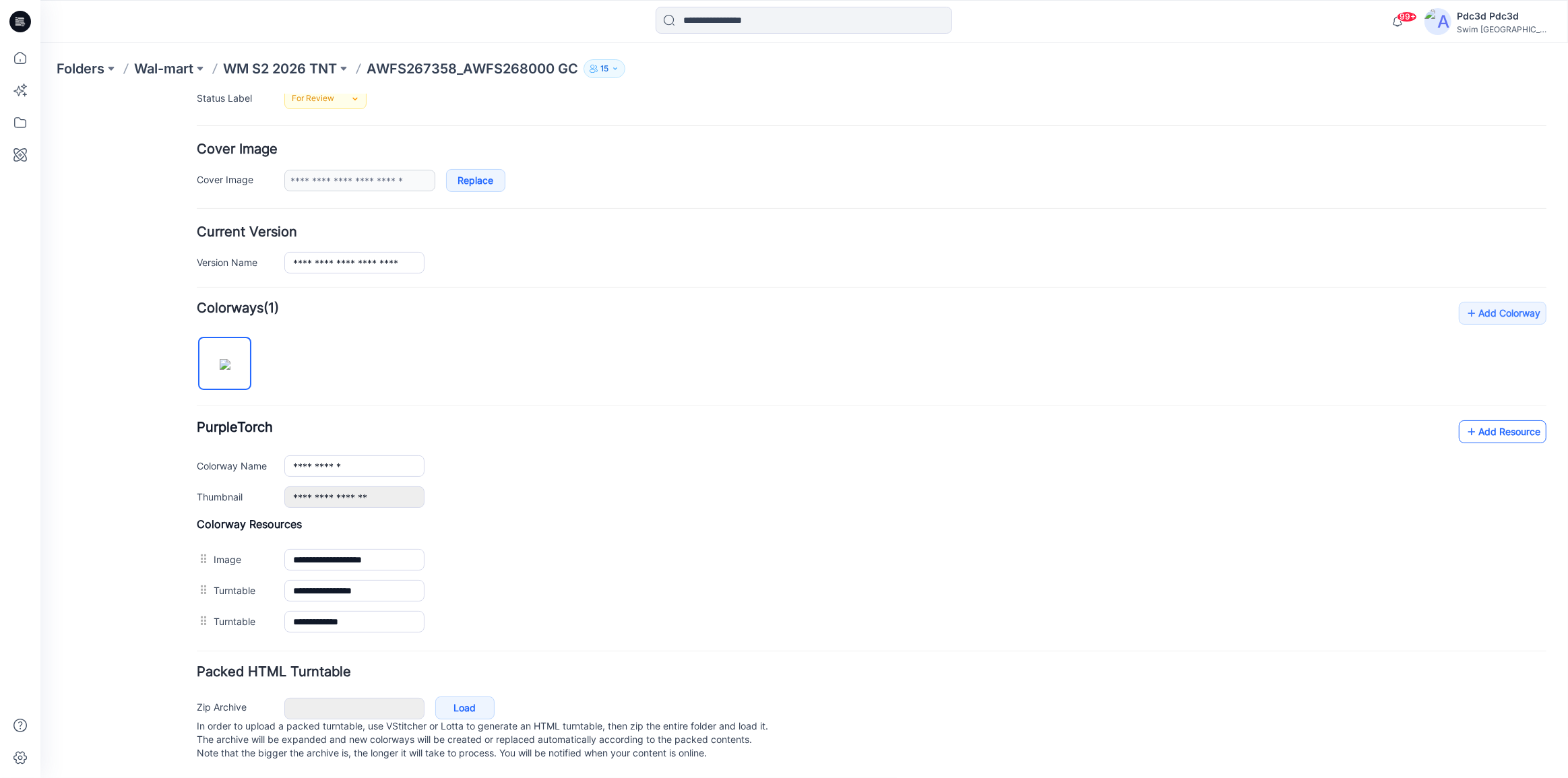
click at [1465, 421] on icon at bounding box center [1471, 431] width 13 height 21
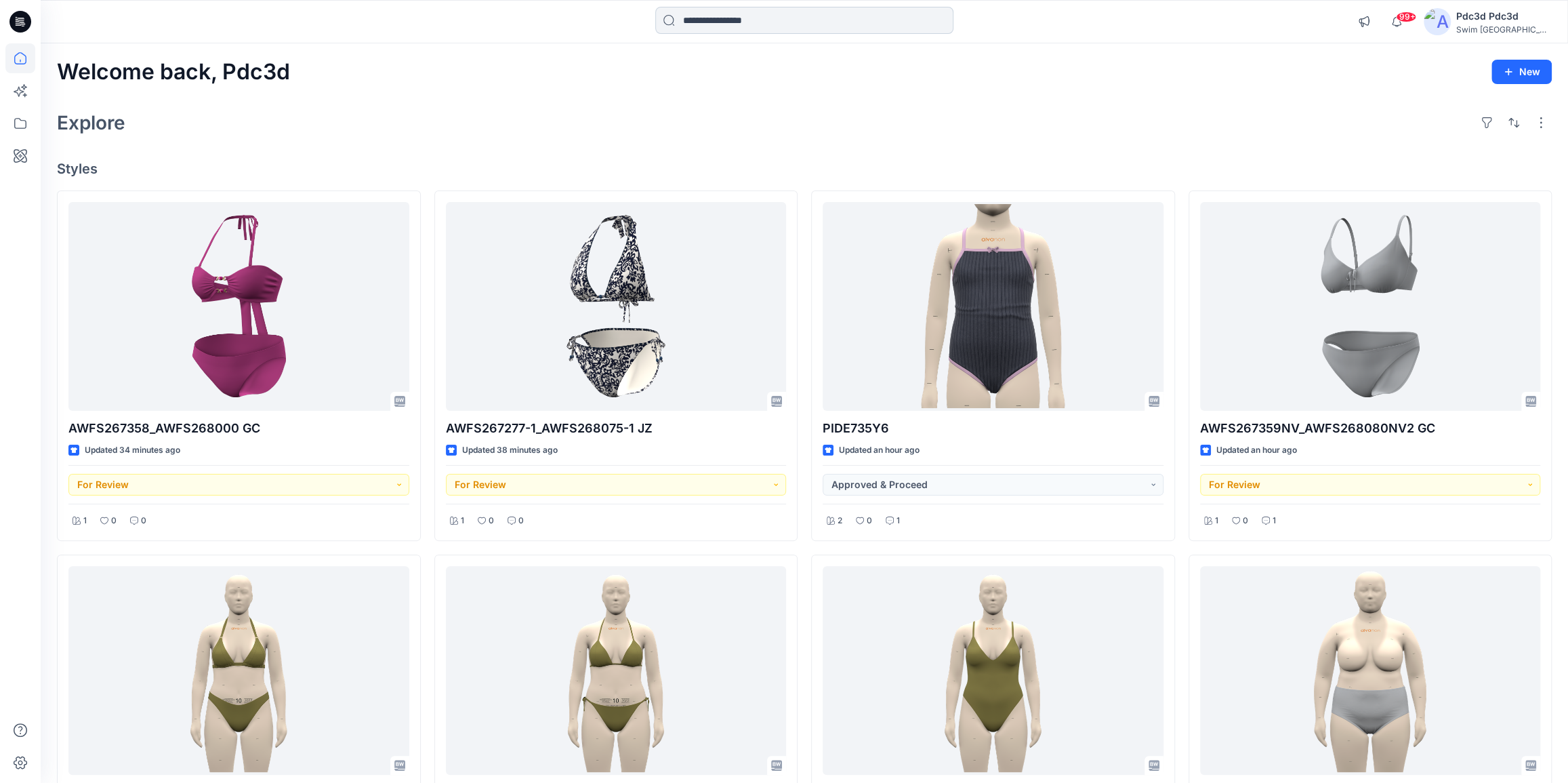
click at [726, 27] on input at bounding box center [803, 21] width 298 height 27
paste input "**********"
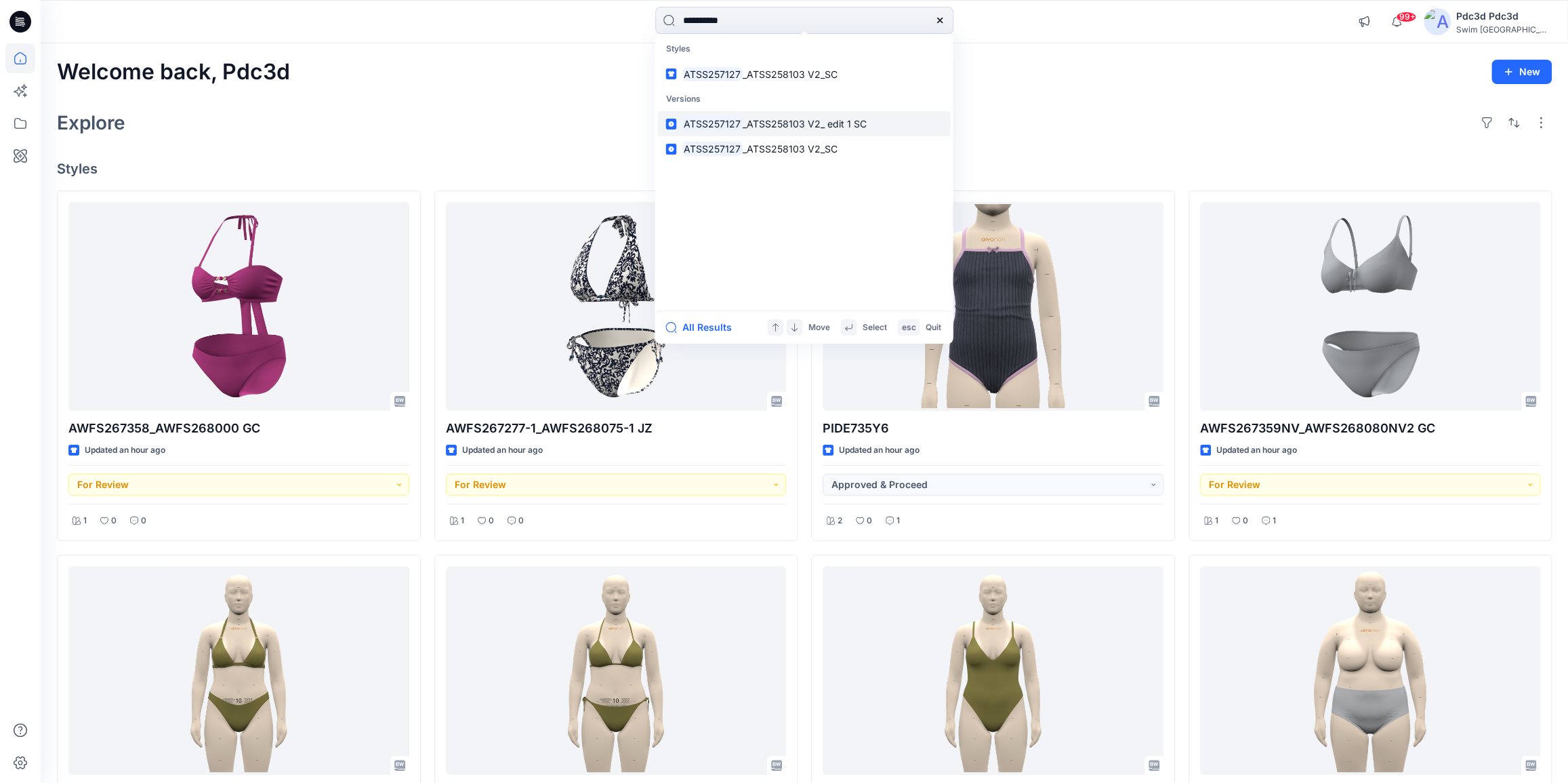
type input "**********"
click at [816, 132] on link "ATSS257127 _ATSS258103 V2_ edit 1 SC" at bounding box center [803, 123] width 292 height 25
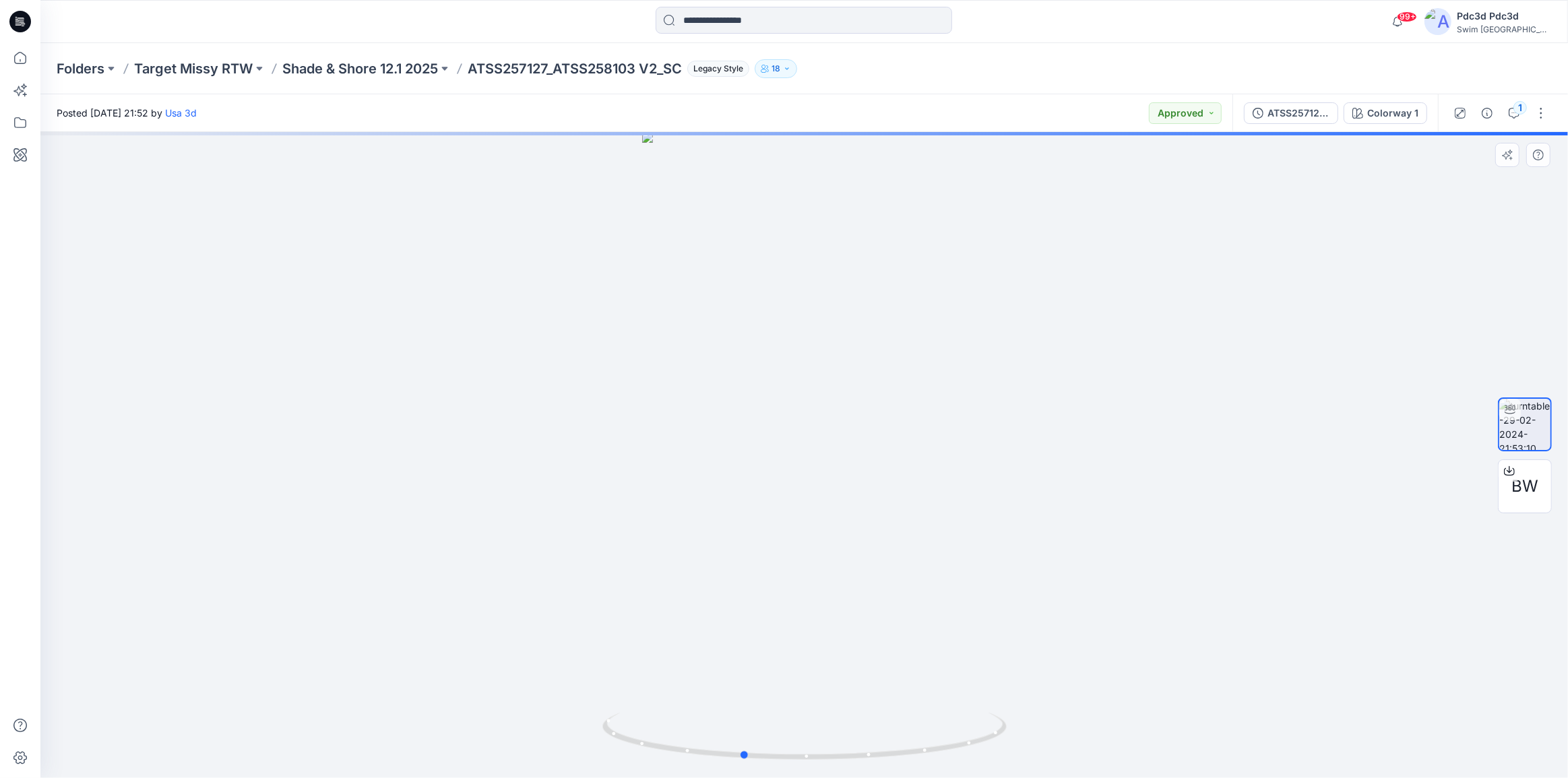
drag, startPoint x: 941, startPoint y: 751, endPoint x: 953, endPoint y: 618, distance: 133.5
click at [890, 754] on icon at bounding box center [806, 737] width 407 height 51
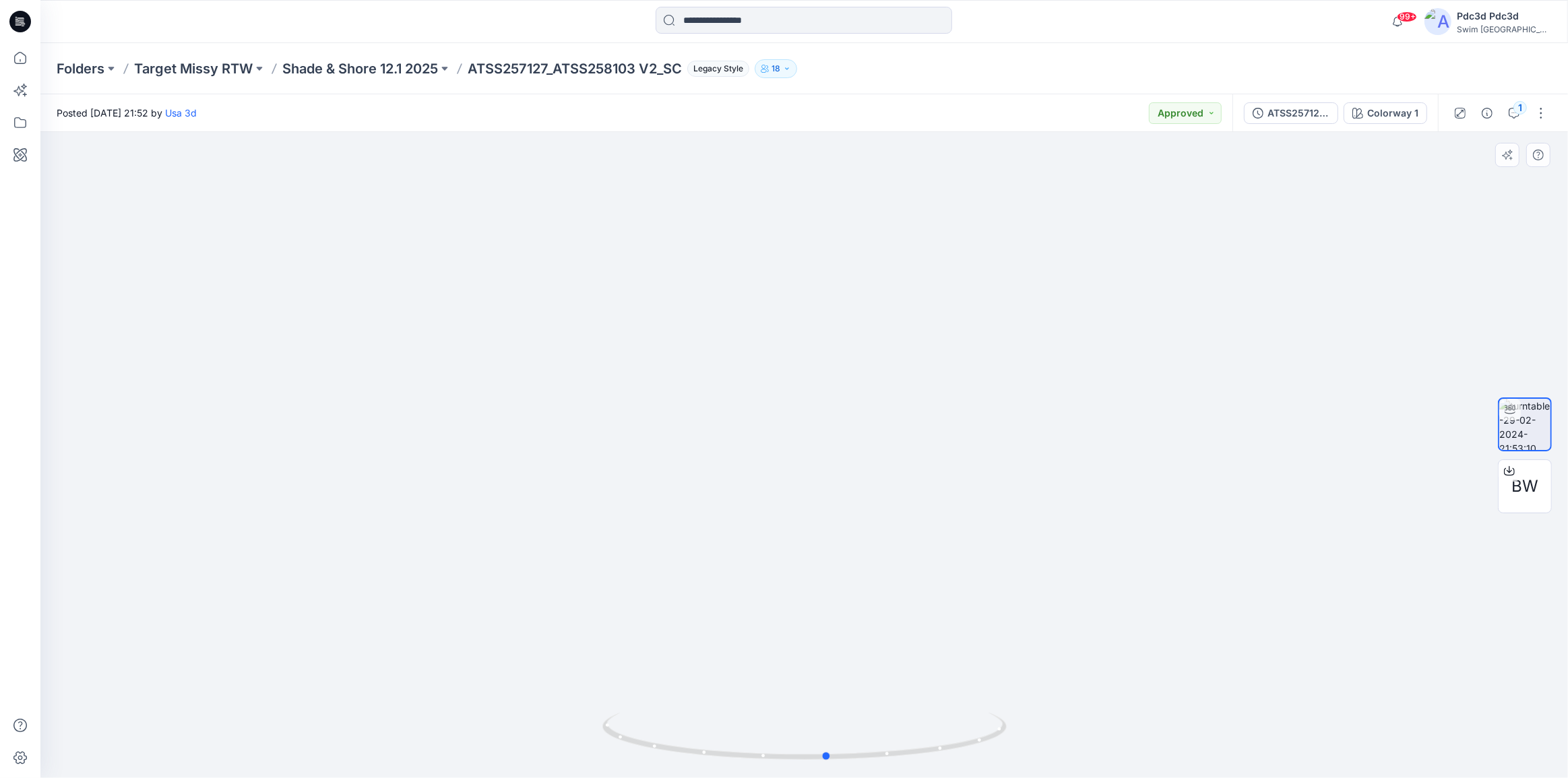
drag, startPoint x: 891, startPoint y: 752, endPoint x: 969, endPoint y: 679, distance: 106.8
click at [971, 742] on icon at bounding box center [806, 737] width 407 height 51
click at [398, 68] on p "Shade & Shore 12.1 2025" at bounding box center [359, 68] width 156 height 19
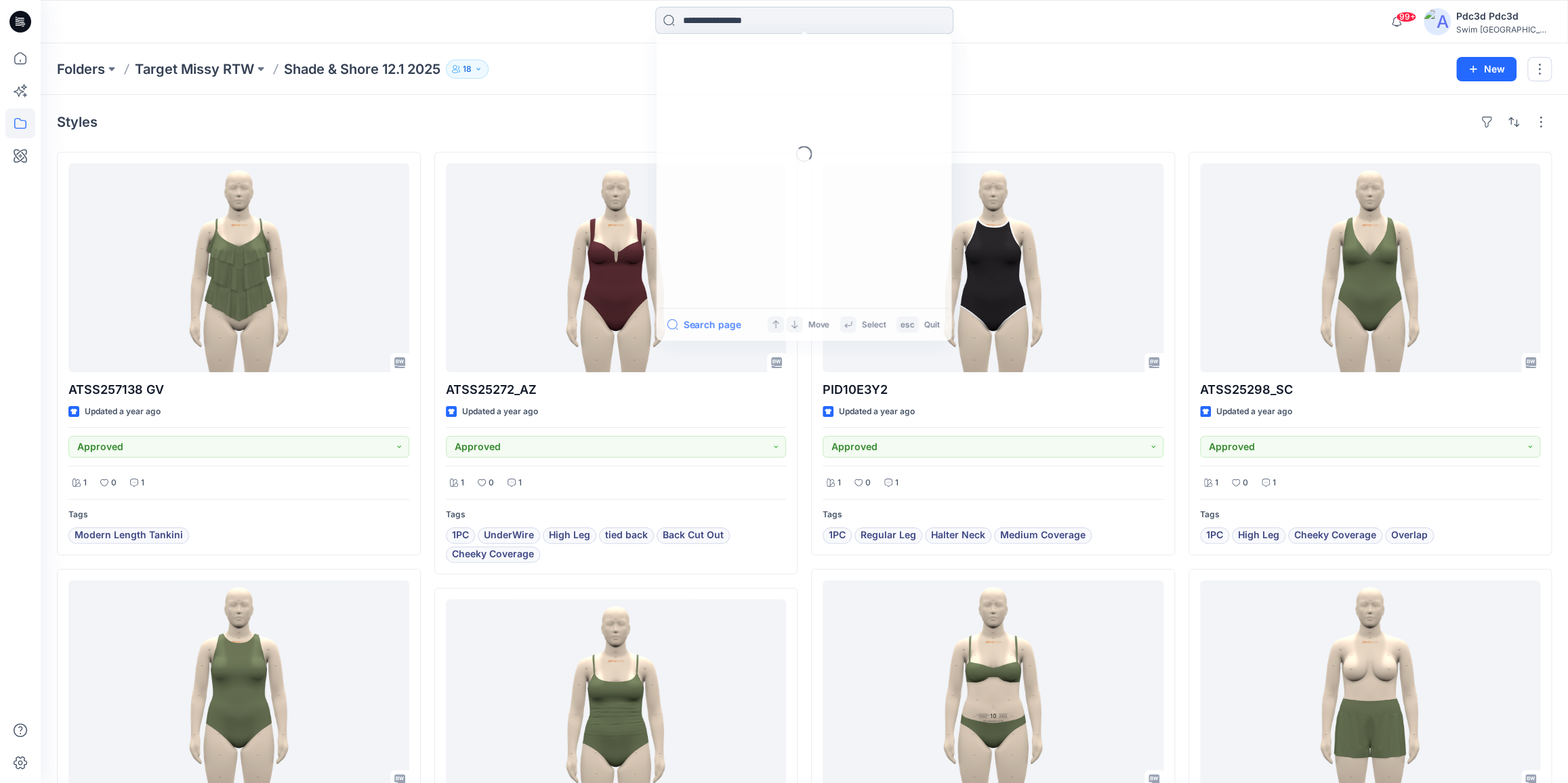
click at [753, 21] on input at bounding box center [803, 21] width 298 height 27
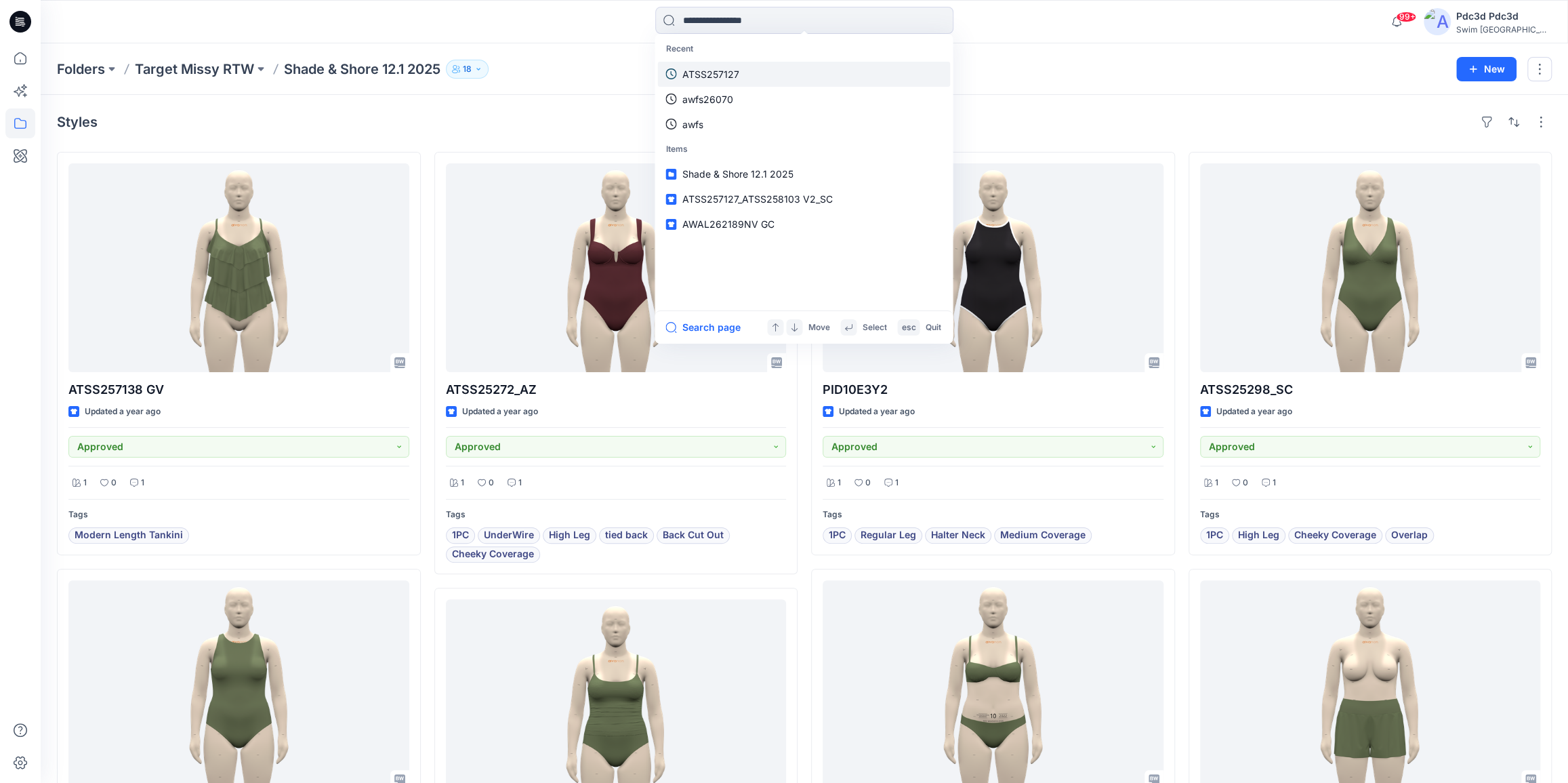
click at [717, 71] on p "ATSS257127" at bounding box center [710, 74] width 57 height 14
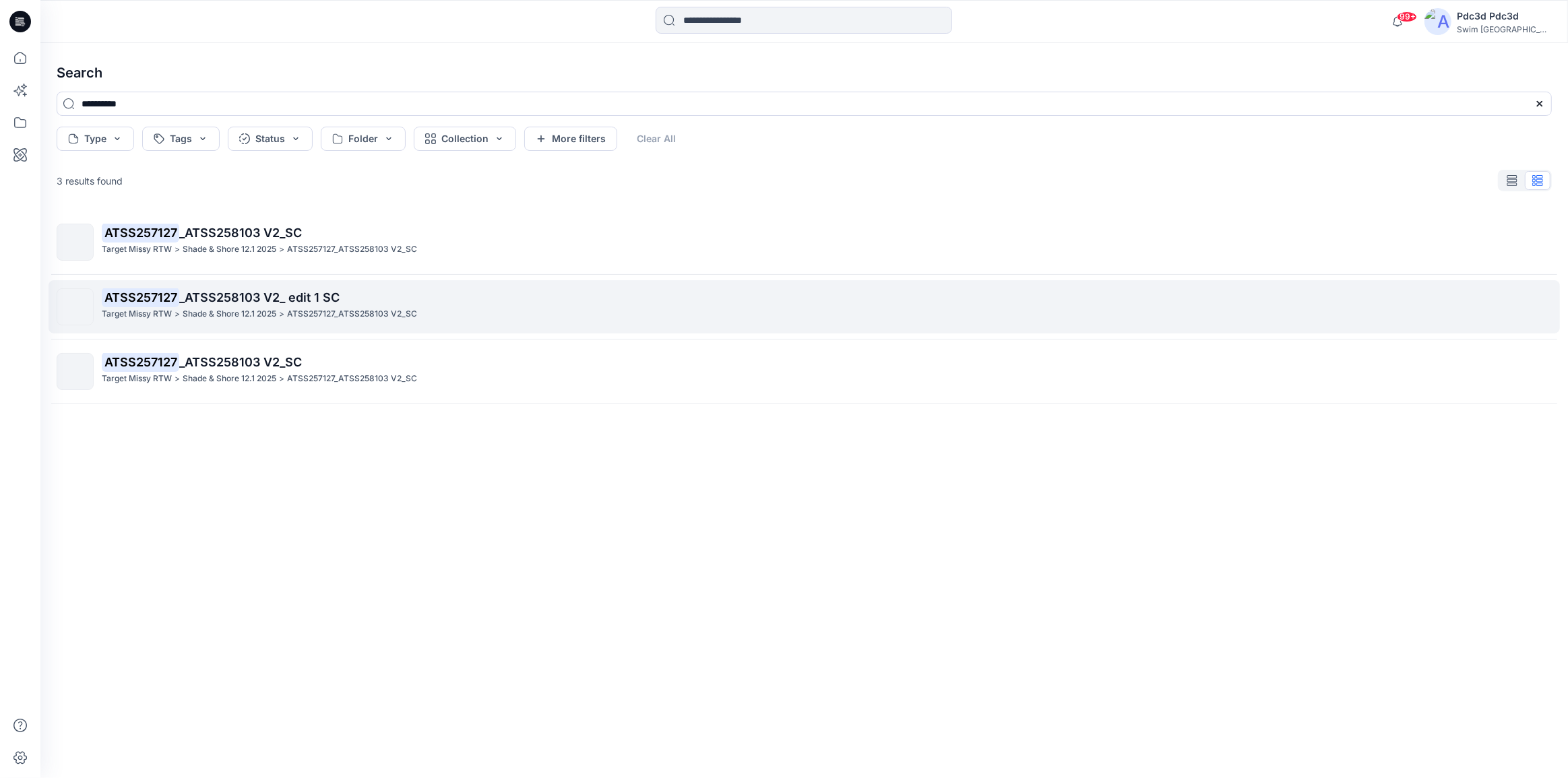
click at [149, 296] on mark "ATSS257127" at bounding box center [140, 296] width 77 height 19
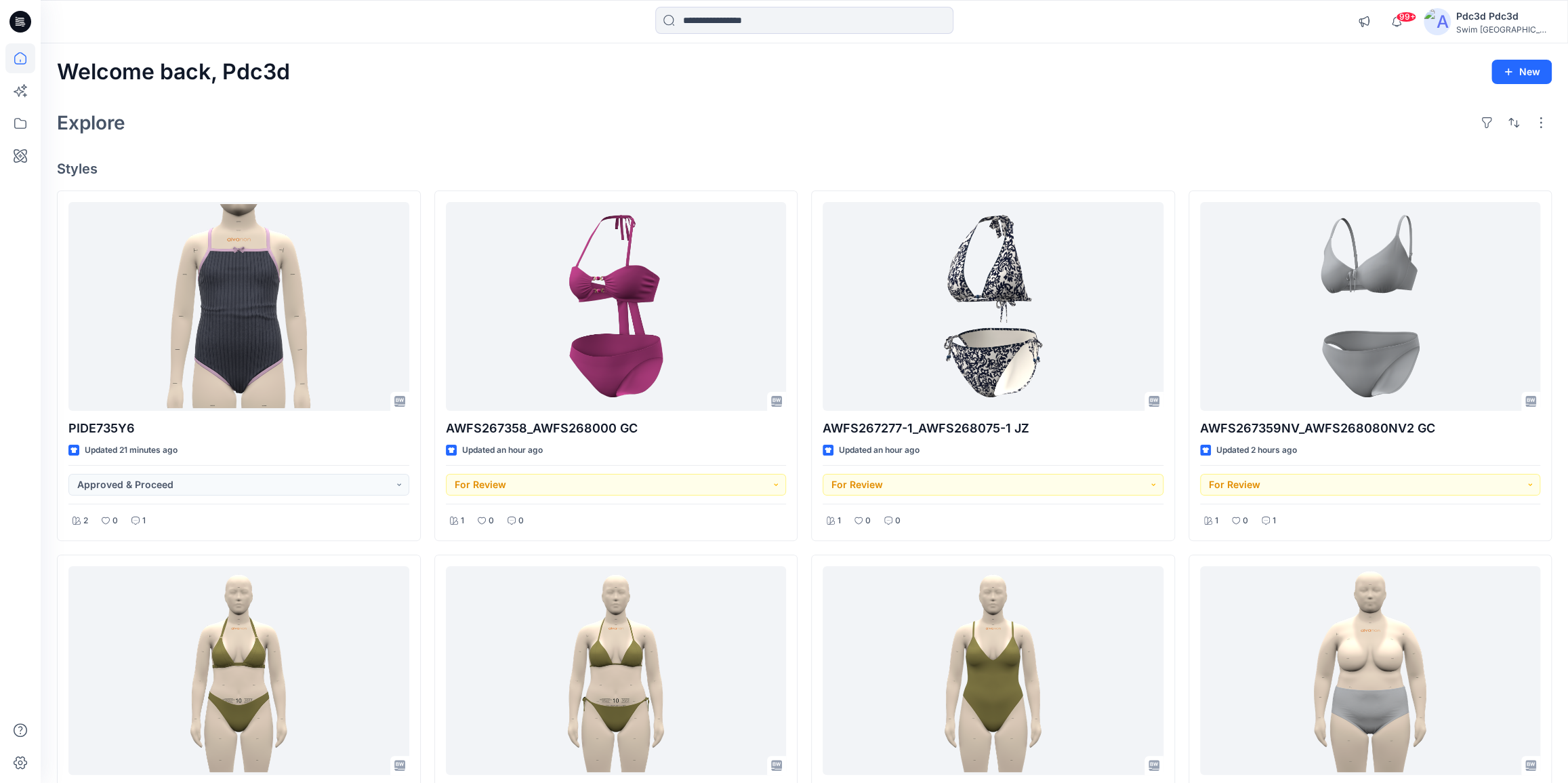
click at [780, 108] on div "Explore" at bounding box center [804, 123] width 1495 height 32
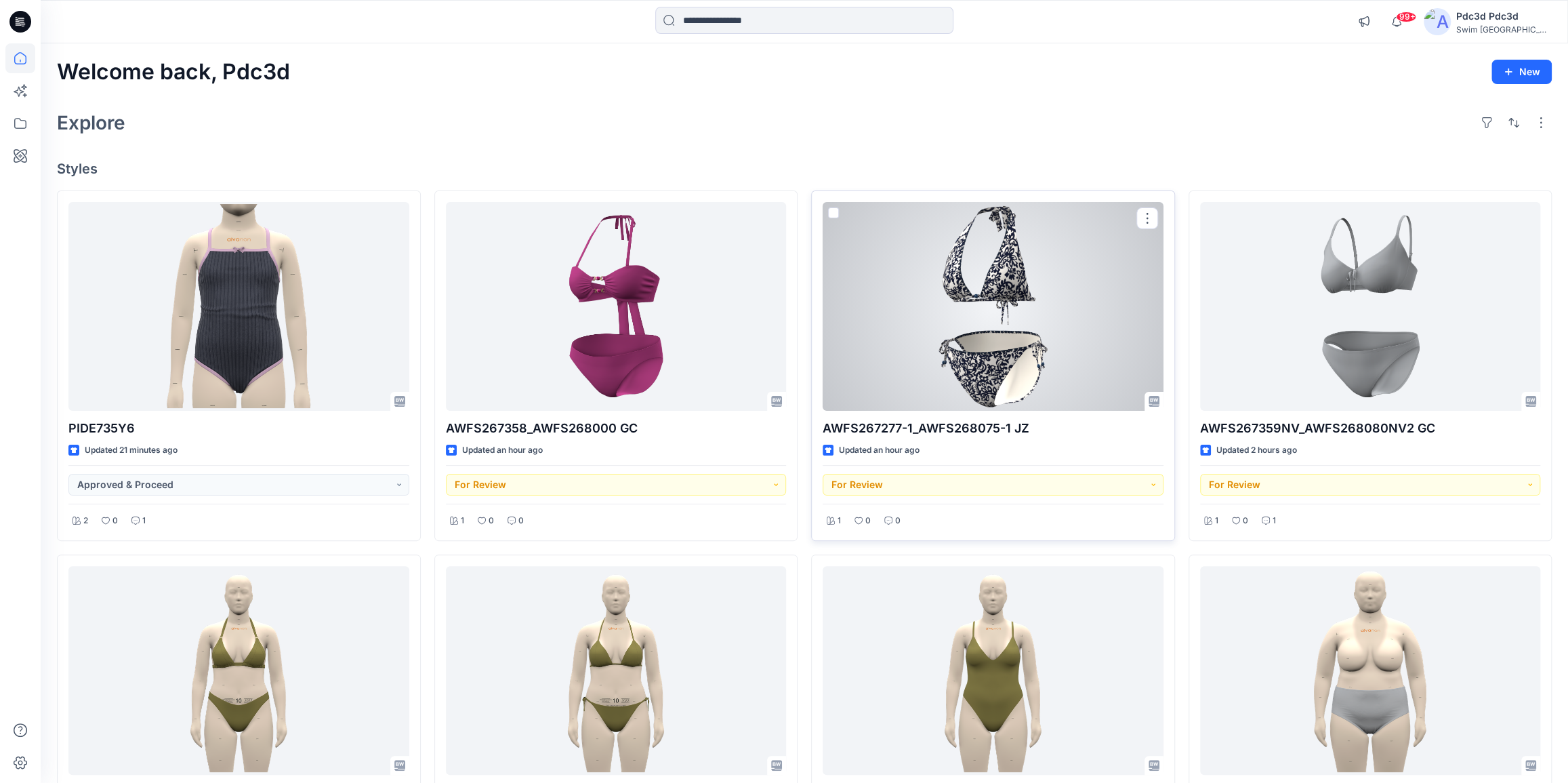
click at [1020, 281] on div at bounding box center [993, 306] width 341 height 209
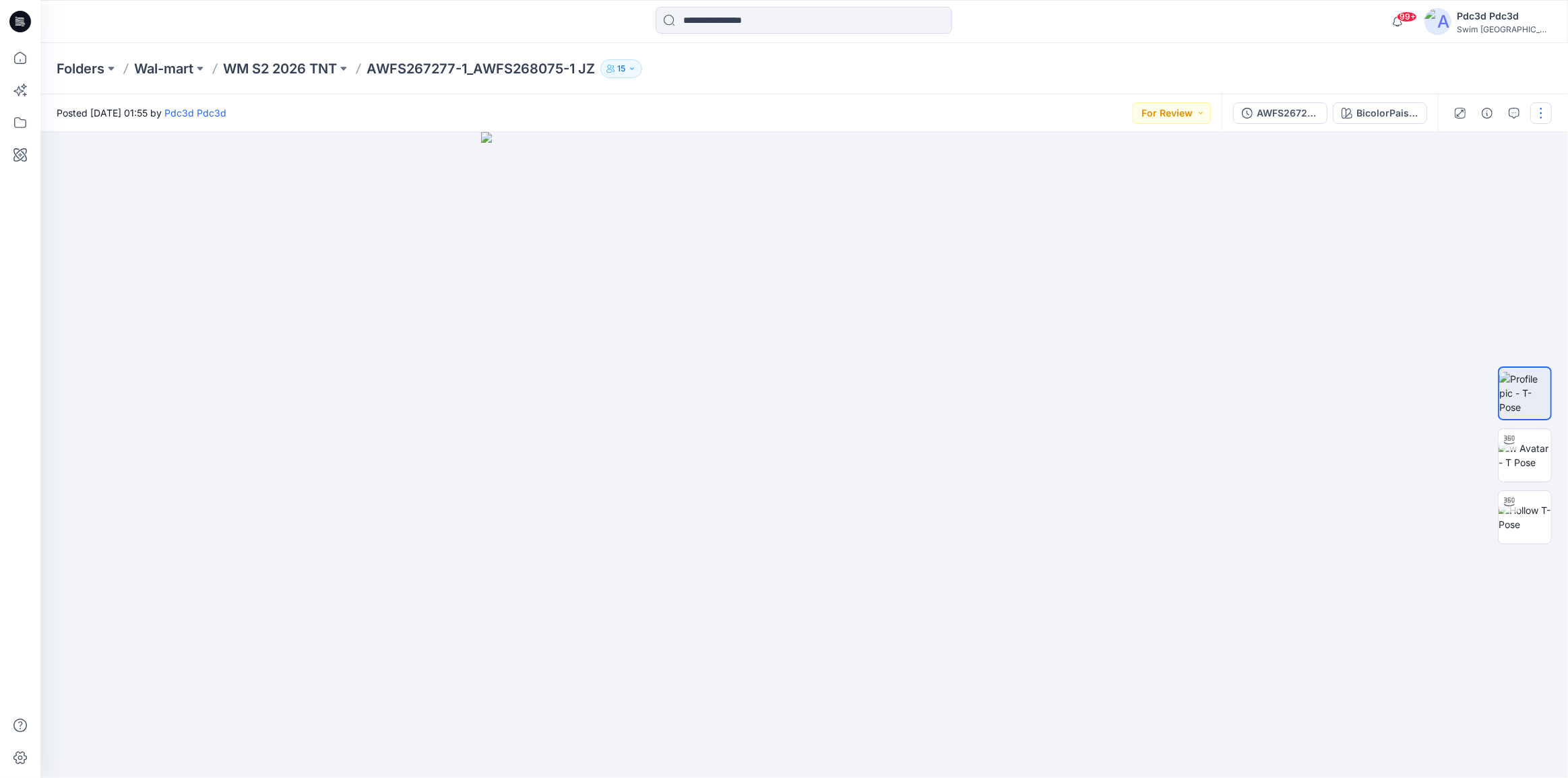
click at [1538, 108] on button "button" at bounding box center [1540, 113] width 21 height 21
click at [1467, 176] on button "Edit" at bounding box center [1484, 182] width 124 height 25
click at [1540, 113] on button "button" at bounding box center [1540, 113] width 21 height 21
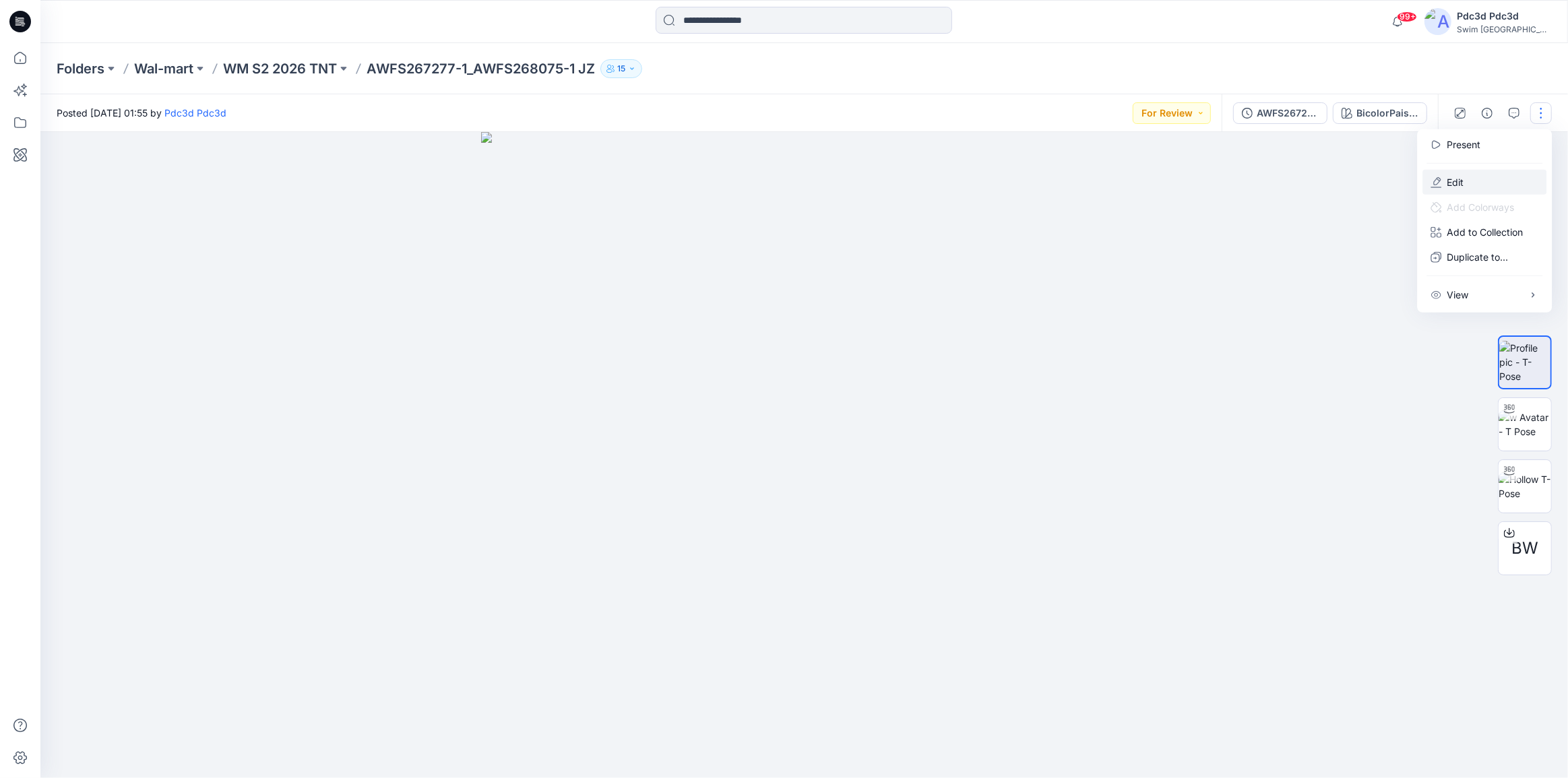
click at [1462, 179] on p "Edit" at bounding box center [1454, 182] width 17 height 14
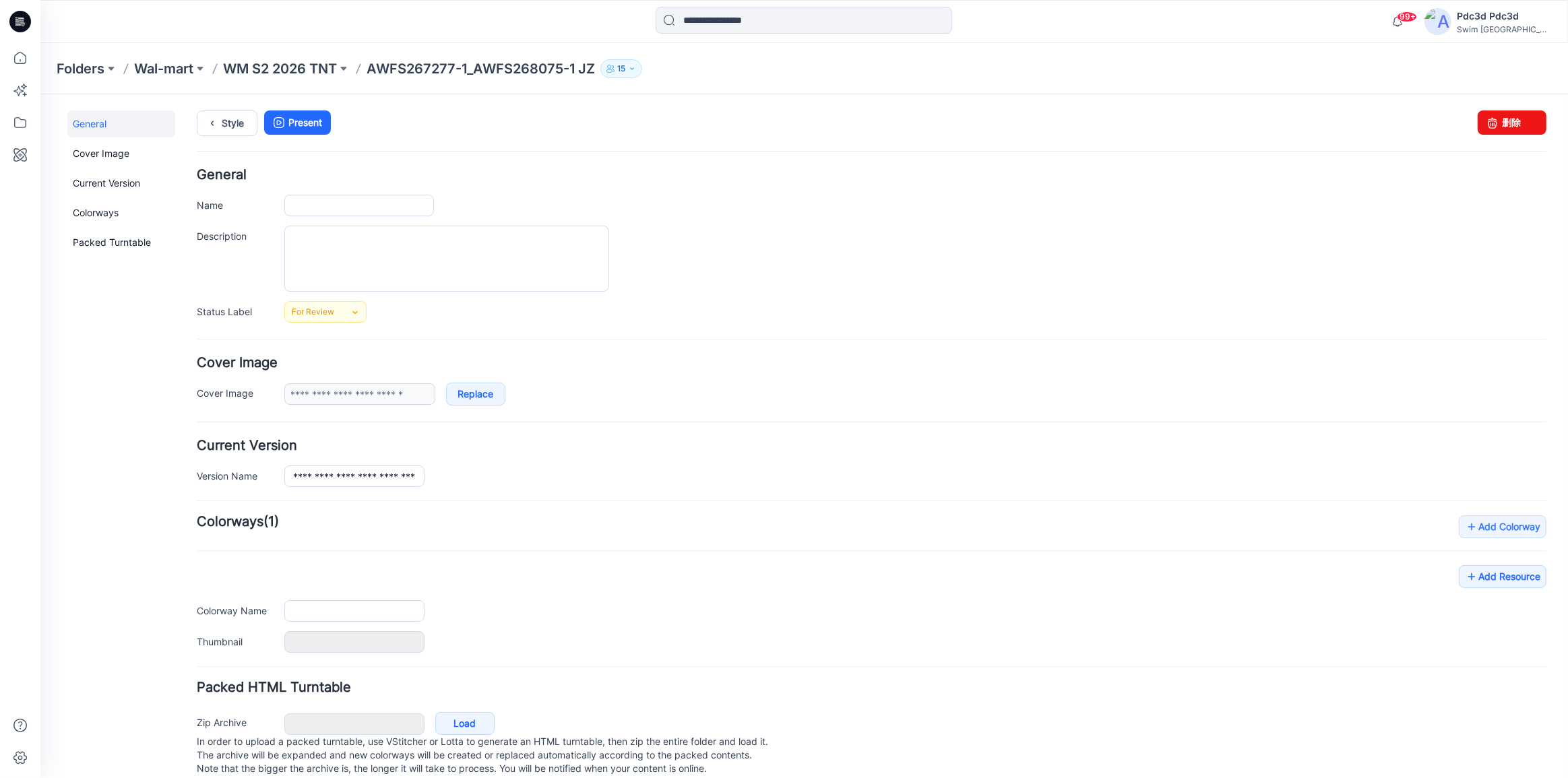
type input "**********"
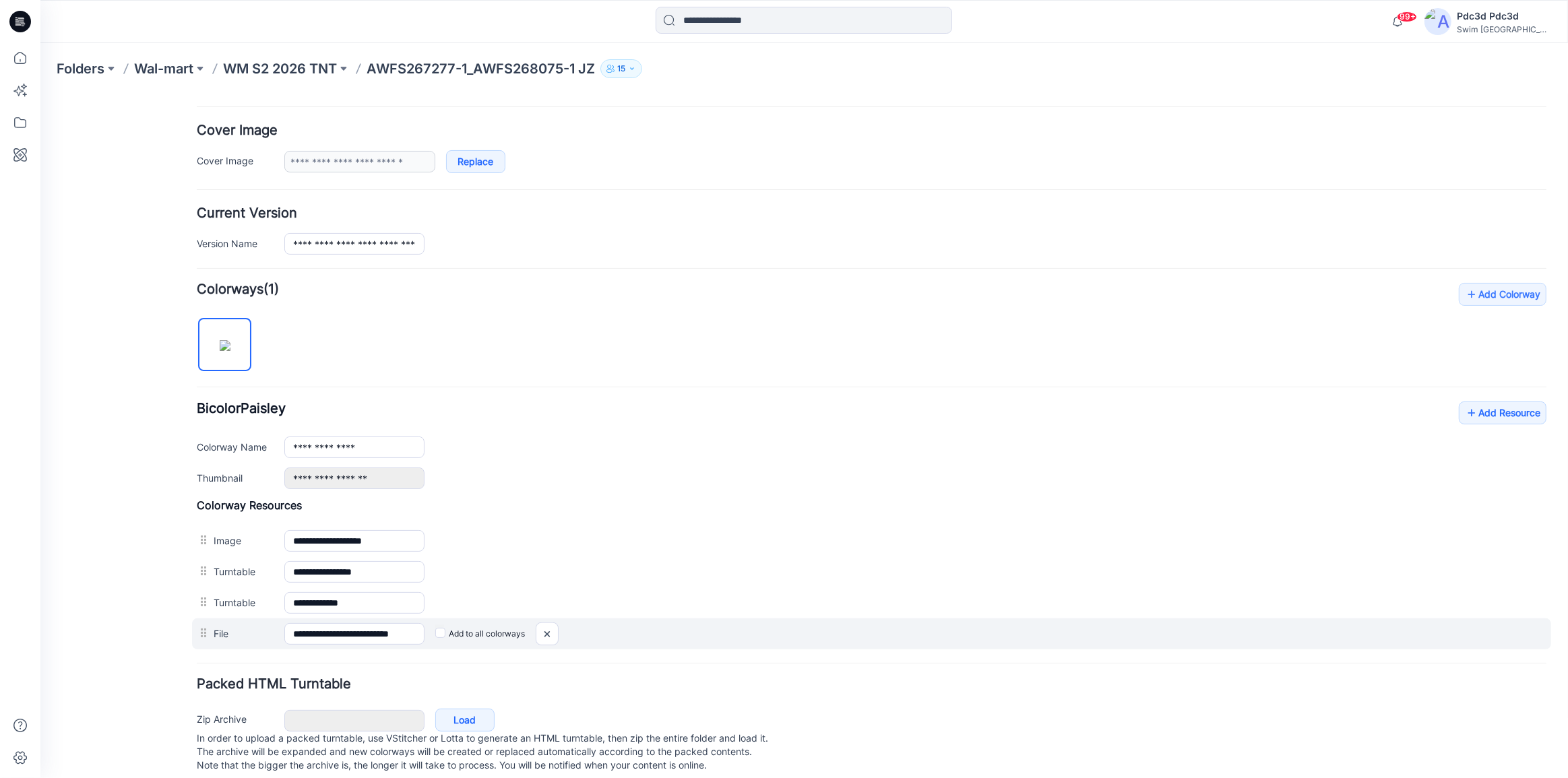
scroll to position [245, 0]
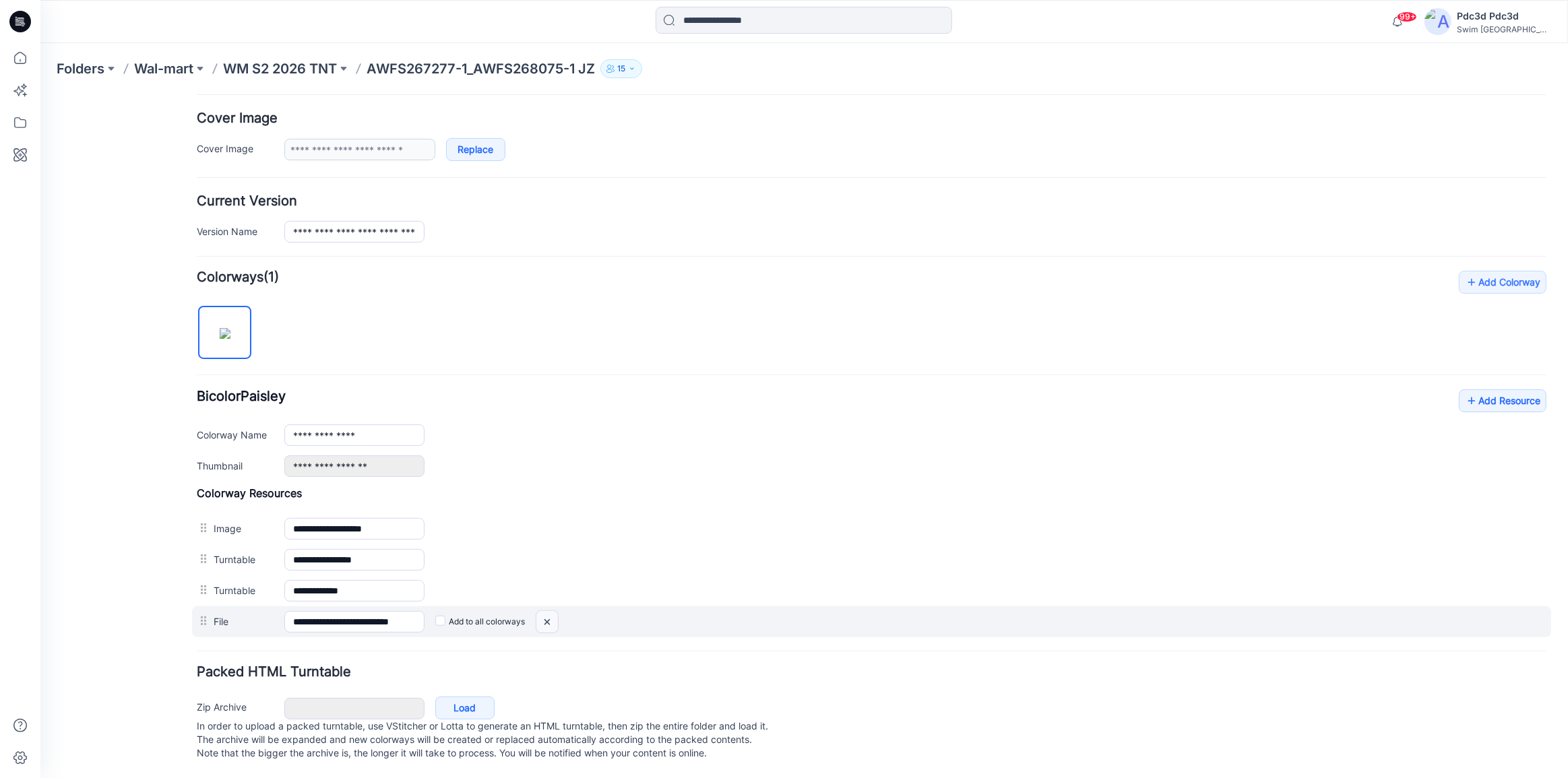
drag, startPoint x: 894, startPoint y: 148, endPoint x: 551, endPoint y: 618, distance: 581.8
click at [551, 618] on img at bounding box center [547, 621] width 21 height 22
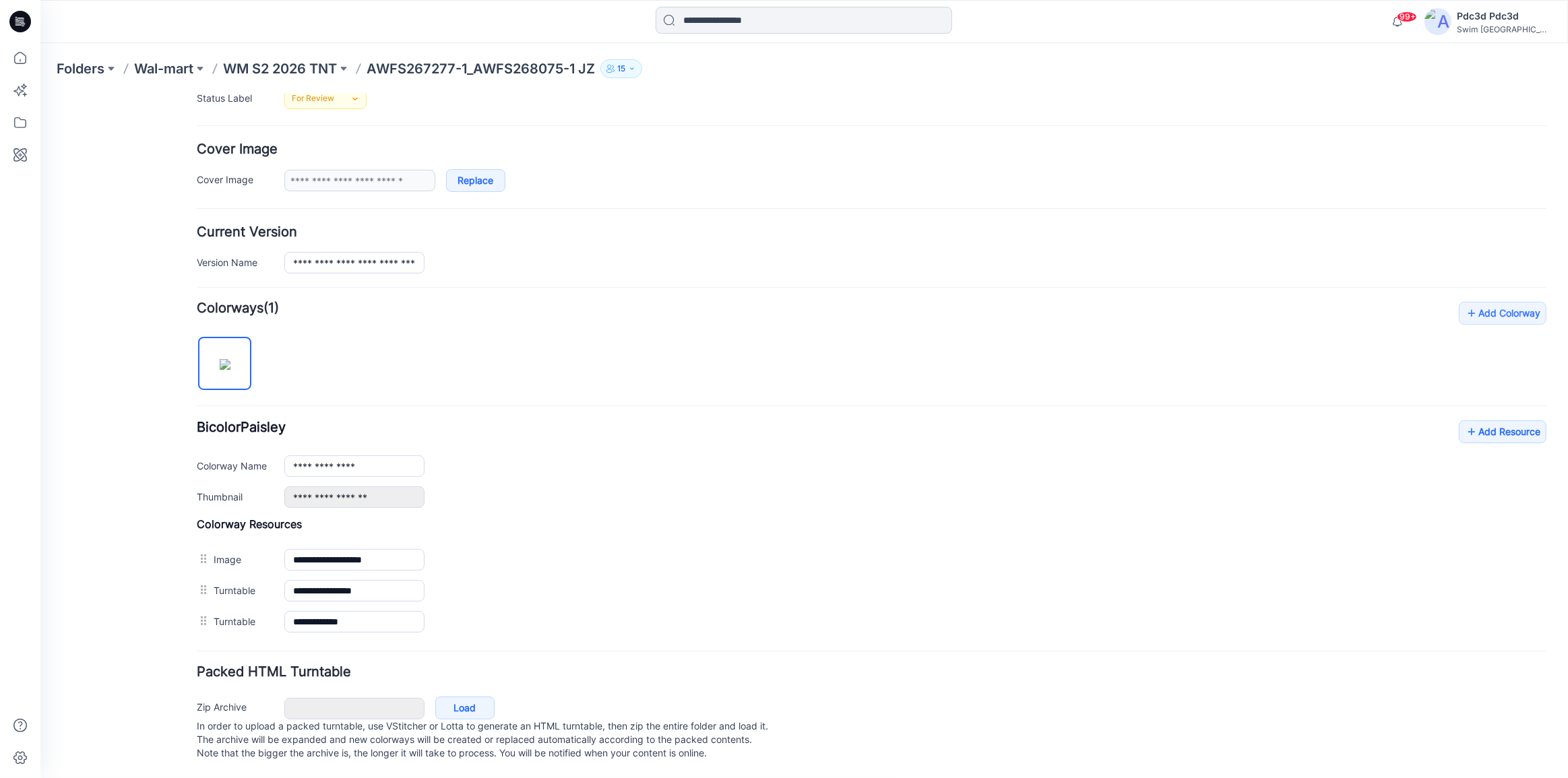
scroll to position [226, 0]
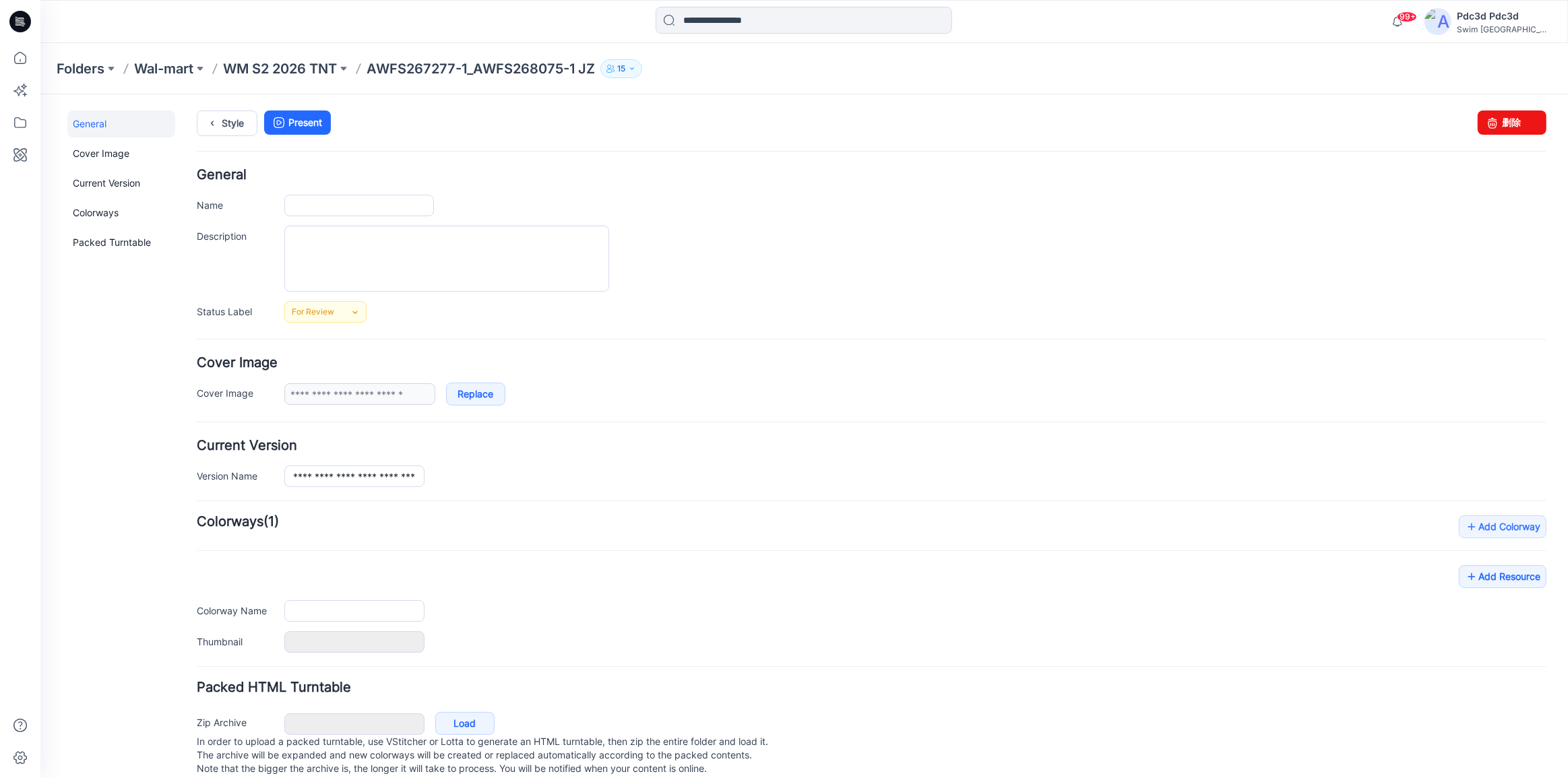
type input "**********"
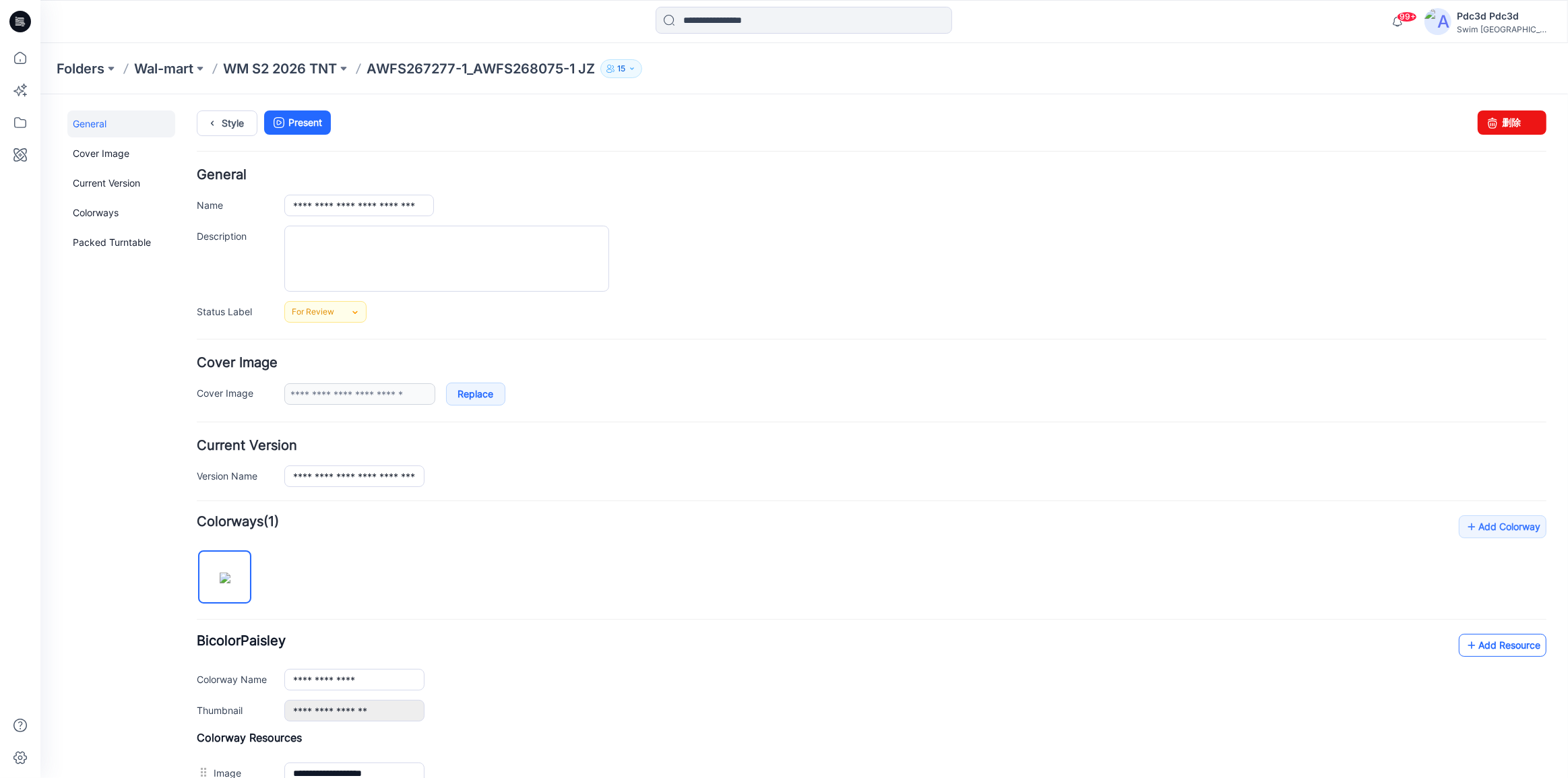
click at [1465, 643] on icon at bounding box center [1471, 645] width 13 height 21
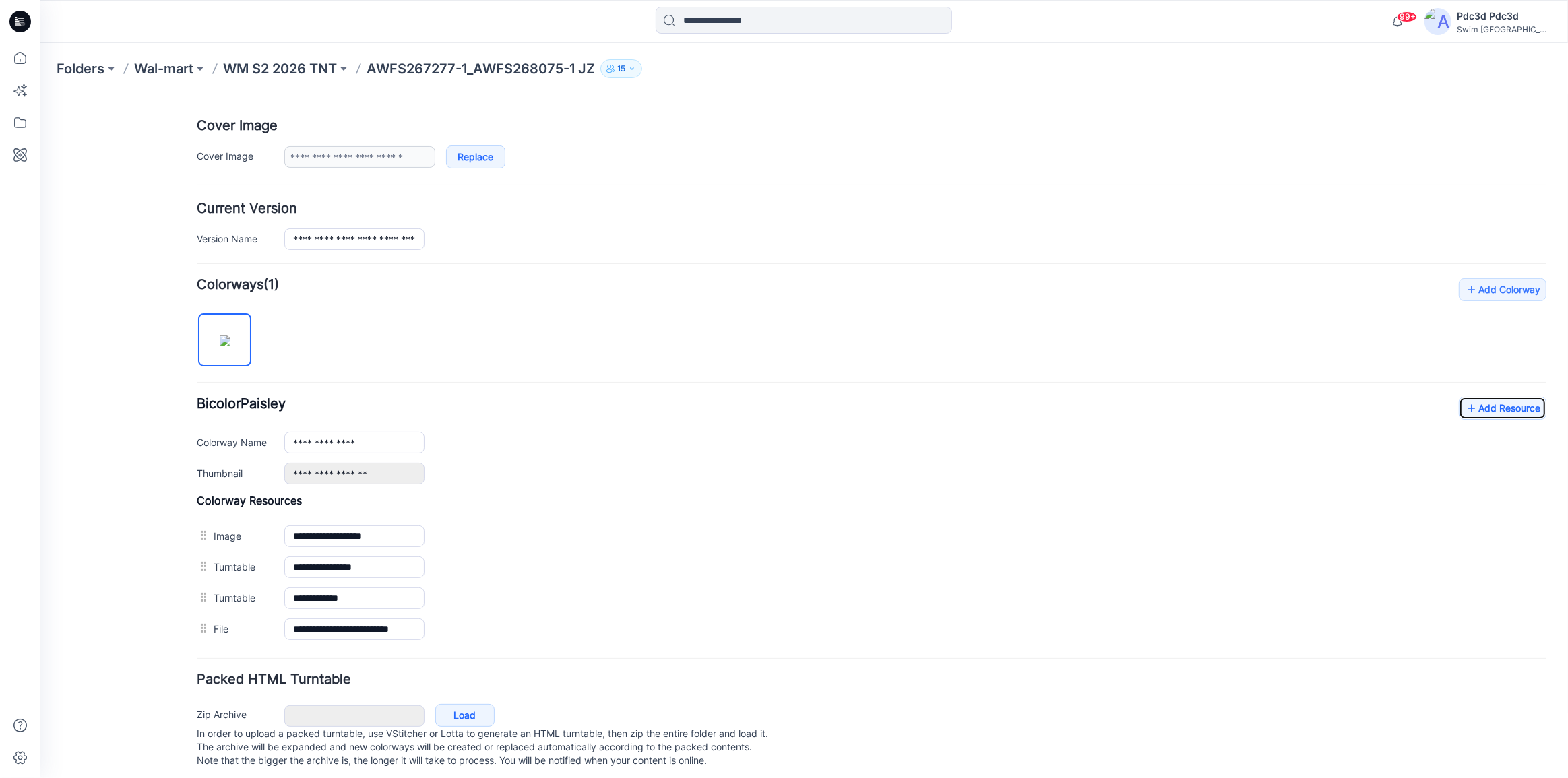
scroll to position [245, 0]
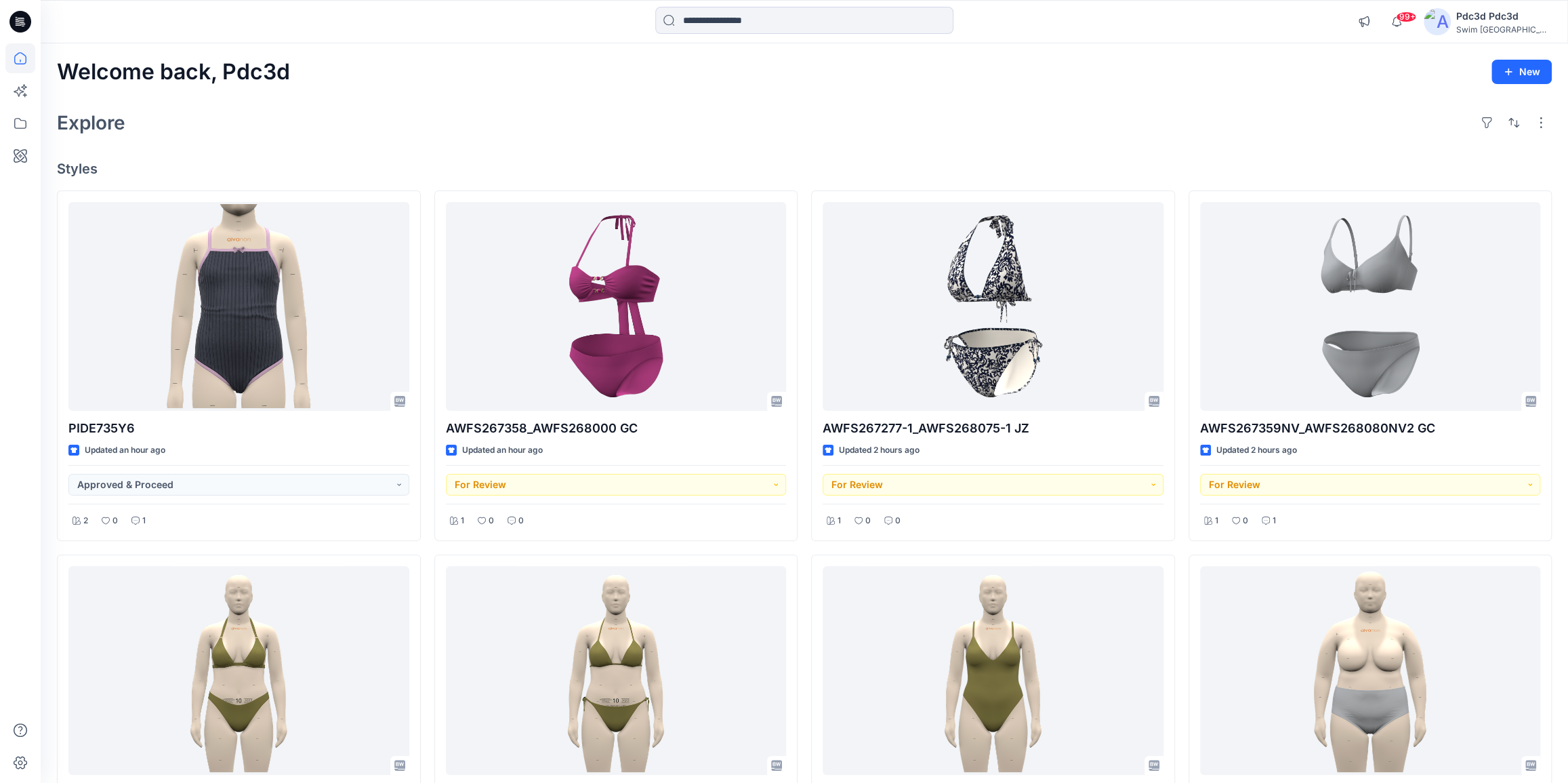
click at [482, 144] on div "Welcome back, Pdc3d New Explore Styles PIDE735Y6 Updated an hour ago Approved &…" at bounding box center [803, 688] width 1527 height 1290
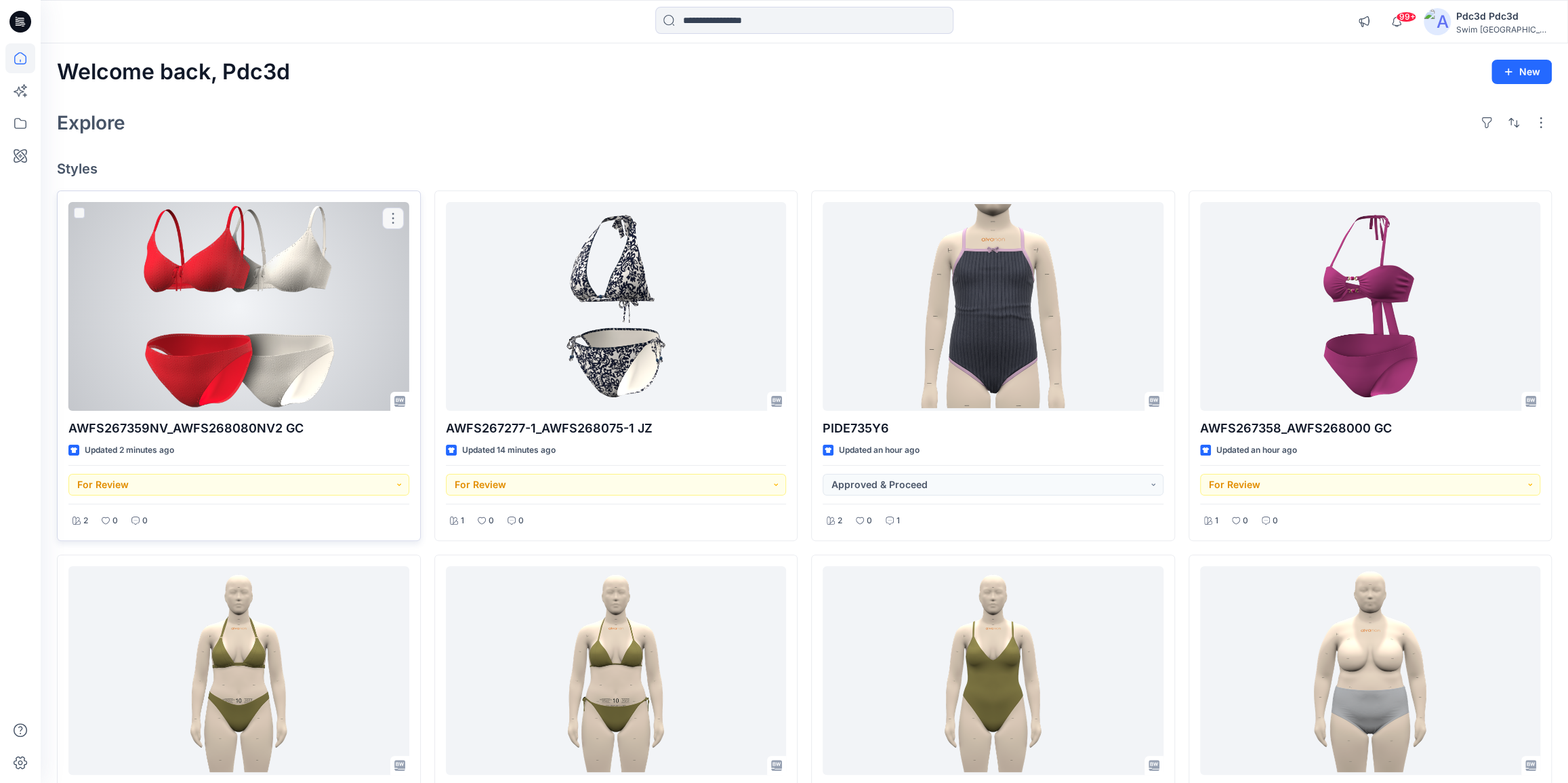
click at [236, 258] on div at bounding box center [239, 306] width 341 height 209
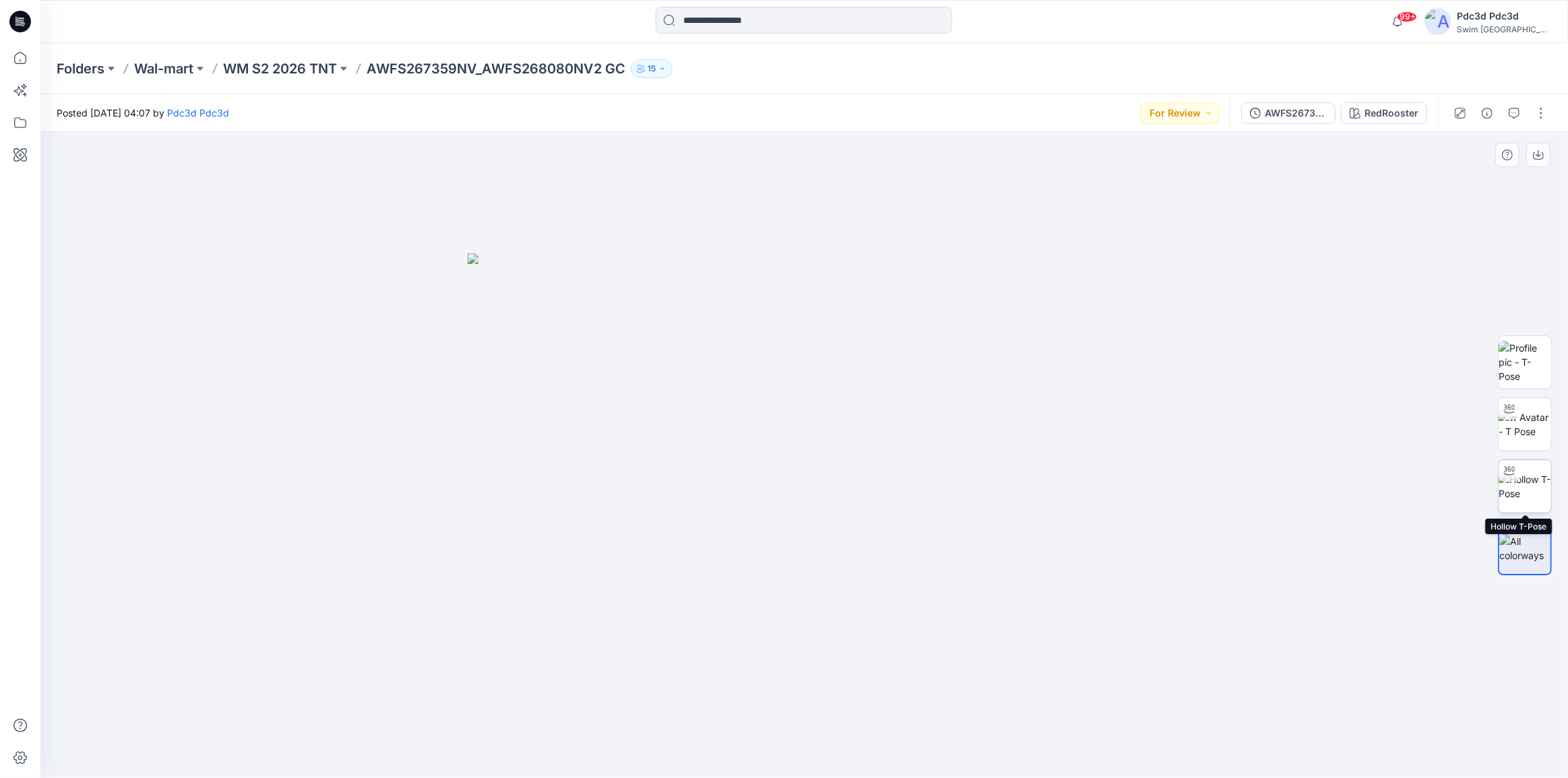
click at [1539, 489] on img at bounding box center [1524, 486] width 52 height 28
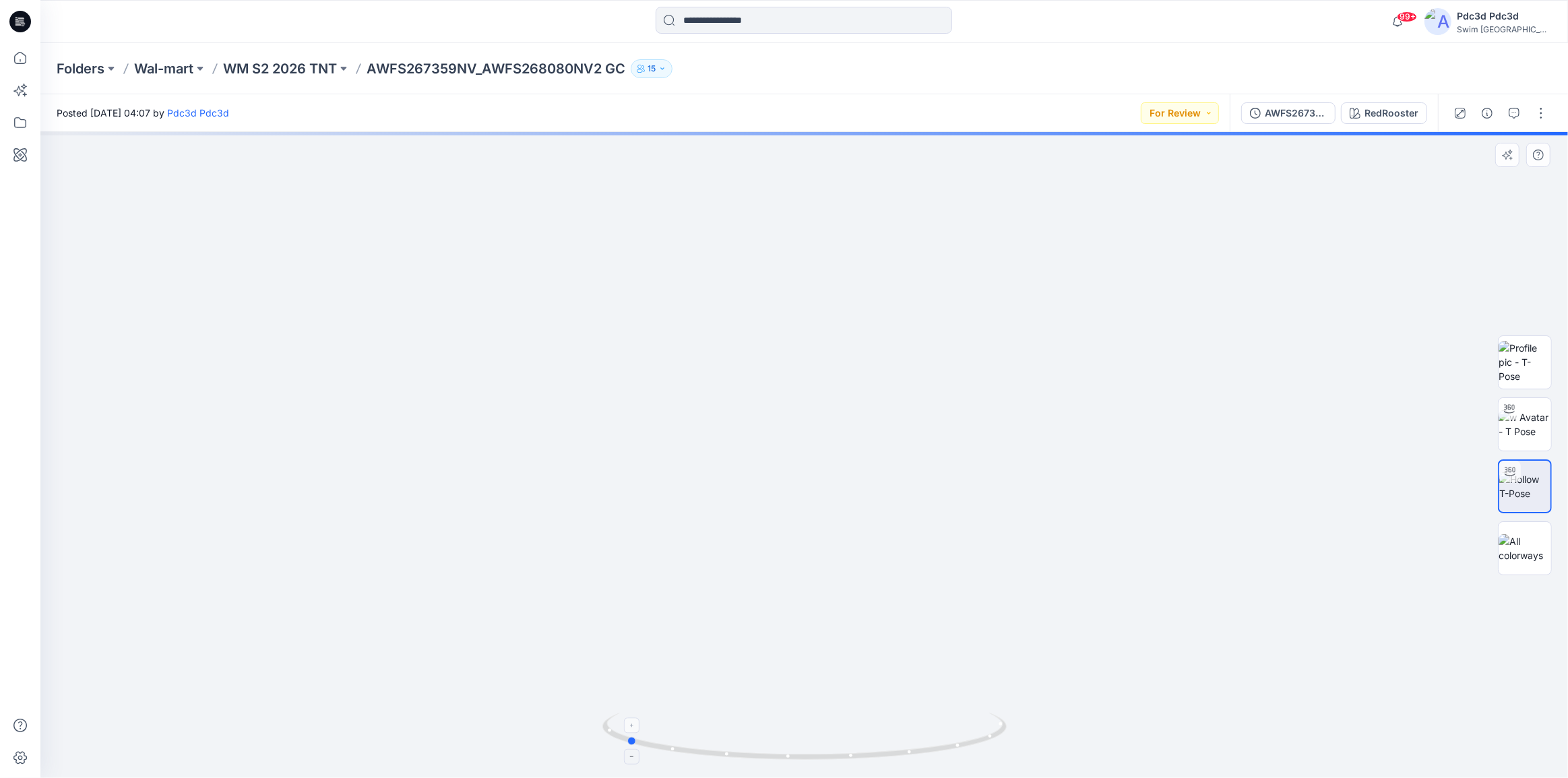
drag, startPoint x: 929, startPoint y: 757, endPoint x: 771, endPoint y: 734, distance: 159.7
click at [771, 734] on icon at bounding box center [806, 737] width 407 height 51
drag, startPoint x: 774, startPoint y: 732, endPoint x: 949, endPoint y: 753, distance: 176.3
click at [949, 753] on icon at bounding box center [806, 737] width 407 height 51
click at [1535, 116] on button "button" at bounding box center [1540, 113] width 21 height 21
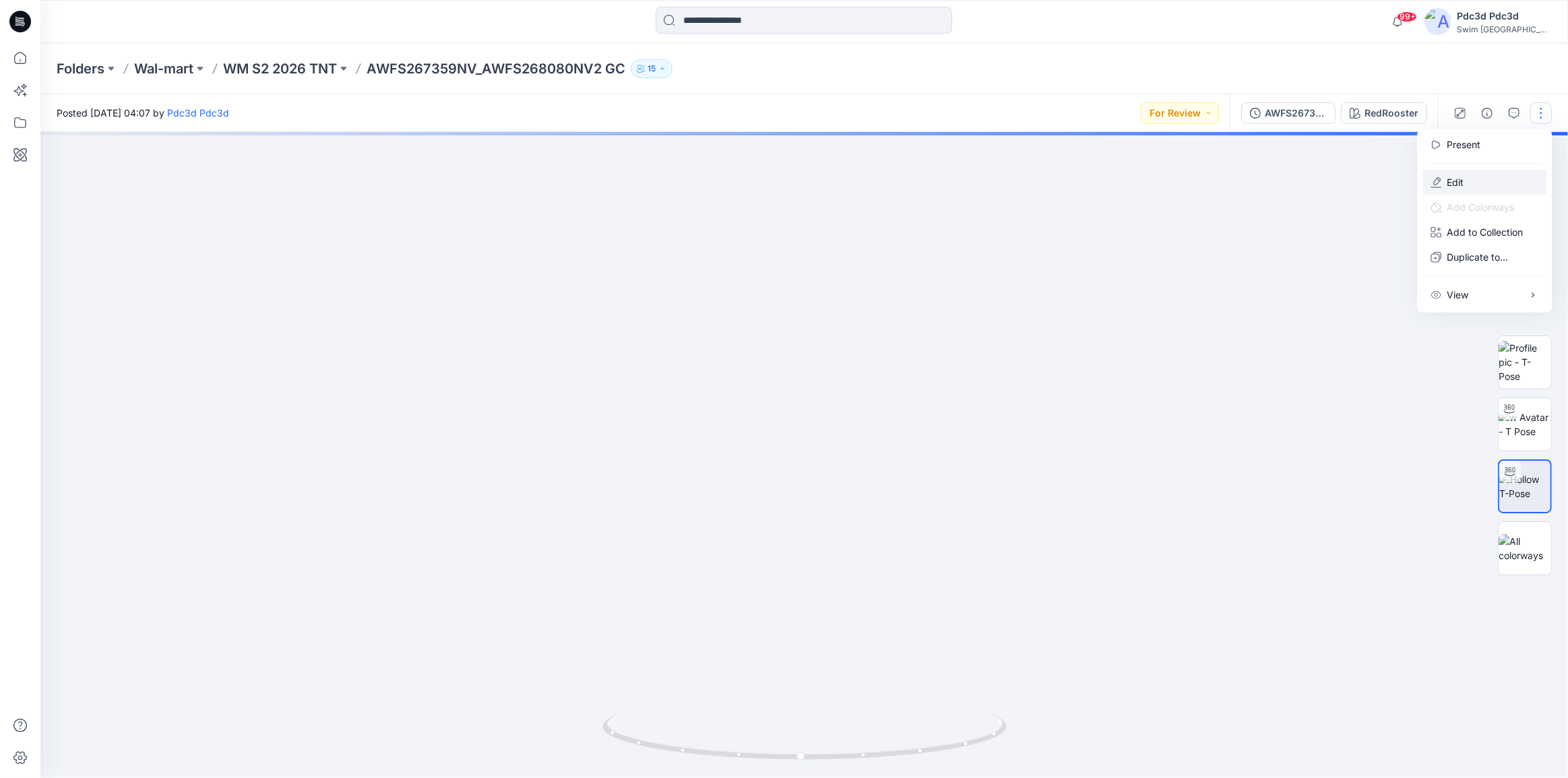
click at [1459, 187] on p "Edit" at bounding box center [1454, 182] width 17 height 14
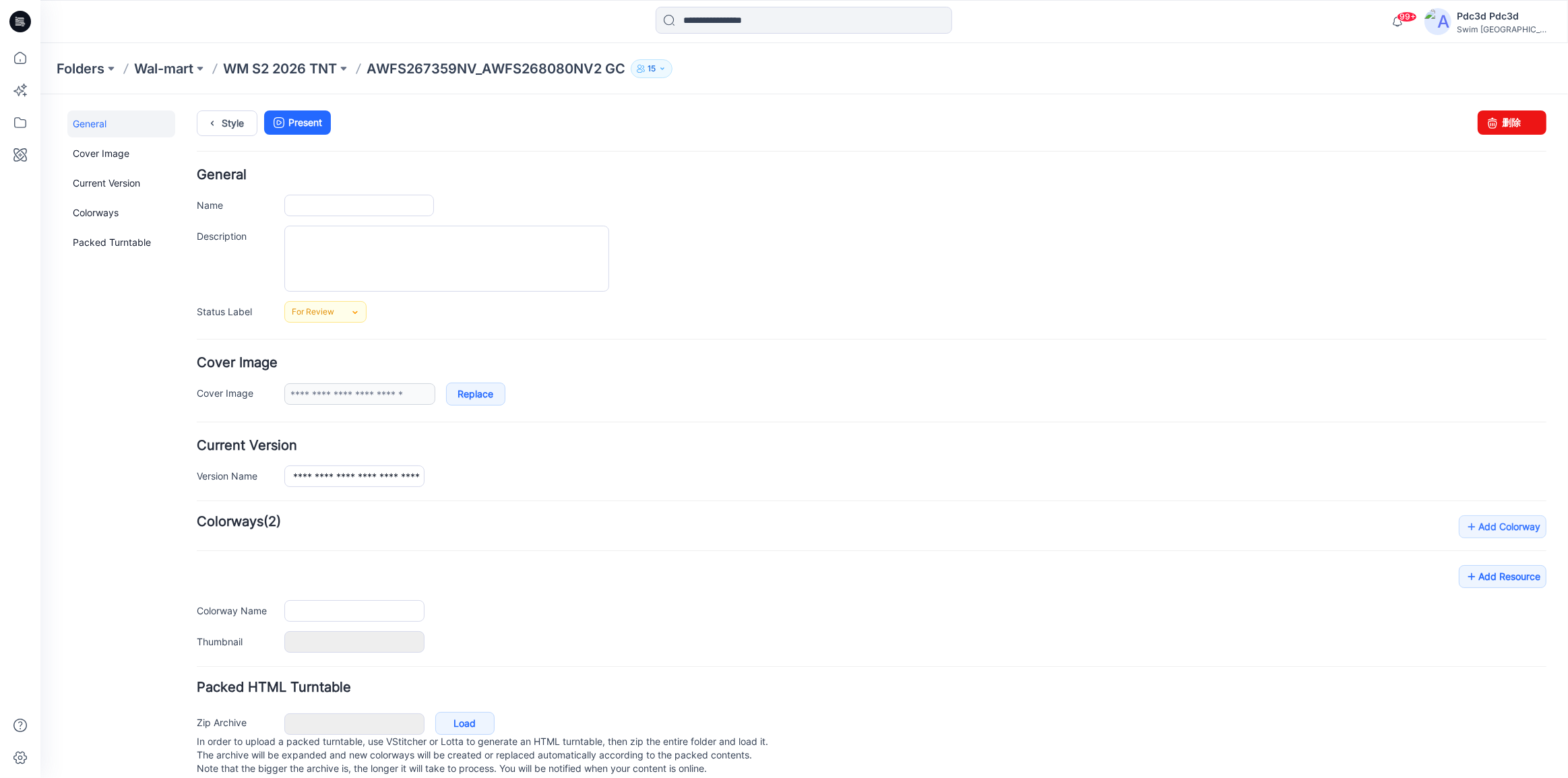
type input "**********"
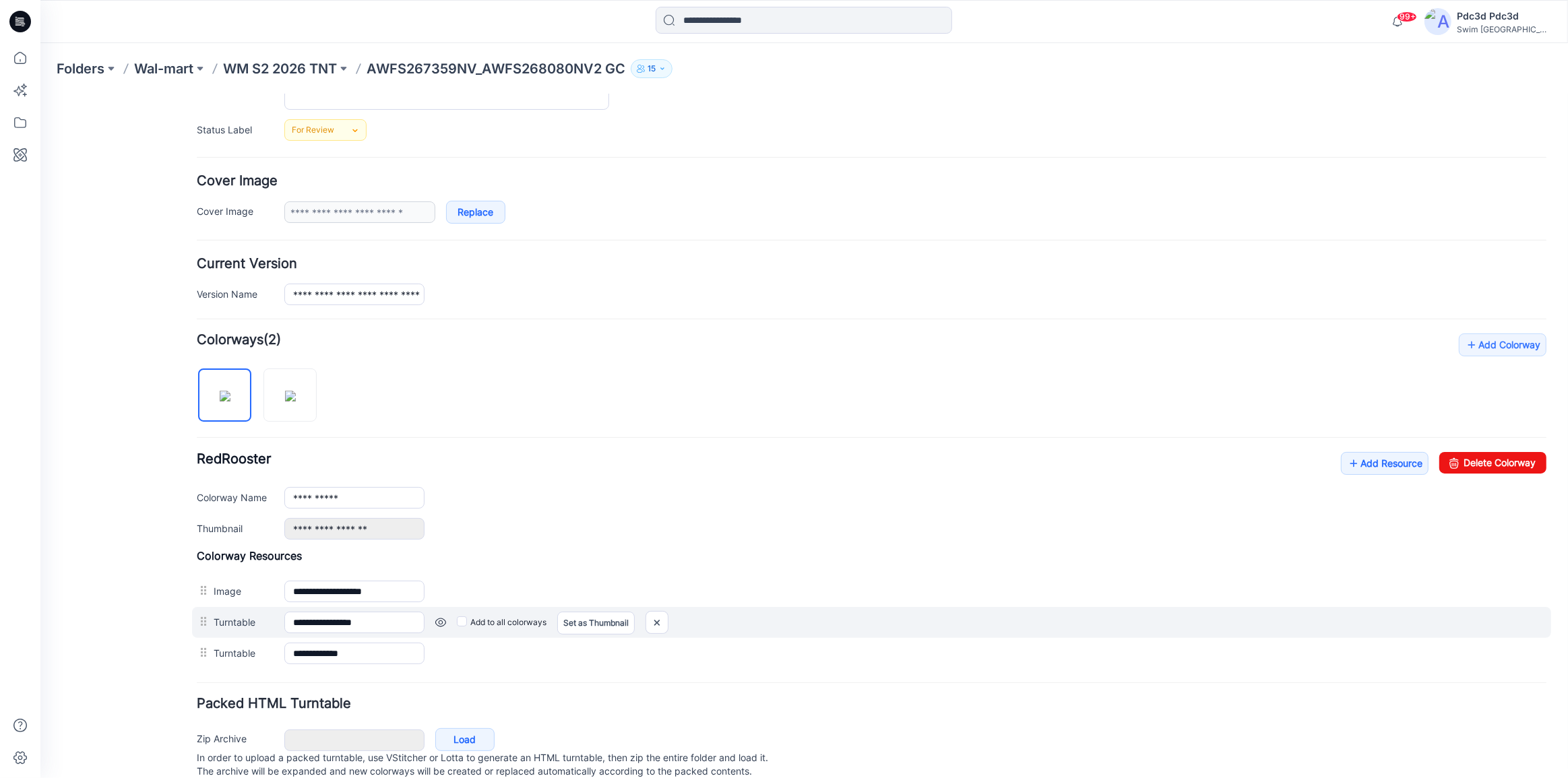
scroll to position [226, 0]
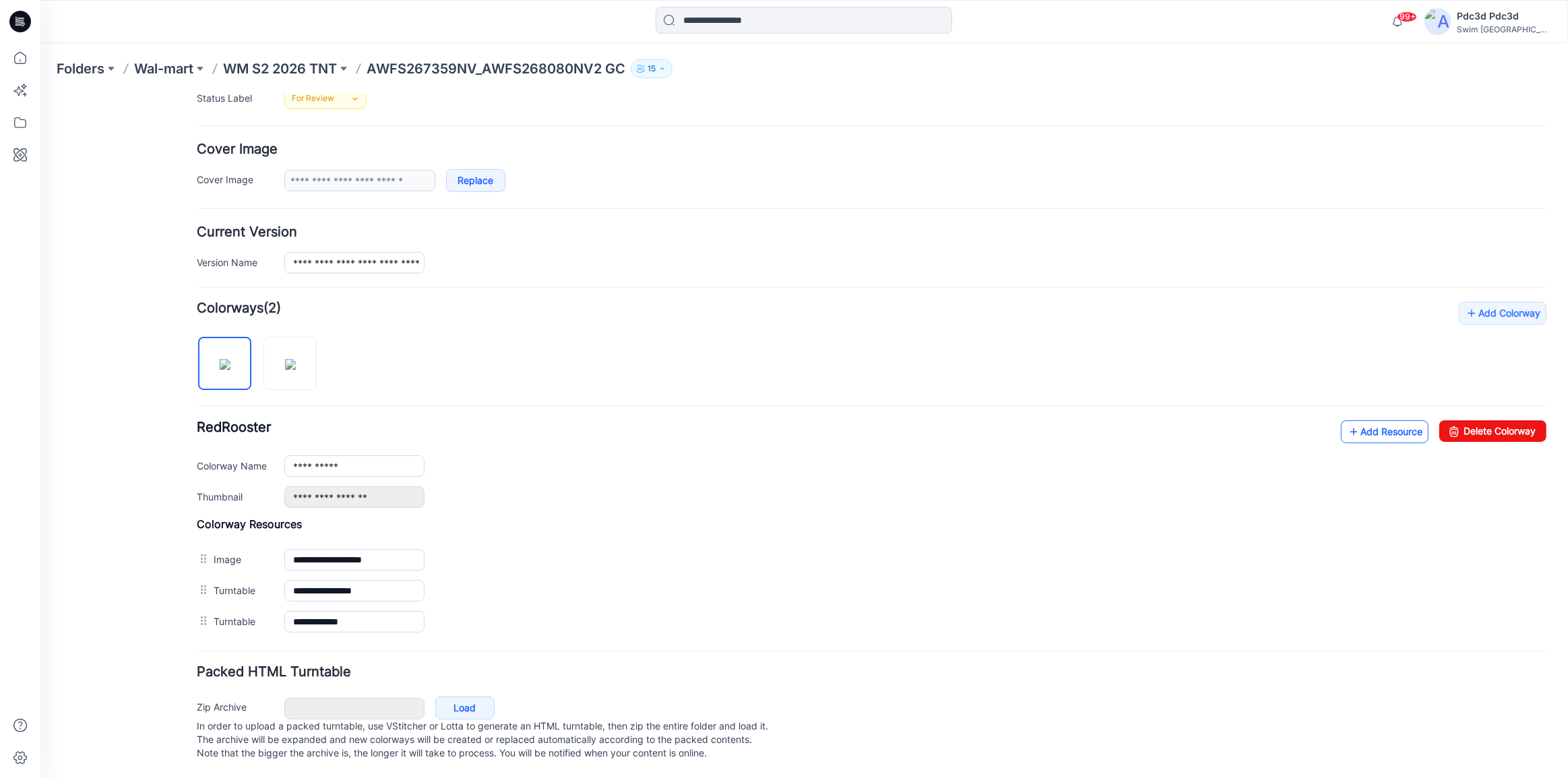
click at [1347, 421] on icon at bounding box center [1353, 431] width 13 height 21
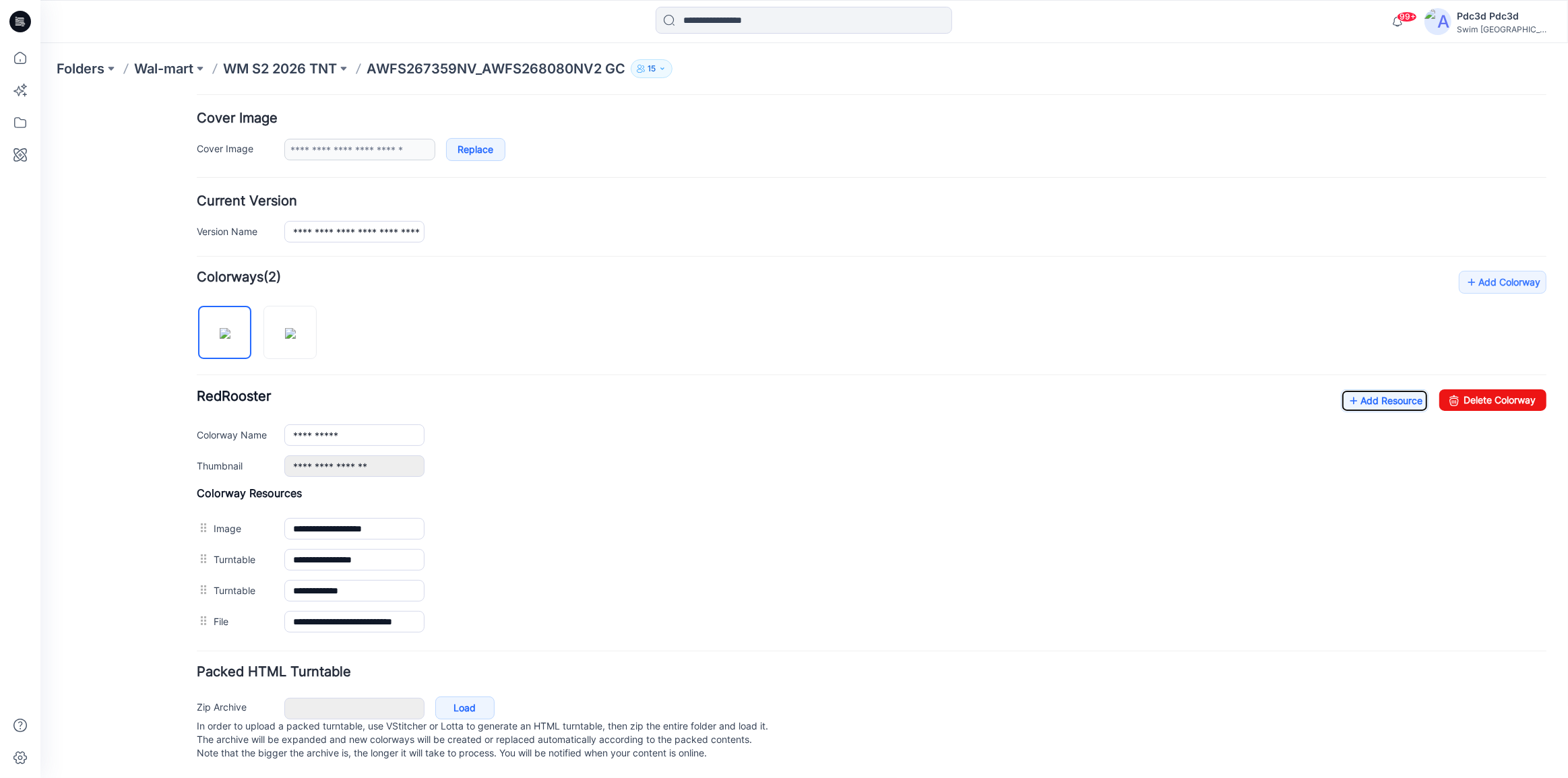
scroll to position [256, 0]
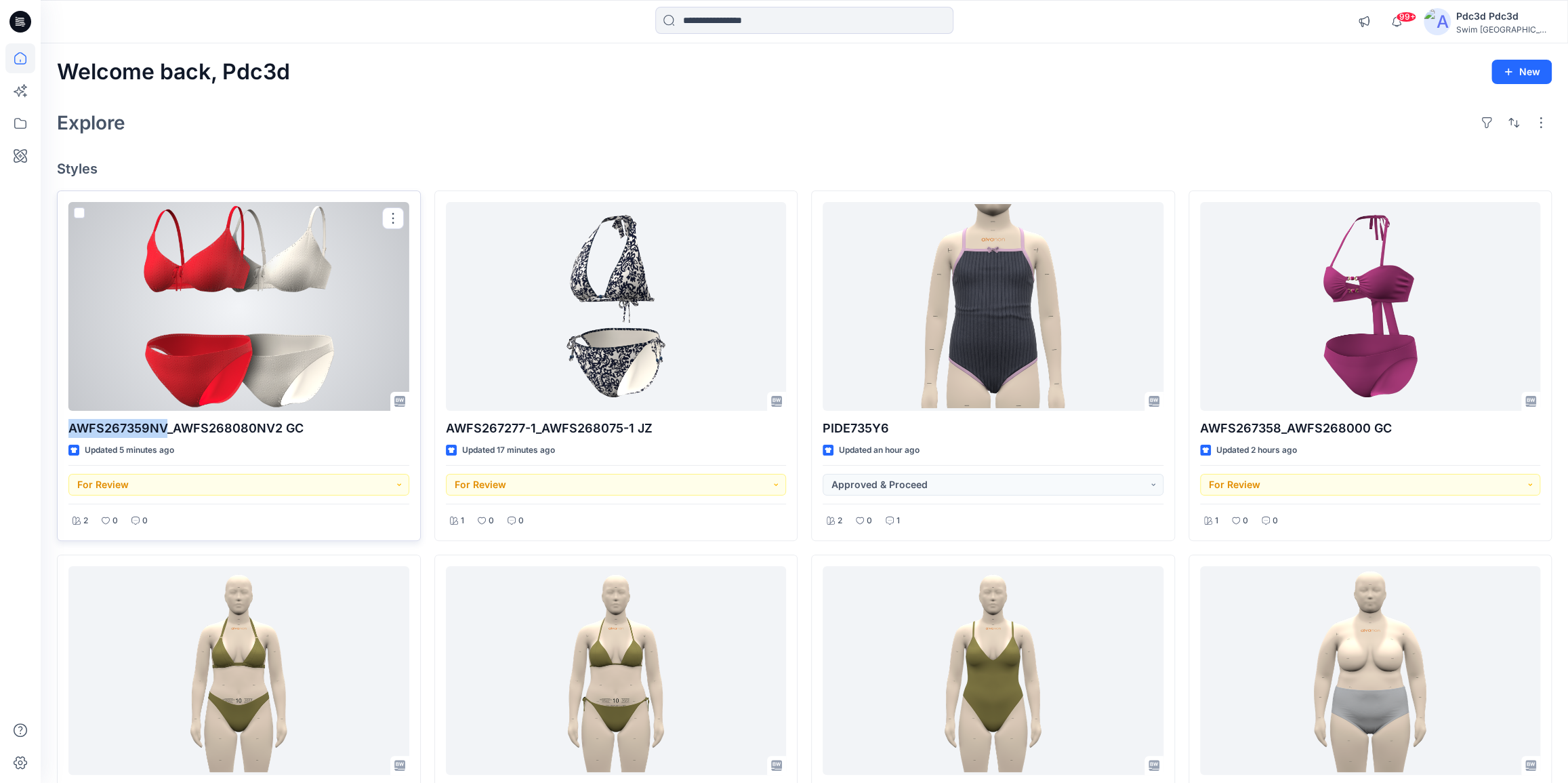
drag, startPoint x: 67, startPoint y: 425, endPoint x: 164, endPoint y: 430, distance: 97.1
click at [164, 430] on div "AWFS267359NV_AWFS268080NV2 GC Updated 5 minutes ago For Review 2 0 0" at bounding box center [239, 366] width 364 height 351
copy p "AWFS267359NV"
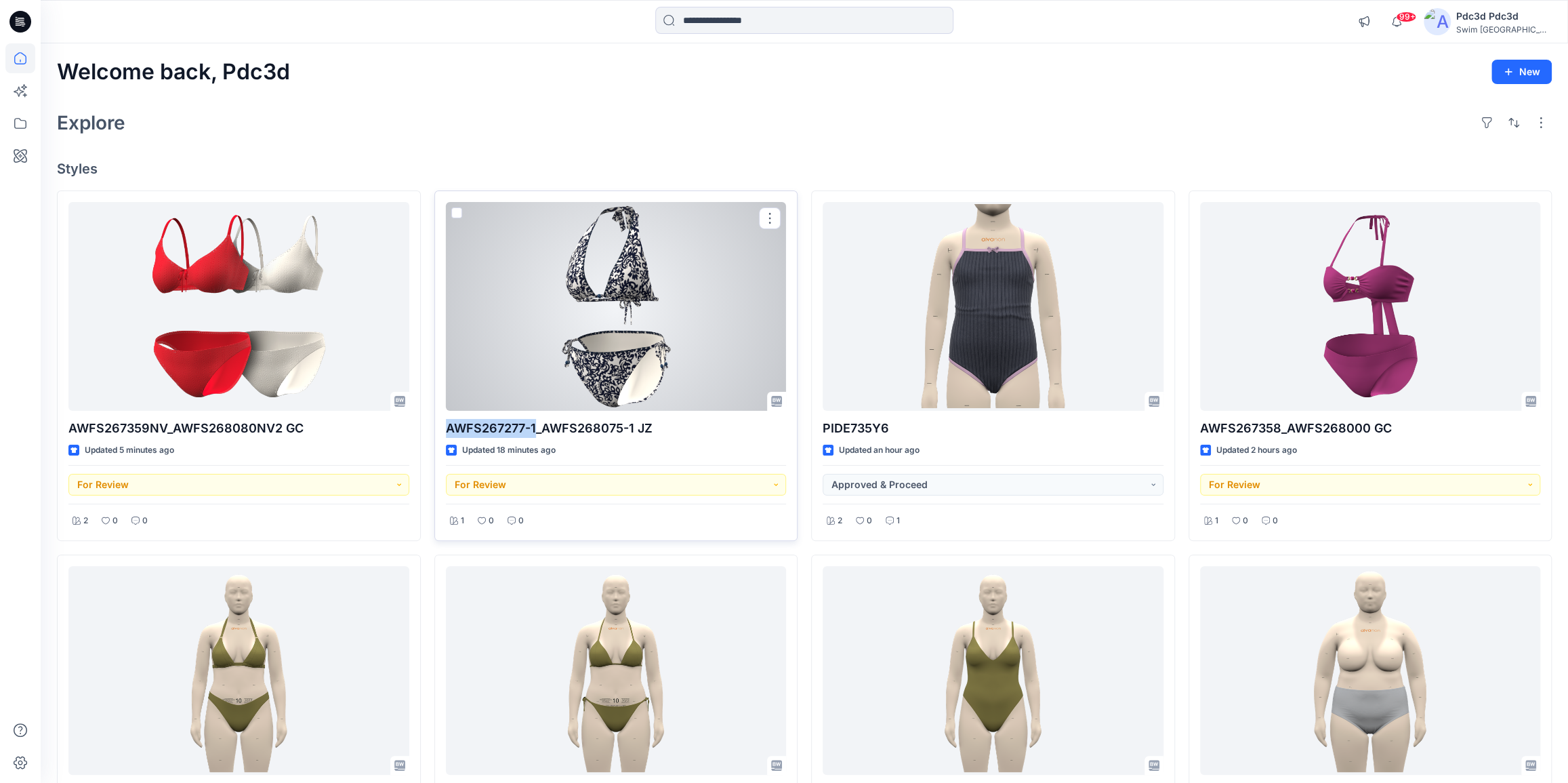
drag, startPoint x: 447, startPoint y: 428, endPoint x: 535, endPoint y: 432, distance: 88.1
click at [535, 432] on p "AWFS267277-1_AWFS268075-1 JZ" at bounding box center [615, 428] width 341 height 19
click at [439, 427] on div "AWFS267277-1_AWFS268075-1 JZ Updated 18 minutes ago For Review 1 0 0" at bounding box center [616, 366] width 364 height 351
drag, startPoint x: 449, startPoint y: 426, endPoint x: 535, endPoint y: 427, distance: 86.0
click at [536, 427] on div "AWFS267277-1_AWFS268075-1 JZ Updated 18 minutes ago For Review 1 0 0" at bounding box center [616, 366] width 364 height 351
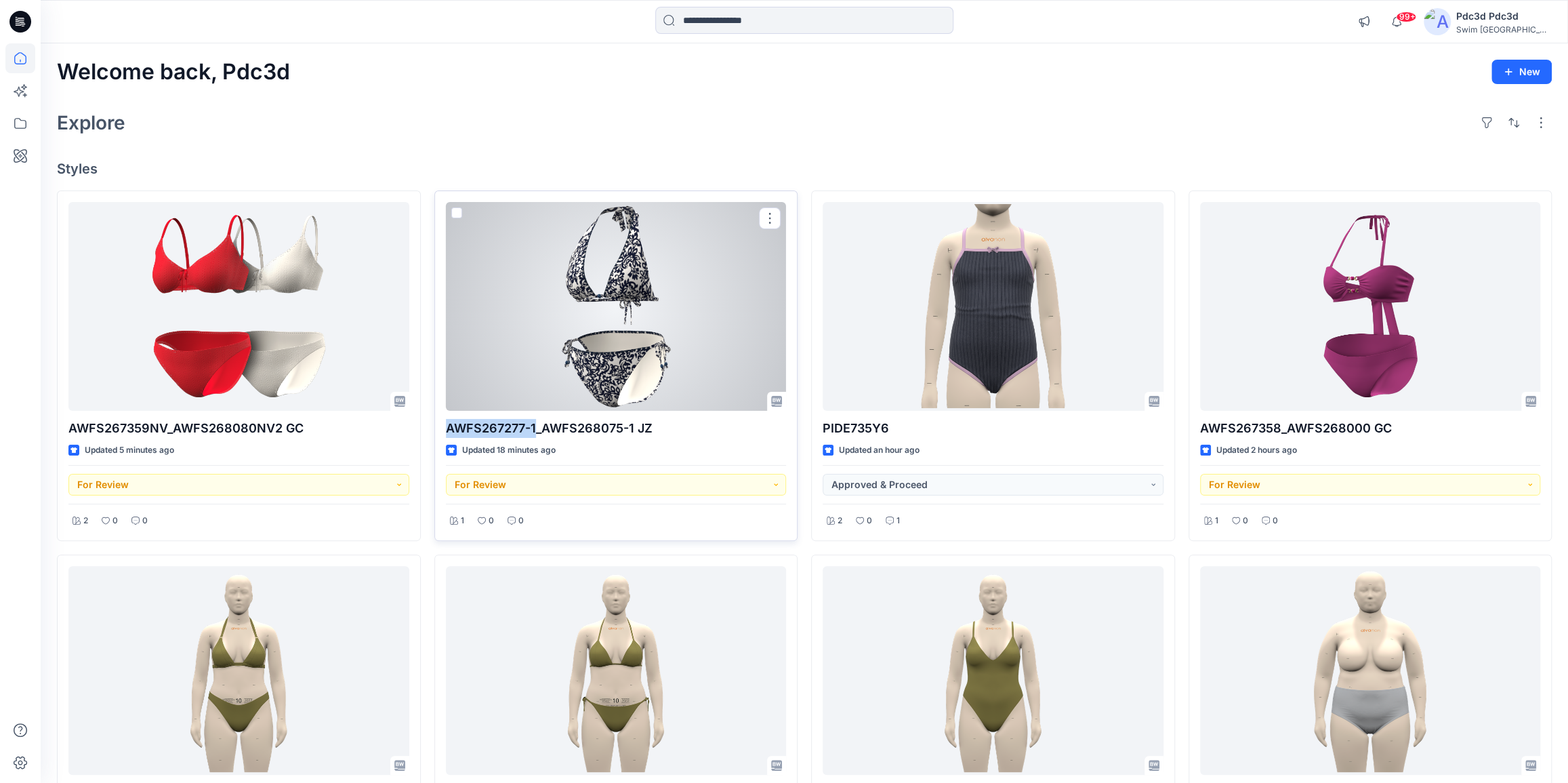
copy p "AWFS267277-1"
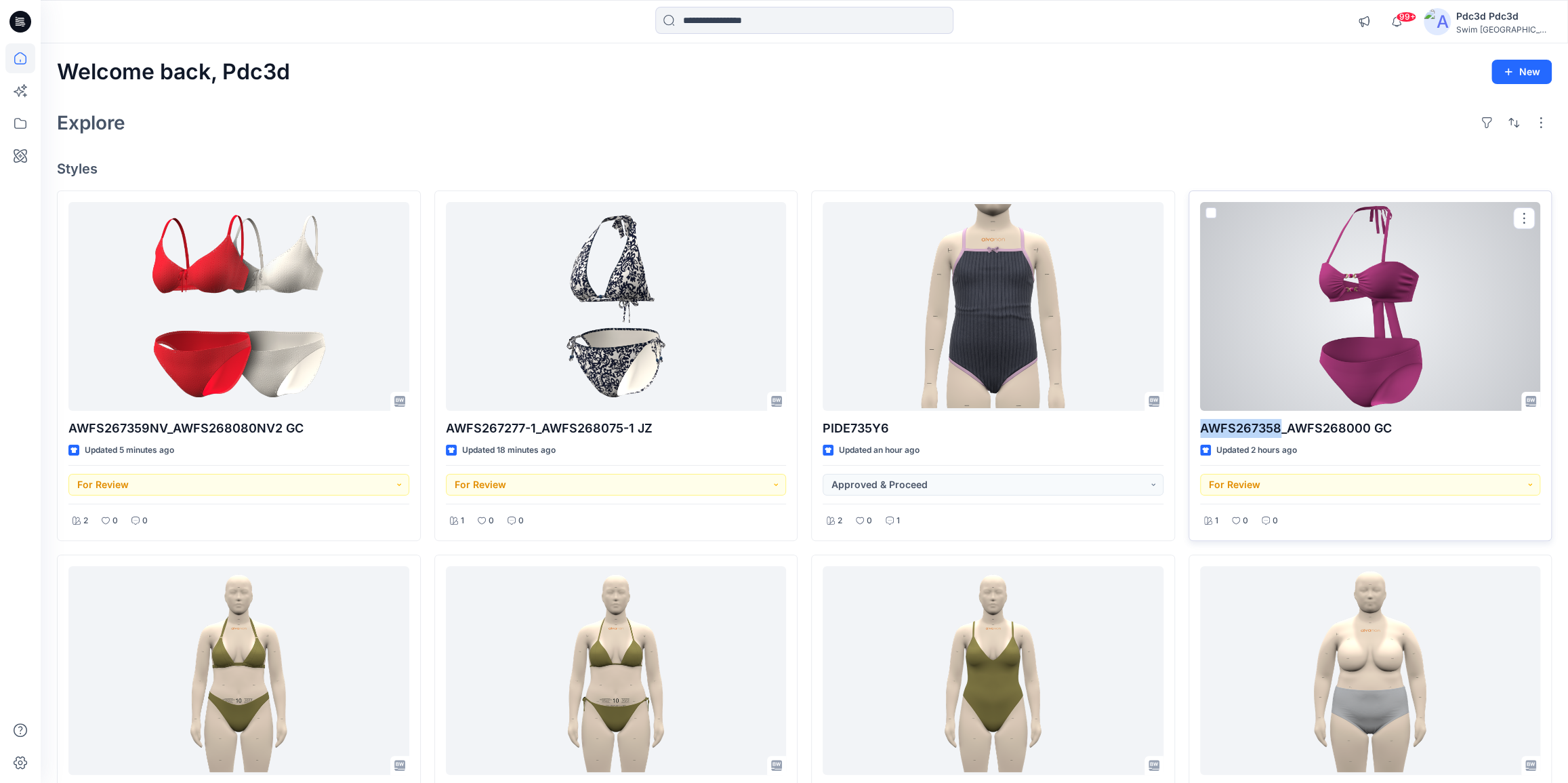
drag, startPoint x: 1197, startPoint y: 428, endPoint x: 1280, endPoint y: 431, distance: 83.1
click at [1280, 431] on div "AWFS267358_AWFS268000 GC Updated 2 hours ago For Review 1 0 0" at bounding box center [1370, 366] width 364 height 351
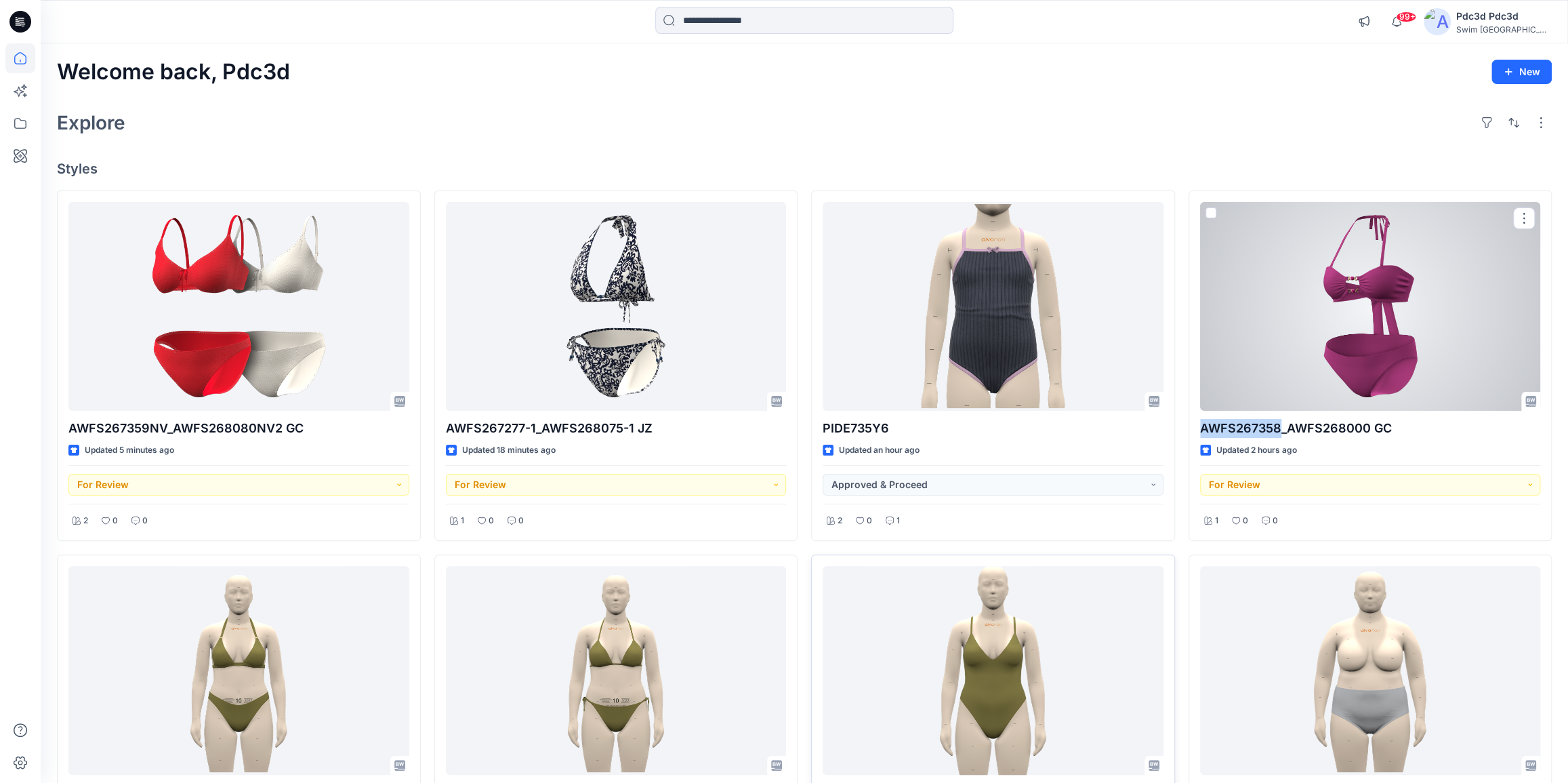
copy p "AWFS267358"
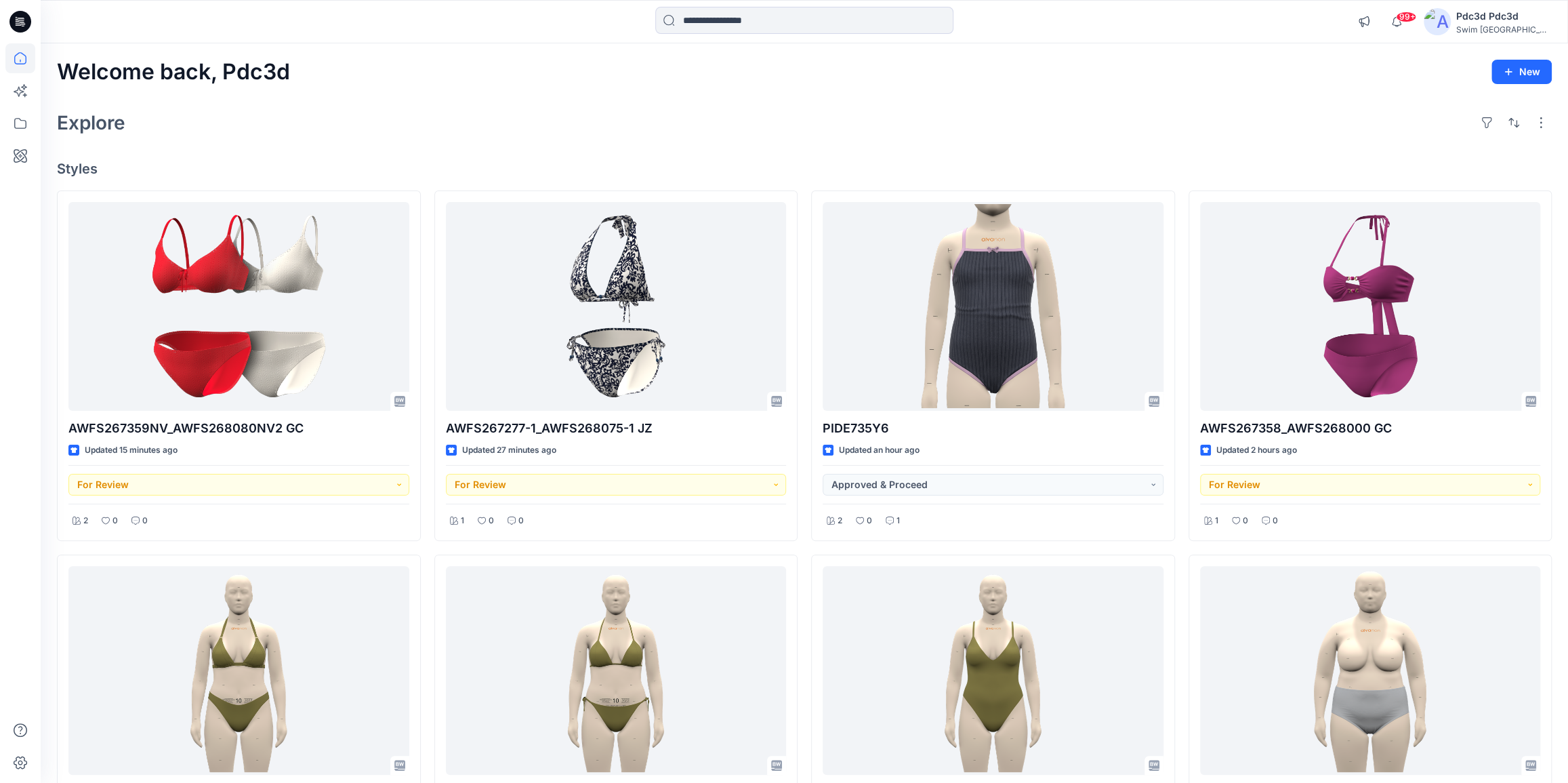
click at [525, 137] on div "Explore" at bounding box center [804, 123] width 1495 height 32
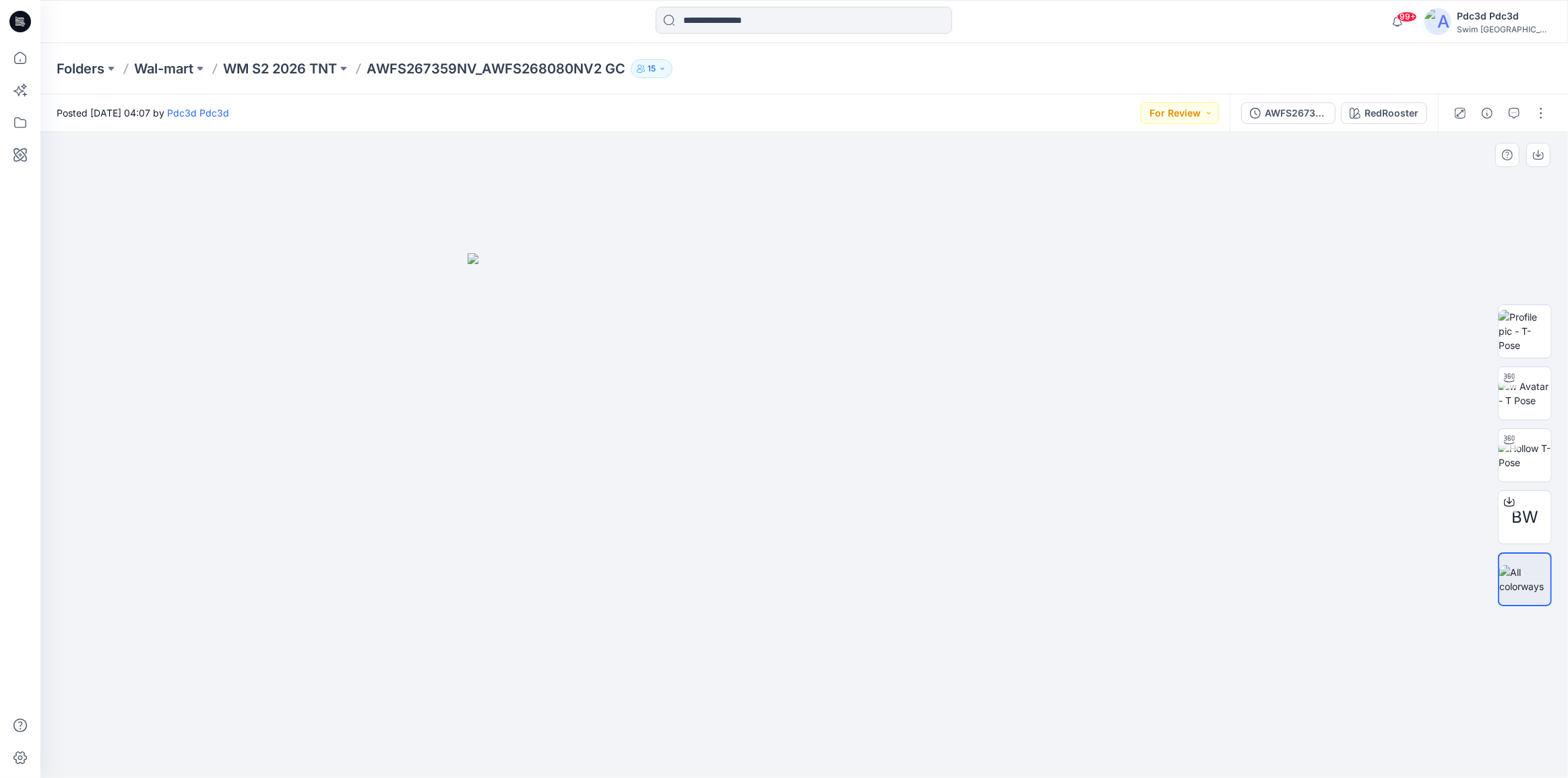
click at [842, 443] on img at bounding box center [804, 516] width 673 height 525
click at [1533, 462] on img at bounding box center [1524, 455] width 52 height 28
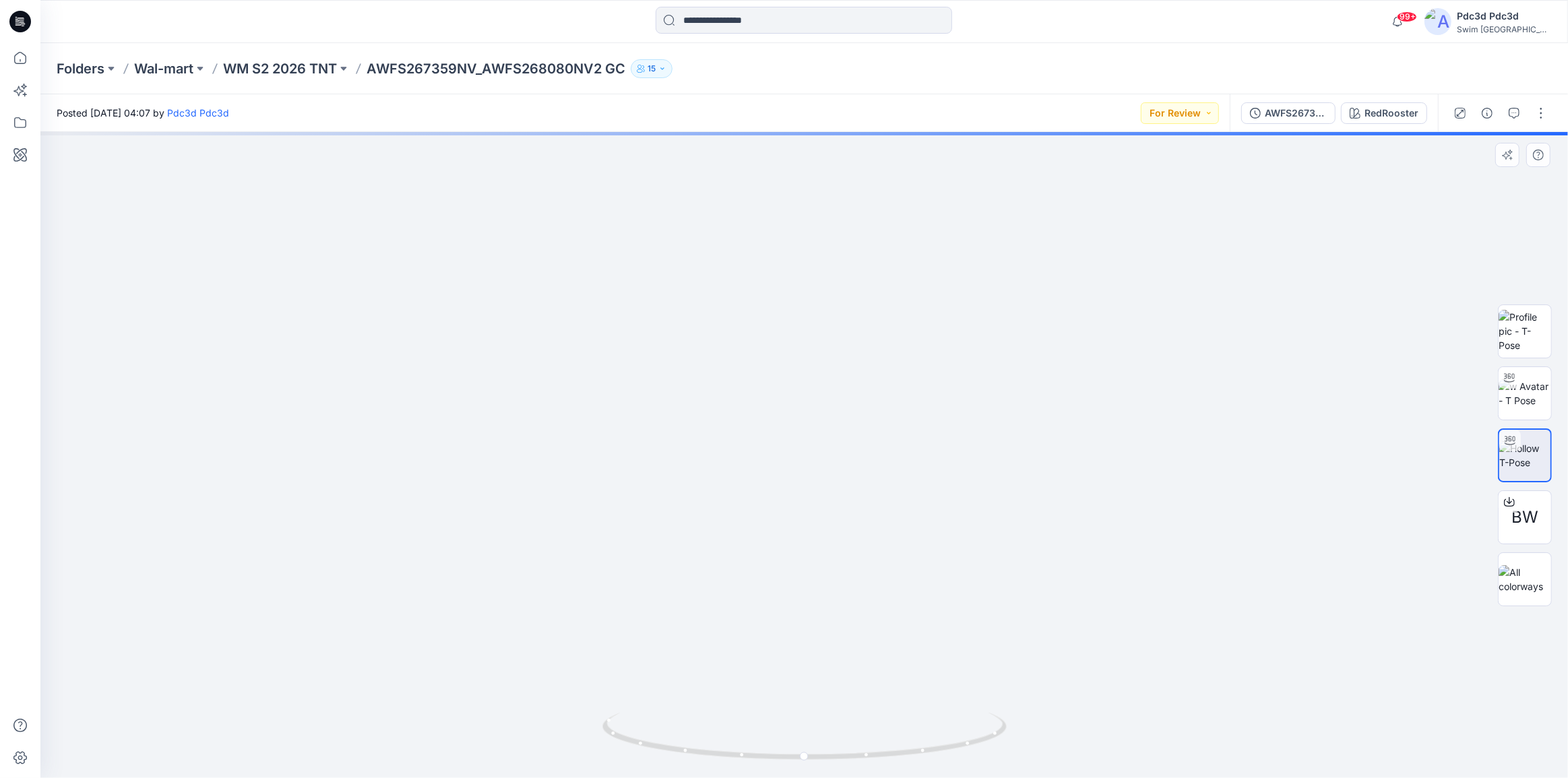
drag, startPoint x: 827, startPoint y: 284, endPoint x: 787, endPoint y: 565, distance: 283.8
click at [787, 565] on img at bounding box center [804, 445] width 1246 height 665
drag, startPoint x: 931, startPoint y: 754, endPoint x: 946, endPoint y: 471, distance: 283.4
click at [890, 707] on div at bounding box center [803, 454] width 1527 height 646
click at [322, 65] on p "WM S2 2026 TNT" at bounding box center [280, 68] width 114 height 19
